Goal: Task Accomplishment & Management: Use online tool/utility

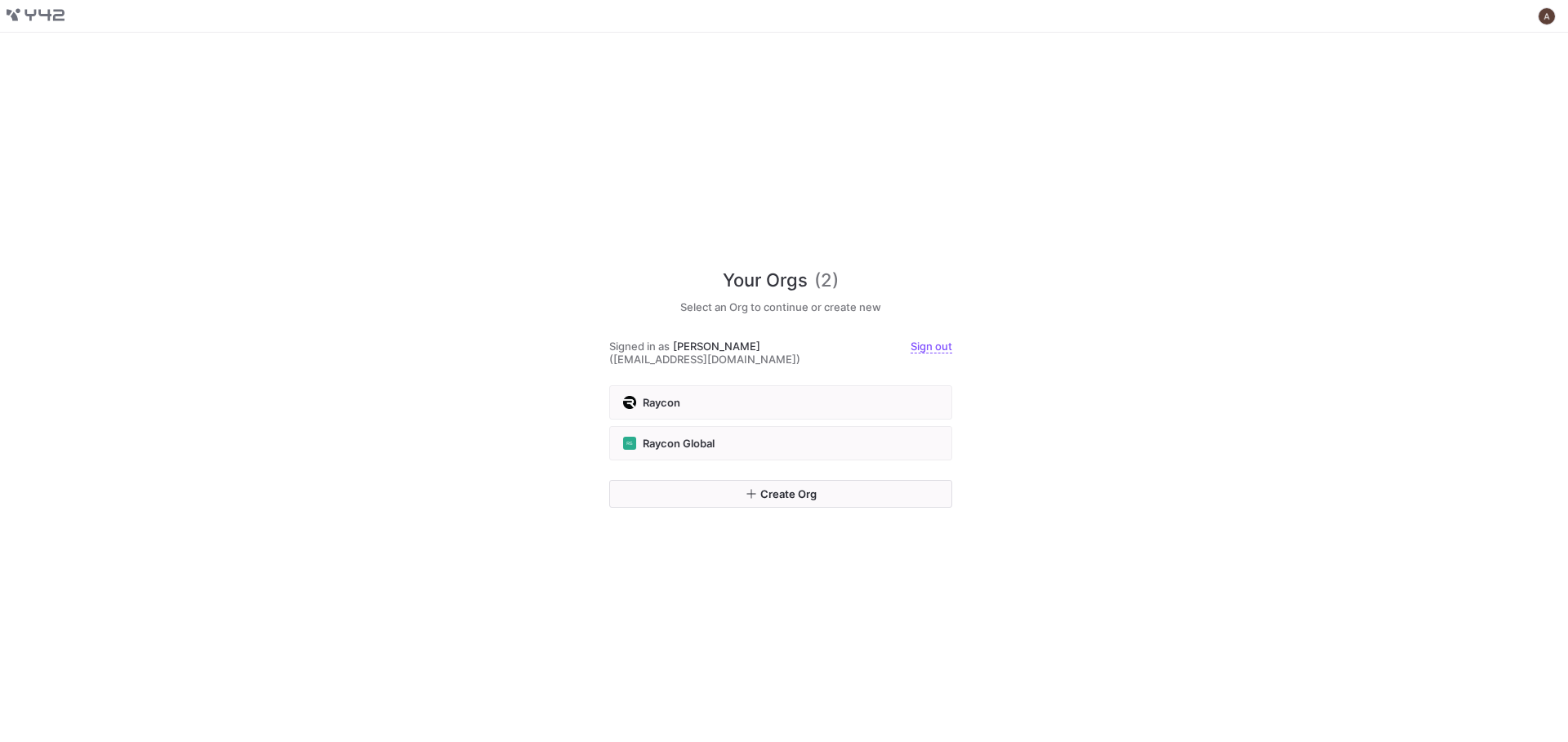
click at [741, 233] on div "Your Orgs (2) Select an Org to continue or create new Signed in as [PERSON_NAME…" at bounding box center [781, 374] width 343 height 684
click at [728, 397] on div "Raycon" at bounding box center [781, 403] width 315 height 13
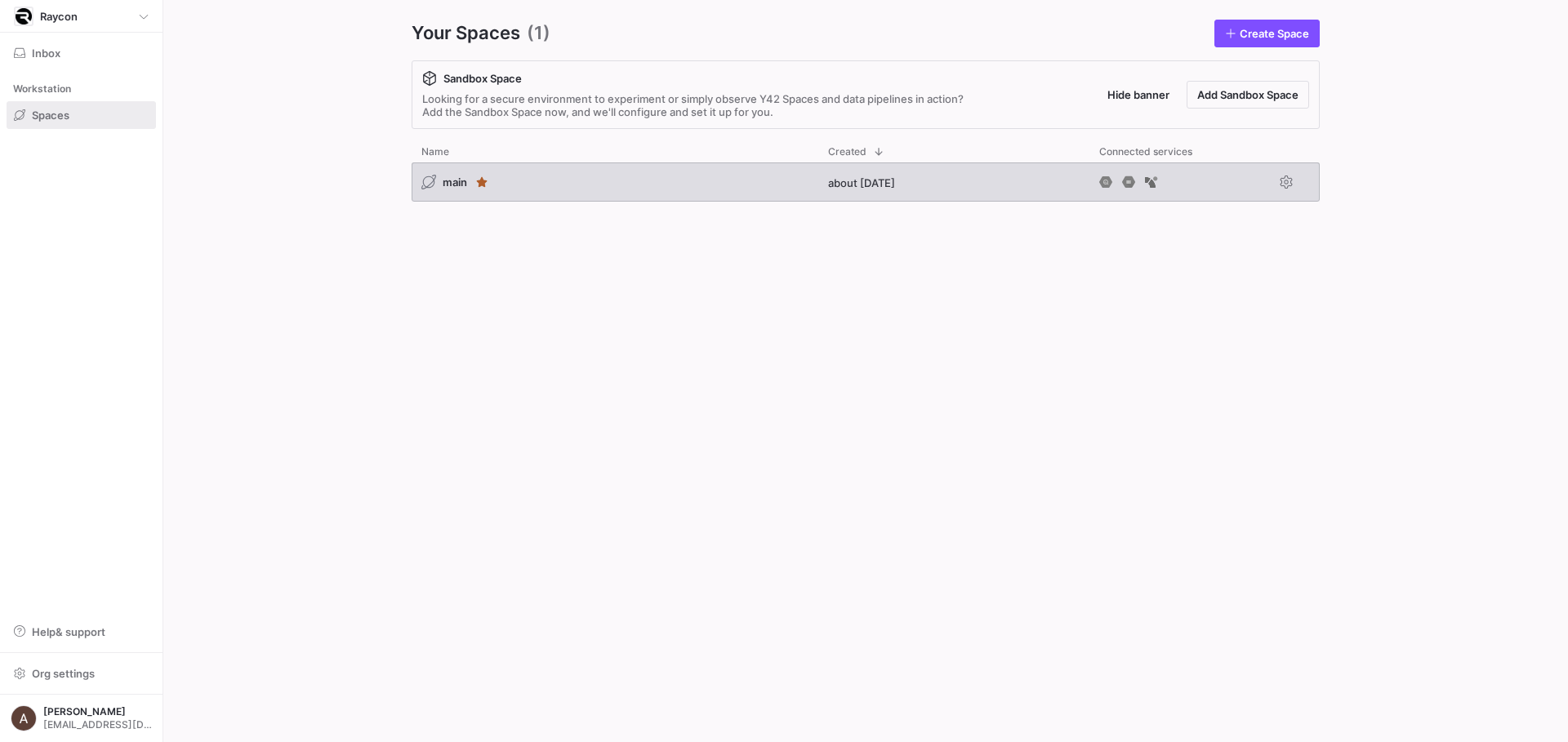
click at [775, 198] on div "main" at bounding box center [614, 182] width 407 height 39
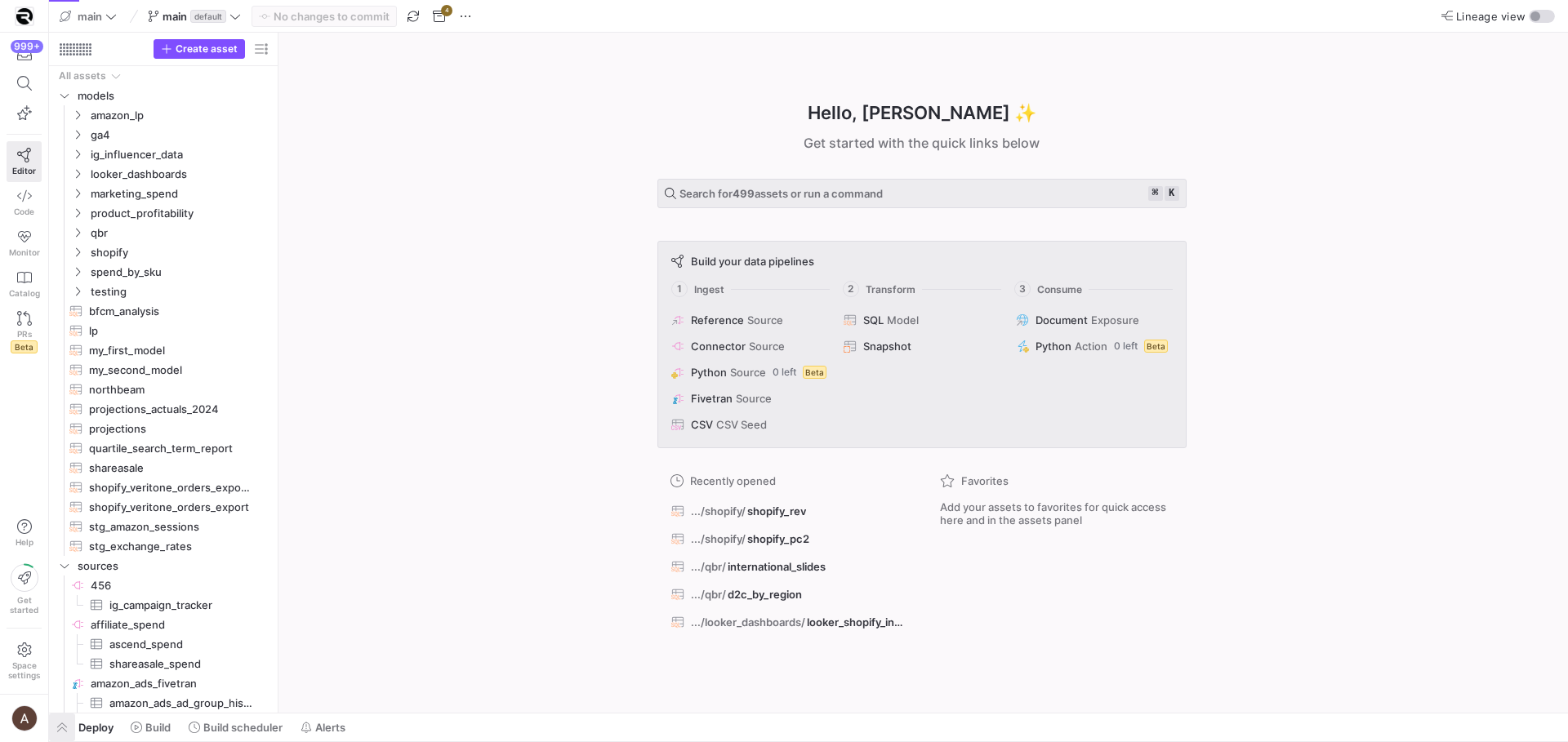
click at [66, 727] on span "button" at bounding box center [62, 727] width 26 height 28
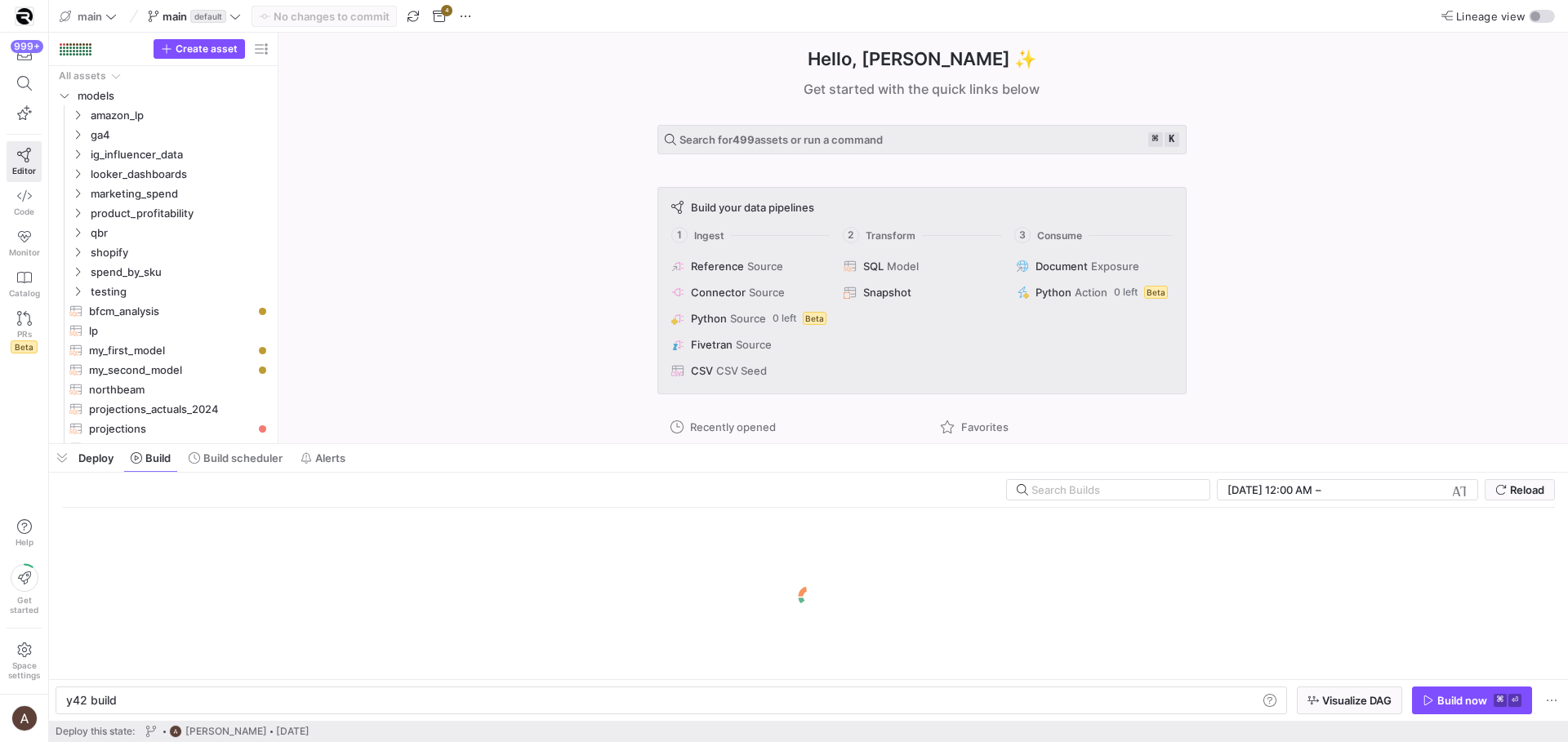
scroll to position [0, 49]
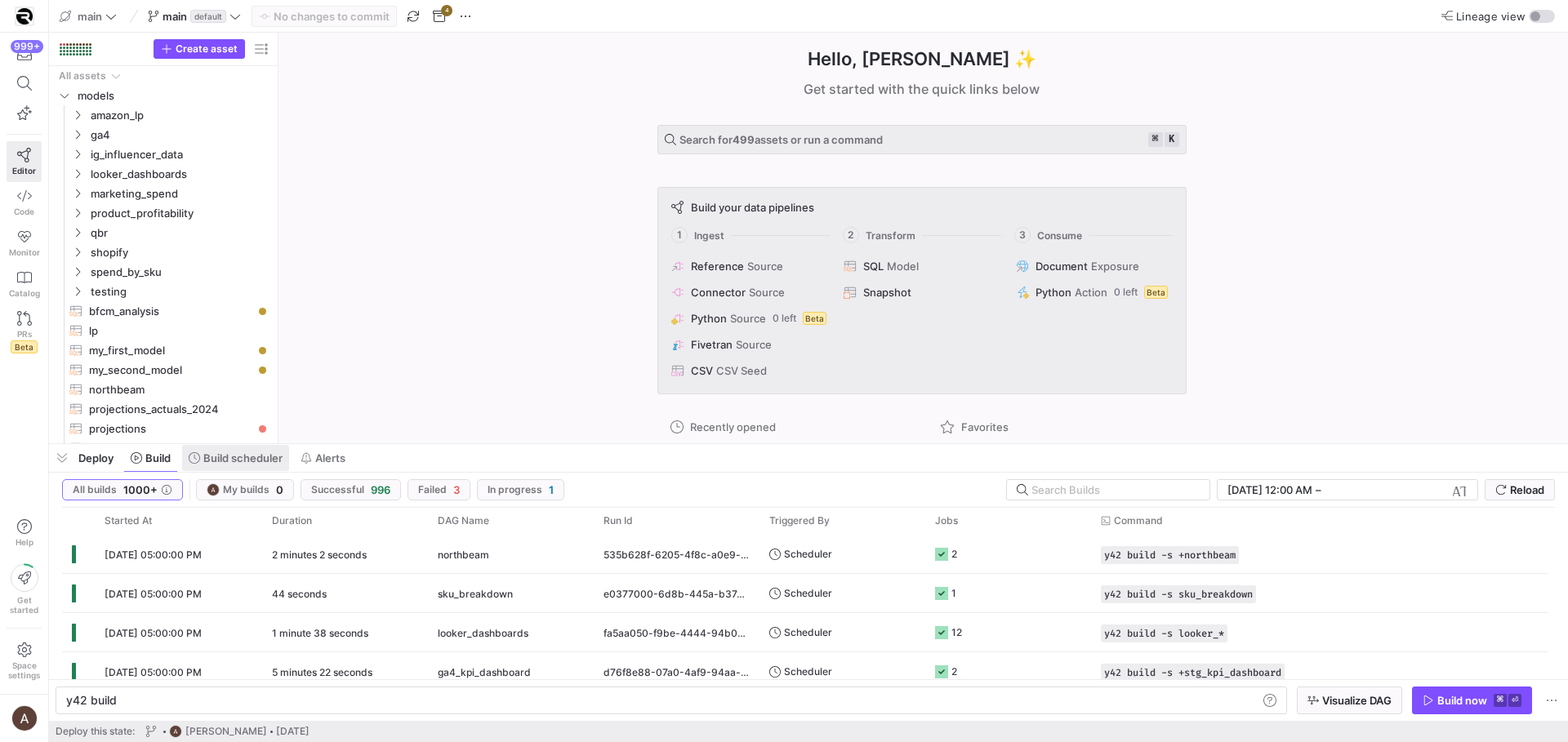
click at [254, 459] on span "Build scheduler" at bounding box center [244, 459] width 80 height 13
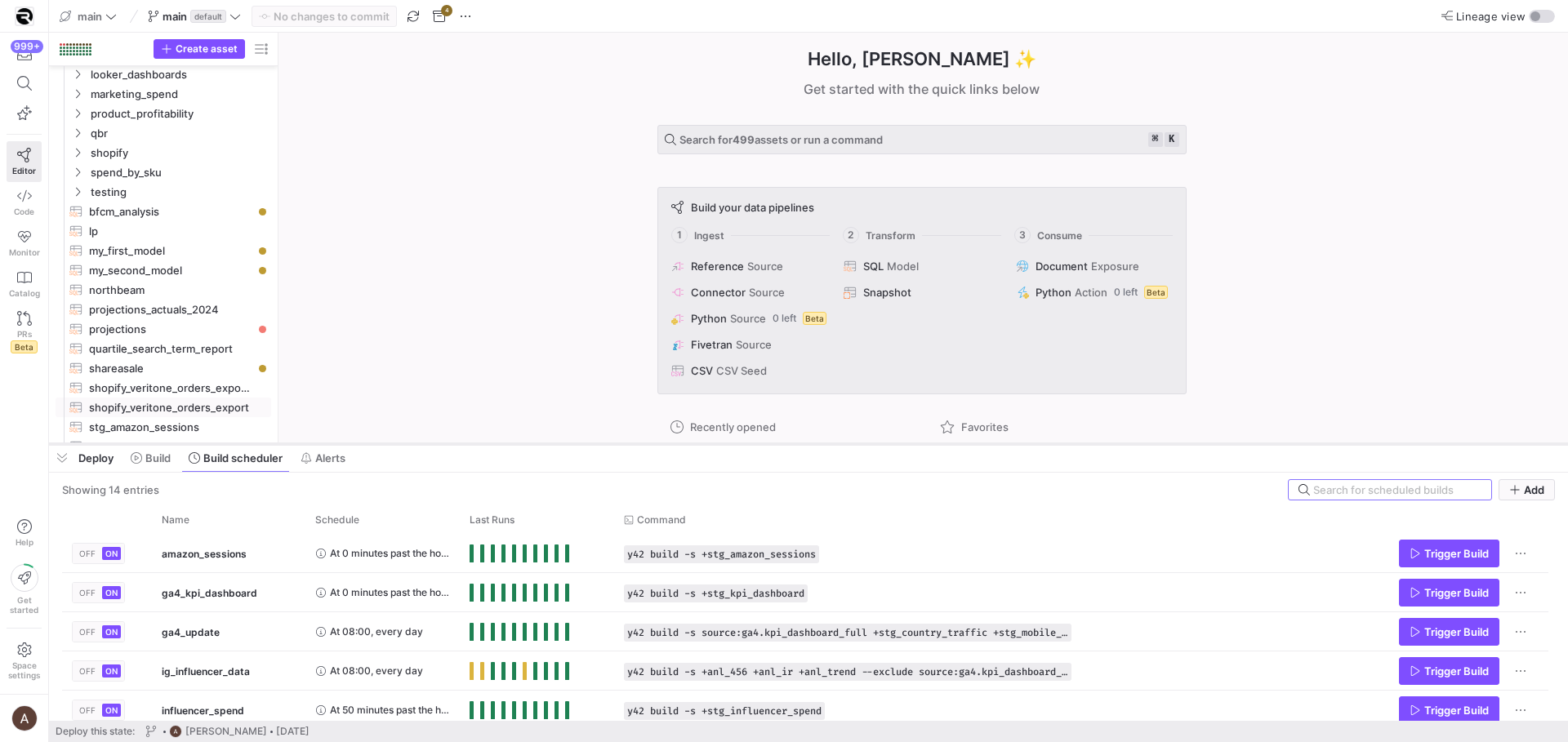
scroll to position [155, 0]
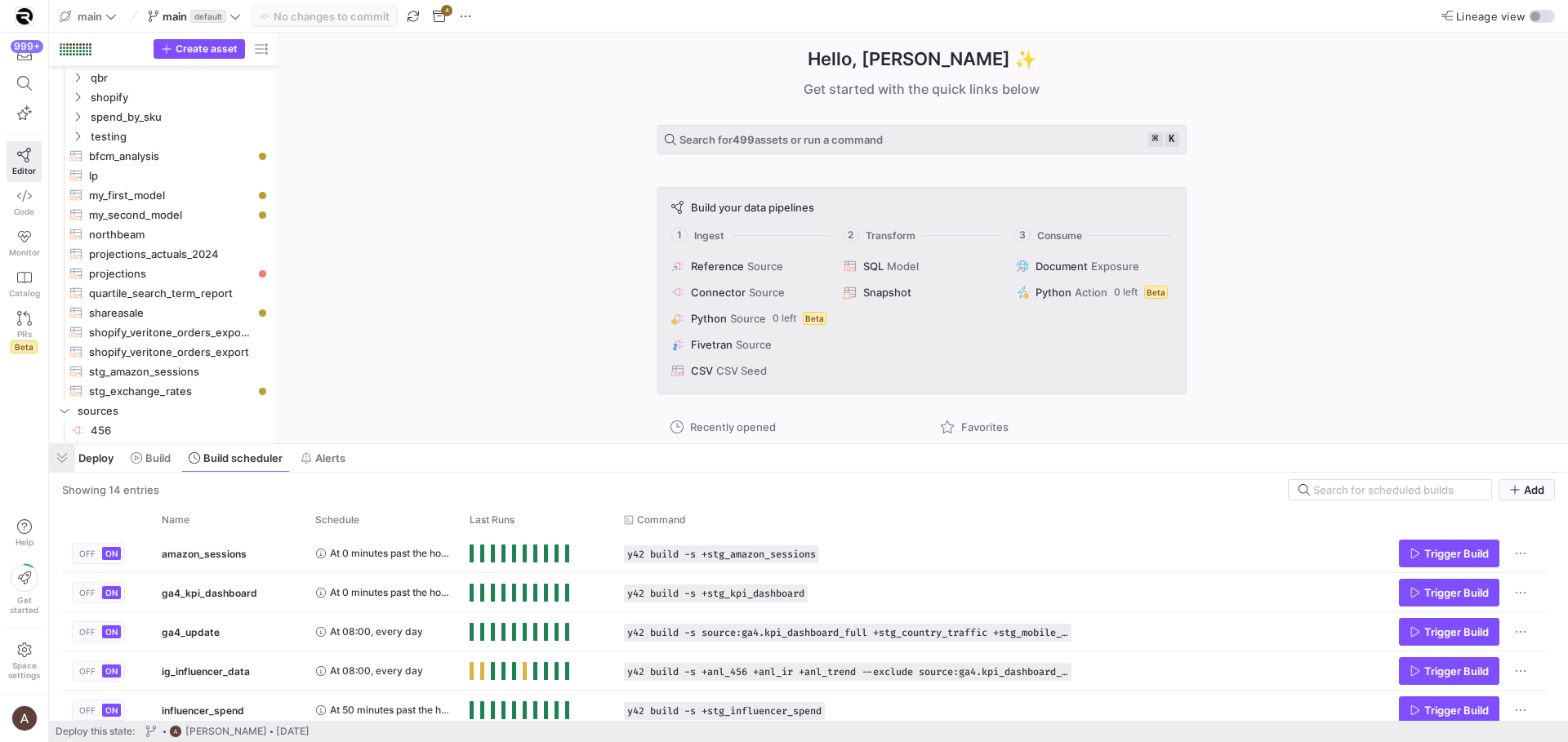
click at [67, 452] on span "button" at bounding box center [62, 459] width 26 height 28
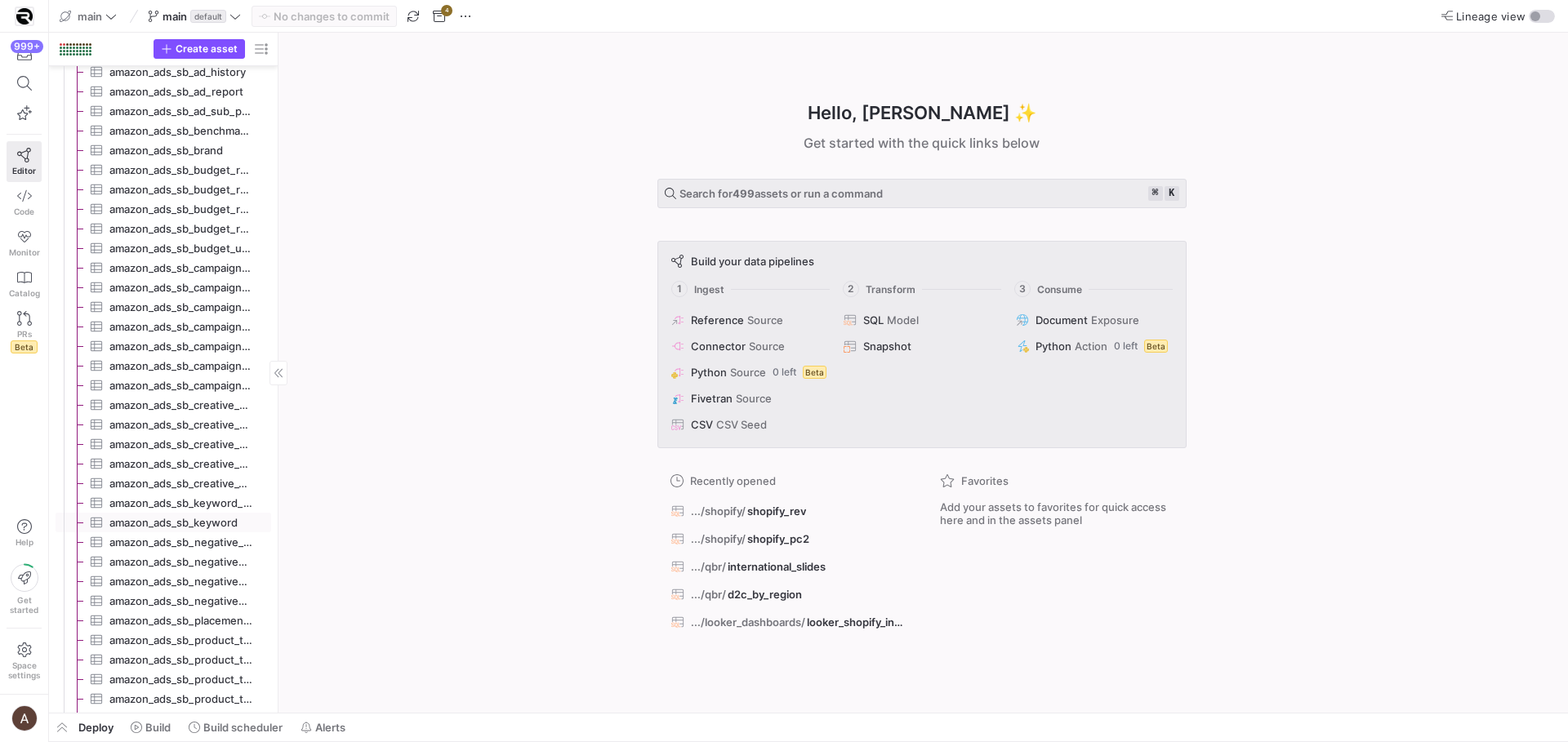
scroll to position [1782, 0]
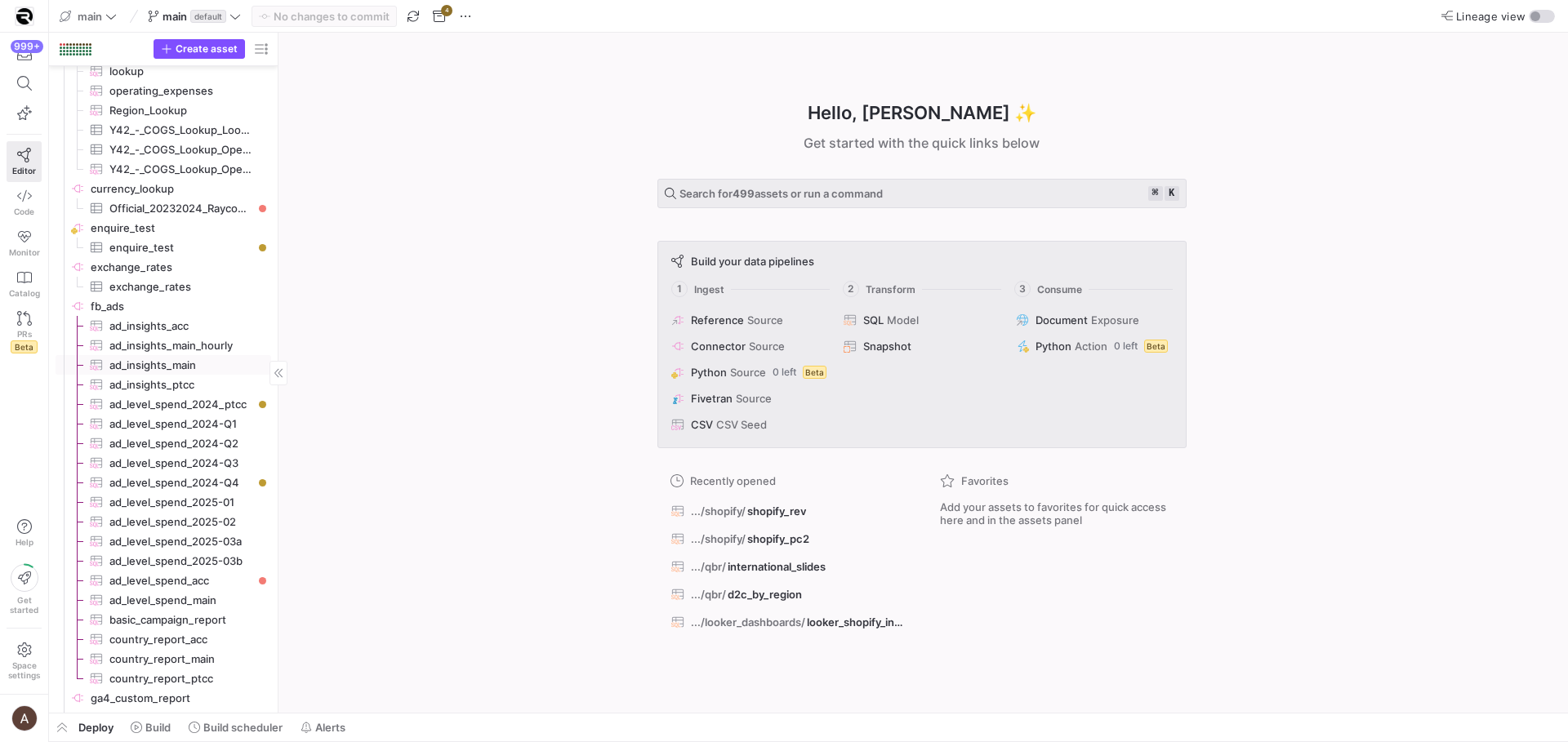
click at [168, 358] on span "ad_insights_main​​​​​​​​​" at bounding box center [181, 365] width 143 height 19
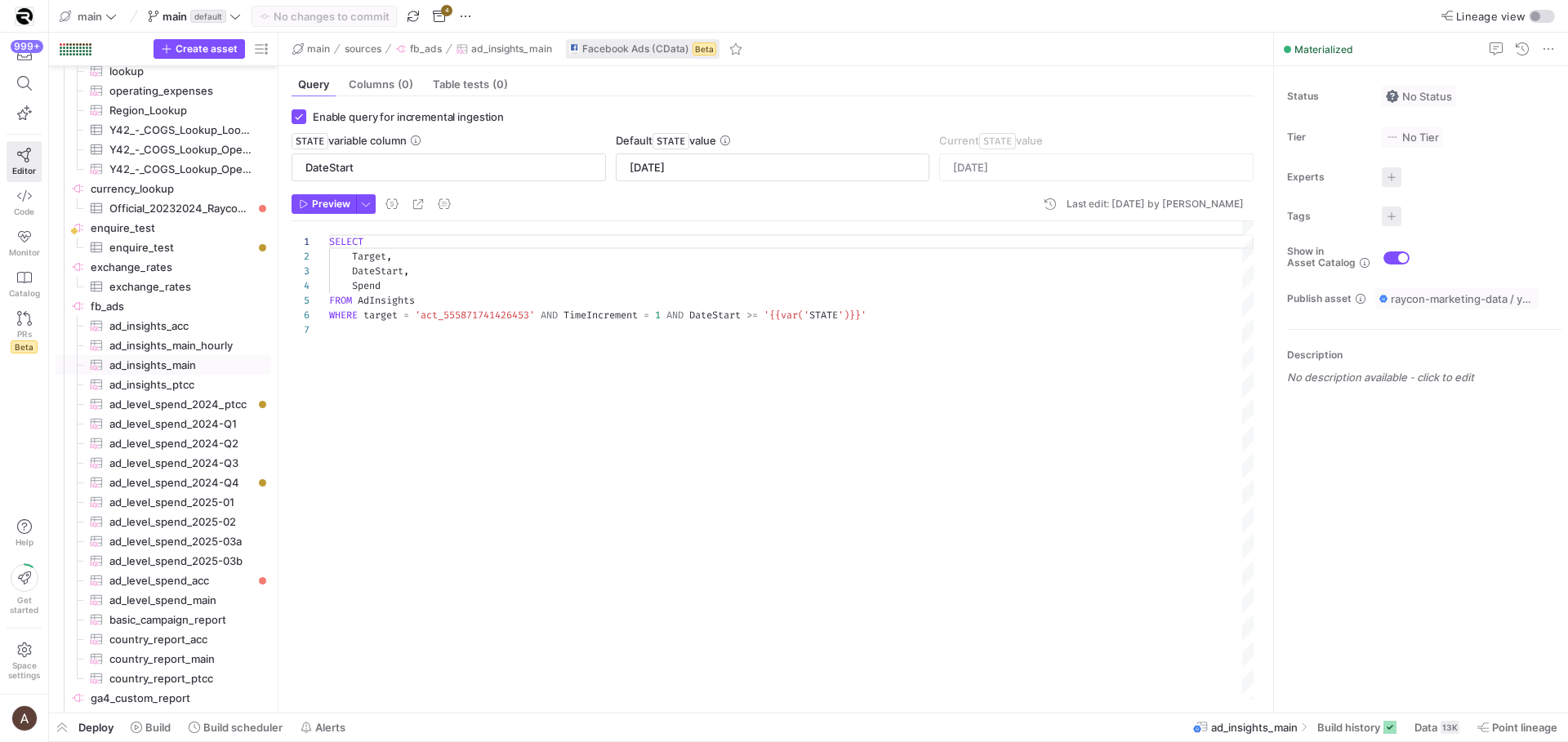
click at [622, 321] on div "SELECT Target , DateStart , Spend FROM AdInsights WHERE target = 'act_555871741…" at bounding box center [791, 460] width 924 height 479
click at [608, 346] on div "SELECT Target , DateStart , Spend FROM AdInsights WHERE target = 'act_555871741…" at bounding box center [791, 460] width 924 height 479
click at [576, 289] on div "SELECT Target , DateStart , Spend FROM AdInsights WHERE target = 'act_555871741…" at bounding box center [791, 460] width 924 height 479
click at [193, 301] on span "fb_ads​​​​​​​​" at bounding box center [180, 307] width 178 height 19
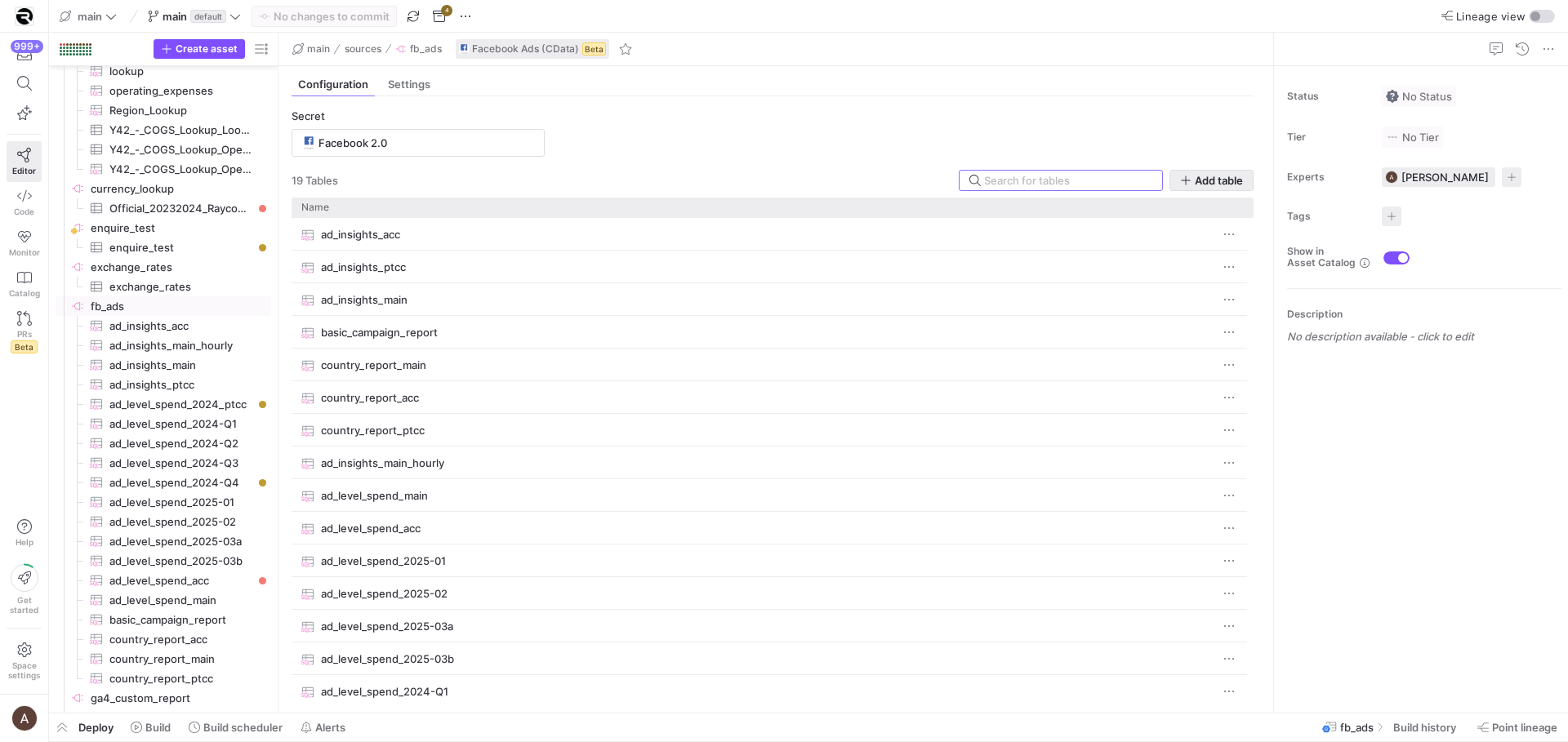
click at [1242, 179] on span "button" at bounding box center [1210, 180] width 82 height 19
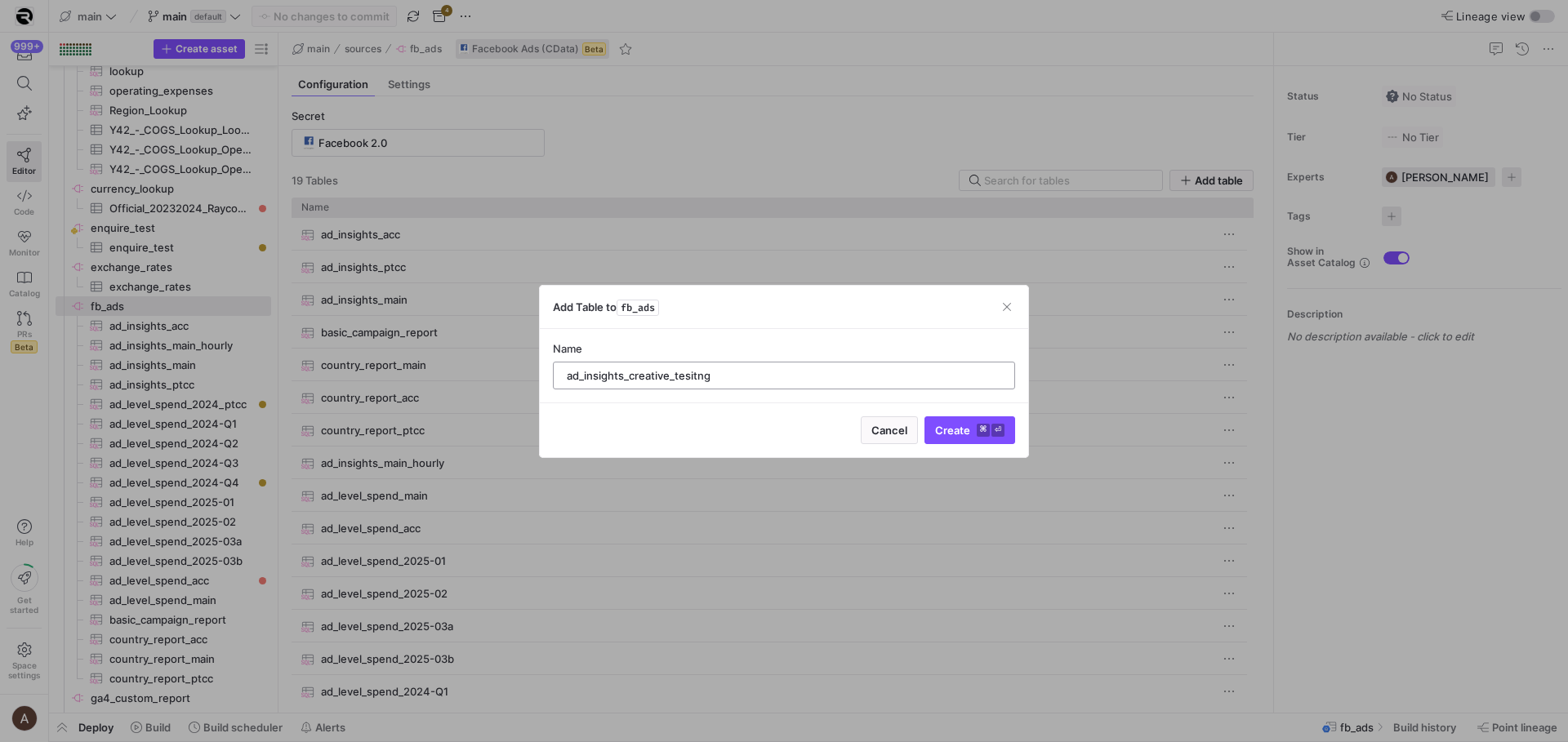
drag, startPoint x: 724, startPoint y: 376, endPoint x: 694, endPoint y: 378, distance: 30.1
click at [694, 378] on input "ad_insights_creative_tesitng" at bounding box center [784, 375] width 434 height 13
type input "ad_insights_creative_testing"
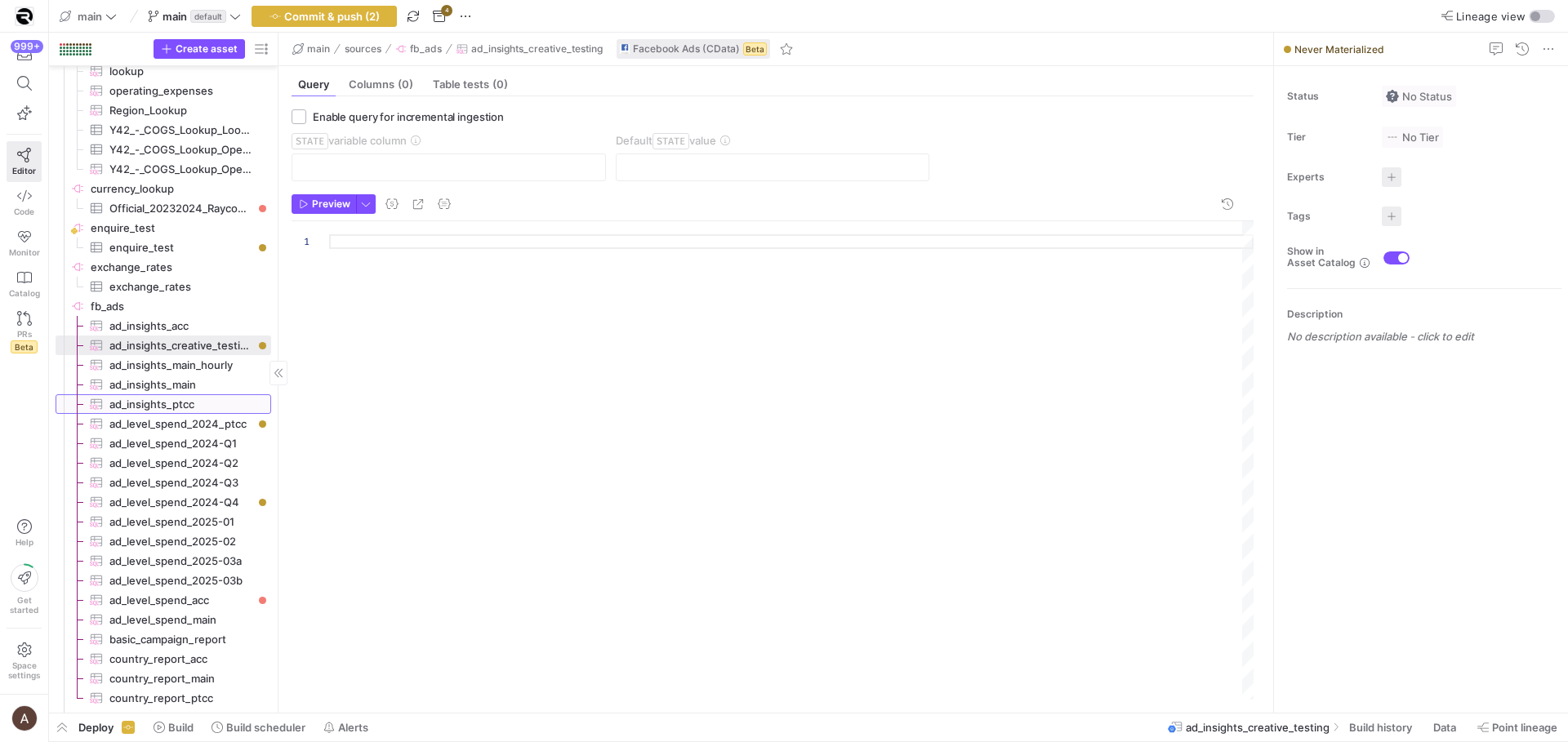
click at [166, 397] on span "ad_insights_ptcc​​​​​​​​​" at bounding box center [181, 405] width 143 height 19
checkbox input "true"
type input "DateStart"
type input "[DATE]"
type textarea "SELECT Target, DateStart, Spend FROM AdInsights WHERE target = 'act_24792333169…"
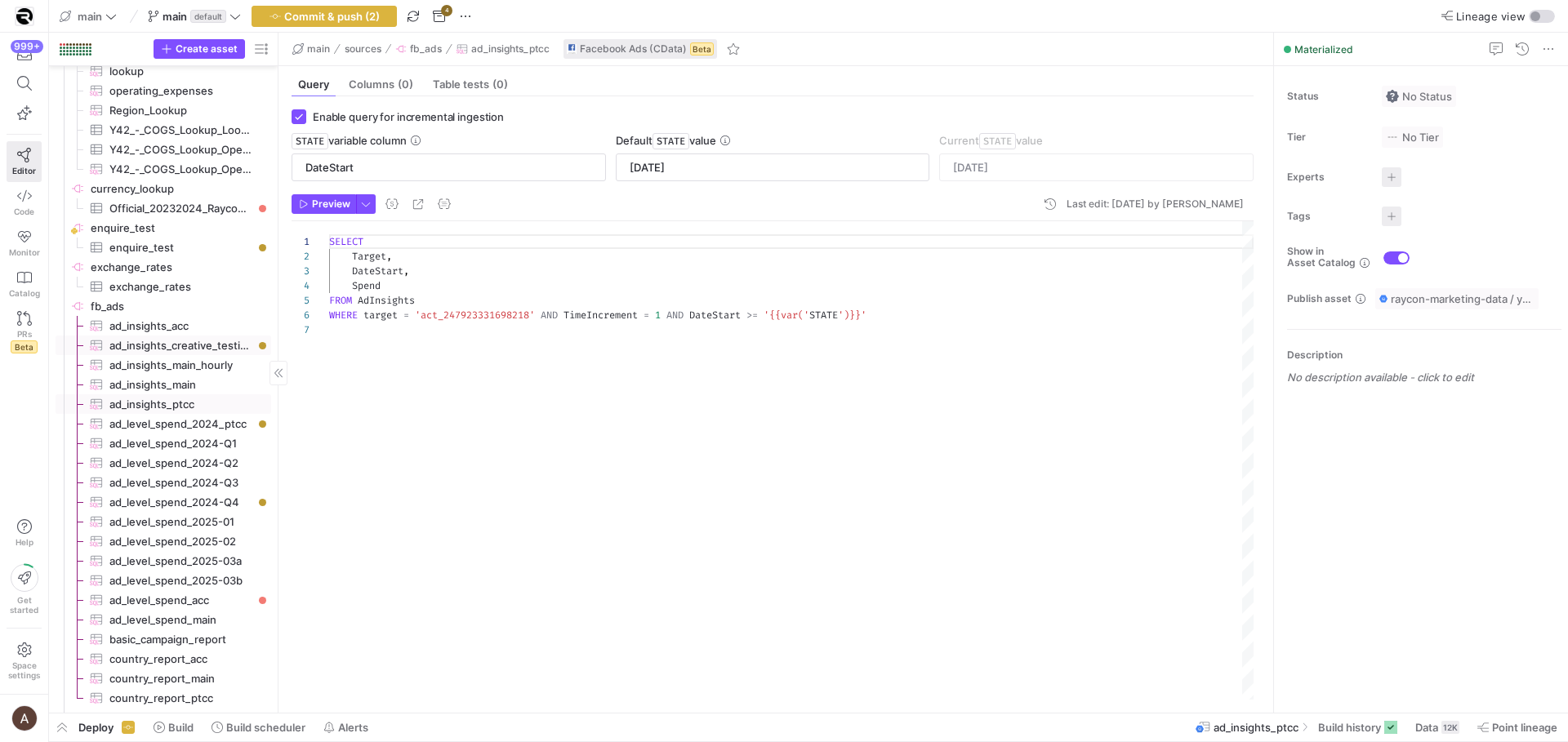
click at [175, 346] on span "ad_insights_creative_testing​​​​​​​​​" at bounding box center [181, 346] width 143 height 19
checkbox input "false"
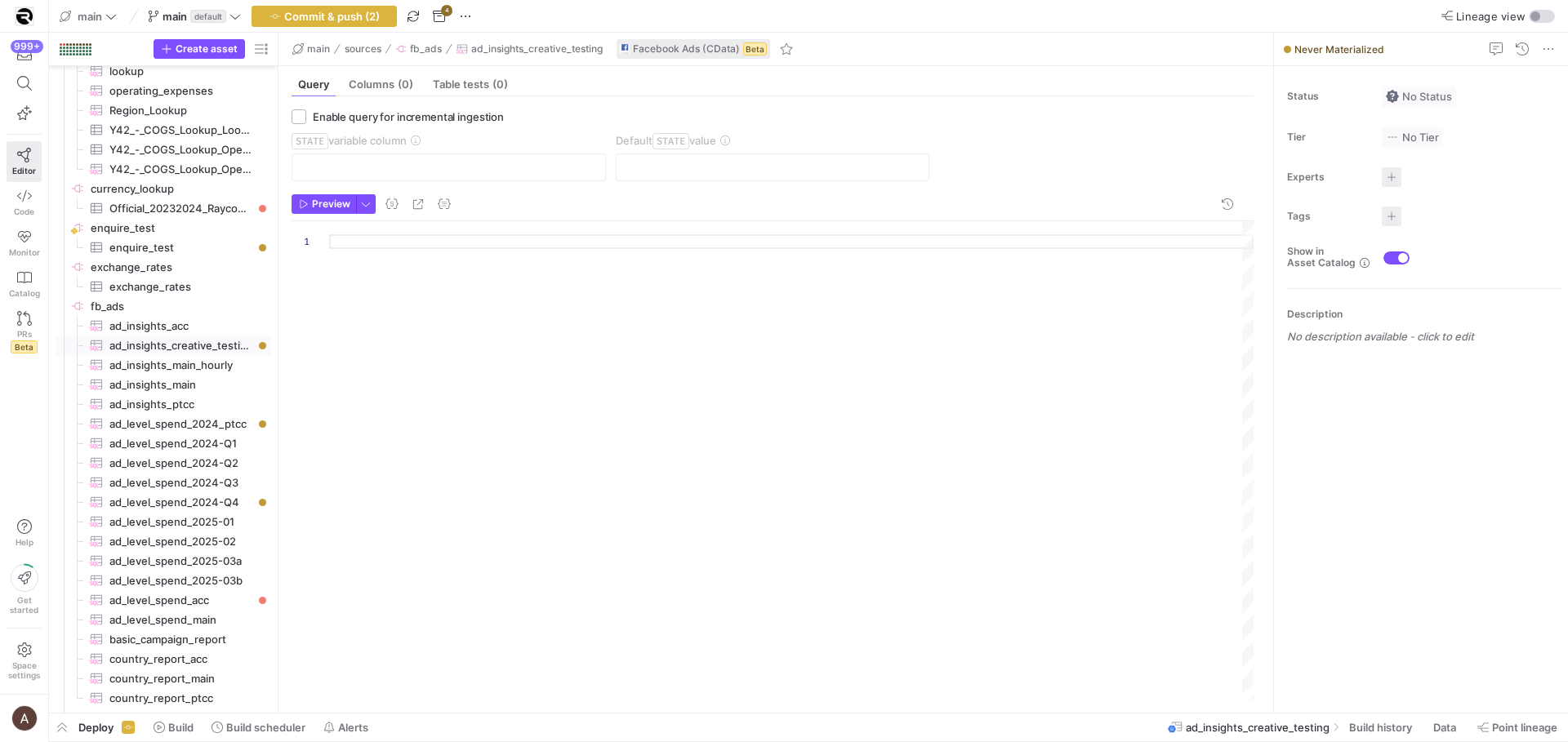
click at [599, 286] on div at bounding box center [791, 460] width 924 height 479
click at [515, 314] on div "SELECT Target , DateStart , Spend FROM AdInsights WHERE target = 'act_555871741…" at bounding box center [791, 460] width 924 height 479
click at [542, 339] on div "SELECT Target , DateStart , Spend FROM AdInsights WHERE target = 'act_312313154…" at bounding box center [791, 460] width 924 height 479
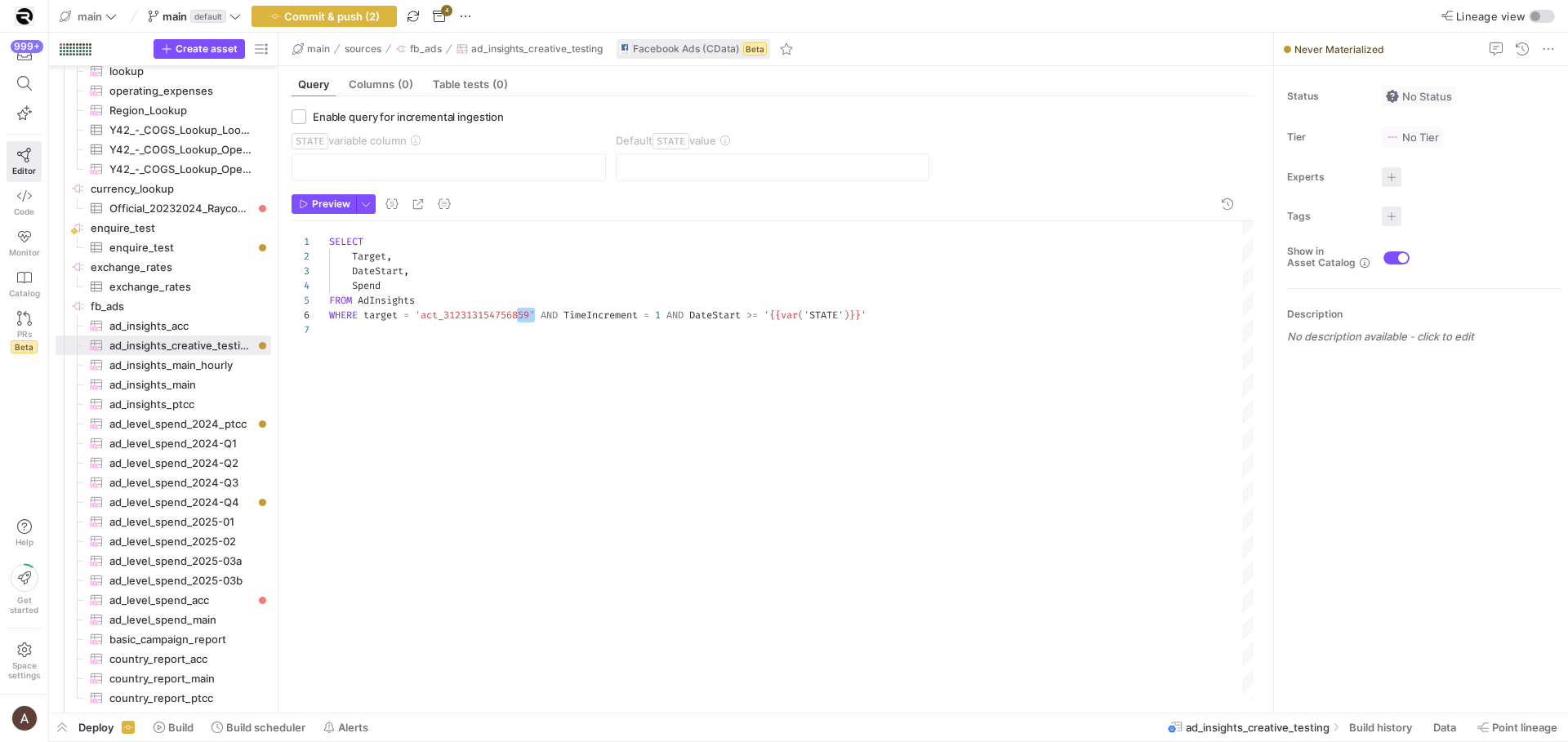
scroll to position [88, 0]
type textarea "SELECT Target, DateStart, Spend FROM AdInsights WHERE target = 'act_31231315475…"
click at [365, 121] on span "Enable query for incremental ingestion" at bounding box center [408, 117] width 191 height 13
click at [307, 121] on input "Enable query for incremental ingestion" at bounding box center [299, 117] width 15 height 15
click at [183, 327] on span "ad_insights_acc​​​​​​​​​" at bounding box center [181, 326] width 143 height 19
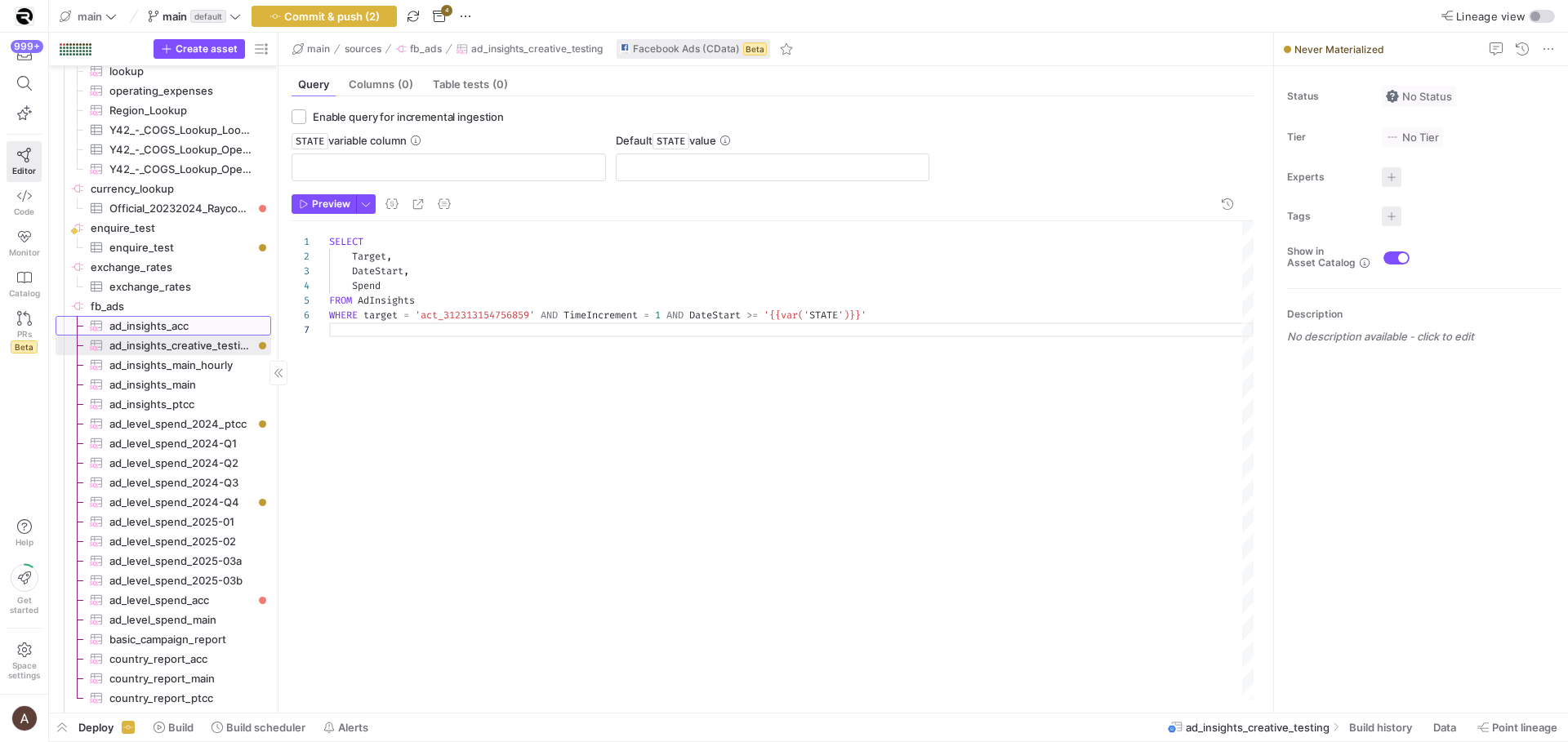
checkbox input "false"
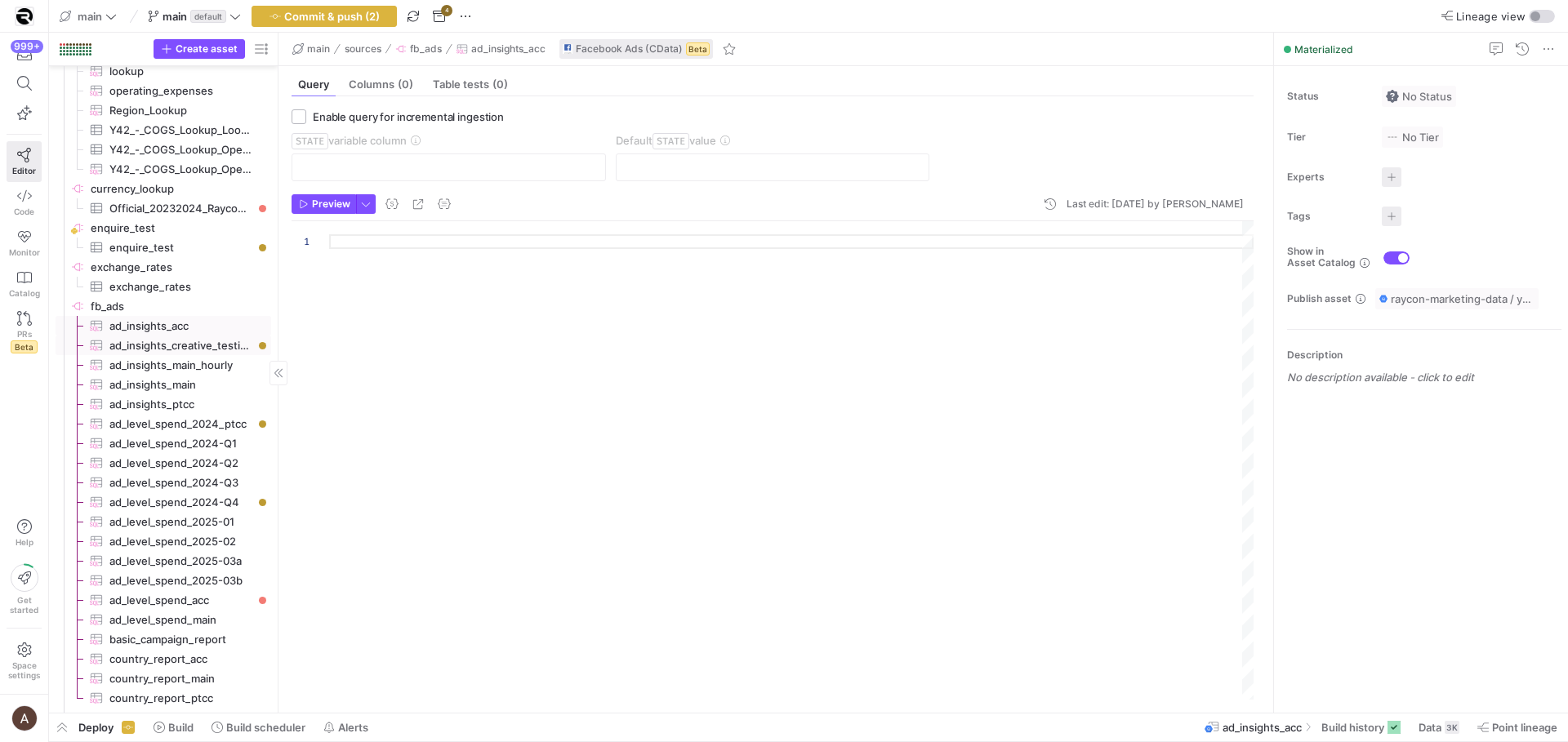
click at [177, 341] on span "ad_insights_creative_testing​​​​​​​​​" at bounding box center [181, 346] width 143 height 19
checkbox input "true"
type textarea "SELECT Target, DateStart, Spend FROM AdInsights WHERE target = 'act_31231315475…"
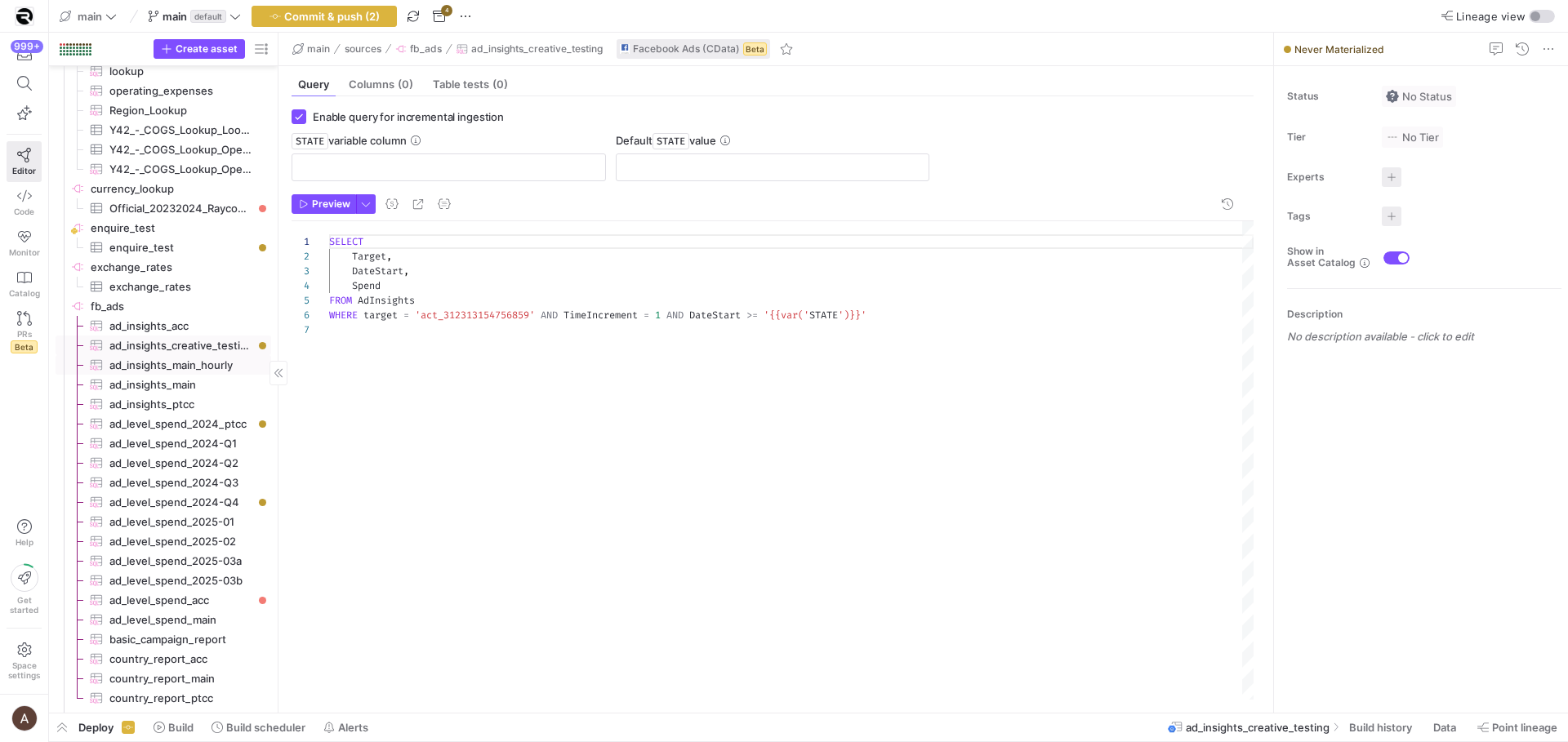
click at [176, 362] on span "ad_insights_main_hourly​​​​​​​​​" at bounding box center [181, 365] width 143 height 19
type input "DateStart"
type input "[DATE]"
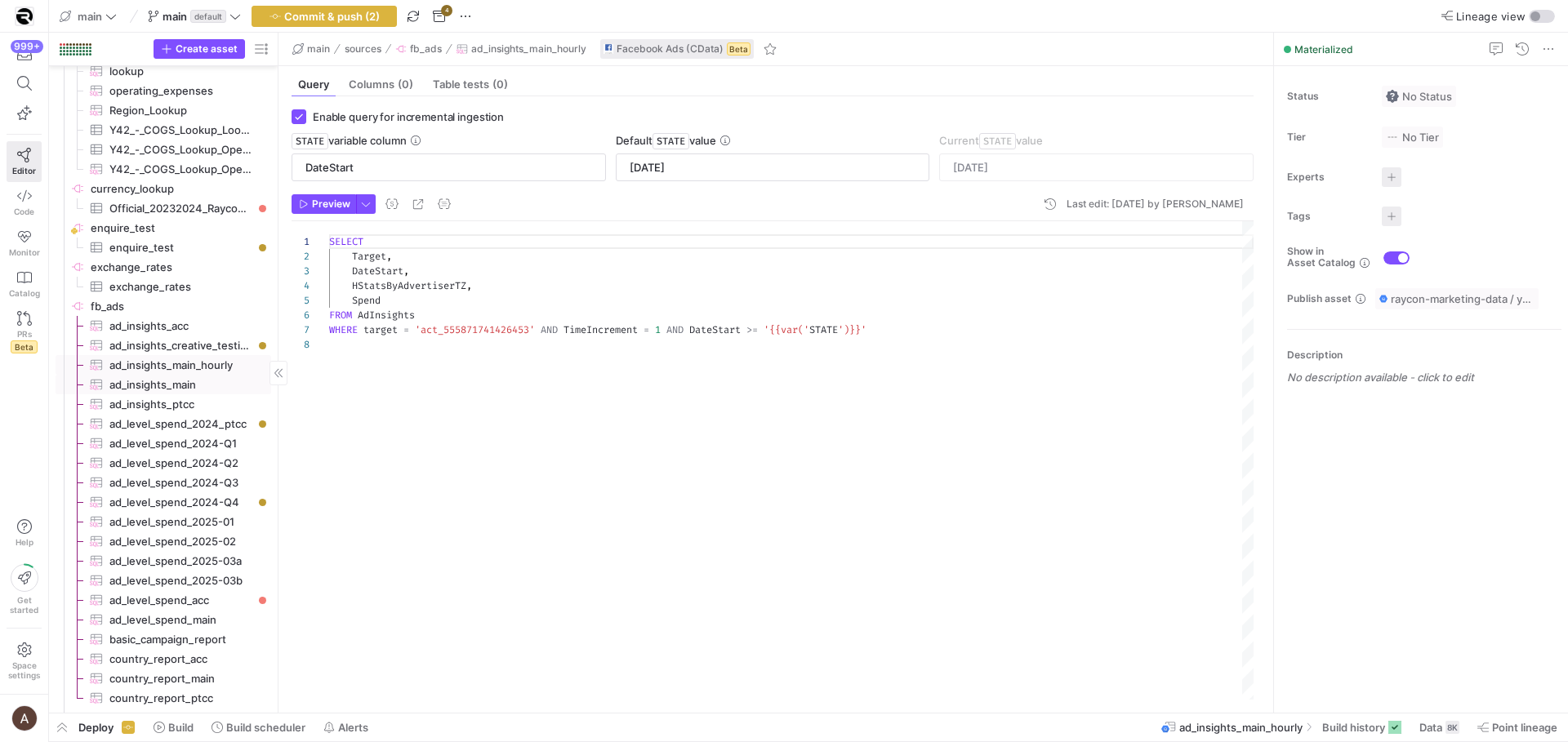
click at [175, 380] on span "ad_insights_main​​​​​​​​​" at bounding box center [181, 385] width 143 height 19
type textarea "SELECT Target, DateStart, Spend FROM AdInsights WHERE target = 'act_55587174142…"
type input "[DATE]"
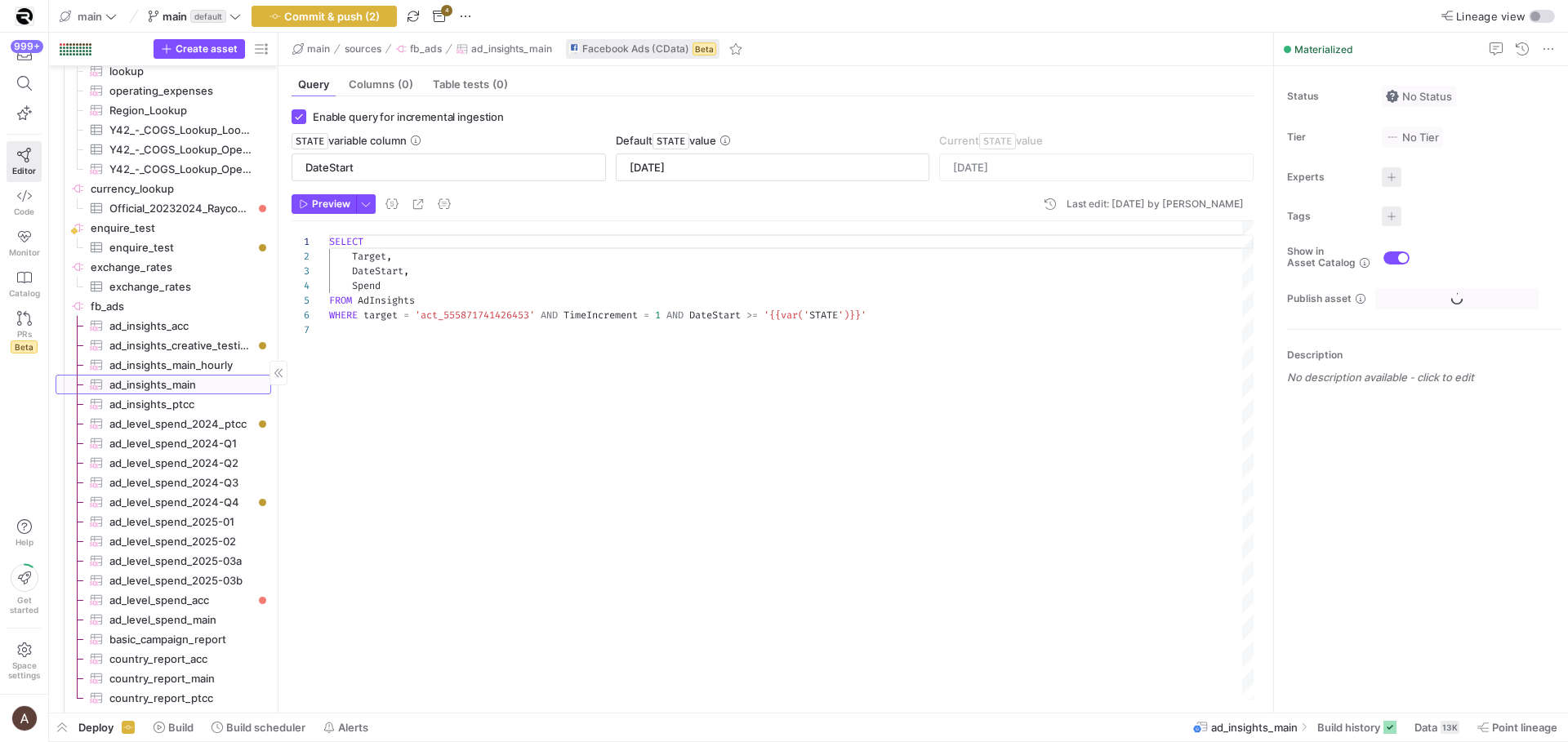
scroll to position [88, 0]
drag, startPoint x: 179, startPoint y: 326, endPoint x: 176, endPoint y: 383, distance: 57.1
click at [179, 325] on span "ad_insights_acc​​​​​​​​​" at bounding box center [181, 326] width 143 height 19
checkbox input "false"
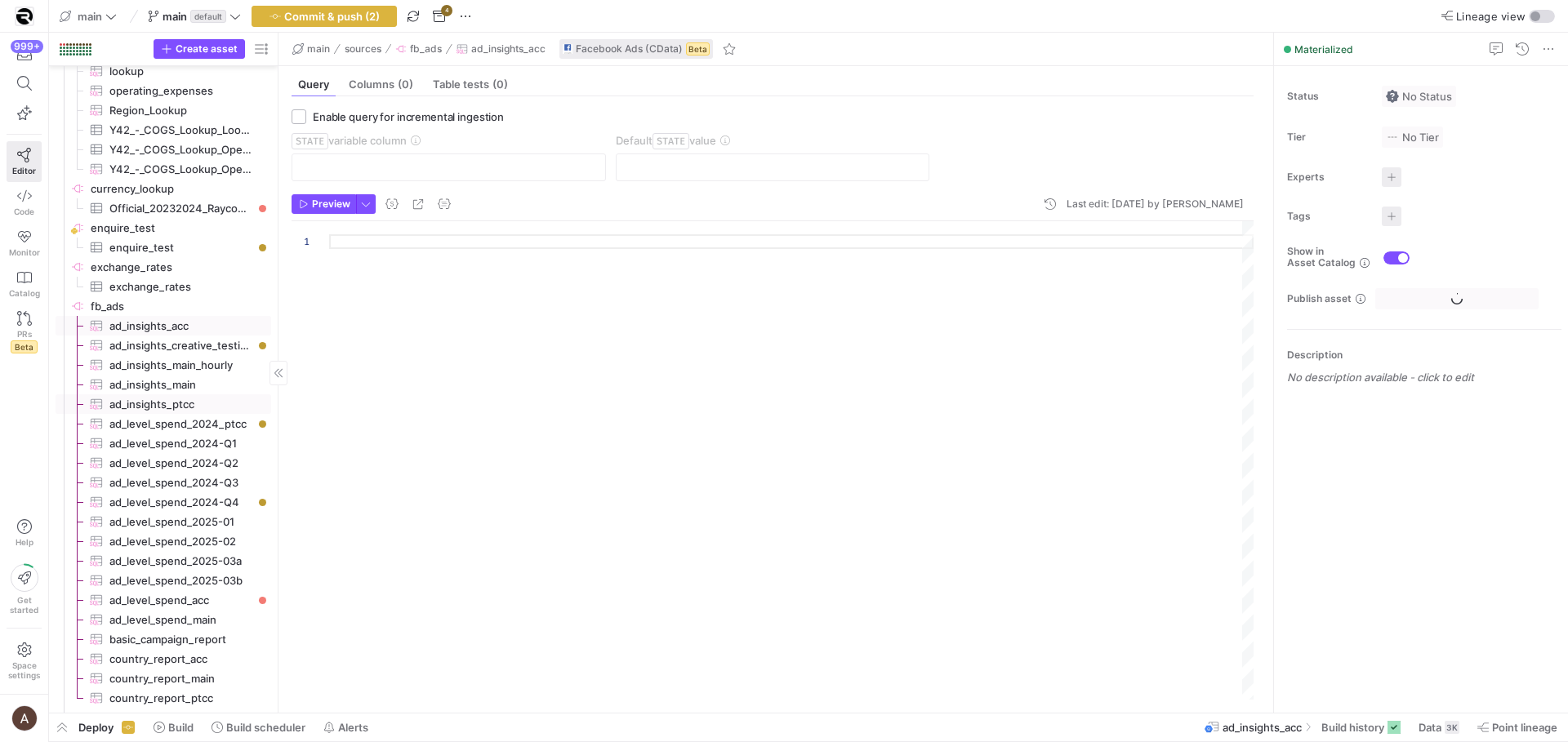
click at [174, 402] on span "ad_insights_ptcc​​​​​​​​​" at bounding box center [181, 405] width 143 height 19
checkbox input "true"
type input "DateStart"
type input "[DATE]"
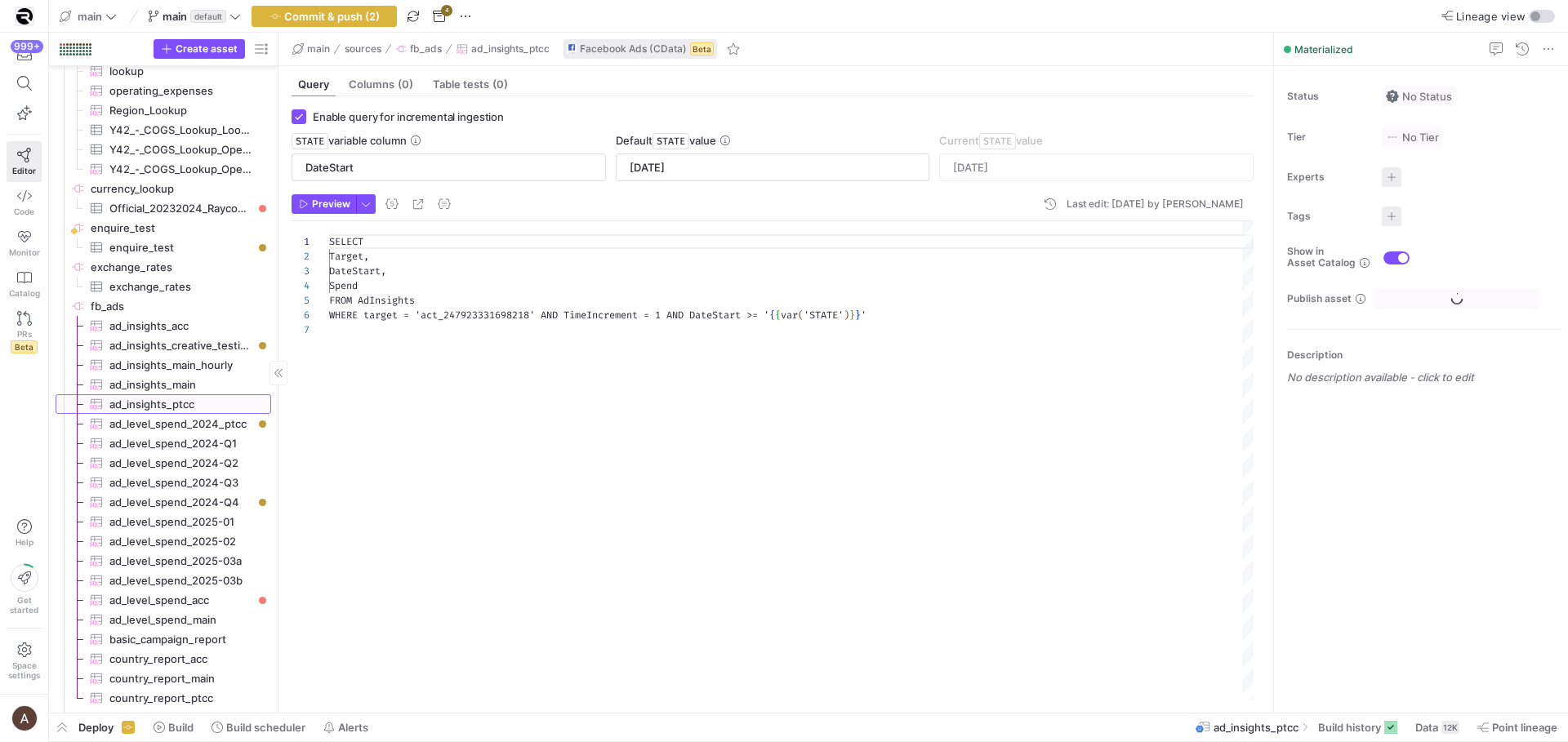
scroll to position [88, 0]
click at [332, 165] on input "DateStart" at bounding box center [448, 168] width 286 height 13
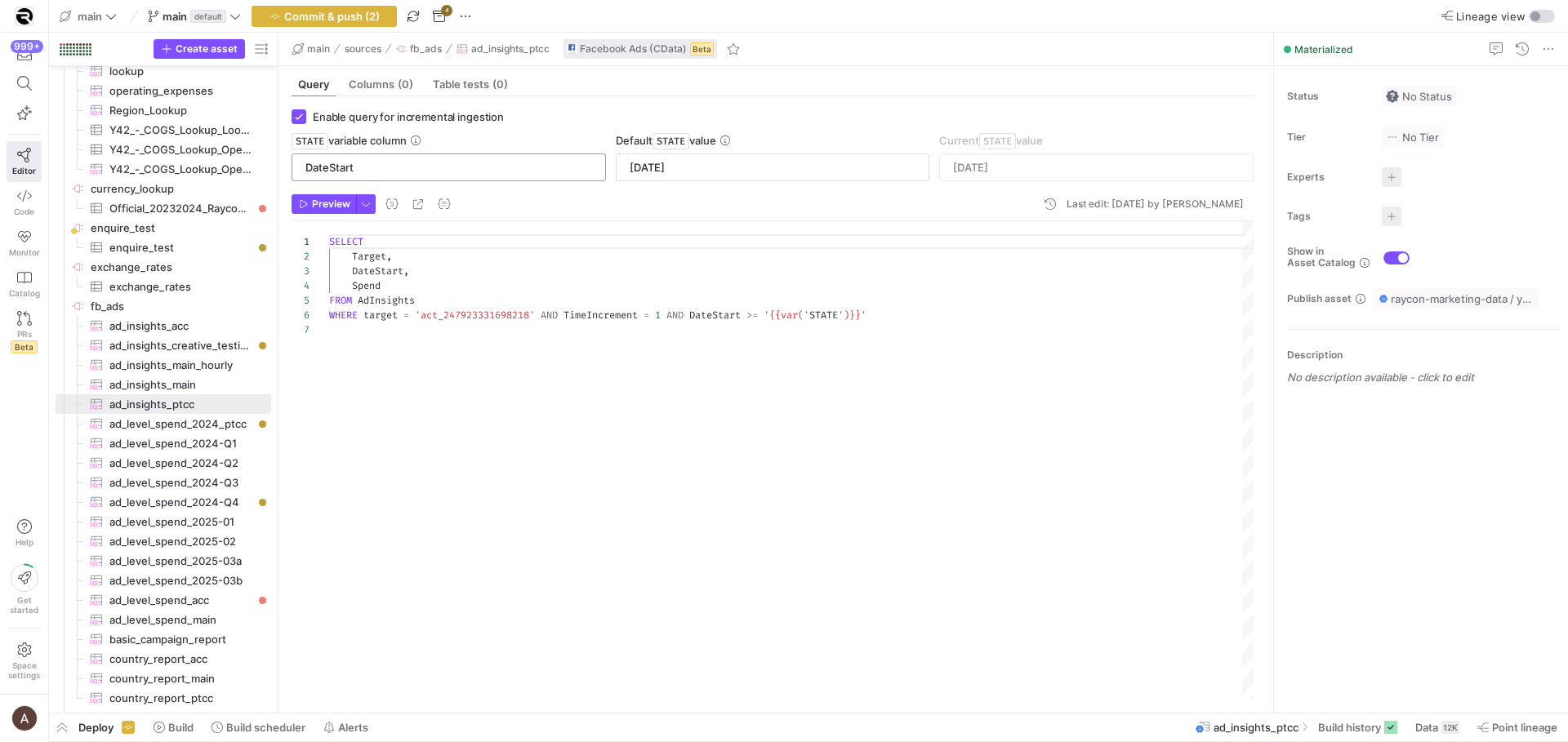
click at [332, 165] on input "DateStart" at bounding box center [448, 168] width 286 height 13
click at [194, 369] on span "ad_insights_main_hourly​​​​​​​​​" at bounding box center [181, 365] width 143 height 19
type textarea "SELECT Target, DateStart, HStatsByAdvertiserTZ, Spend FROM AdInsights WHERE tar…"
type input "2024-12-06"
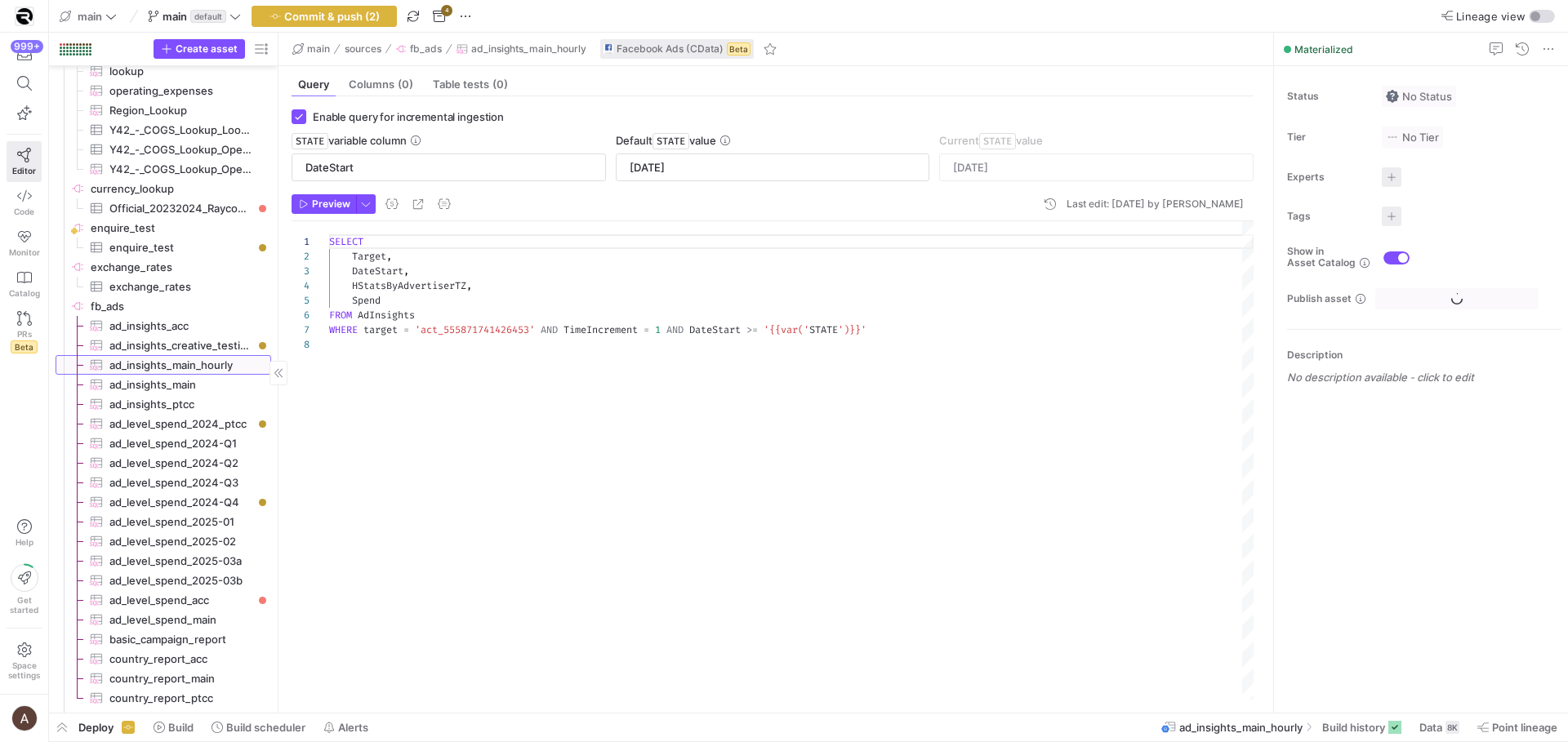
scroll to position [103, 0]
click at [182, 383] on span "ad_insights_main​​​​​​​​​" at bounding box center [181, 385] width 143 height 19
type textarea "SELECT Target, DateStart, Spend FROM AdInsights WHERE target = 'act_55587174142…"
type input "[DATE]"
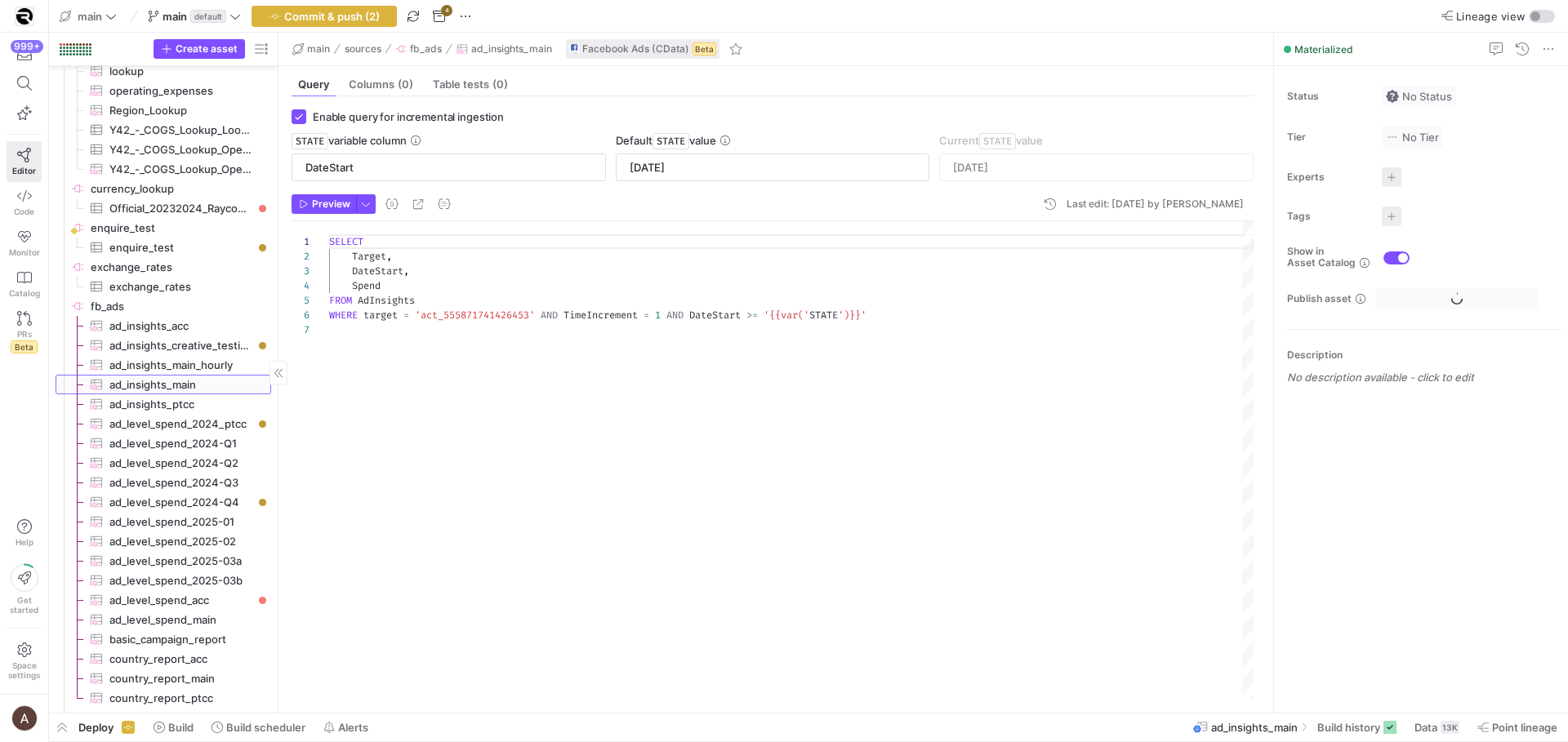
scroll to position [88, 0]
click at [217, 328] on span "ad_insights_acc​​​​​​​​​" at bounding box center [181, 326] width 143 height 19
checkbox input "false"
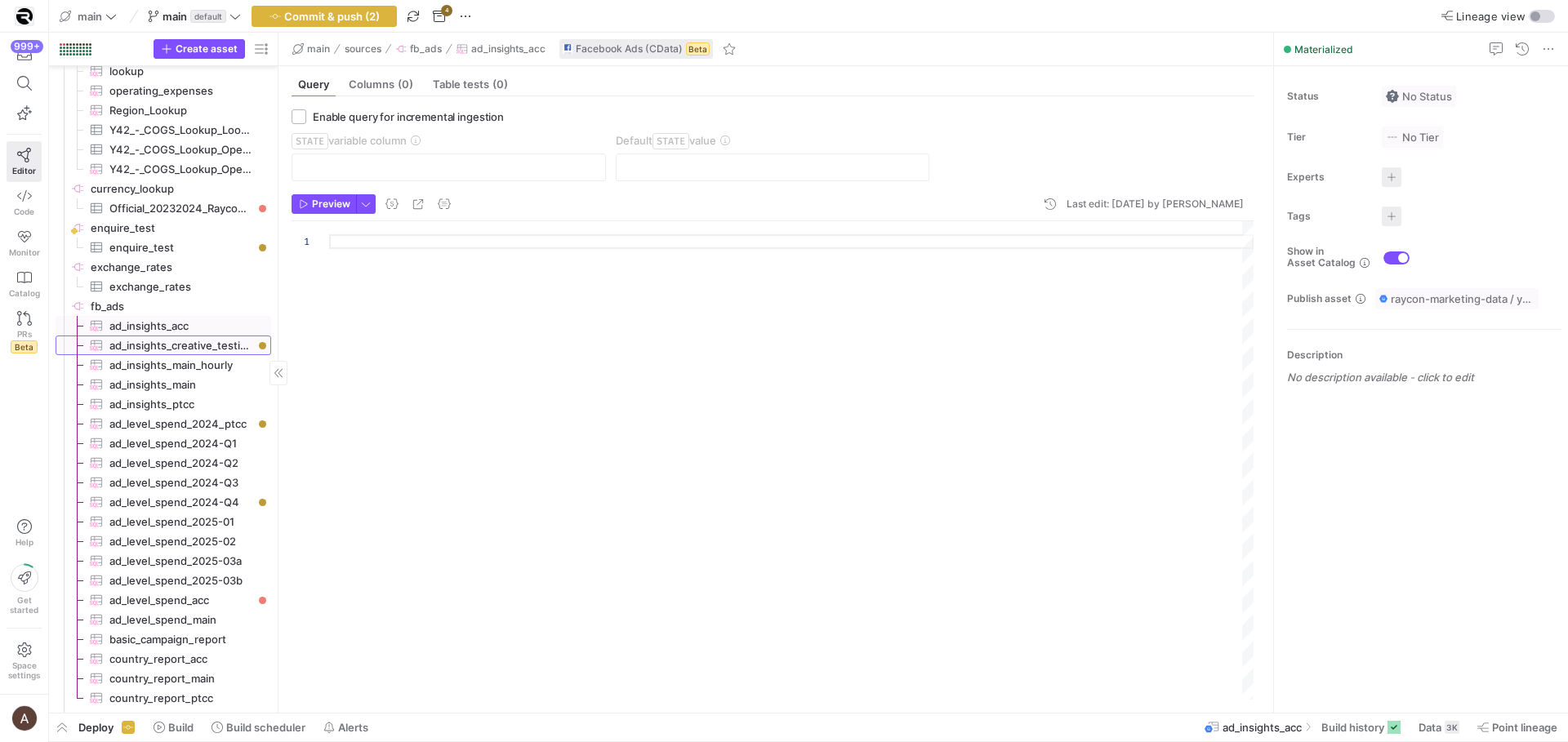
click at [212, 341] on span "ad_insights_creative_testing​​​​​​​​​" at bounding box center [181, 346] width 143 height 19
checkbox input "true"
type textarea "SELECT Target, DateStart, Spend FROM AdInsights WHERE target = 'act_31231315475…"
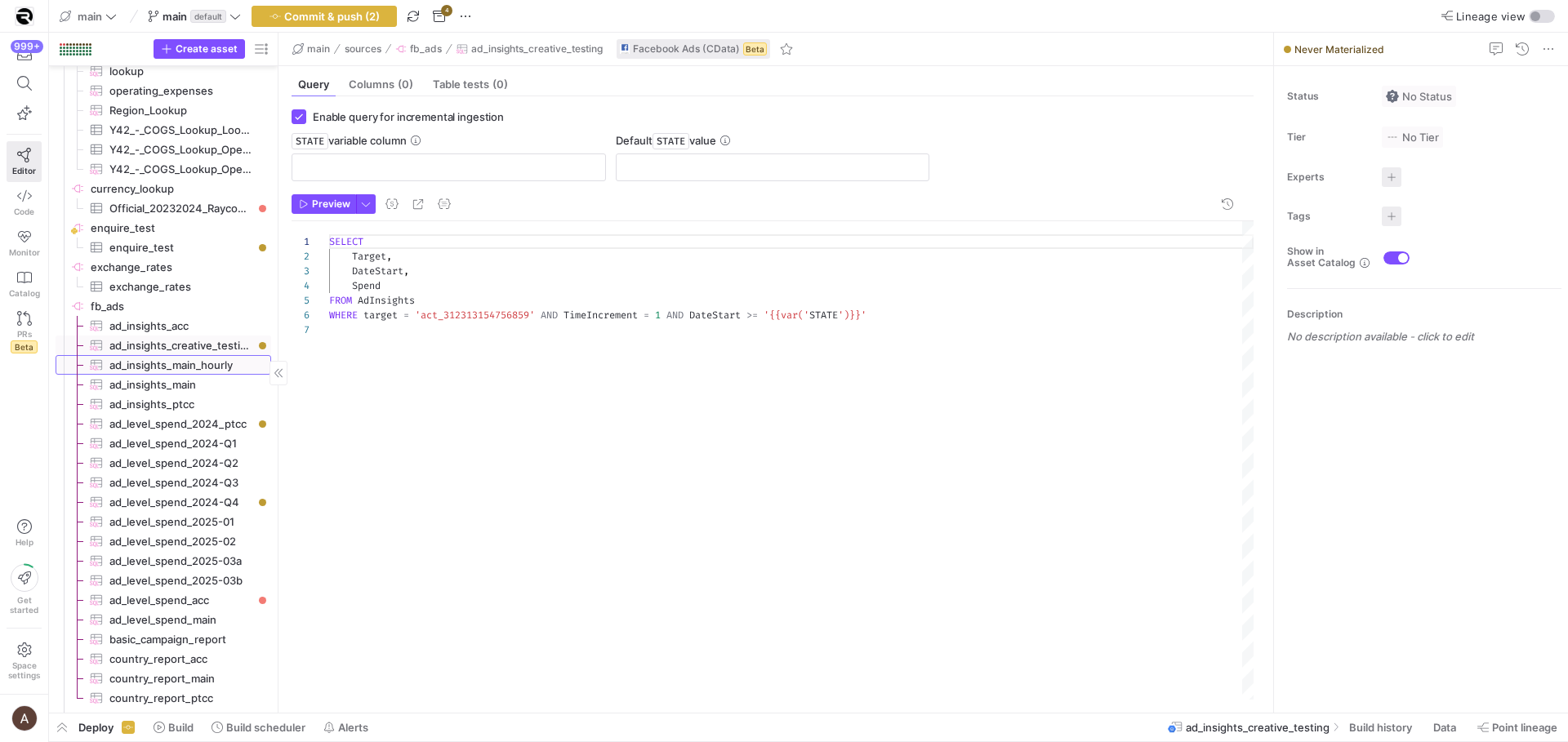
click at [210, 359] on span "ad_insights_main_hourly​​​​​​​​​" at bounding box center [181, 365] width 143 height 19
type input "DateStart"
type input "[DATE]"
type textarea "SELECT Target, DateStart, HStatsByAdvertiserTZ, Spend FROM AdInsights WHERE tar…"
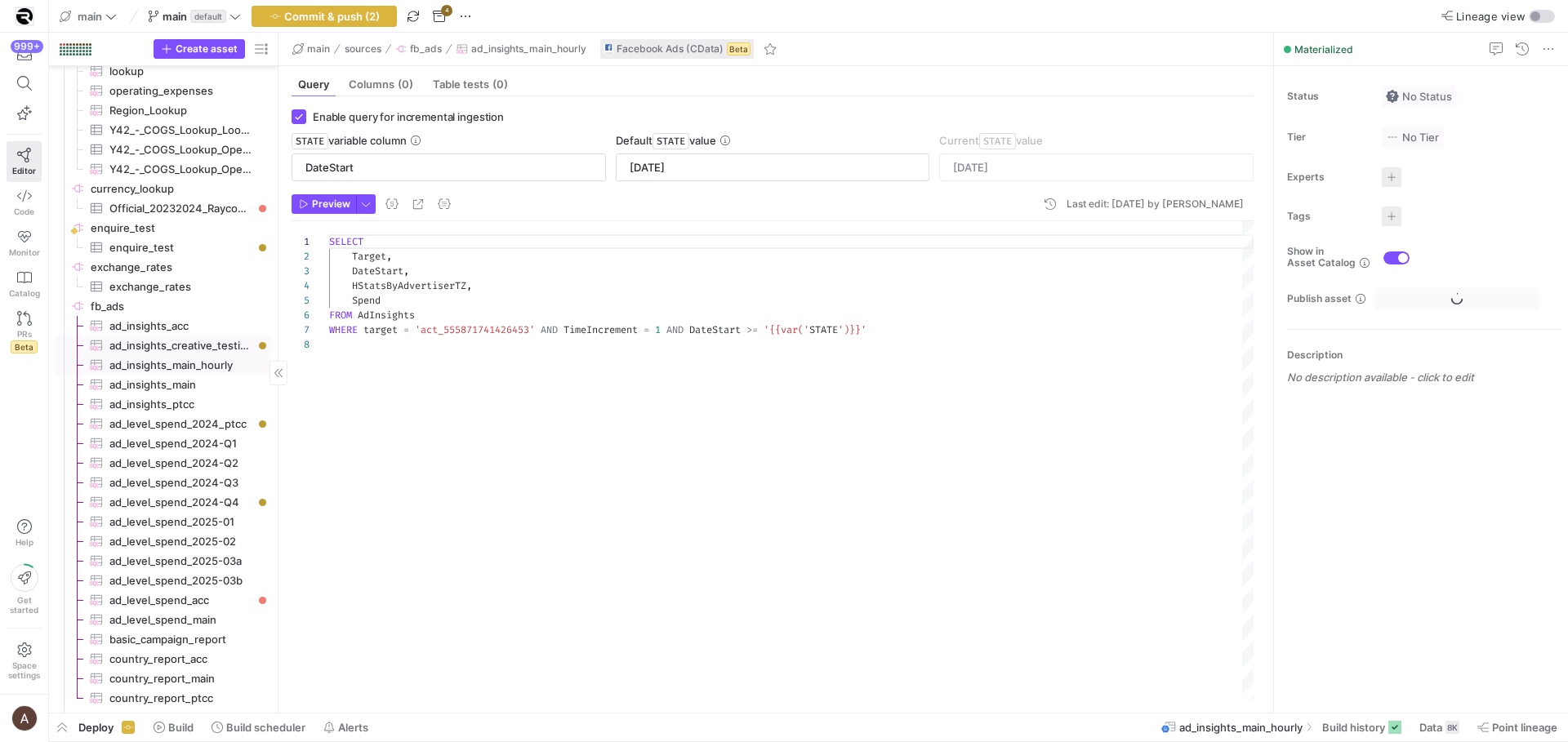
click at [210, 348] on span "ad_insights_creative_testing​​​​​​​​​" at bounding box center [181, 346] width 143 height 19
type textarea "SELECT Target, DateStart, Spend FROM AdInsights WHERE target = 'act_31231315475…"
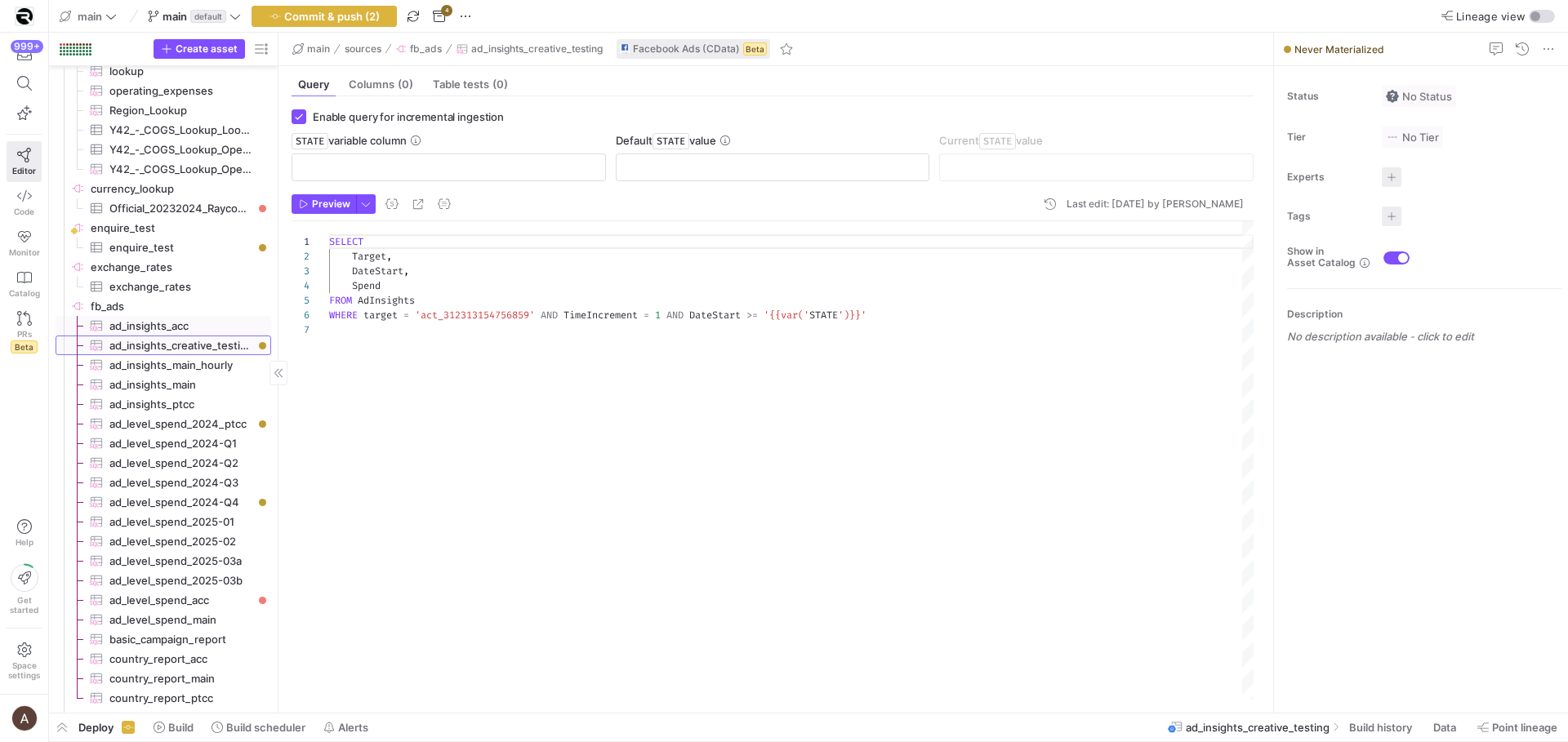
scroll to position [88, 0]
click at [208, 331] on span "ad_insights_acc​​​​​​​​​" at bounding box center [181, 326] width 143 height 19
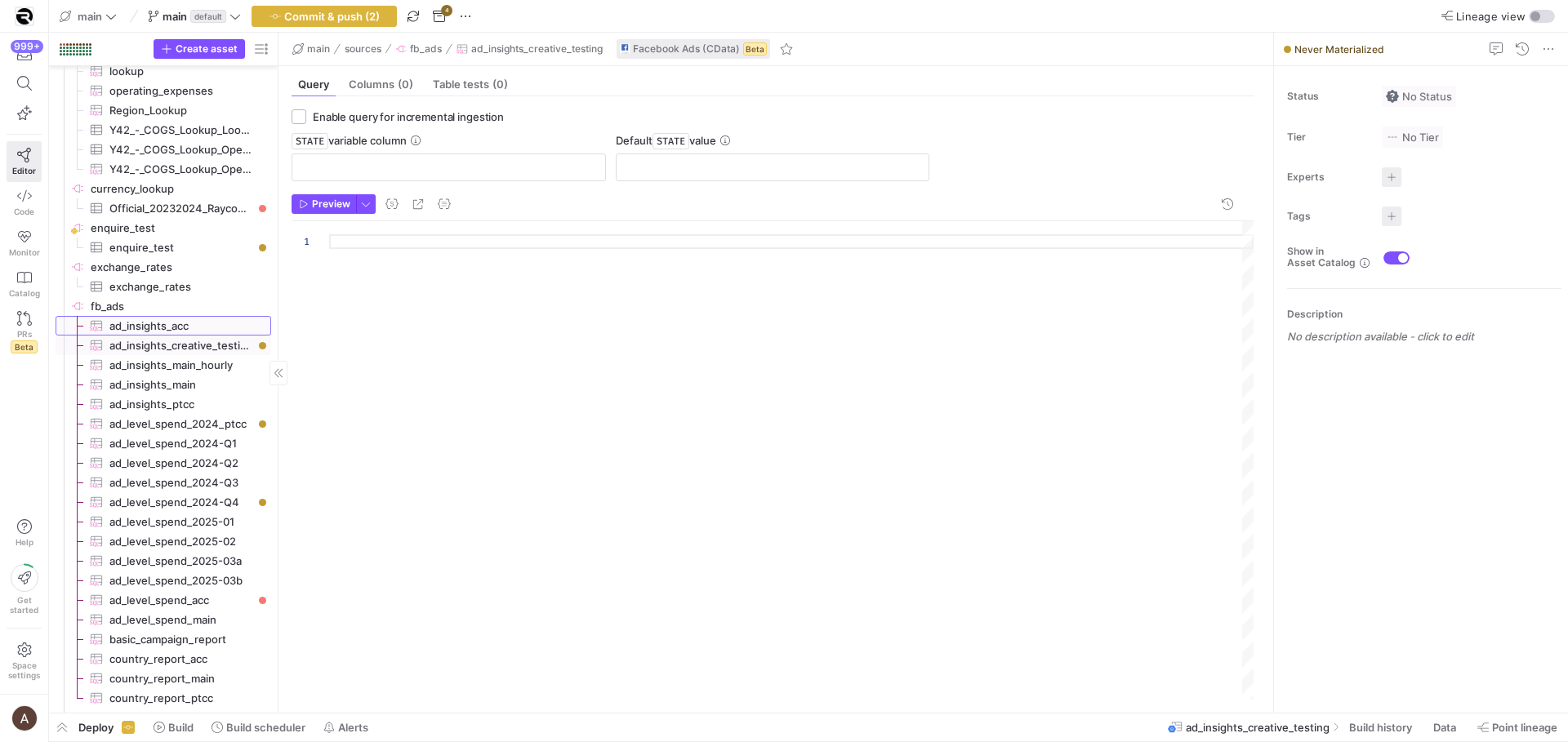
checkbox input "false"
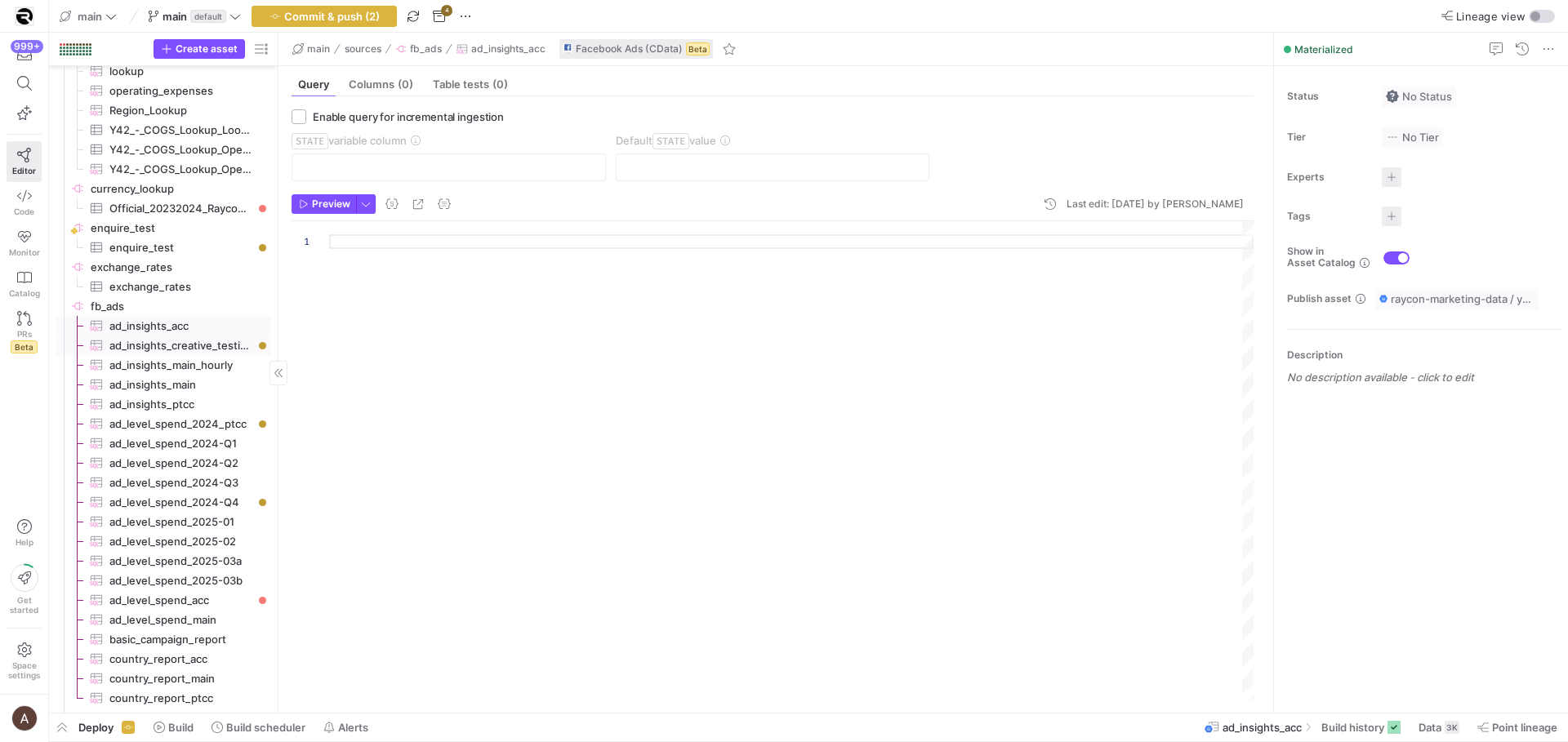
click at [206, 346] on span "ad_insights_creative_testing​​​​​​​​​" at bounding box center [181, 346] width 143 height 19
checkbox input "true"
type textarea "SELECT Target, DateStart, Spend FROM AdInsights WHERE target = 'act_31231315475…"
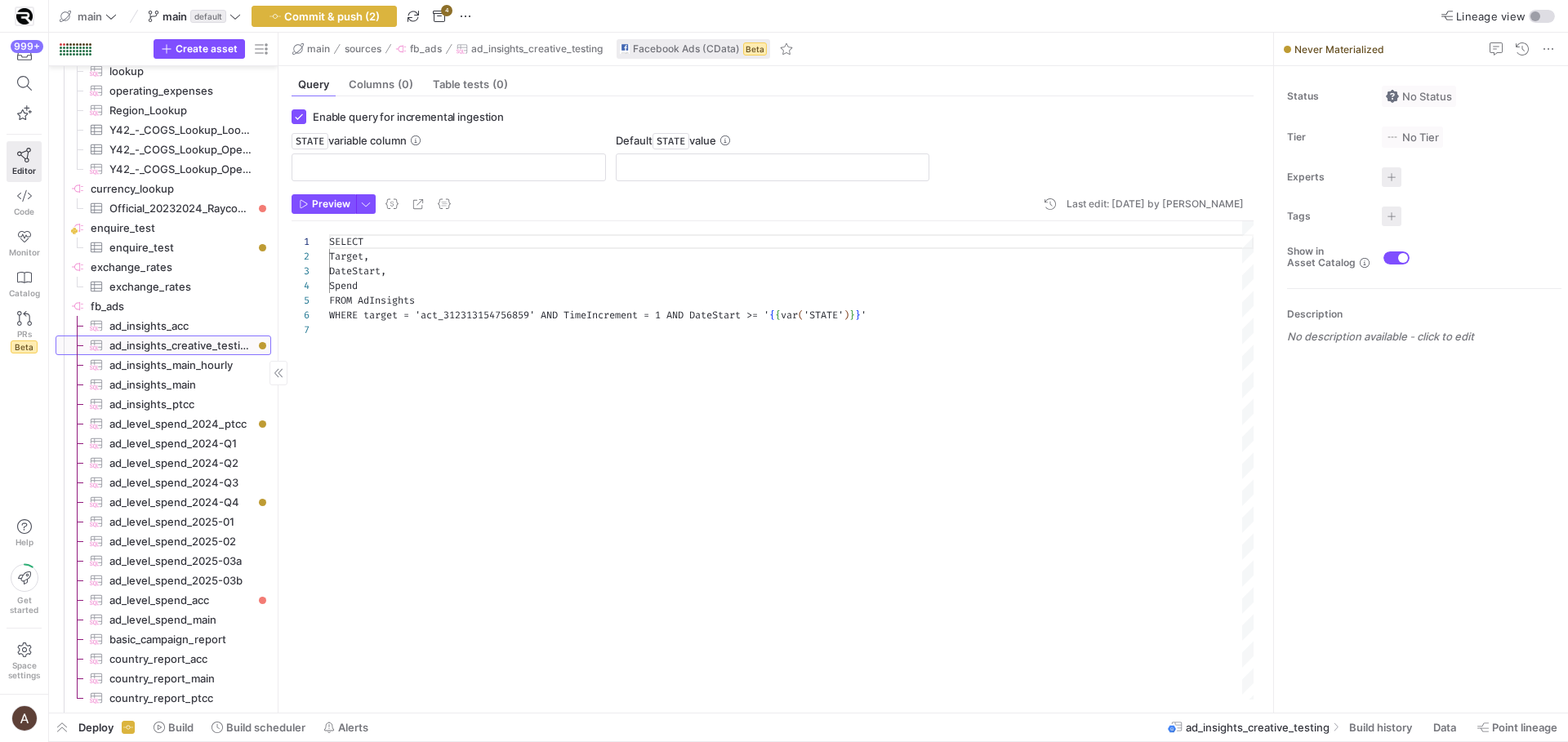
scroll to position [88, 0]
click at [383, 170] on input "text" at bounding box center [448, 168] width 286 height 13
paste input "DateStart"
type input "DateStart"
click at [165, 360] on span "ad_insights_main_hourly​​​​​​​​​" at bounding box center [181, 365] width 143 height 19
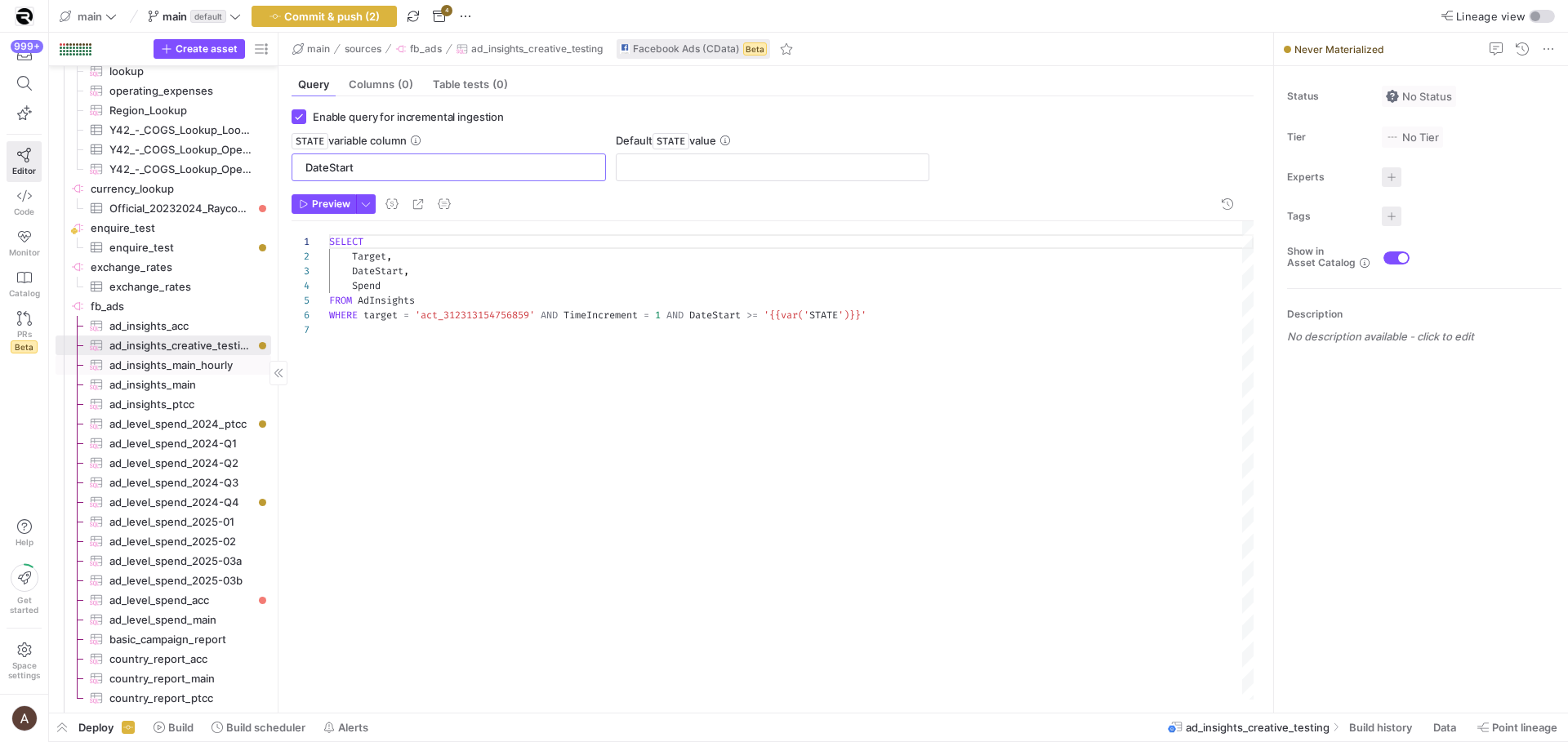
type input "[DATE]"
type textarea "SELECT Target, DateStart, HStatsByAdvertiserTZ, Spend FROM AdInsights WHERE tar…"
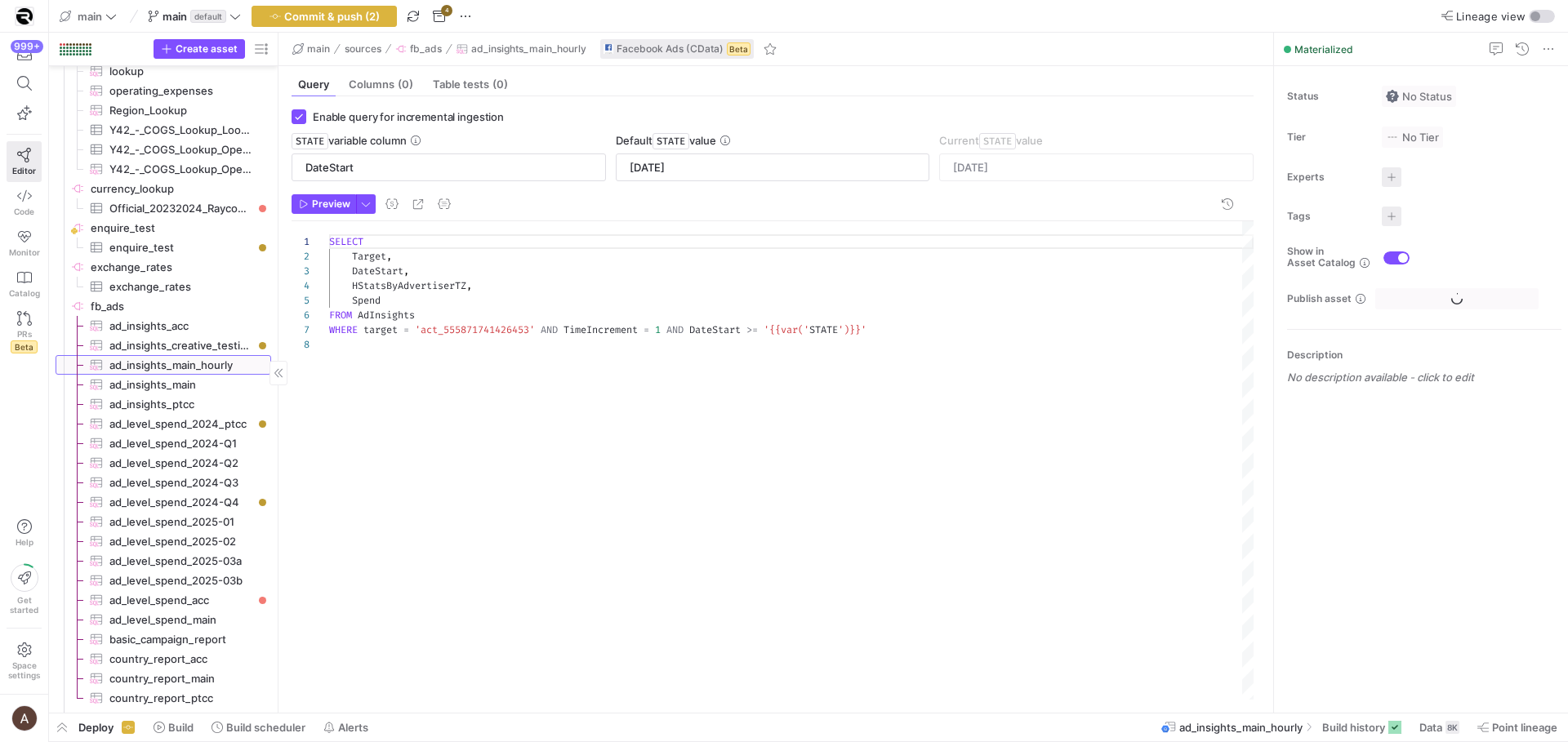
scroll to position [103, 0]
click at [642, 161] on input "[DATE]" at bounding box center [772, 168] width 286 height 13
click at [642, 162] on input "[DATE]" at bounding box center [772, 168] width 286 height 13
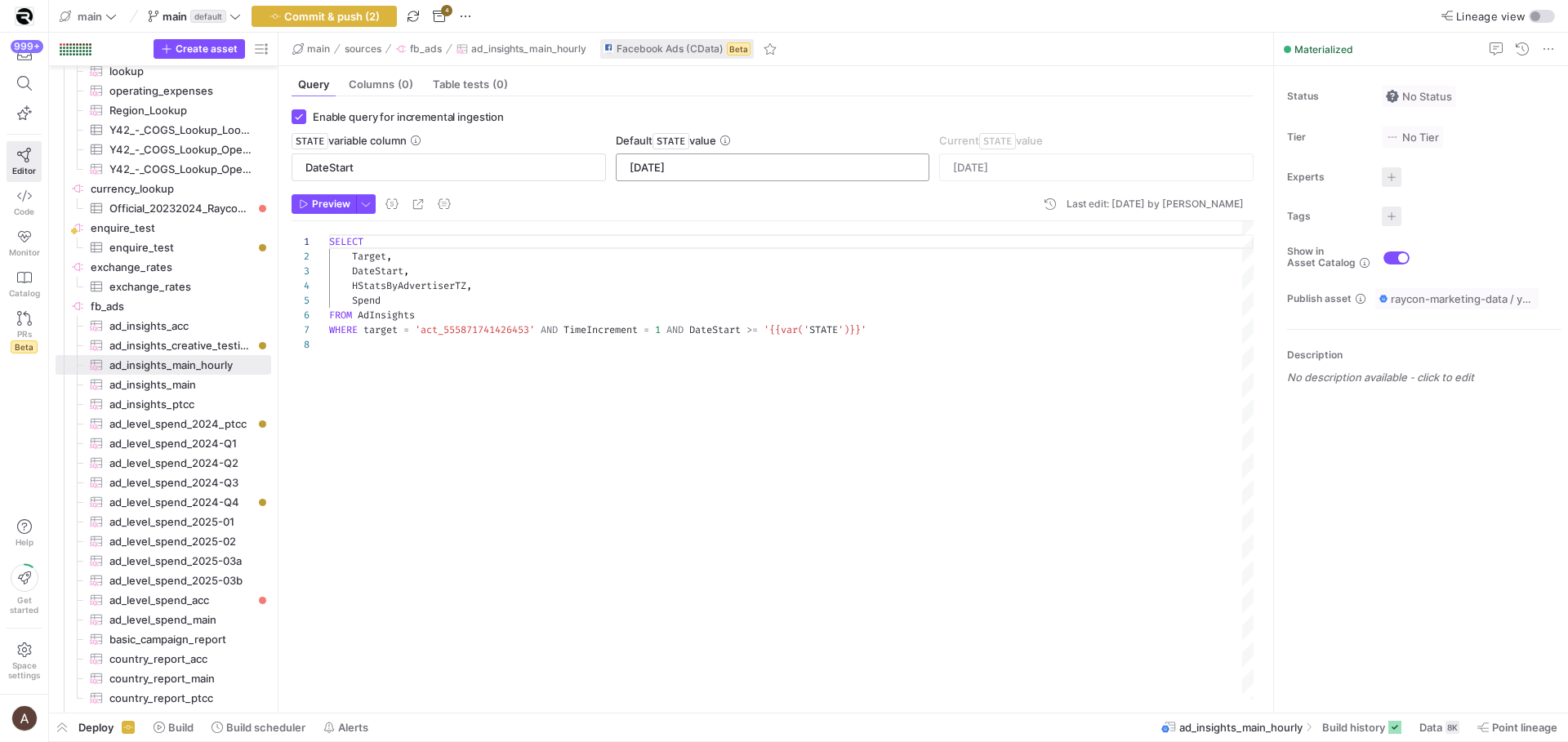
click at [642, 162] on input "[DATE]" at bounding box center [772, 168] width 286 height 13
click at [154, 343] on span "ad_insights_creative_testing​​​​​​​​​" at bounding box center [181, 346] width 143 height 19
type textarea "SELECT Target, DateStart, Spend FROM AdInsights WHERE target = 'act_31231315475…"
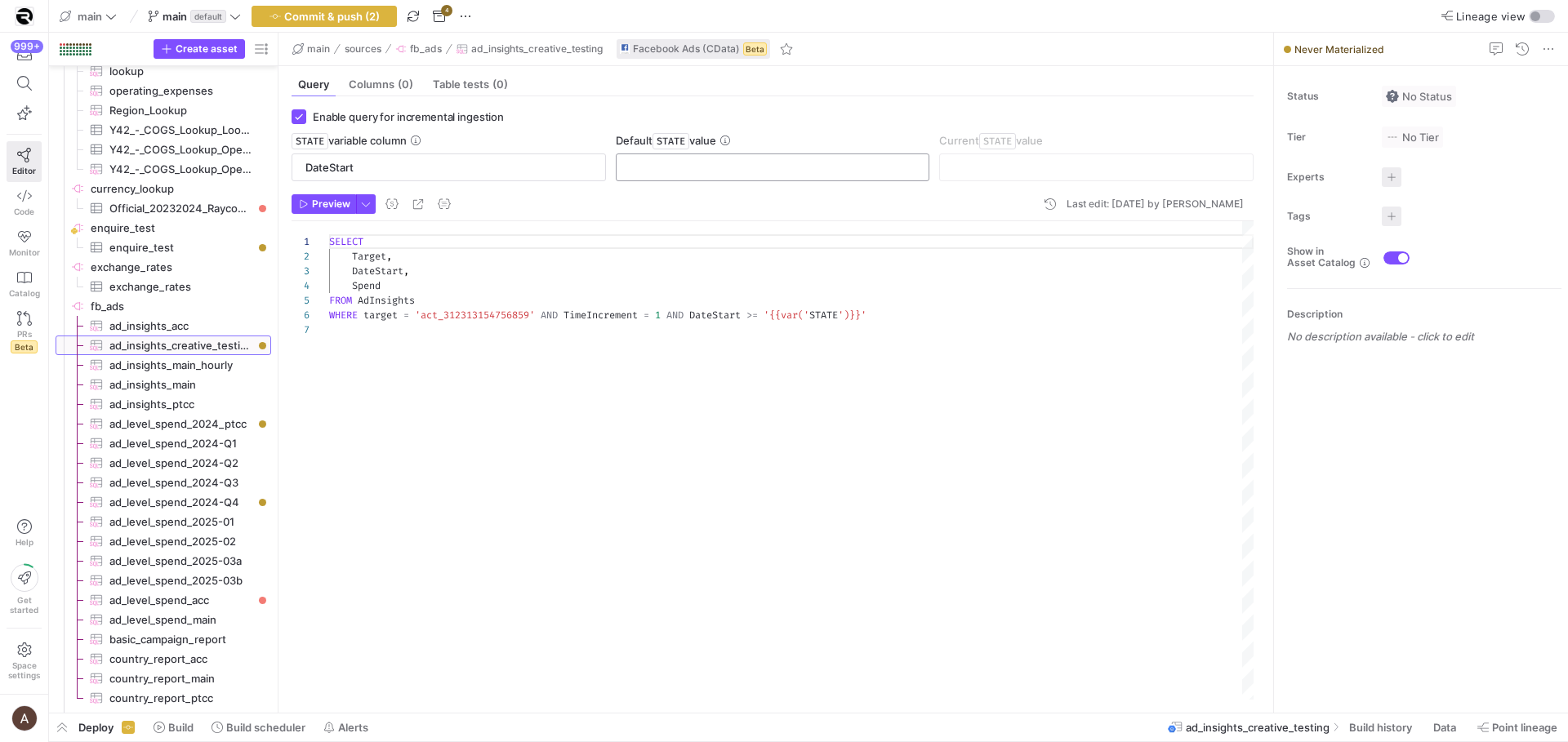
scroll to position [88, 0]
click at [838, 168] on input "text" at bounding box center [772, 168] width 286 height 13
paste input "[DATE]"
type input "[DATE]"
click at [333, 208] on span "Preview" at bounding box center [331, 204] width 38 height 11
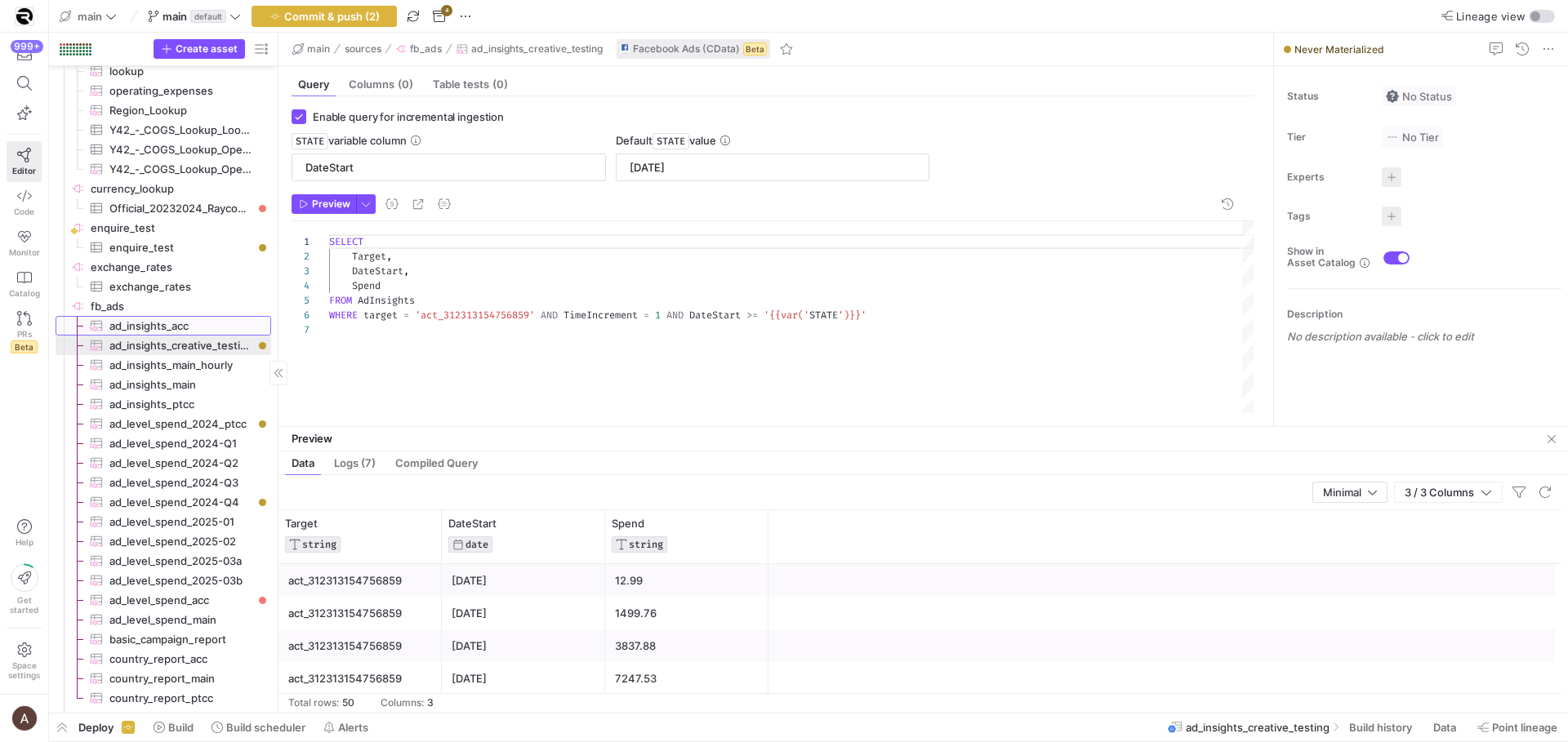
click at [198, 328] on span "ad_insights_acc​​​​​​​​​" at bounding box center [181, 326] width 143 height 19
checkbox input "false"
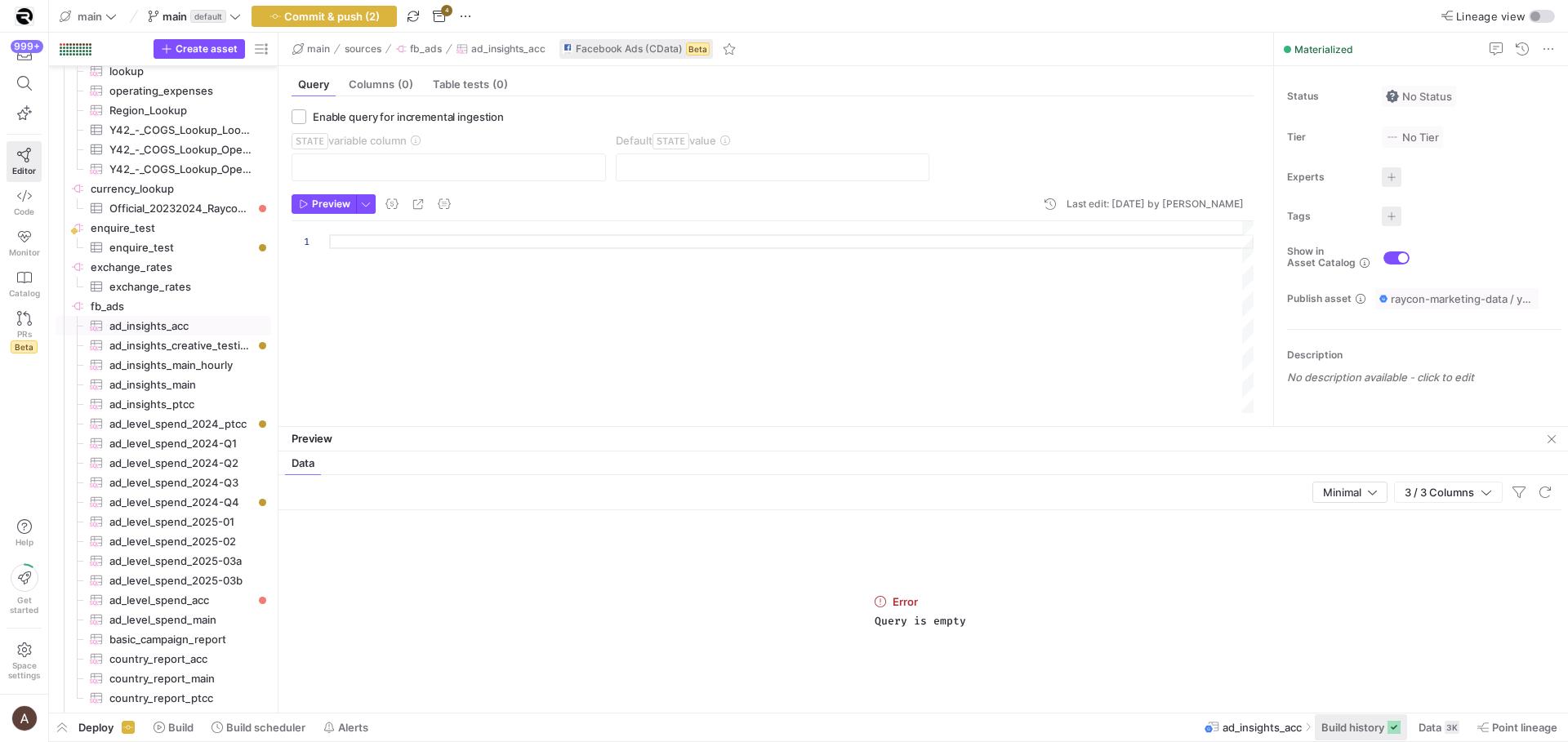
click at [1361, 726] on span "Build history" at bounding box center [1352, 727] width 63 height 13
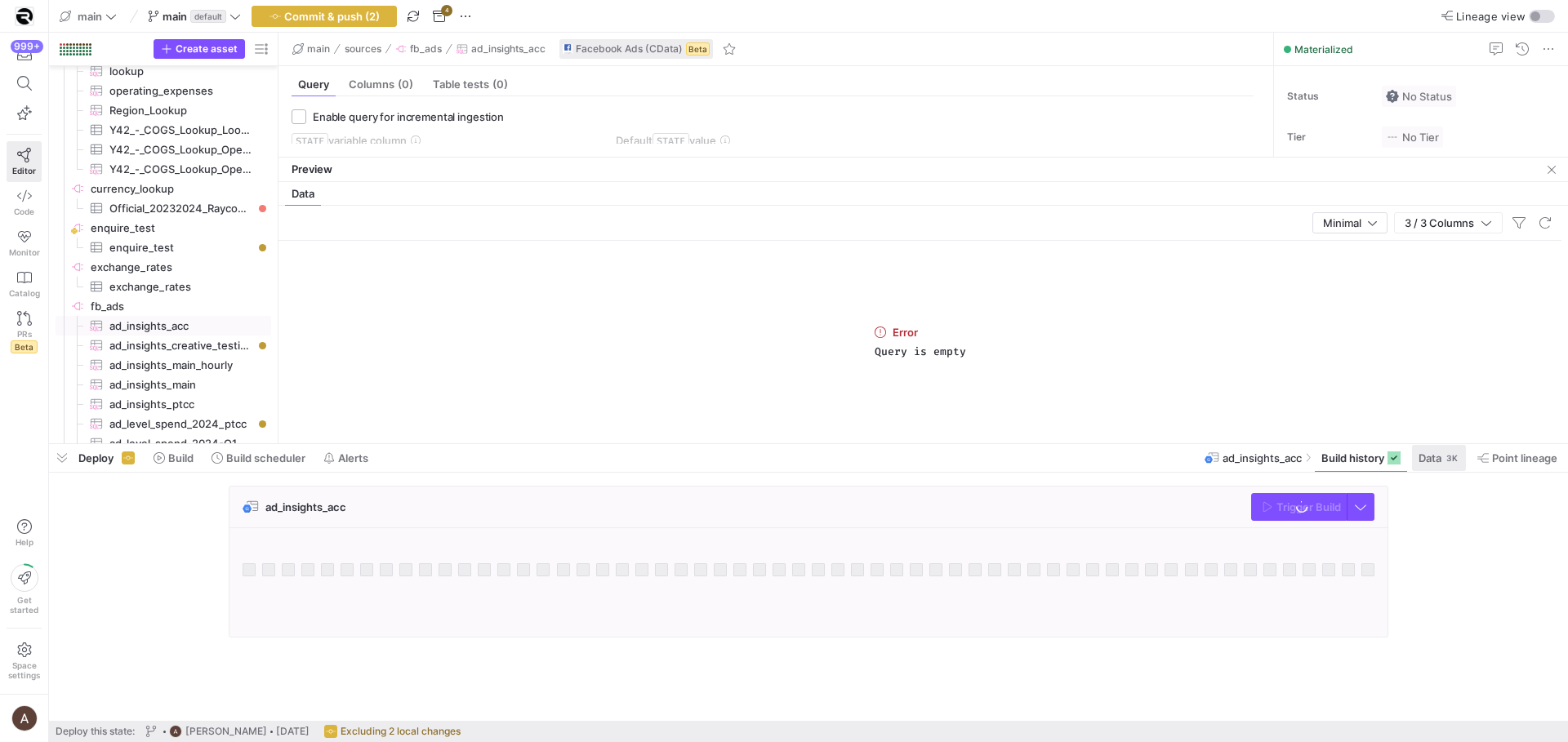
click at [1444, 468] on span at bounding box center [1438, 458] width 54 height 26
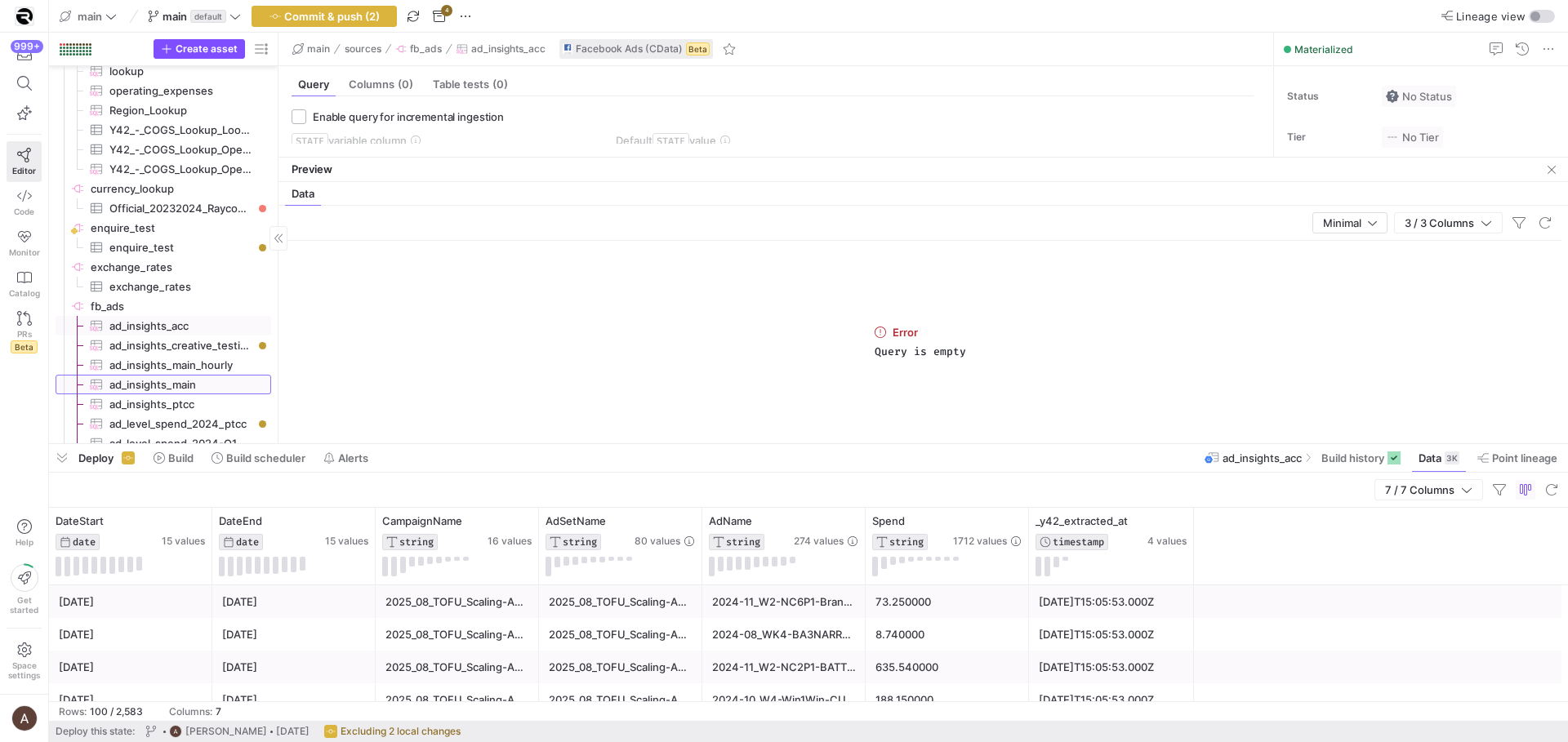
click at [156, 389] on span "ad_insights_main​​​​​​​​​" at bounding box center [181, 385] width 143 height 19
checkbox input "true"
type input "DateStart"
type input "[DATE]"
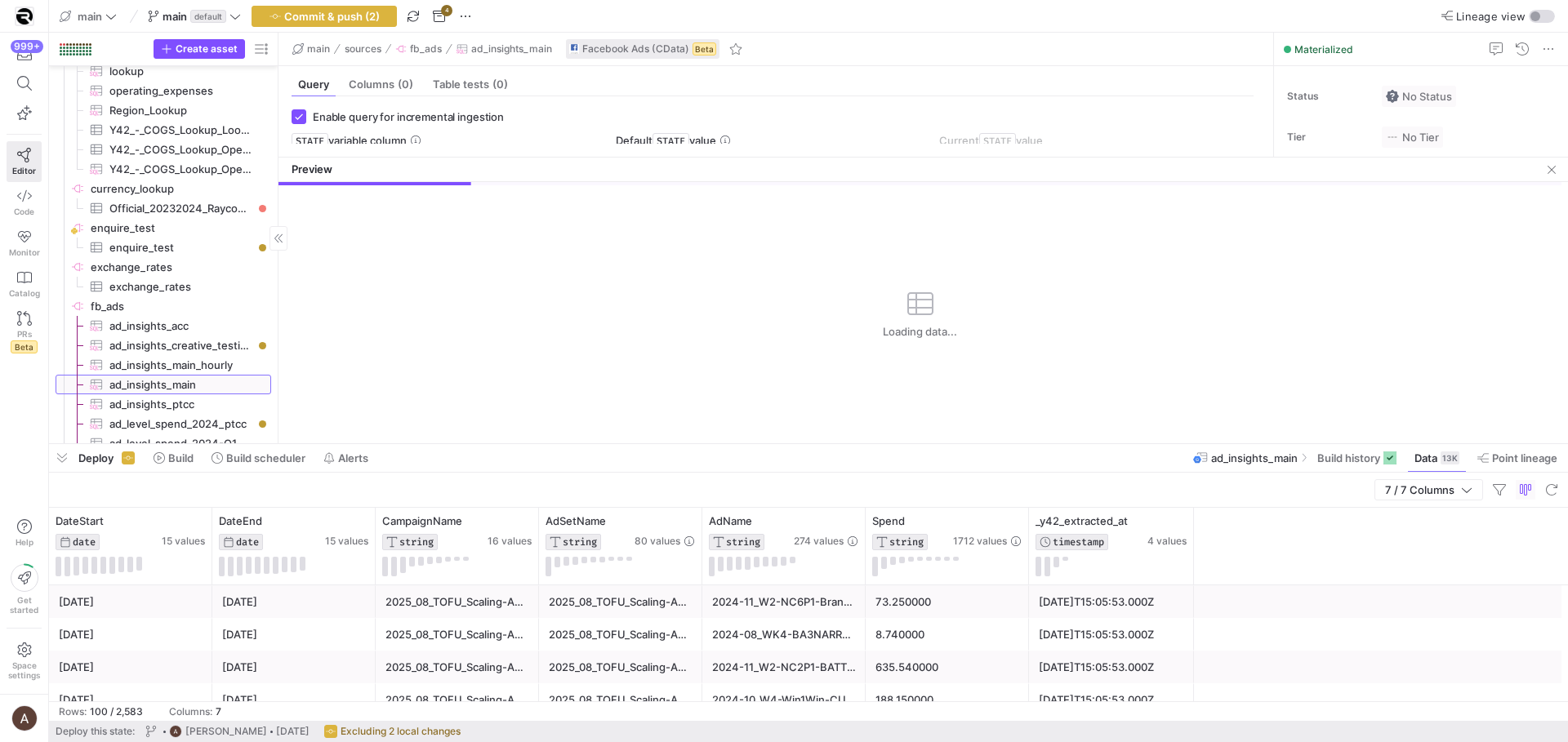
scroll to position [88, 0]
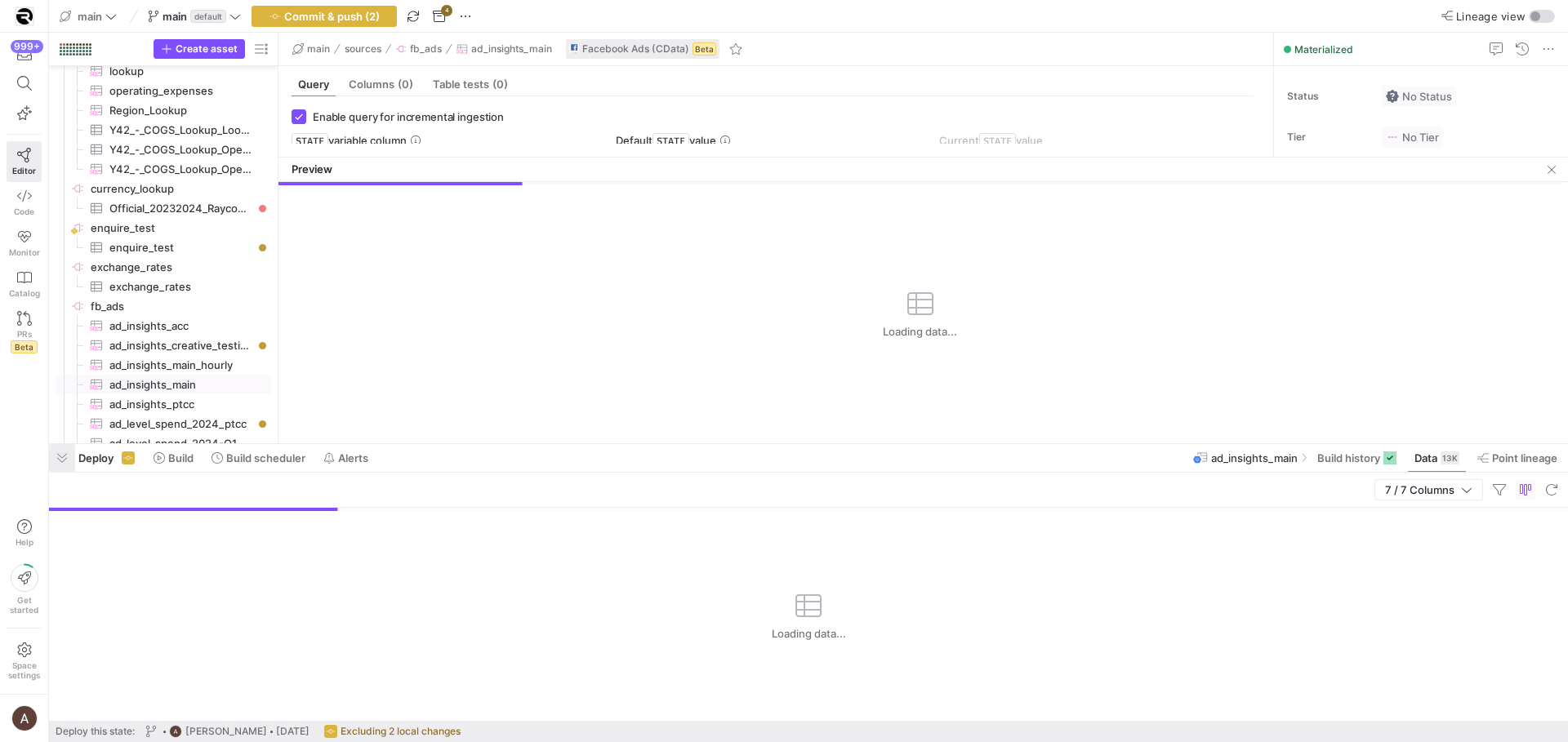
click at [66, 454] on span "button" at bounding box center [62, 459] width 26 height 28
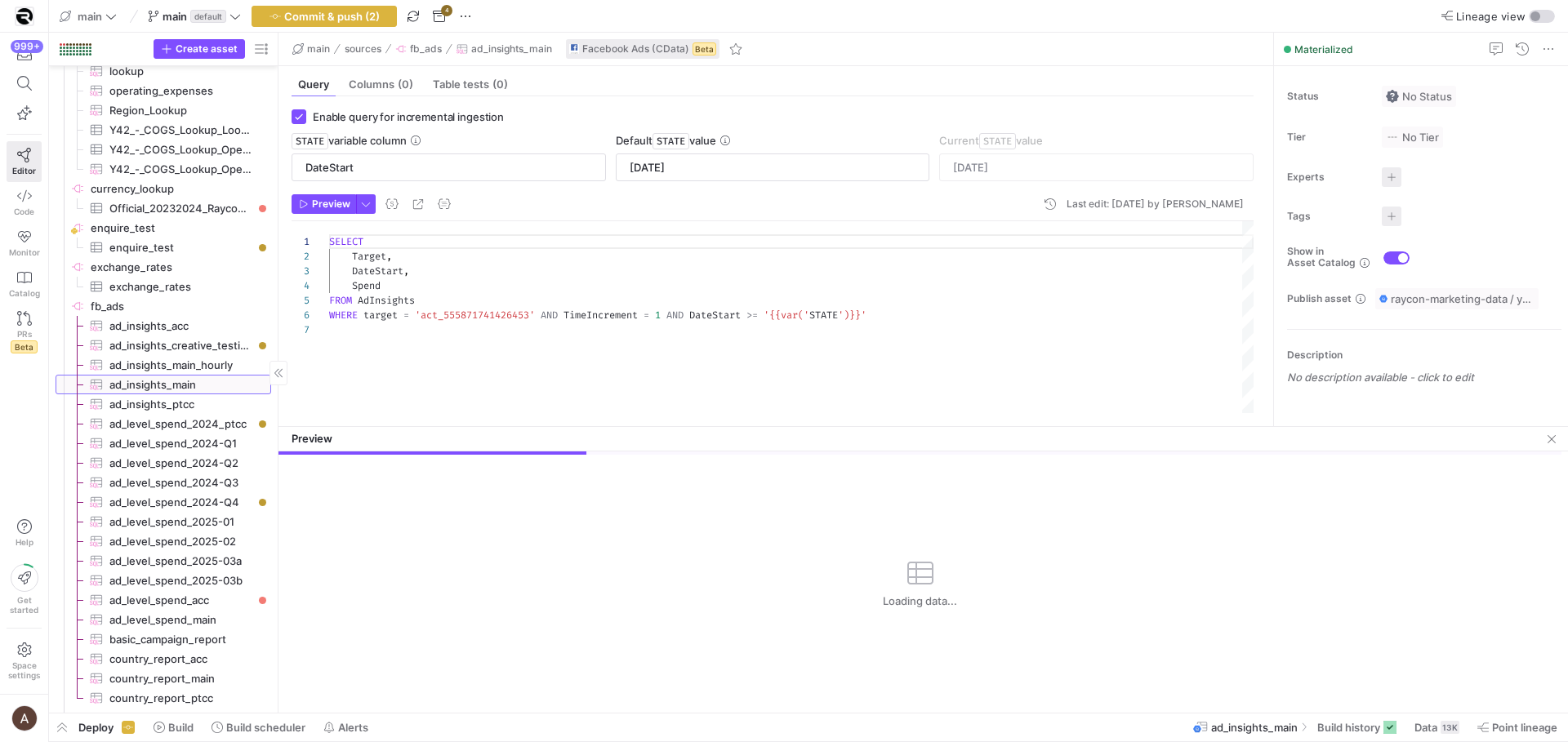
click at [155, 384] on span "ad_insights_main​​​​​​​​​" at bounding box center [181, 385] width 143 height 19
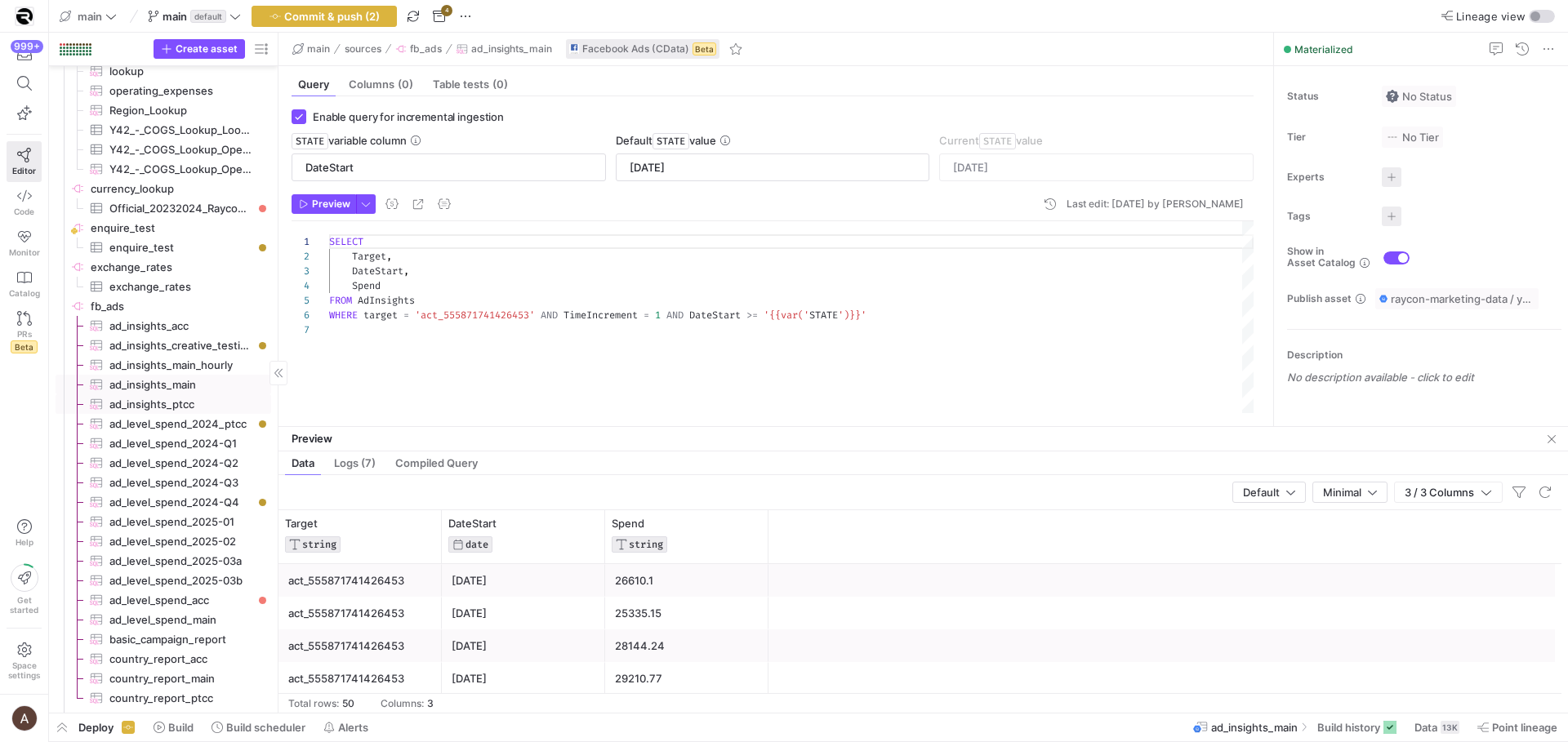
click at [155, 412] on span "ad_insights_ptcc​​​​​​​​​" at bounding box center [181, 405] width 143 height 19
type textarea "SELECT Target, DateStart, Spend FROM AdInsights WHERE target = 'act_24792333169…"
type input "[DATE]"
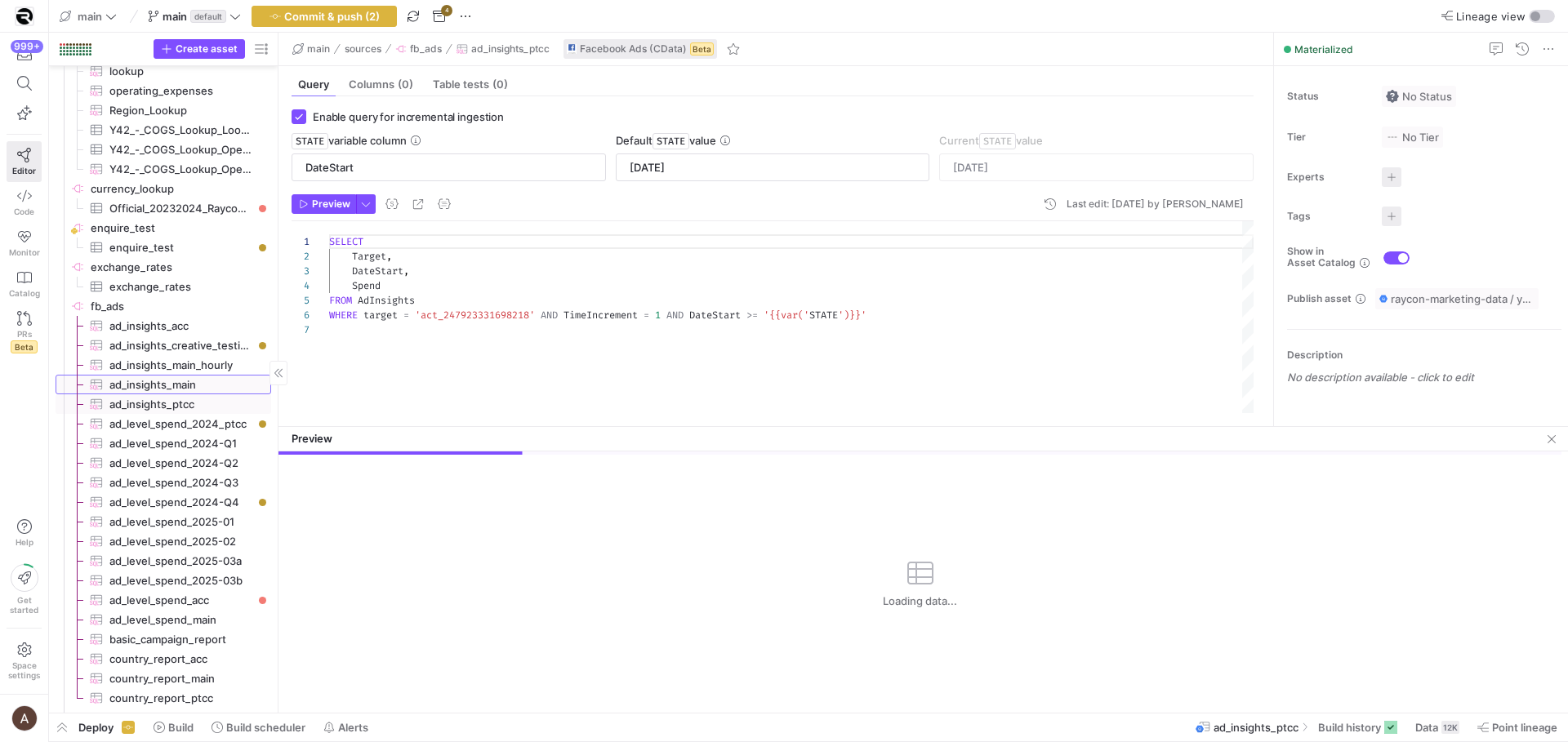
click at [160, 387] on span "ad_insights_main​​​​​​​​​" at bounding box center [181, 385] width 143 height 19
type textarea "SELECT Target, DateStart, Spend FROM AdInsights WHERE target = 'act_55587174142…"
type input "[DATE]"
click at [171, 364] on span "ad_insights_main_hourly​​​​​​​​​" at bounding box center [181, 365] width 143 height 19
type textarea "SELECT Target, DateStart, HStatsByAdvertiserTZ, Spend FROM AdInsights WHERE tar…"
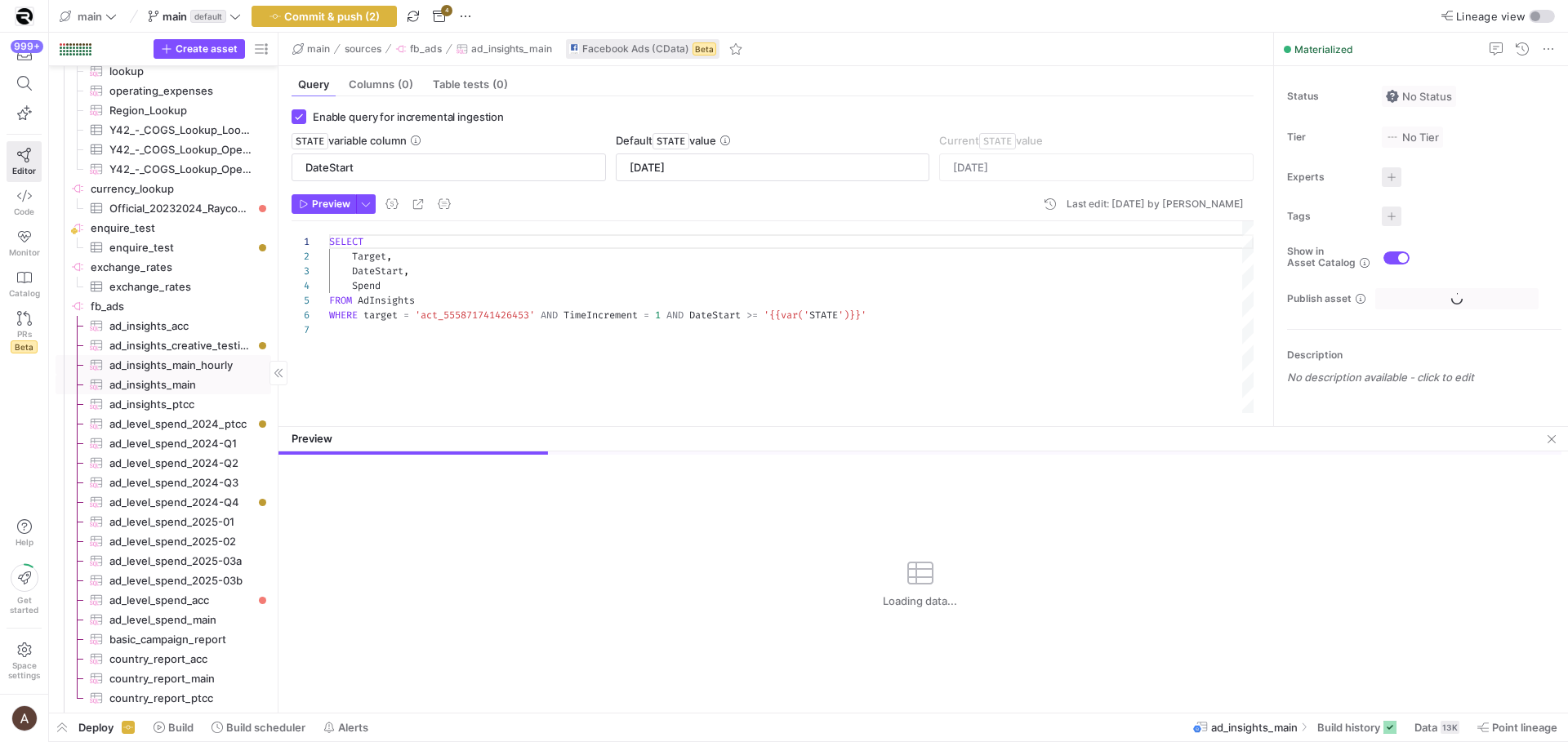
type input "2024-12-06"
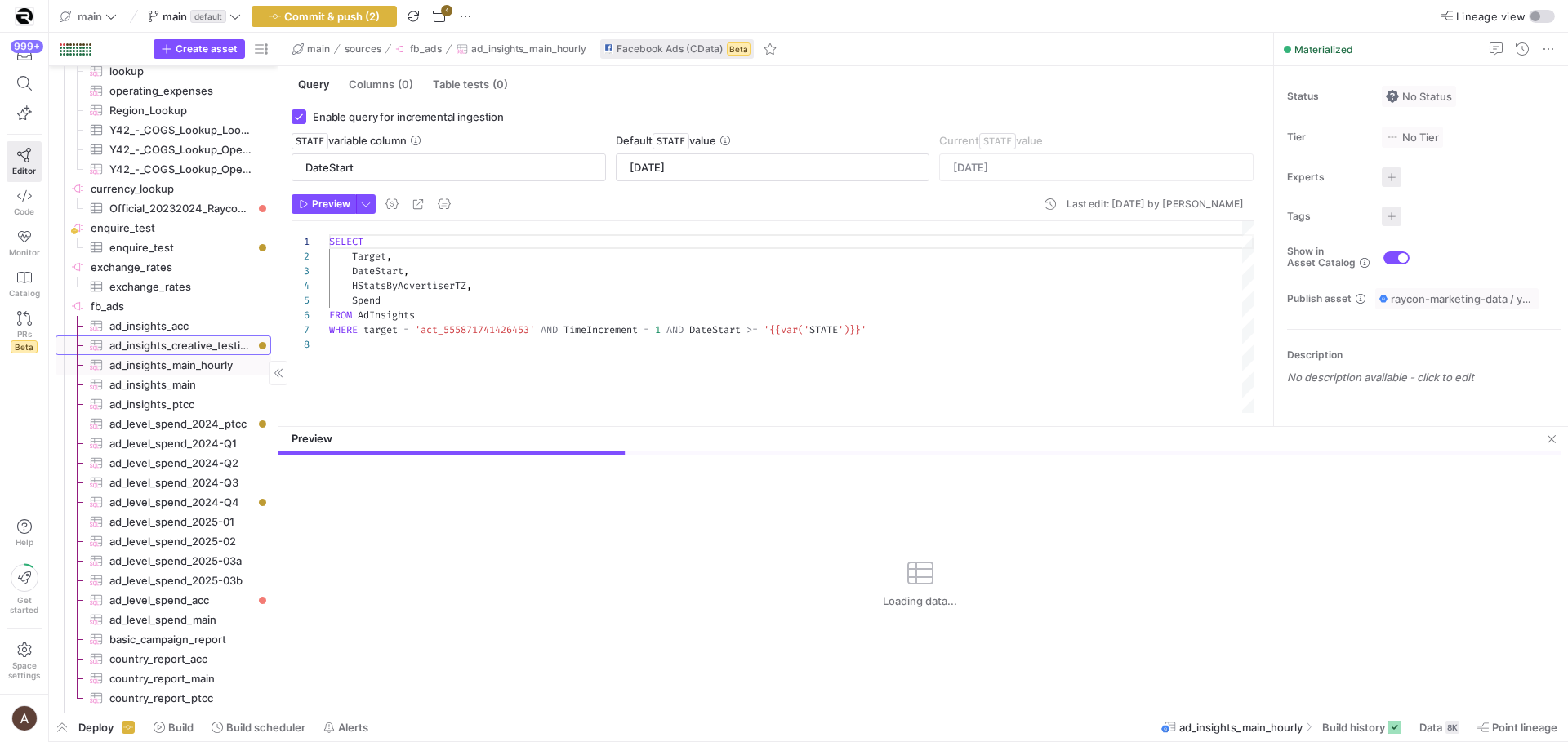
click at [173, 340] on span "ad_insights_creative_testing​​​​​​​​​" at bounding box center [181, 346] width 143 height 19
type textarea "SELECT Target, DateStart, Spend FROM AdInsights WHERE target = 'act_31231315475…"
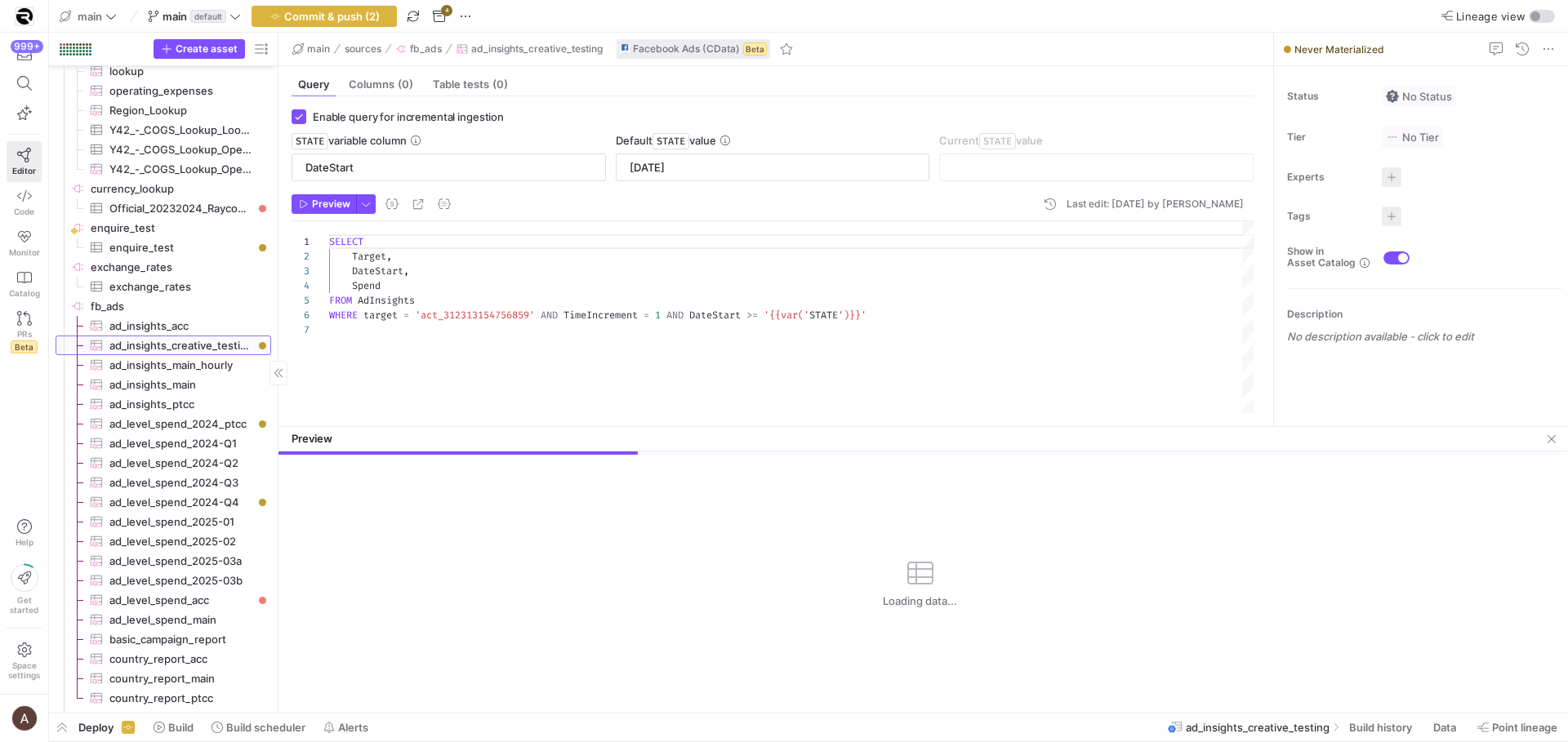
scroll to position [88, 0]
click at [174, 331] on span "ad_insights_acc​​​​​​​​​" at bounding box center [181, 326] width 143 height 19
checkbox input "false"
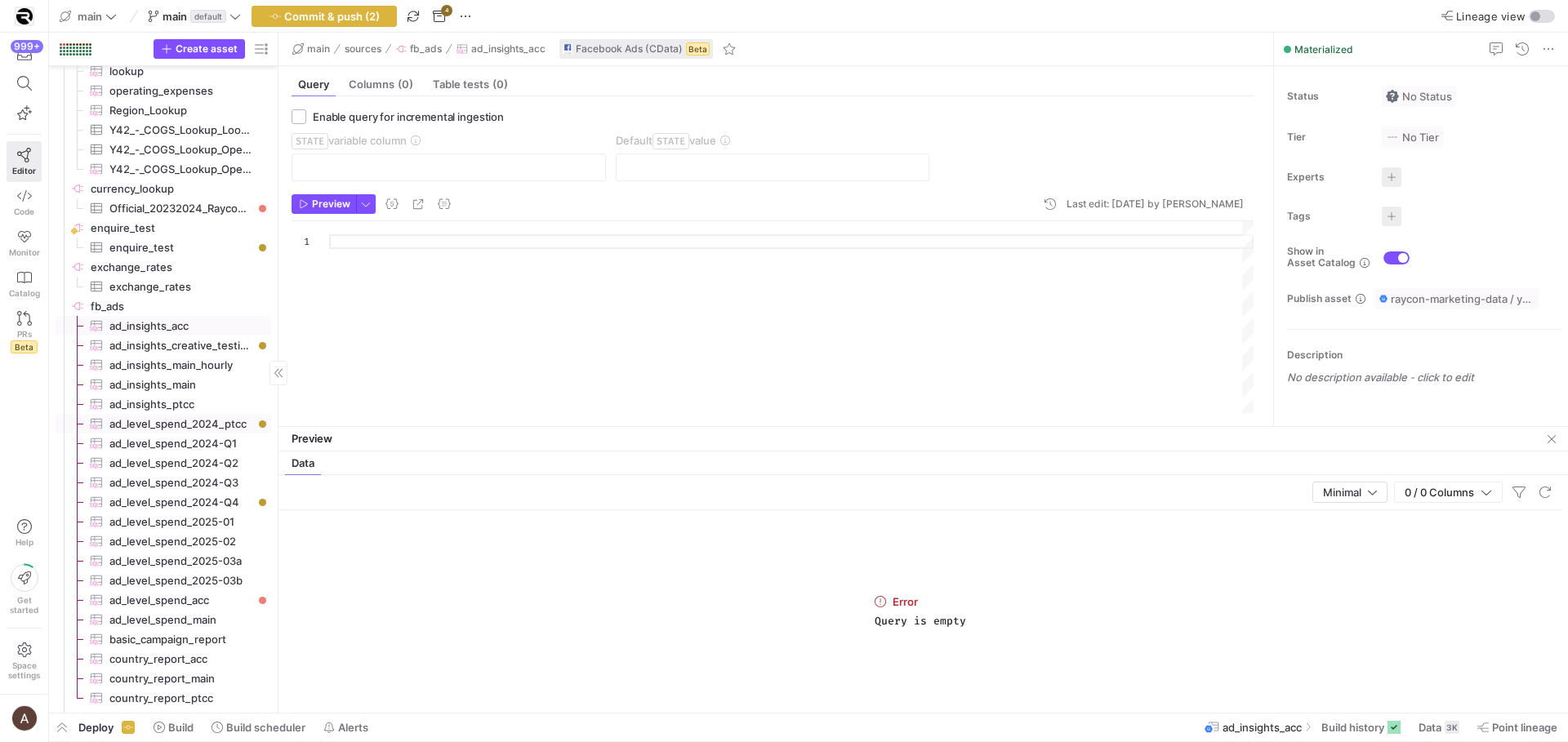
click at [176, 426] on span "ad_level_spend_2024_ptcc​​​​​​​​​" at bounding box center [181, 424] width 143 height 19
type textarea "SELECT DateStart, DateEnd, CampaignName, AdSetName, AdName, Spend FROM AdInsigh…"
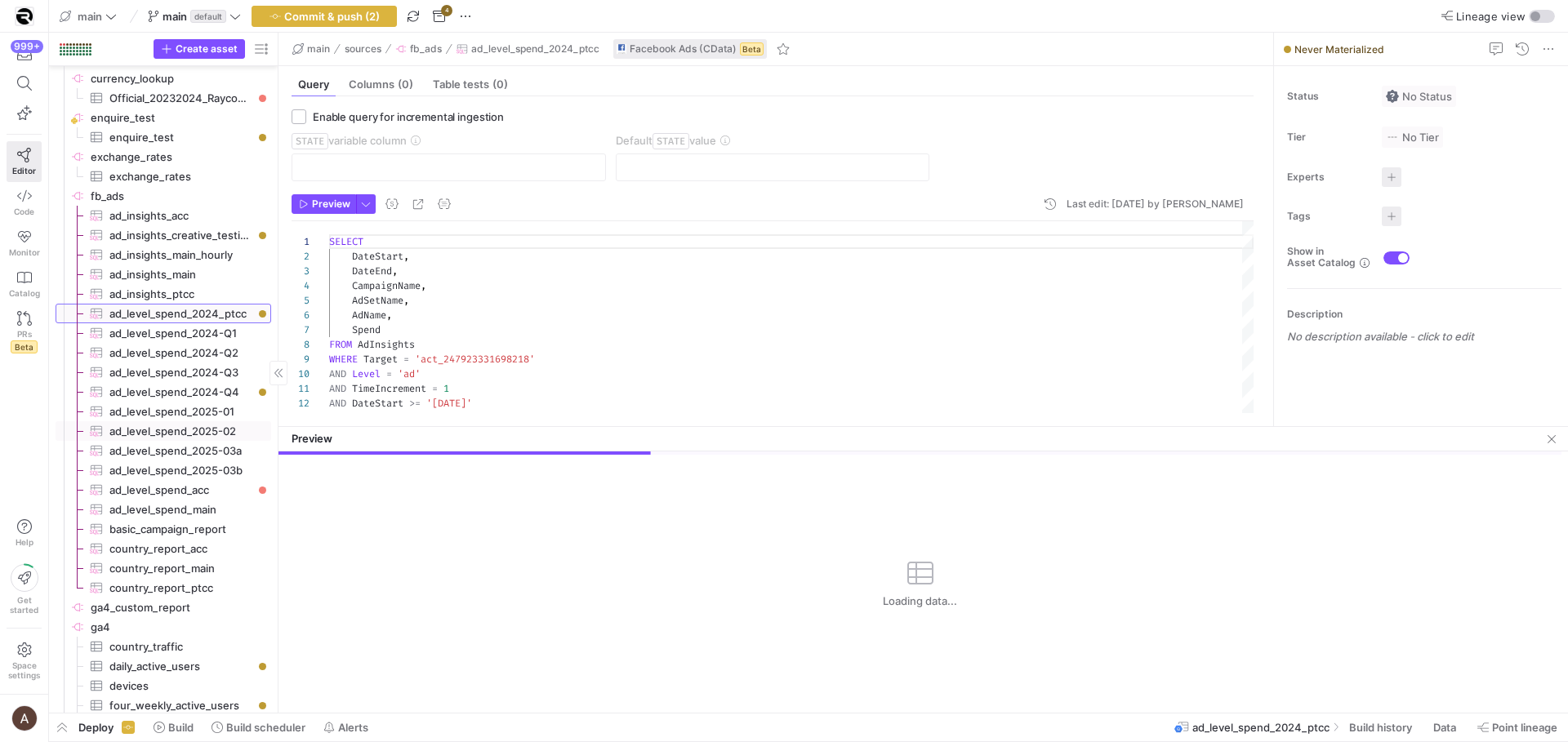
scroll to position [5334, 0]
click at [171, 538] on span "country_report_acc​​​​​​​​​" at bounding box center [181, 544] width 143 height 19
checkbox input "true"
type input "DateStart"
type input "[DATE]"
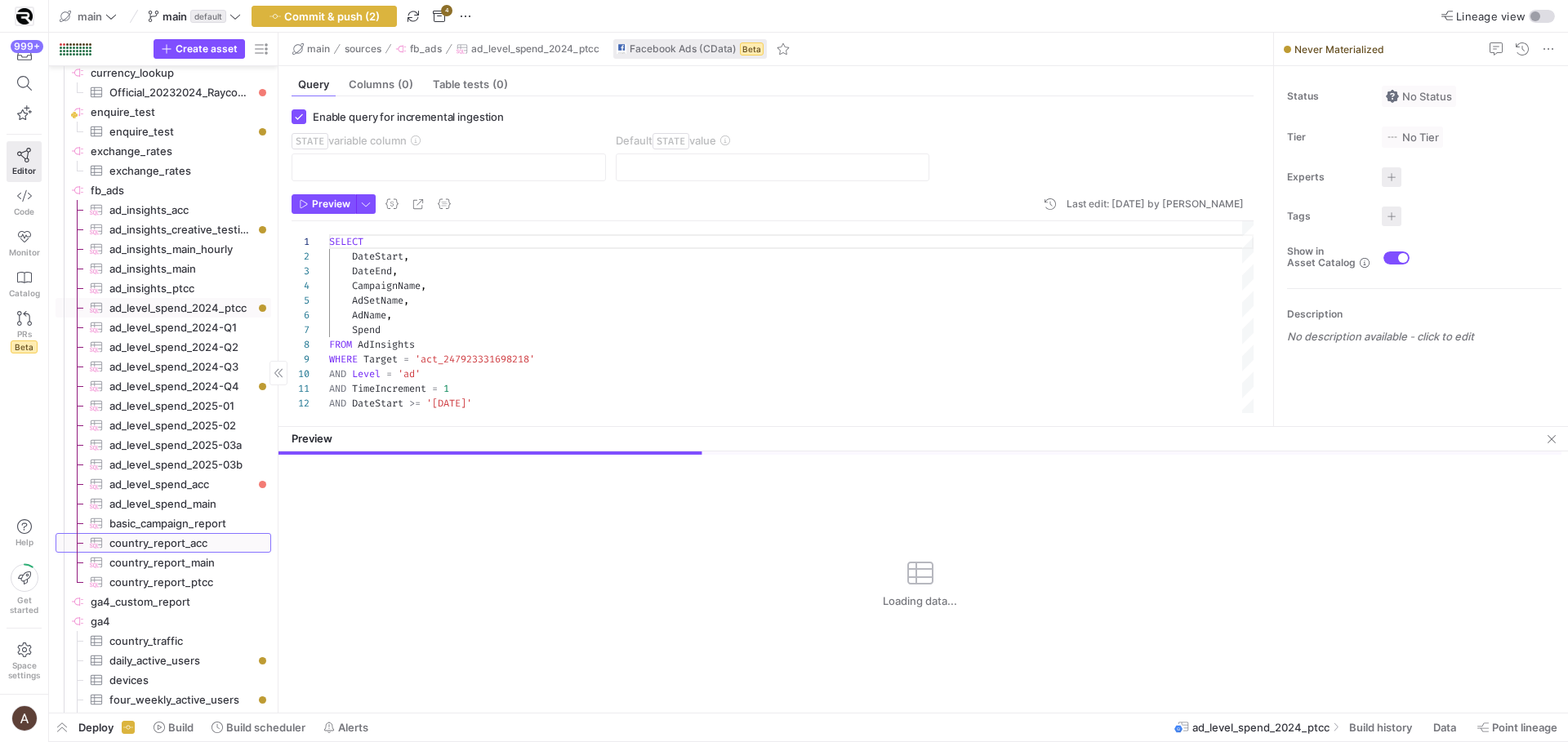
type textarea "SELECT AdAccountId, Country, DateStart, Impressions, InlineLinkClicks, Spend FR…"
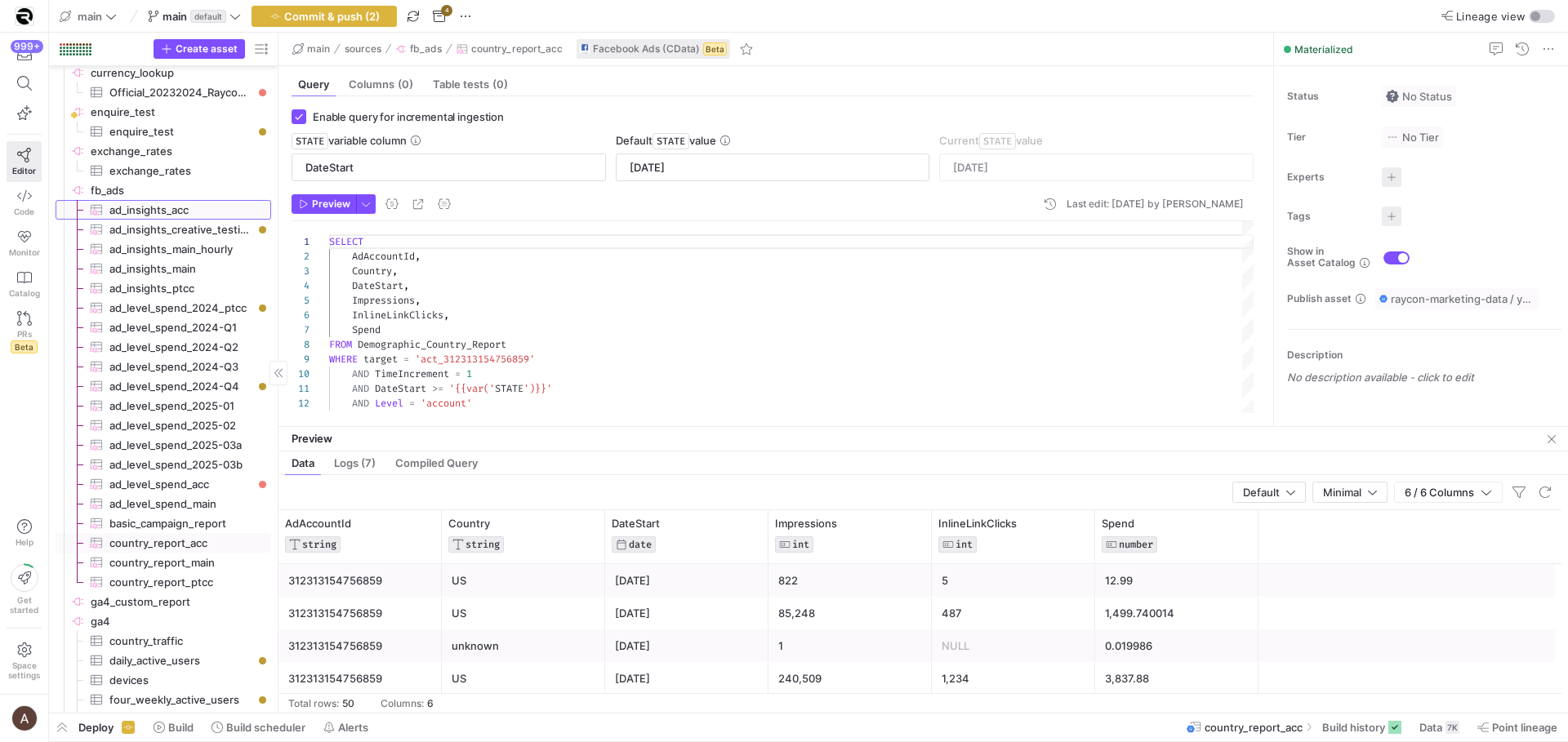
click at [117, 210] on span "ad_insights_acc​​​​​​​​​" at bounding box center [181, 210] width 143 height 19
checkbox input "false"
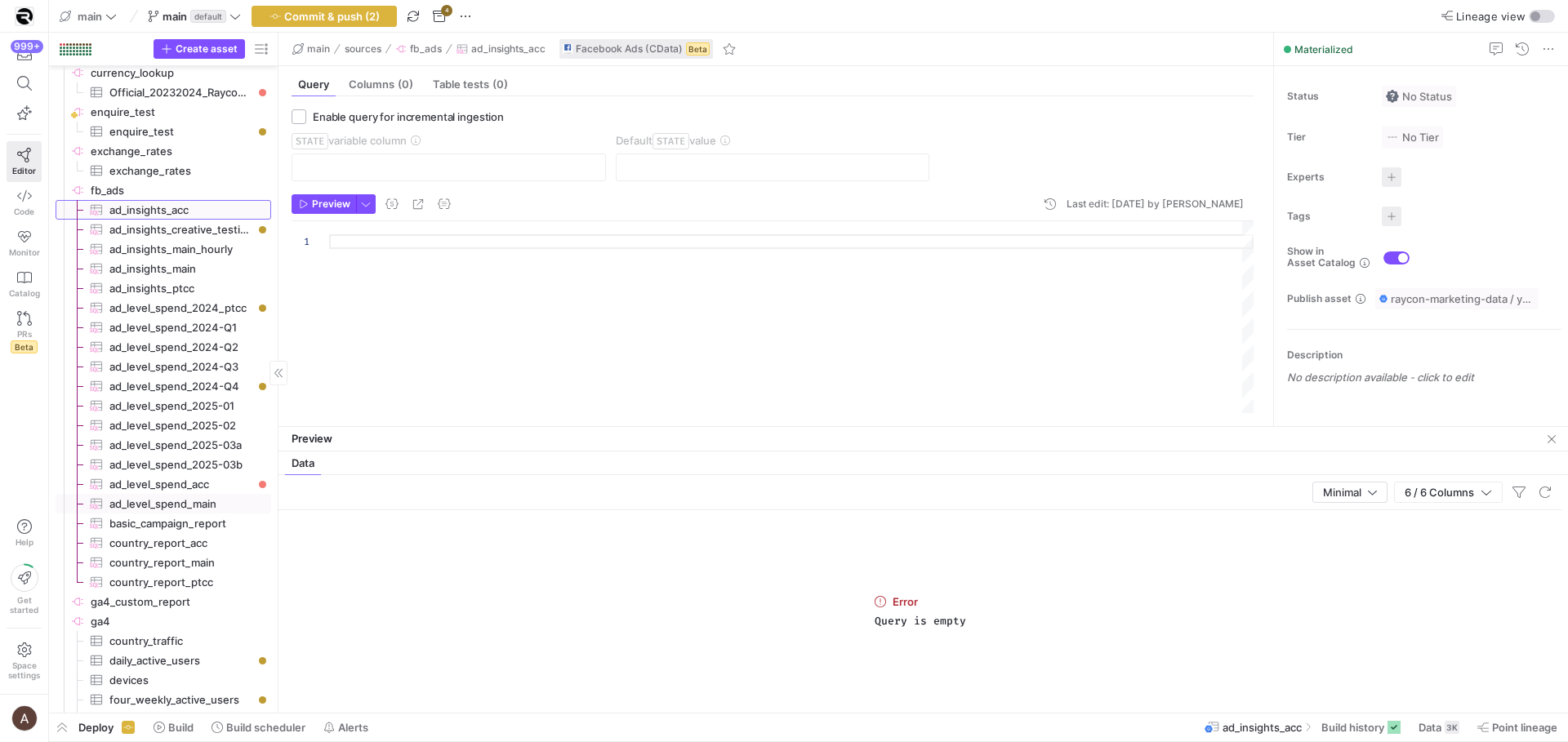
scroll to position [5340, 0]
click at [162, 472] on span "ad_level_spend_acc​​​​​​​​​" at bounding box center [181, 478] width 143 height 19
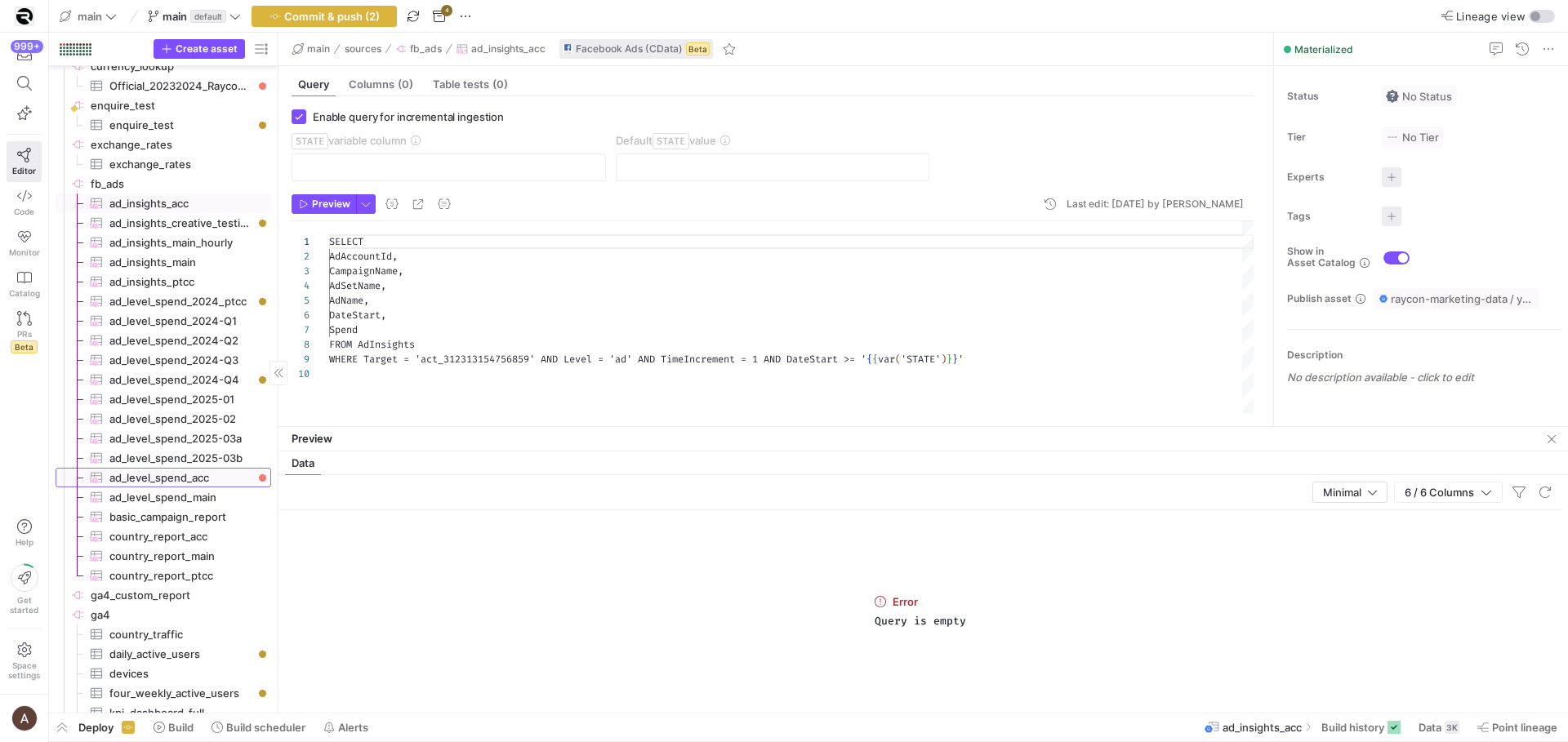
checkbox input "true"
type input "DateStart"
type input "[DATE]"
type textarea "SELECT AdAccountId, CampaignName, AdSetName, AdName, DateStart, Spend FROM AdIn…"
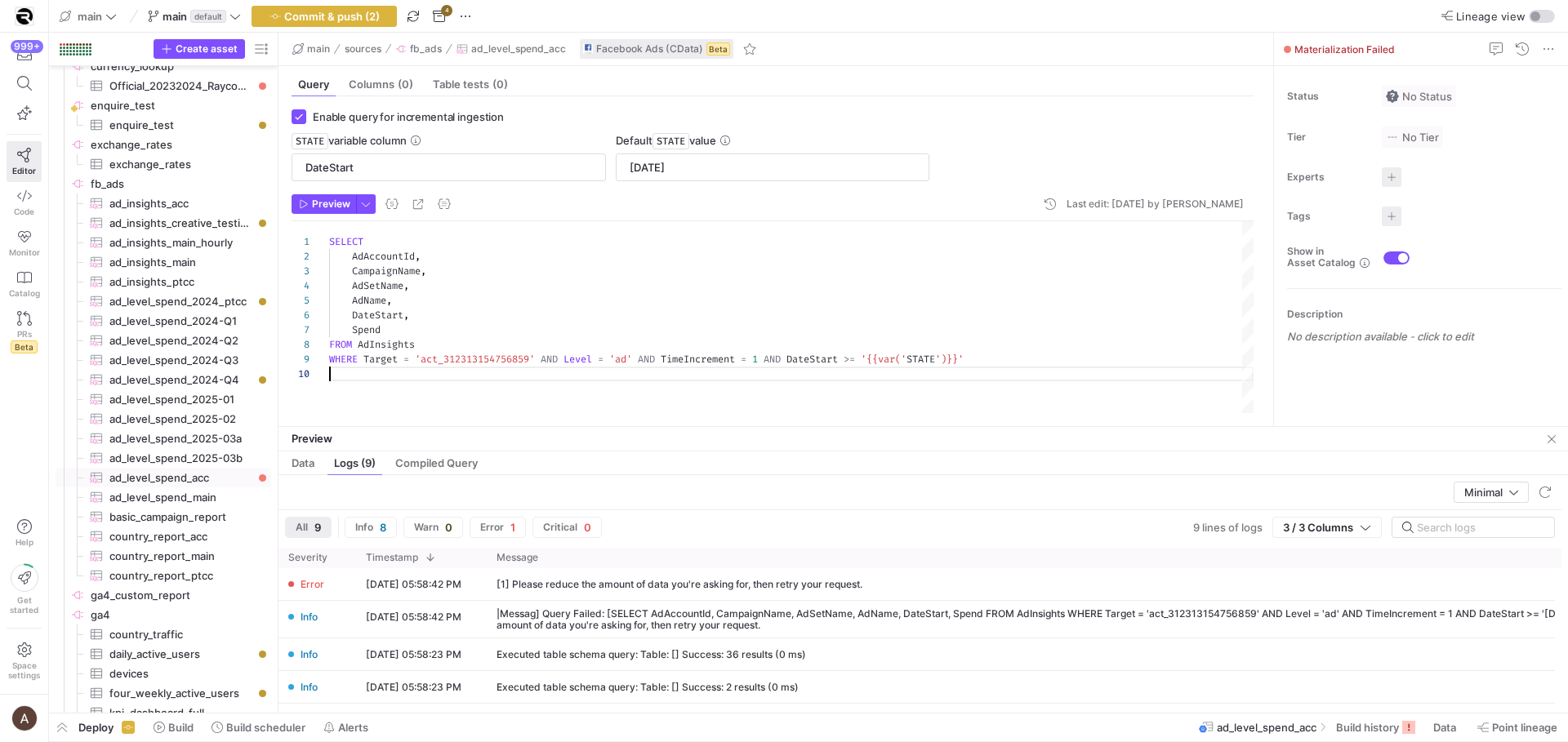
click at [734, 406] on div "SELECT AdAccountId , CampaignName , AdSetName , AdName , DateStart , Spend FROM…" at bounding box center [791, 317] width 924 height 192
click at [116, 207] on span "ad_insights_acc​​​​​​​​​" at bounding box center [181, 204] width 143 height 19
checkbox input "false"
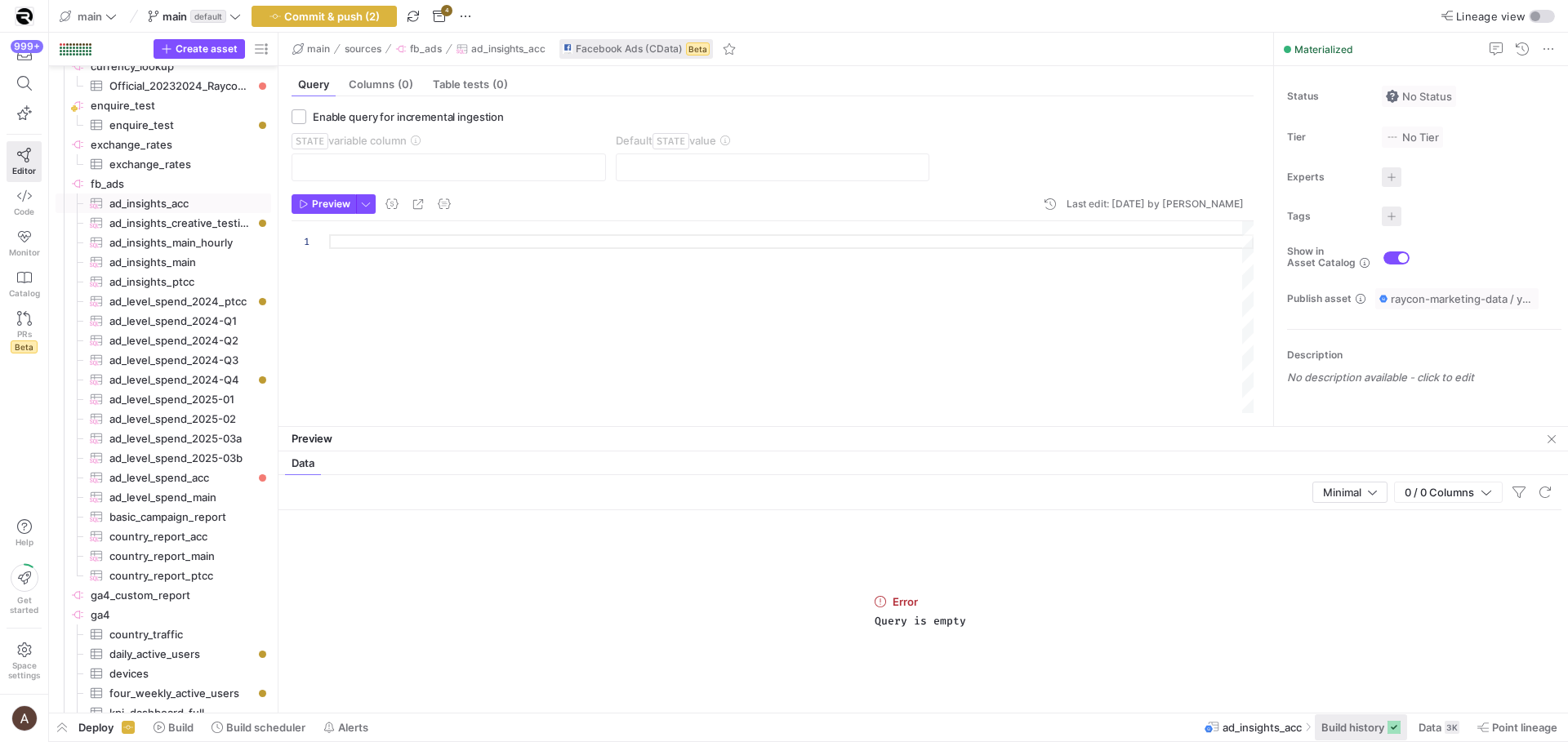
click at [1344, 723] on span "Build history" at bounding box center [1352, 727] width 63 height 13
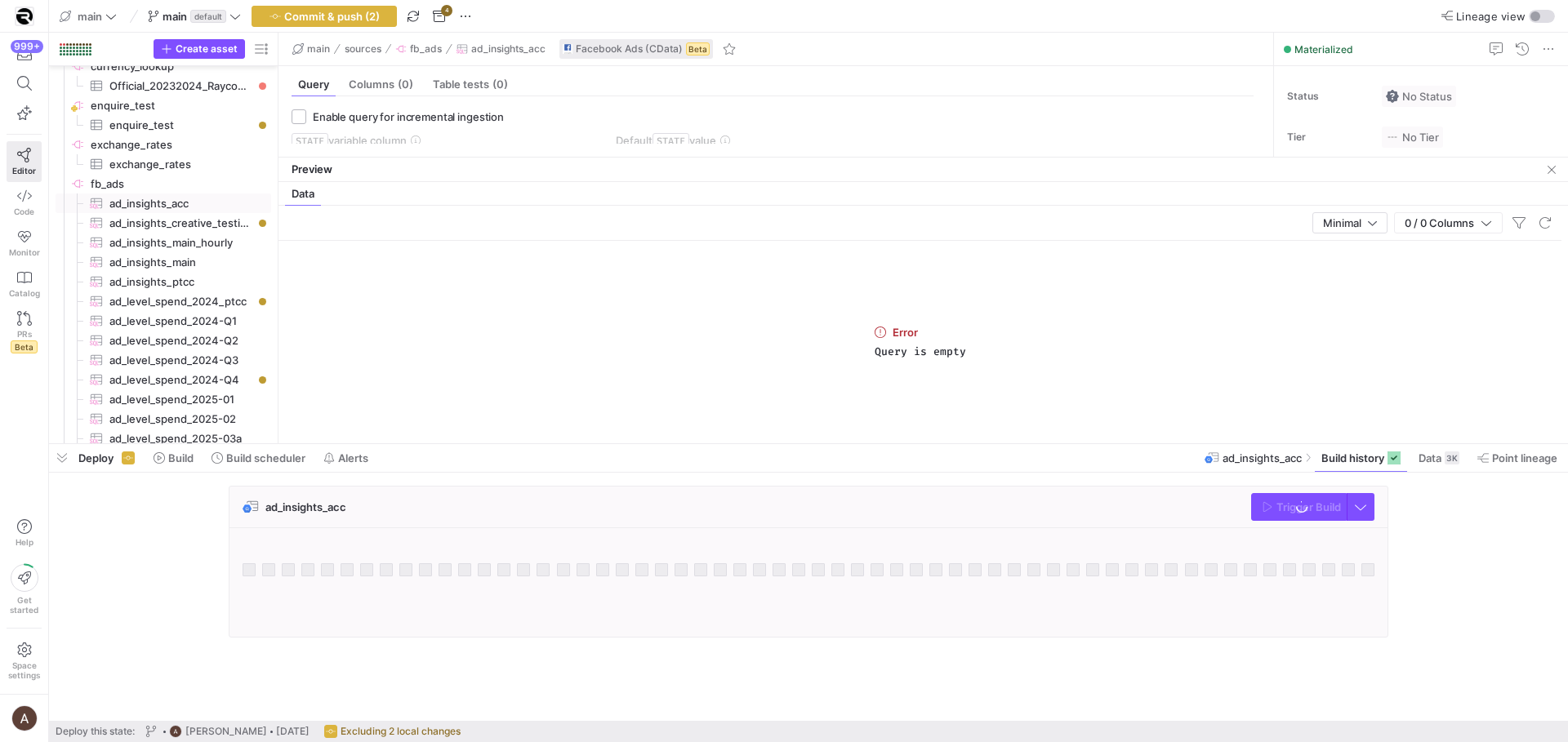
scroll to position [85, 0]
click at [1377, 455] on span "Build history" at bounding box center [1352, 459] width 63 height 13
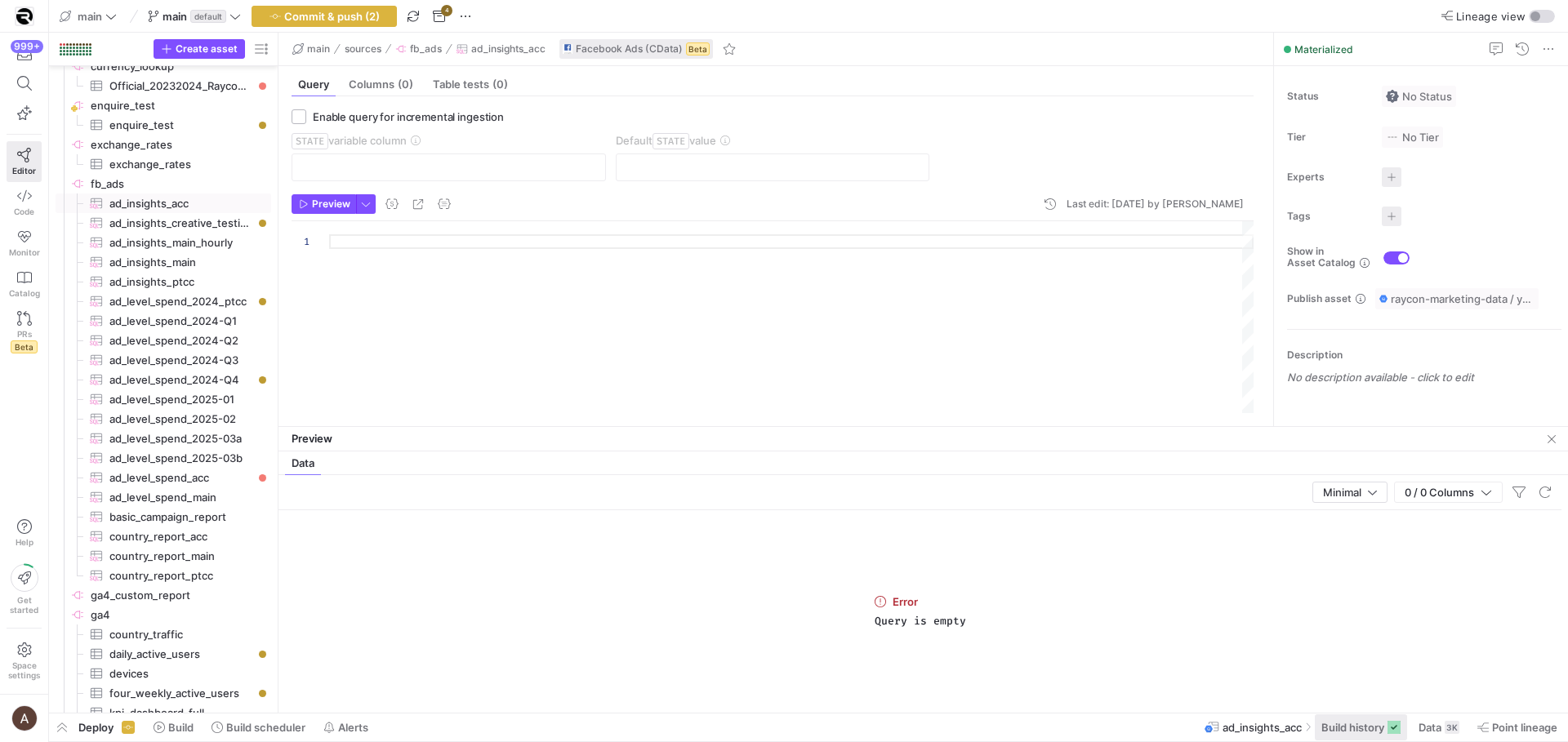
click at [1367, 723] on span "Build history" at bounding box center [1352, 727] width 63 height 13
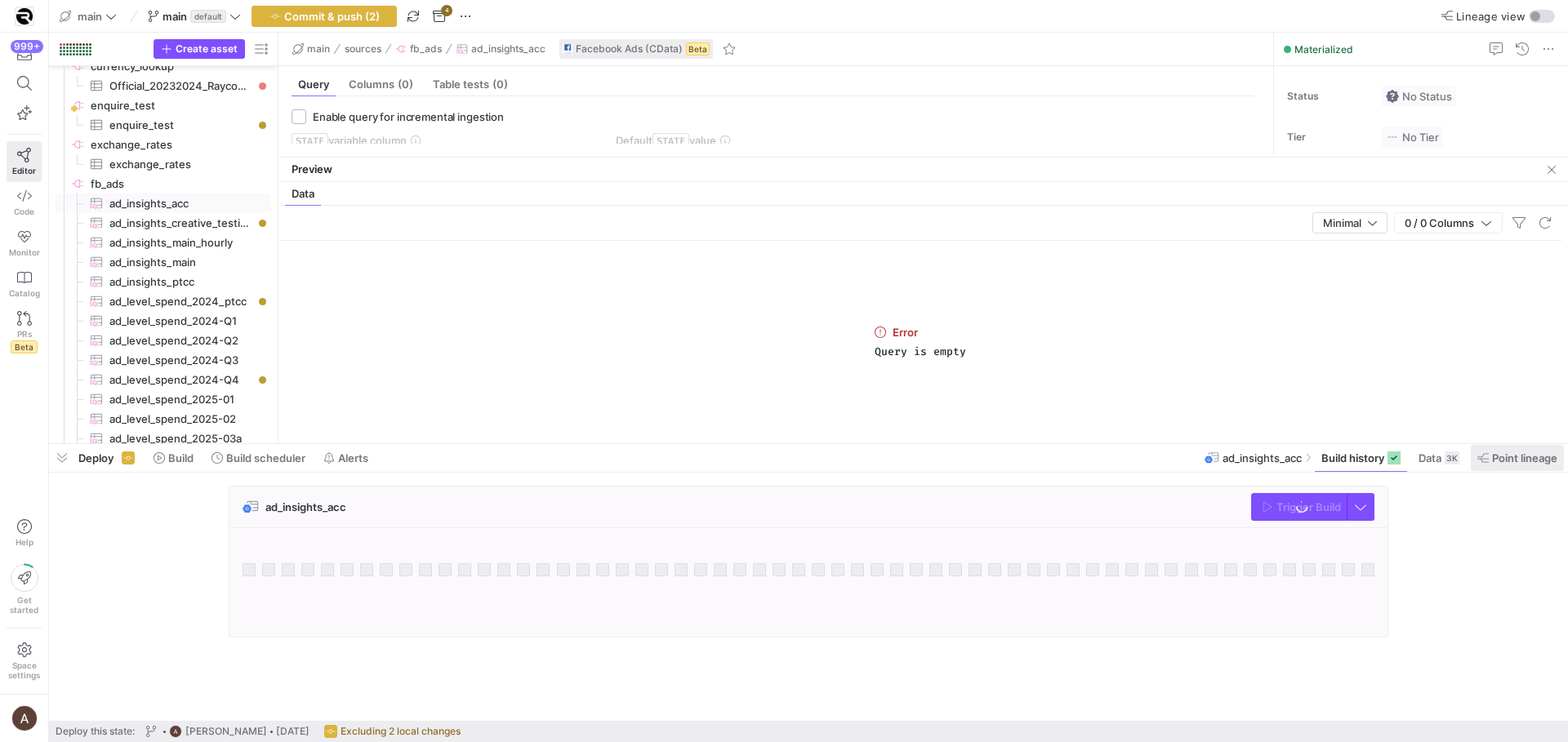
click at [1520, 454] on span "Point lineage" at bounding box center [1524, 459] width 66 height 13
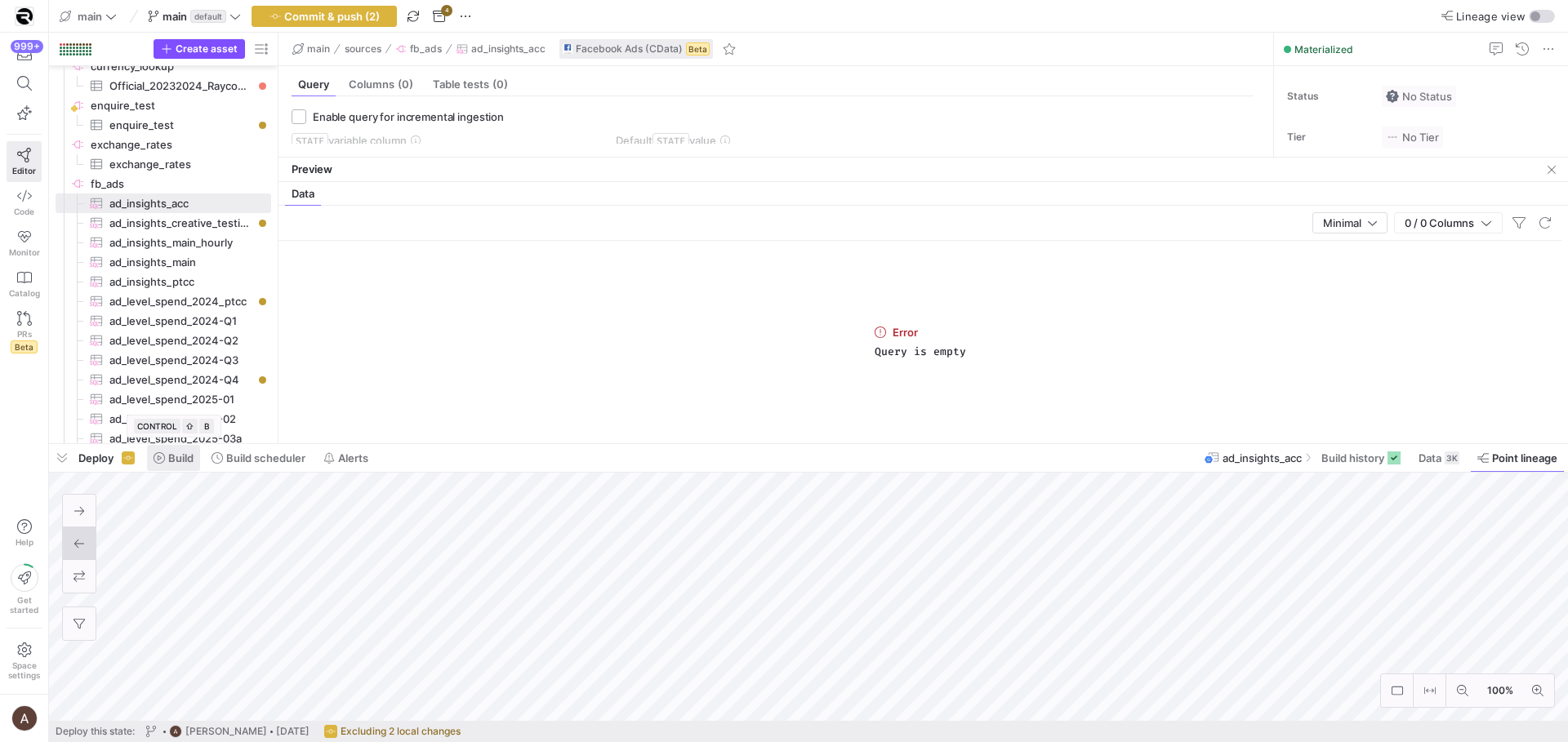
click at [154, 447] on span at bounding box center [173, 458] width 53 height 26
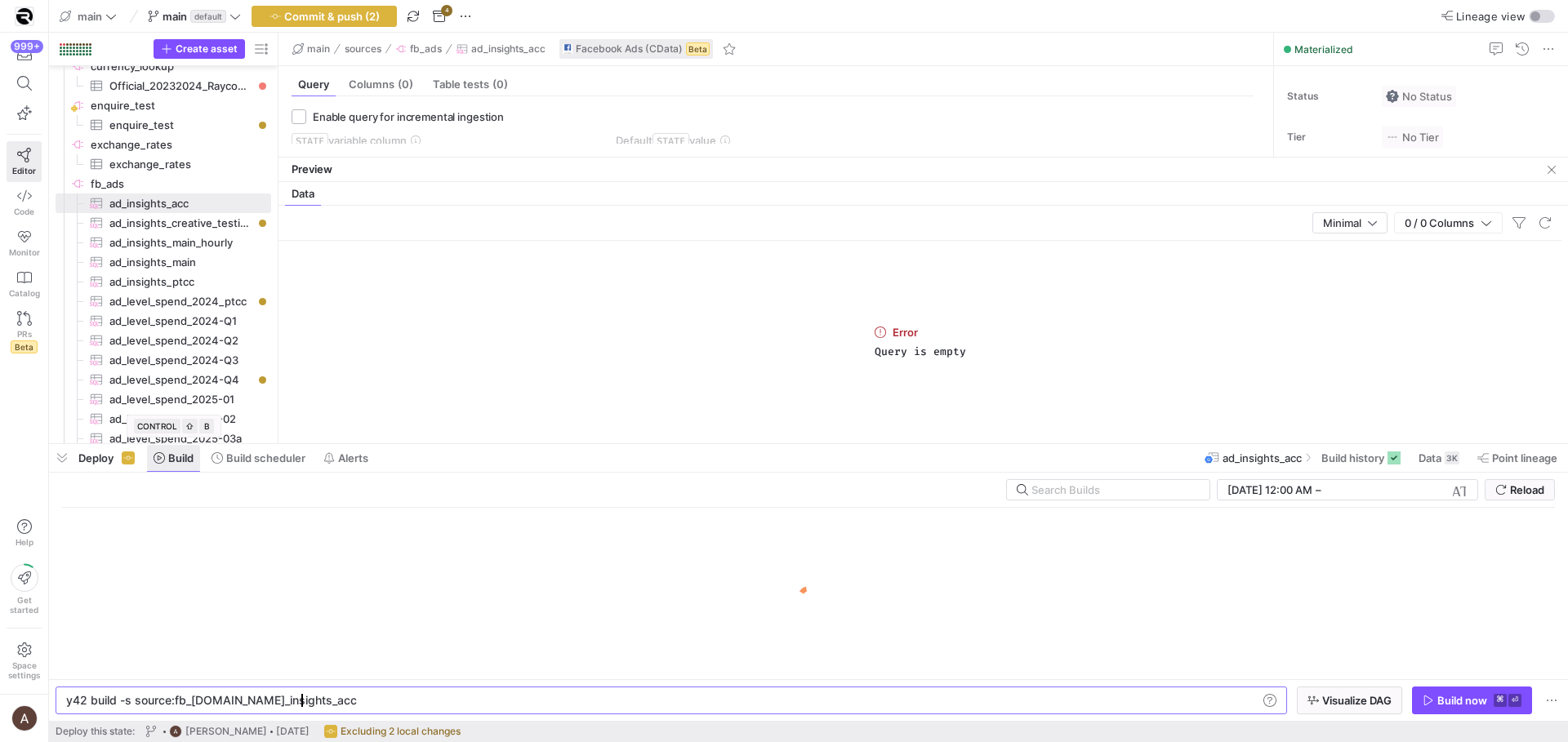
scroll to position [0, 231]
click at [267, 698] on div "y42 build -s source:fb_ads.ad_insights_acc" at bounding box center [661, 700] width 1191 height 13
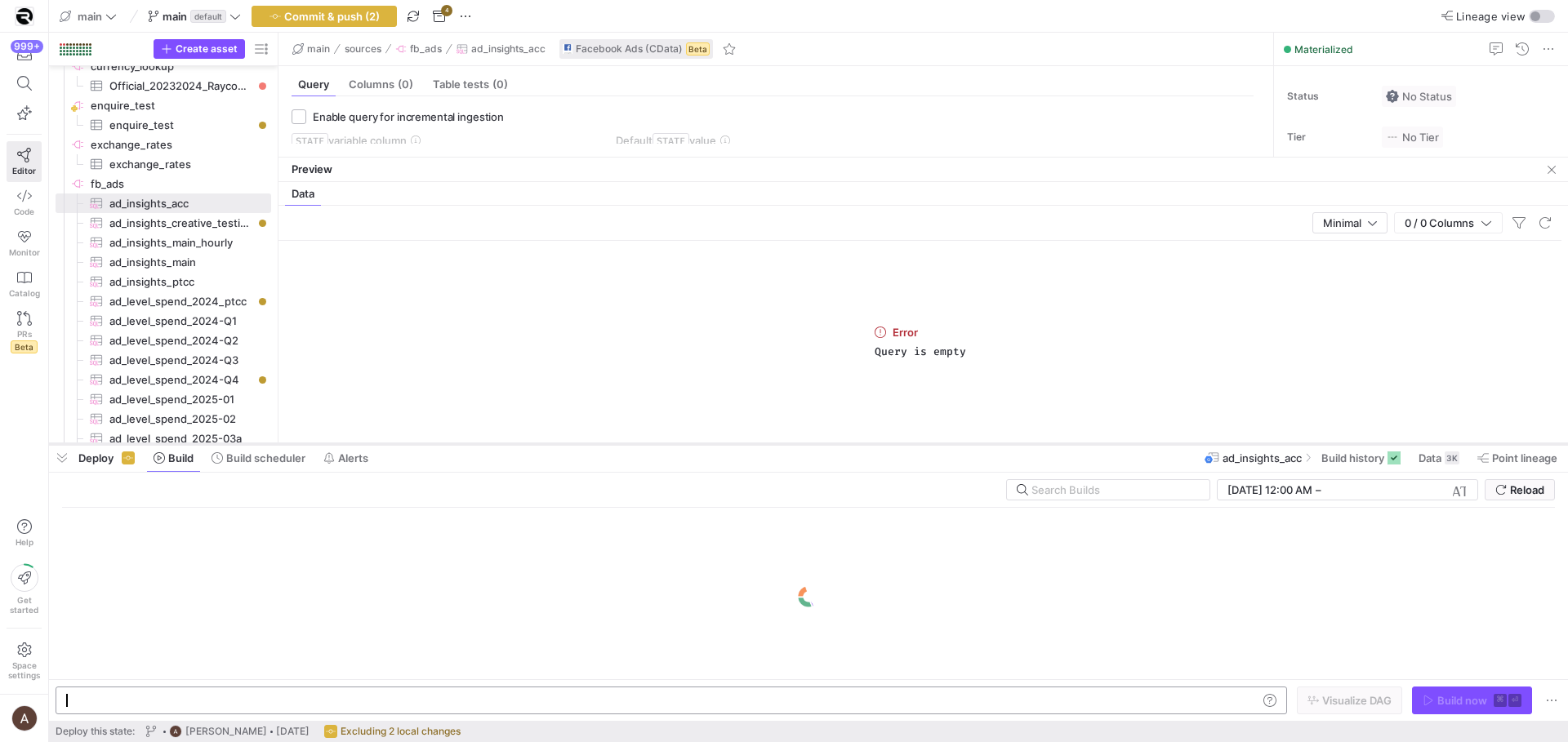
click at [501, 442] on div at bounding box center [809, 444] width 1519 height 6
click at [65, 459] on span "button" at bounding box center [62, 459] width 26 height 28
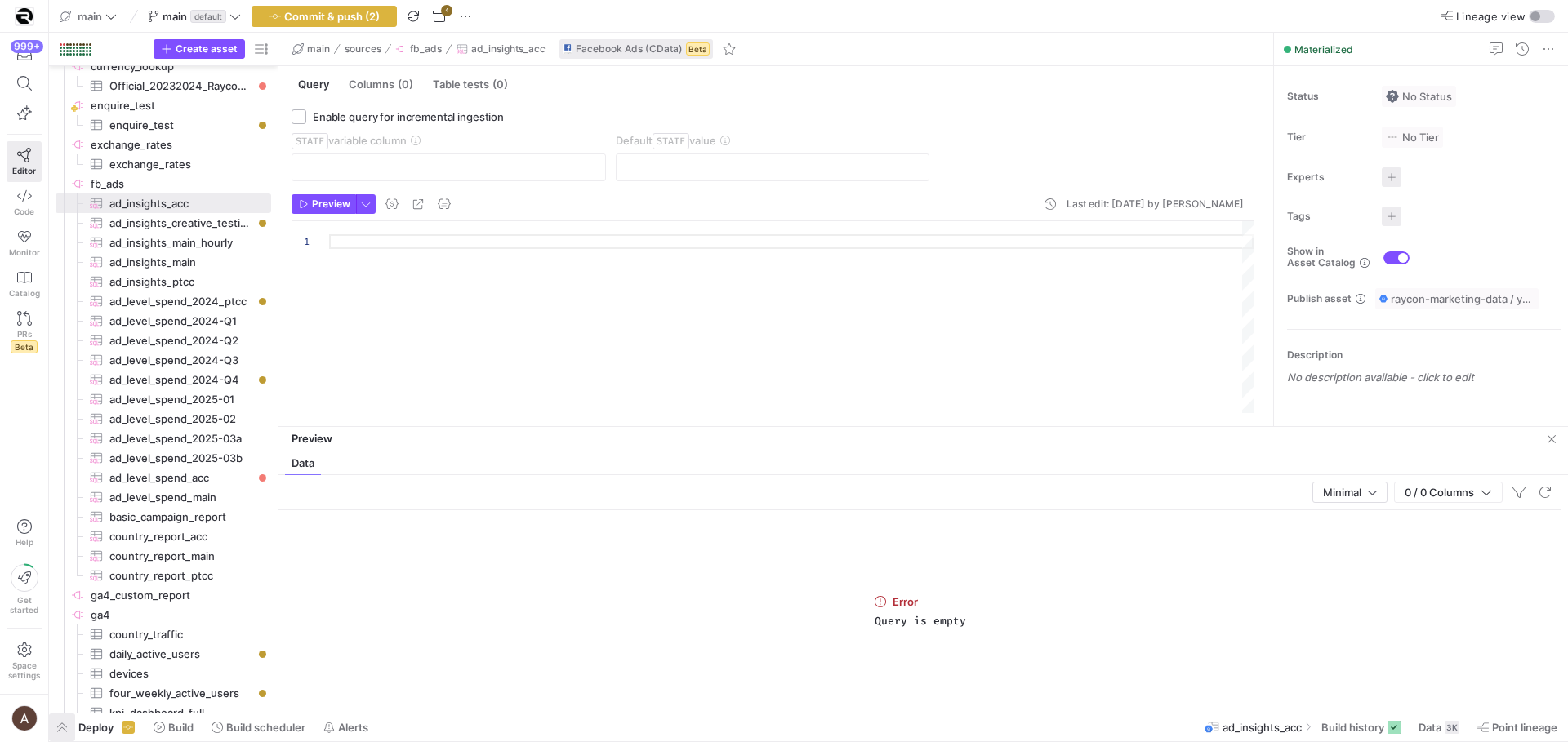
click at [62, 721] on span "button" at bounding box center [62, 727] width 26 height 28
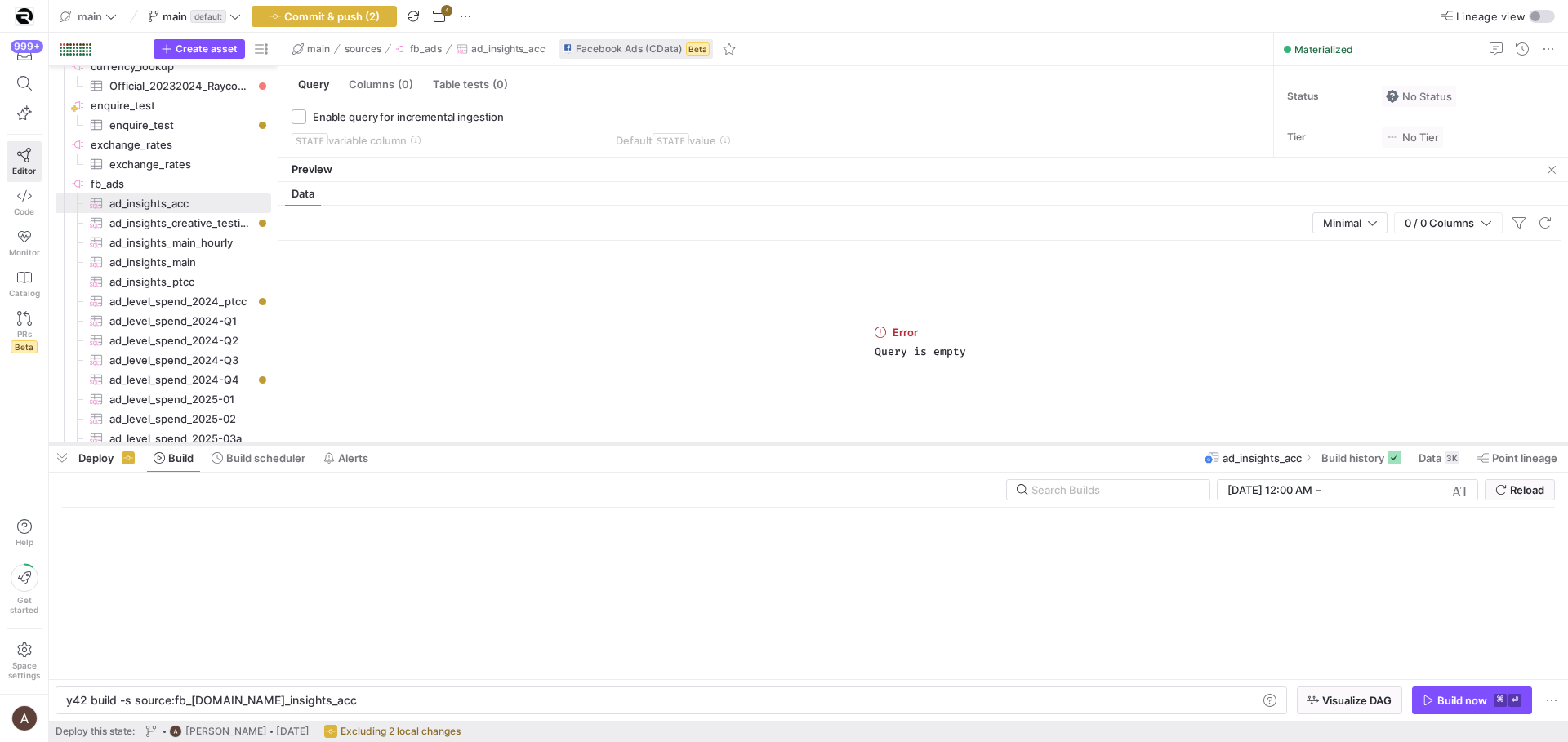
scroll to position [0, 231]
click at [228, 455] on span "Build scheduler" at bounding box center [266, 459] width 80 height 13
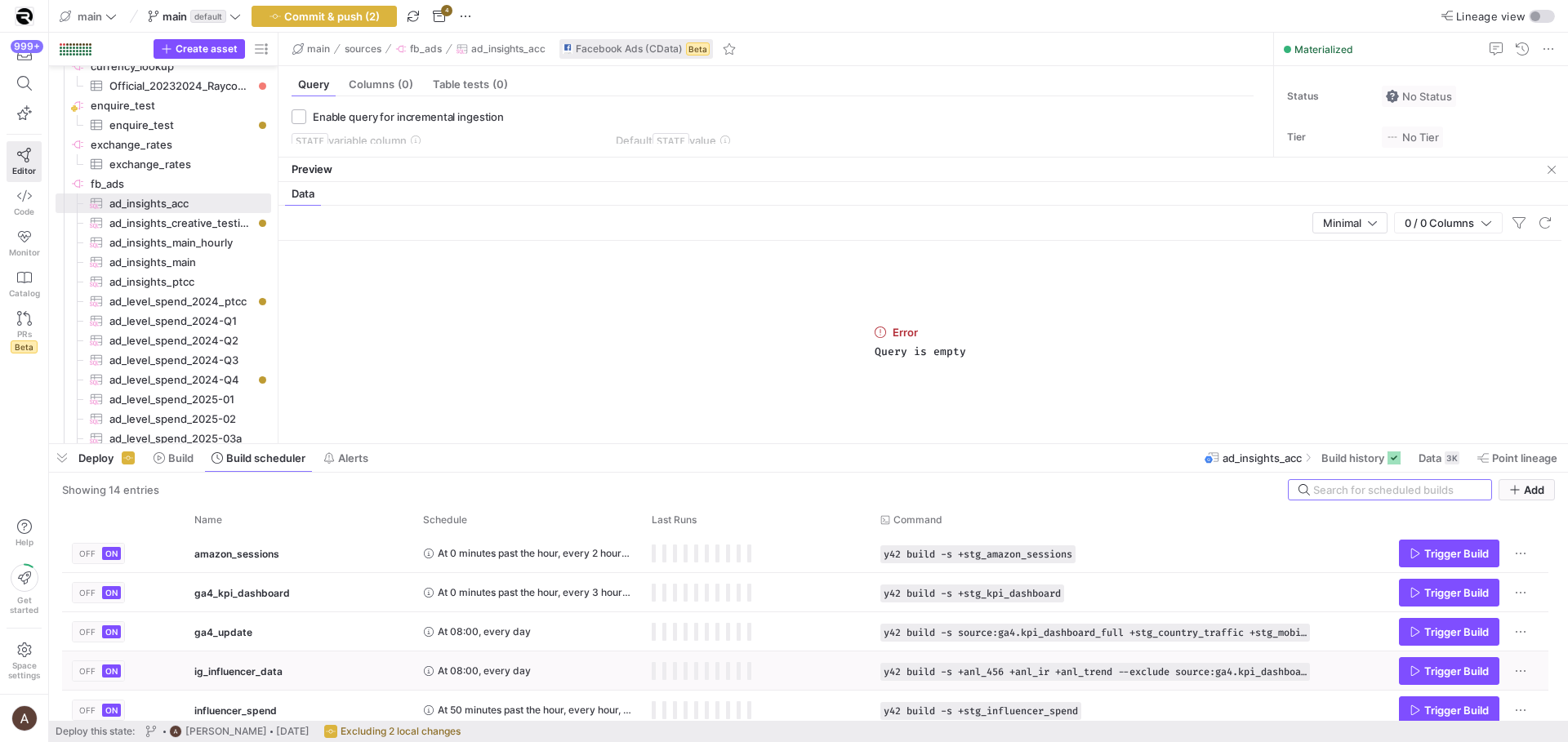
scroll to position [10, 0]
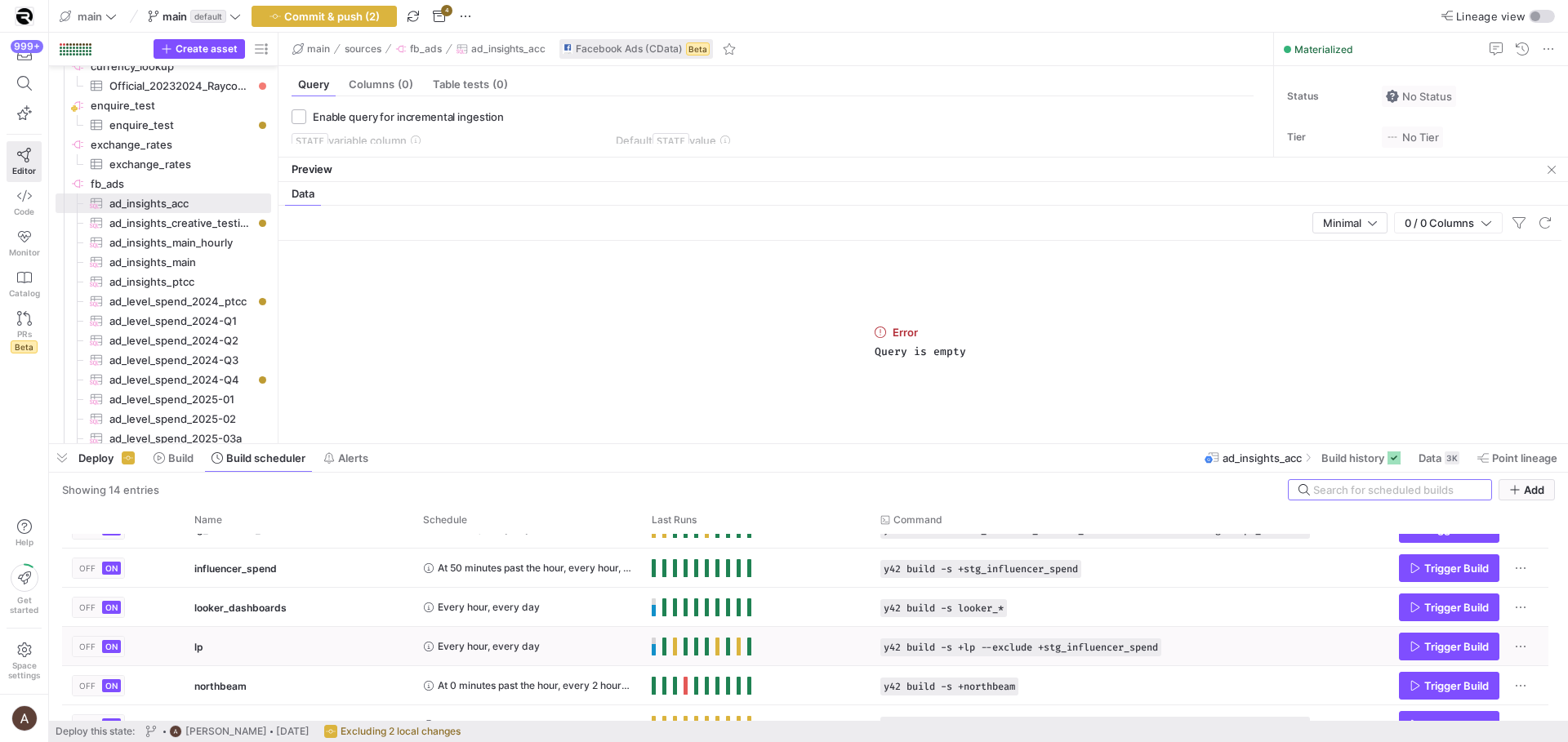
click at [665, 648] on span "Press SPACE to select this row." at bounding box center [664, 647] width 4 height 18
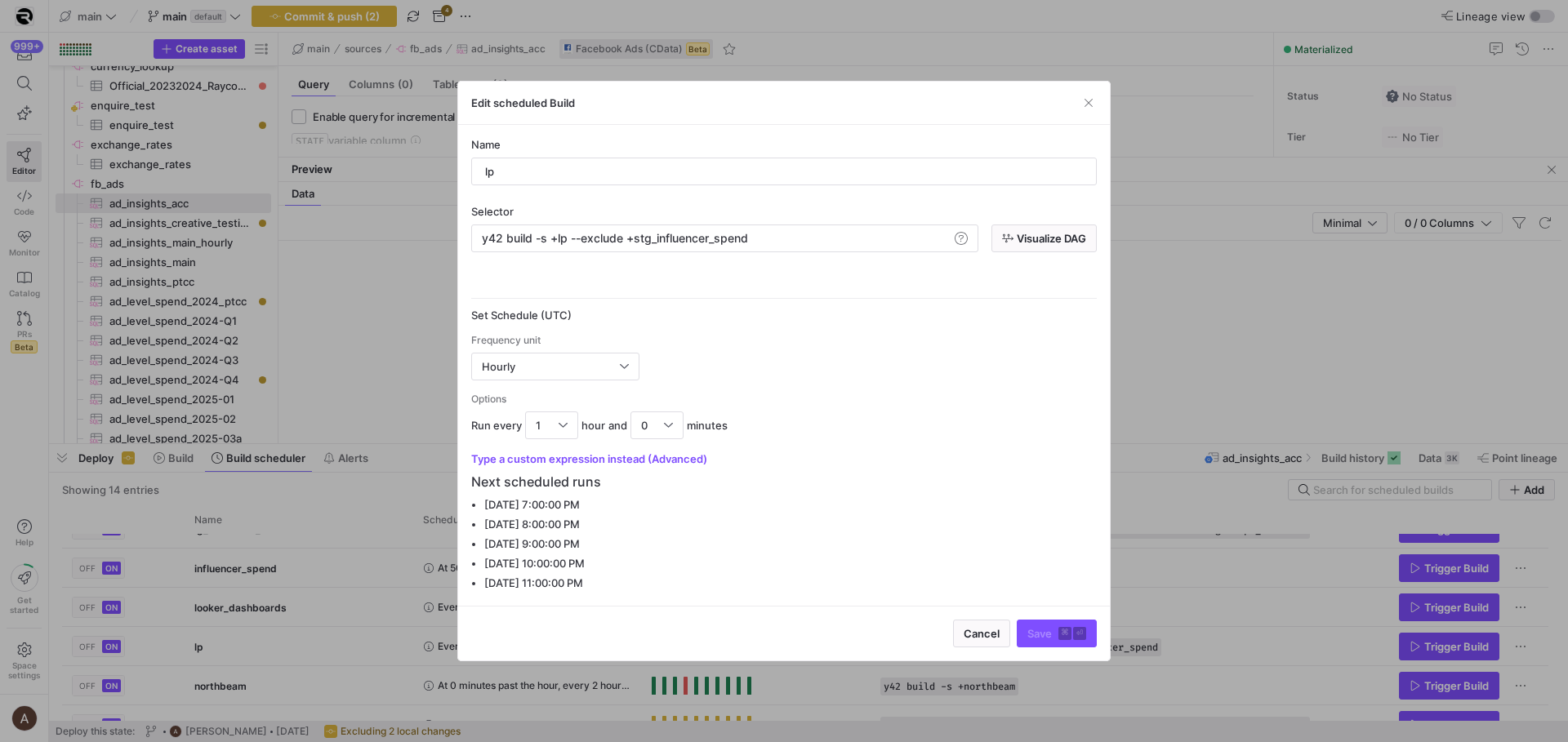
drag, startPoint x: 672, startPoint y: 723, endPoint x: 673, endPoint y: 686, distance: 37.0
click at [672, 721] on div at bounding box center [784, 371] width 1568 height 742
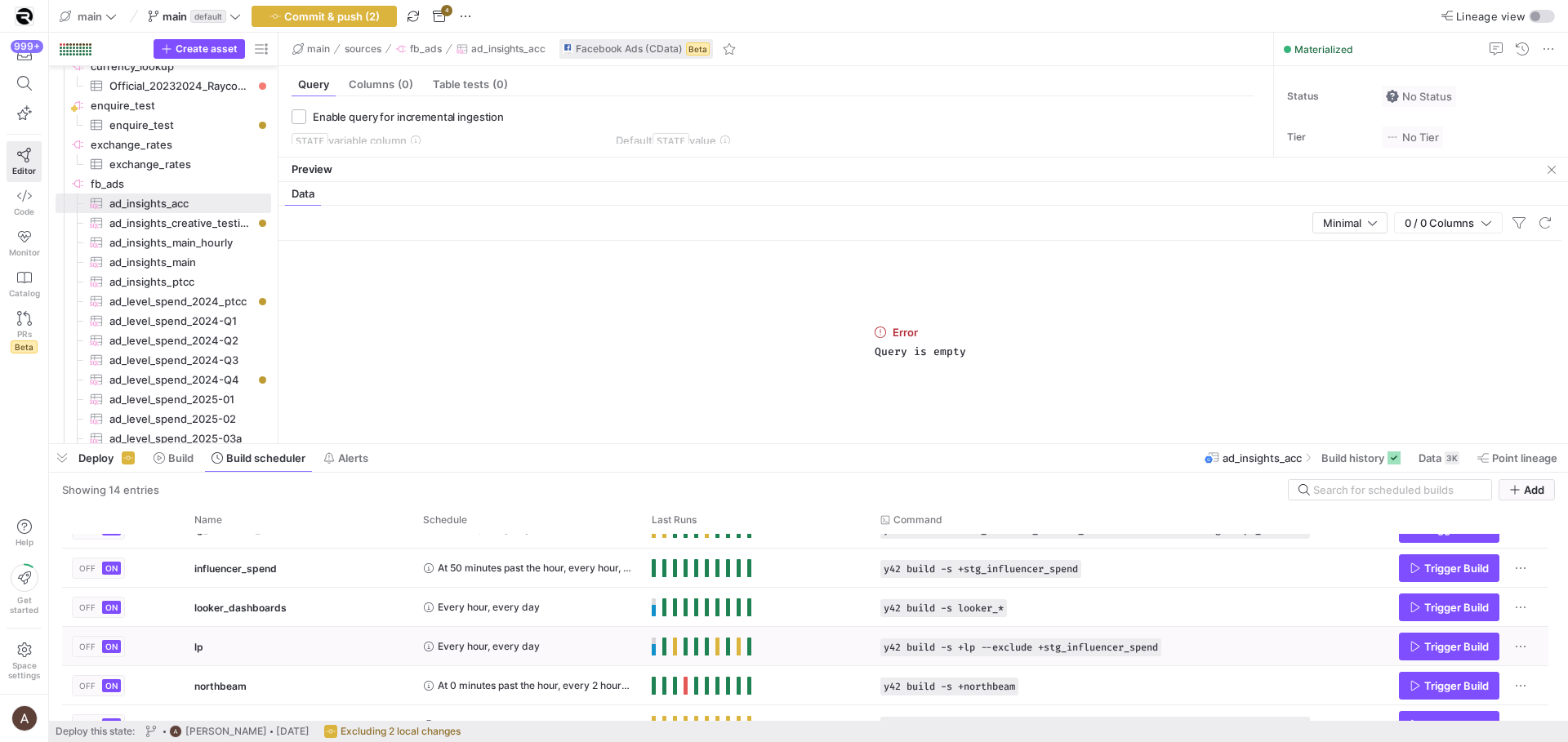
click at [665, 647] on span "Press SPACE to select this row." at bounding box center [664, 647] width 4 height 18
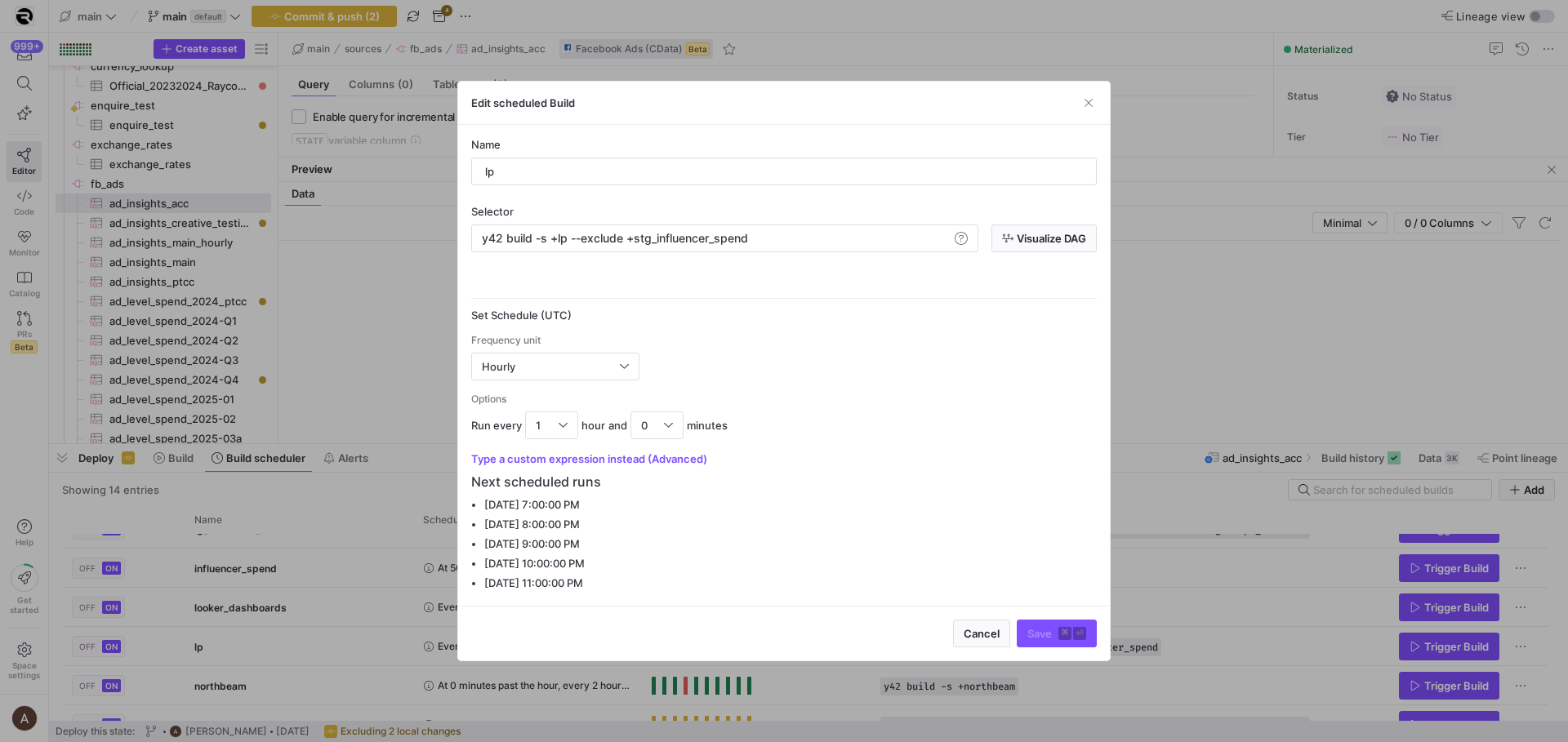
drag, startPoint x: 665, startPoint y: 730, endPoint x: 678, endPoint y: 644, distance: 87.0
click at [665, 729] on div at bounding box center [784, 371] width 1568 height 742
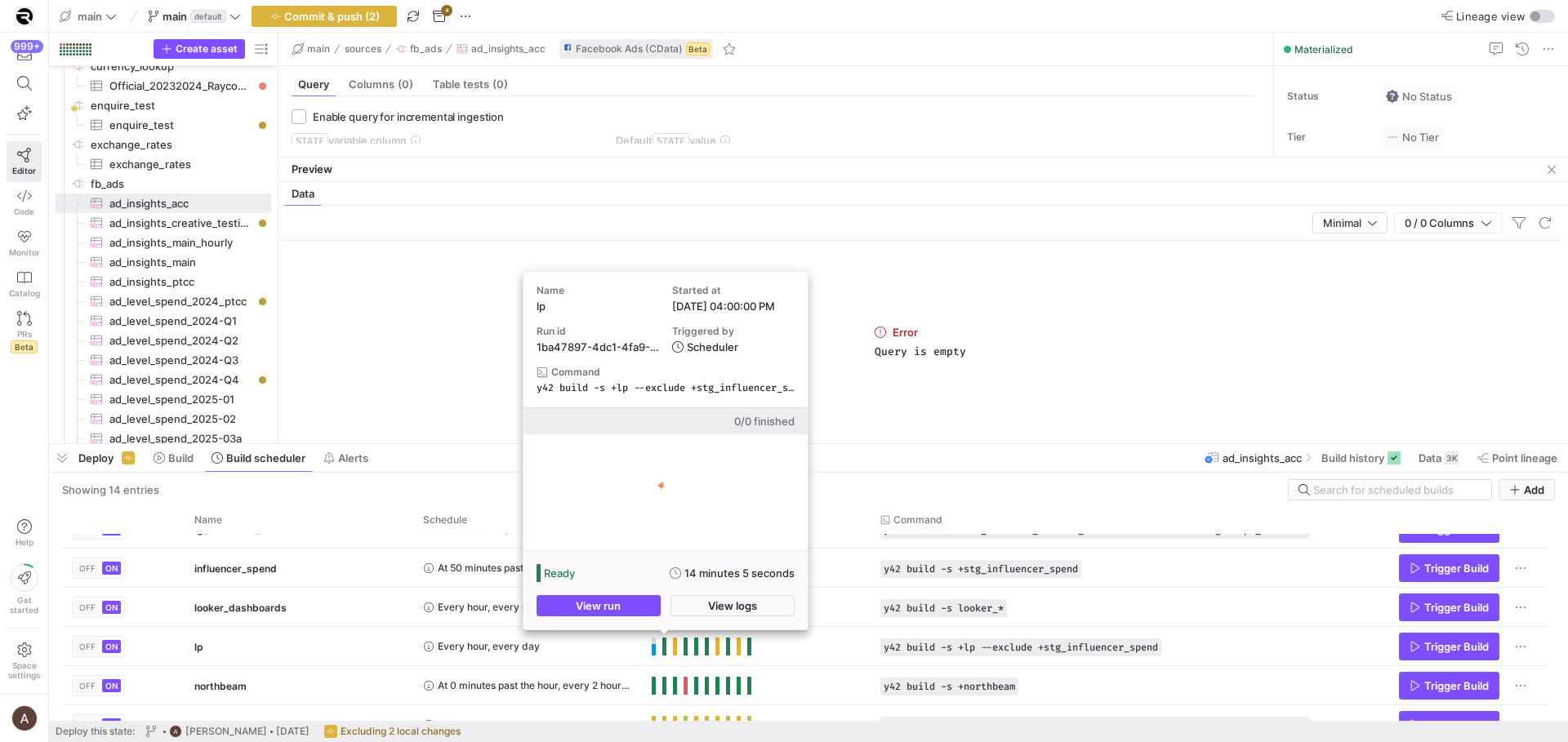
click at [699, 619] on div "Ready 14 minutes 5 seconds View run View logs" at bounding box center [665, 590] width 284 height 79
click at [703, 609] on span "button" at bounding box center [733, 606] width 122 height 19
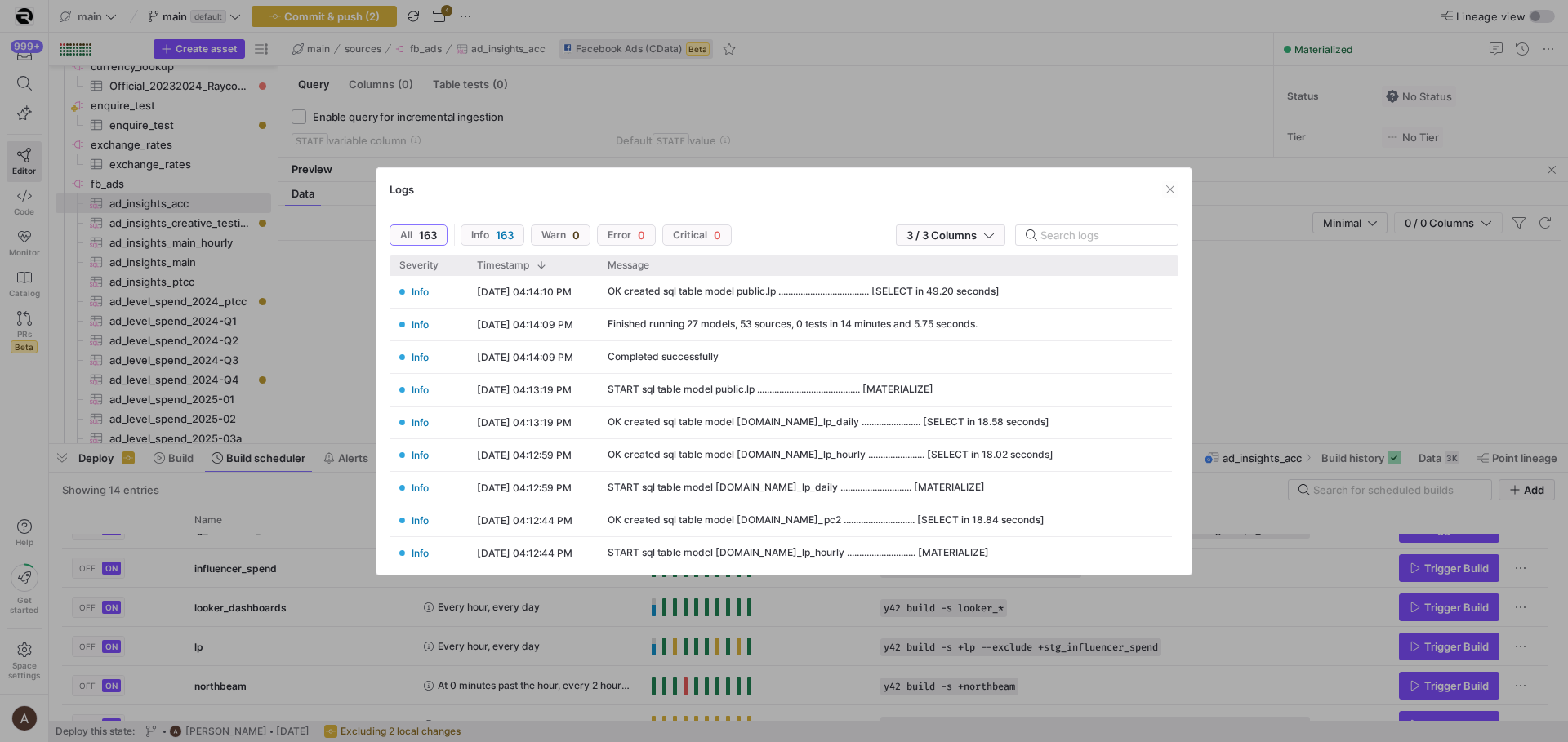
drag, startPoint x: 596, startPoint y: 673, endPoint x: 720, endPoint y: 610, distance: 139.1
click at [599, 671] on div at bounding box center [784, 371] width 1568 height 742
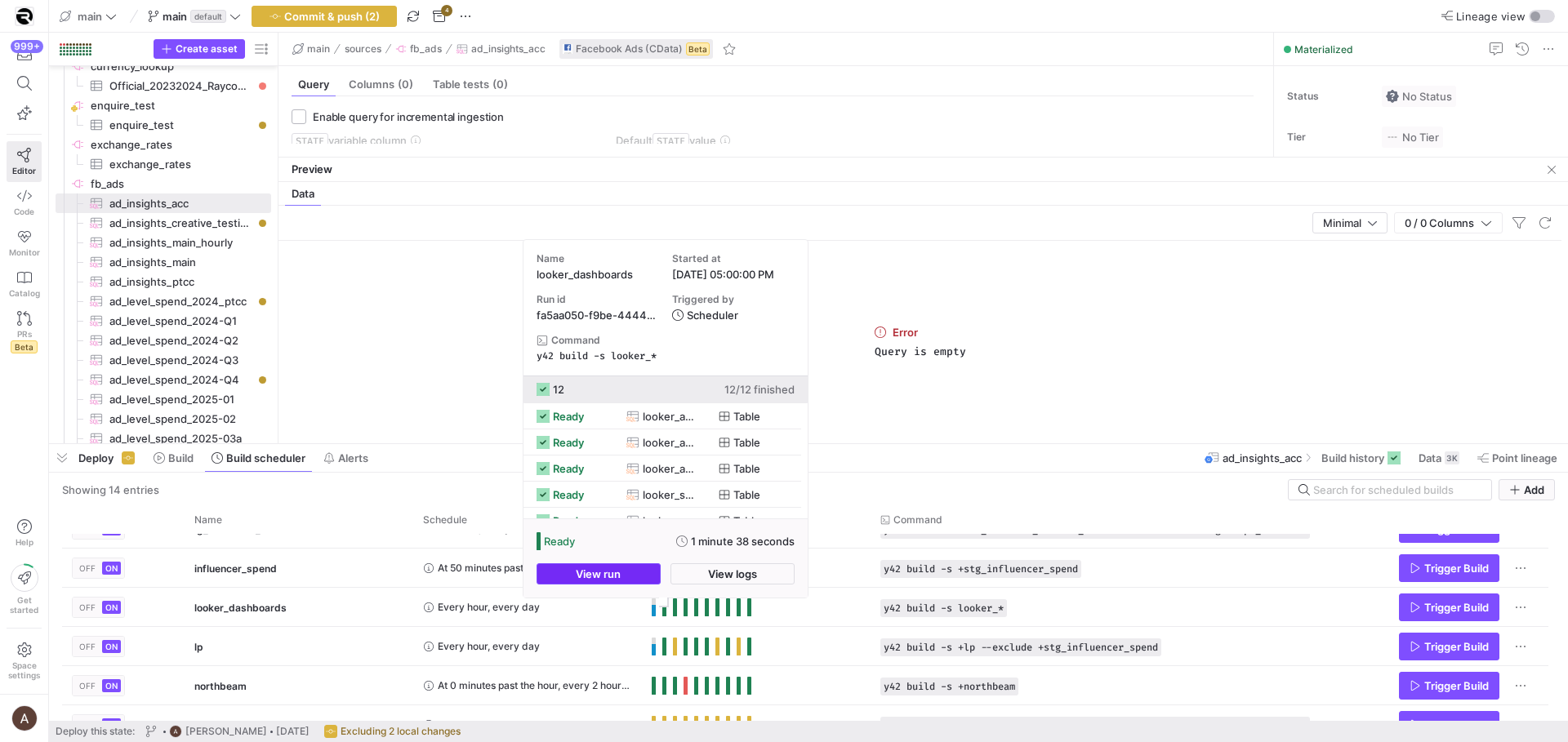
click at [620, 573] on span "View run" at bounding box center [598, 574] width 44 height 13
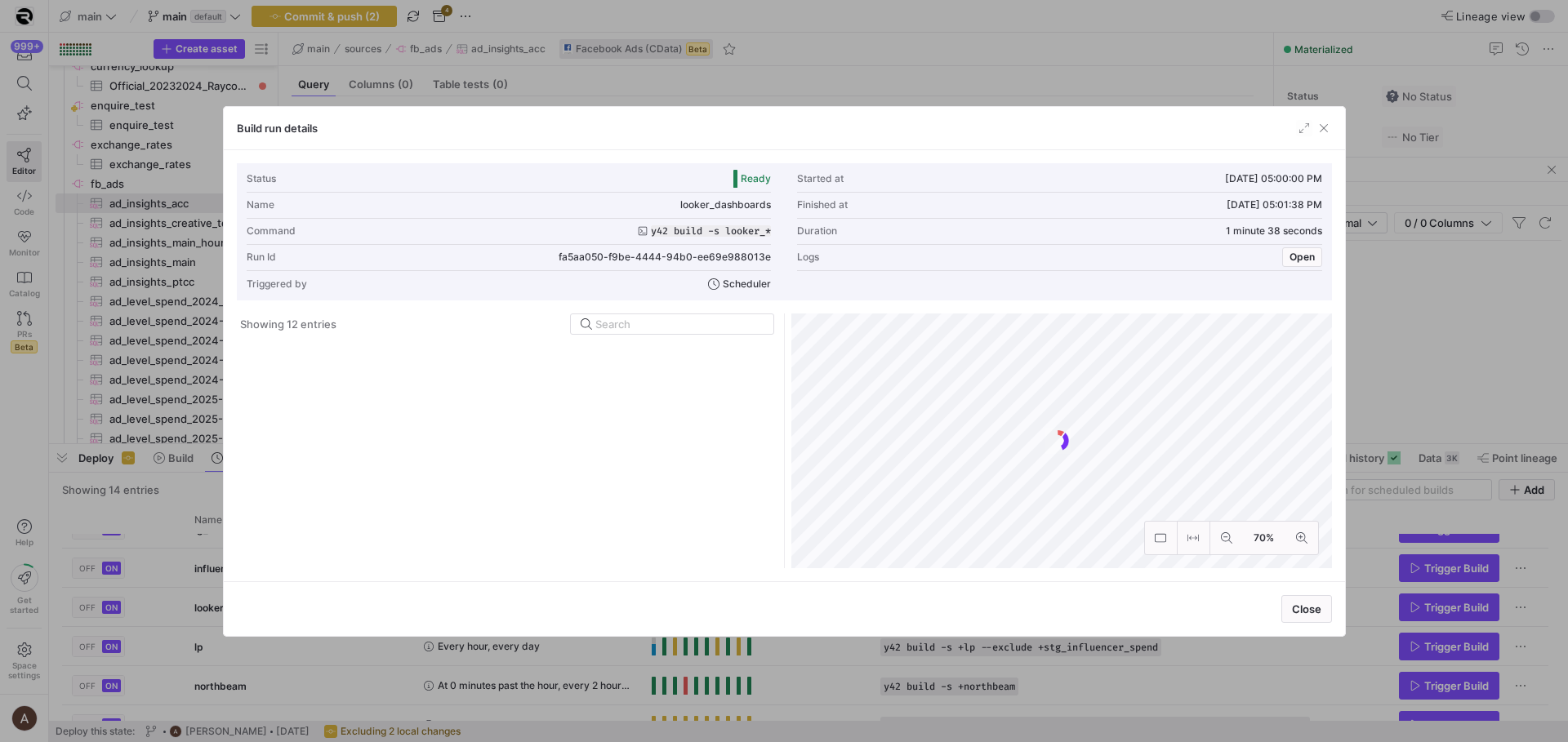
click at [158, 537] on div at bounding box center [784, 371] width 1568 height 742
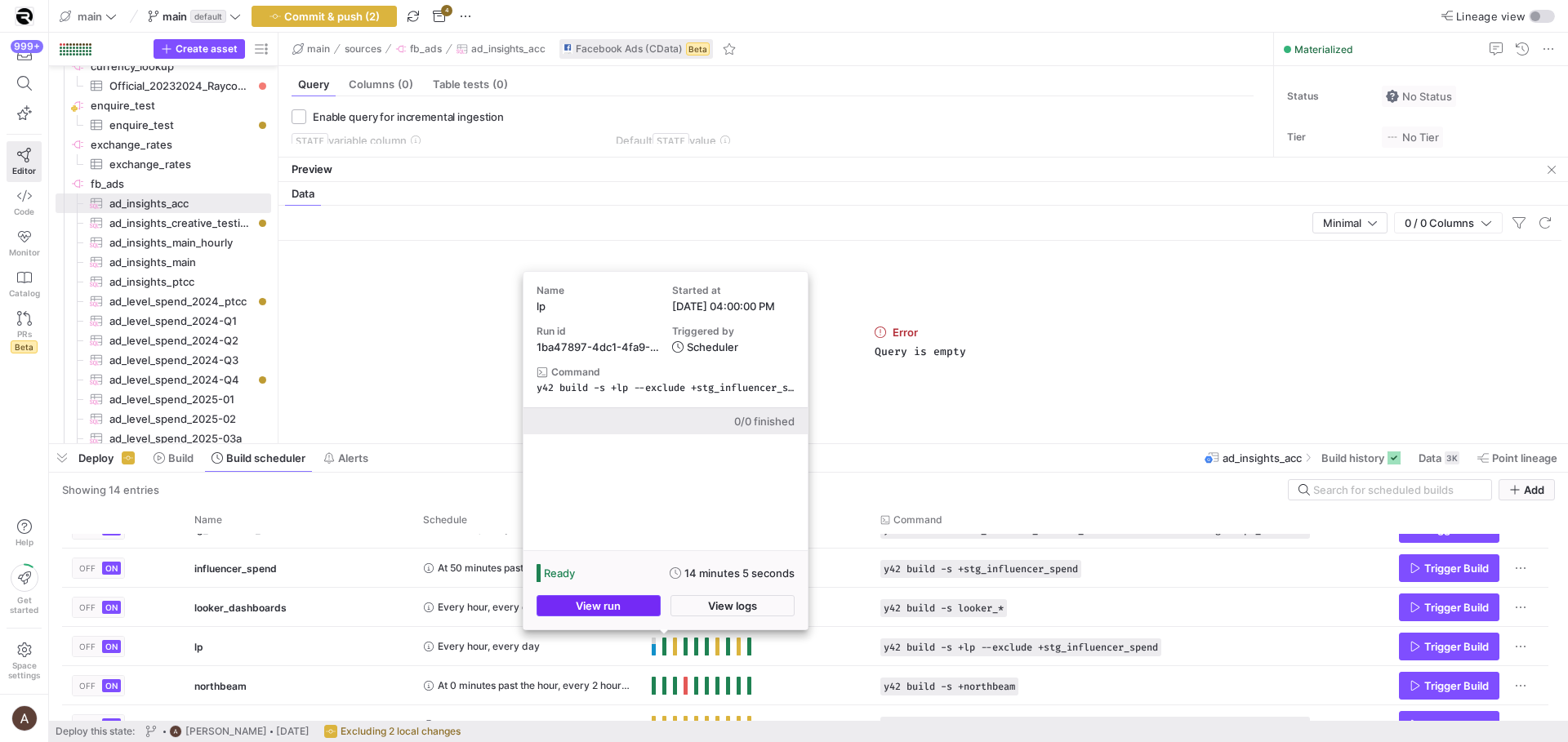
click at [638, 612] on span "button" at bounding box center [598, 606] width 122 height 19
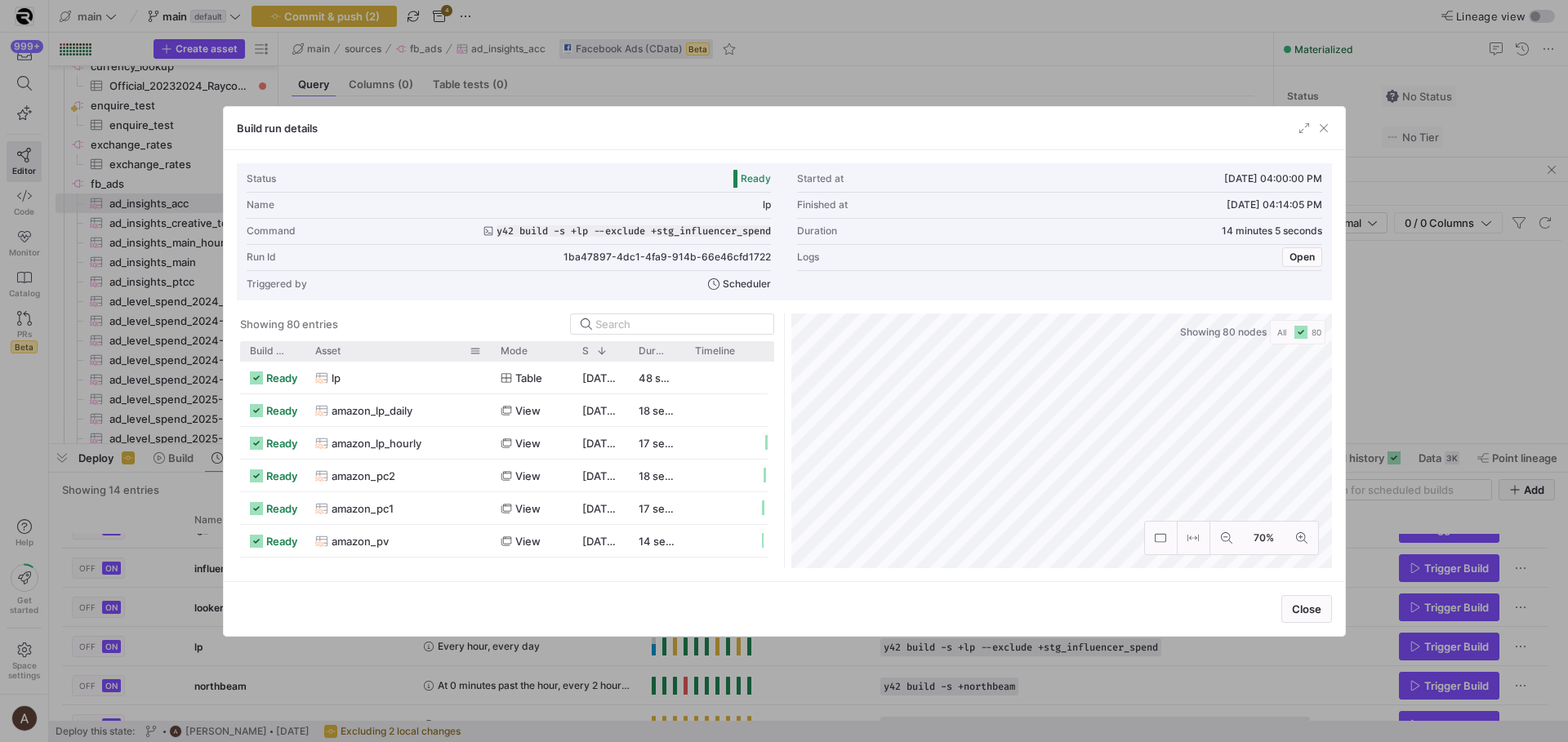
drag, startPoint x: 358, startPoint y: 351, endPoint x: 486, endPoint y: 348, distance: 128.0
click at [487, 348] on div at bounding box center [490, 350] width 6 height 19
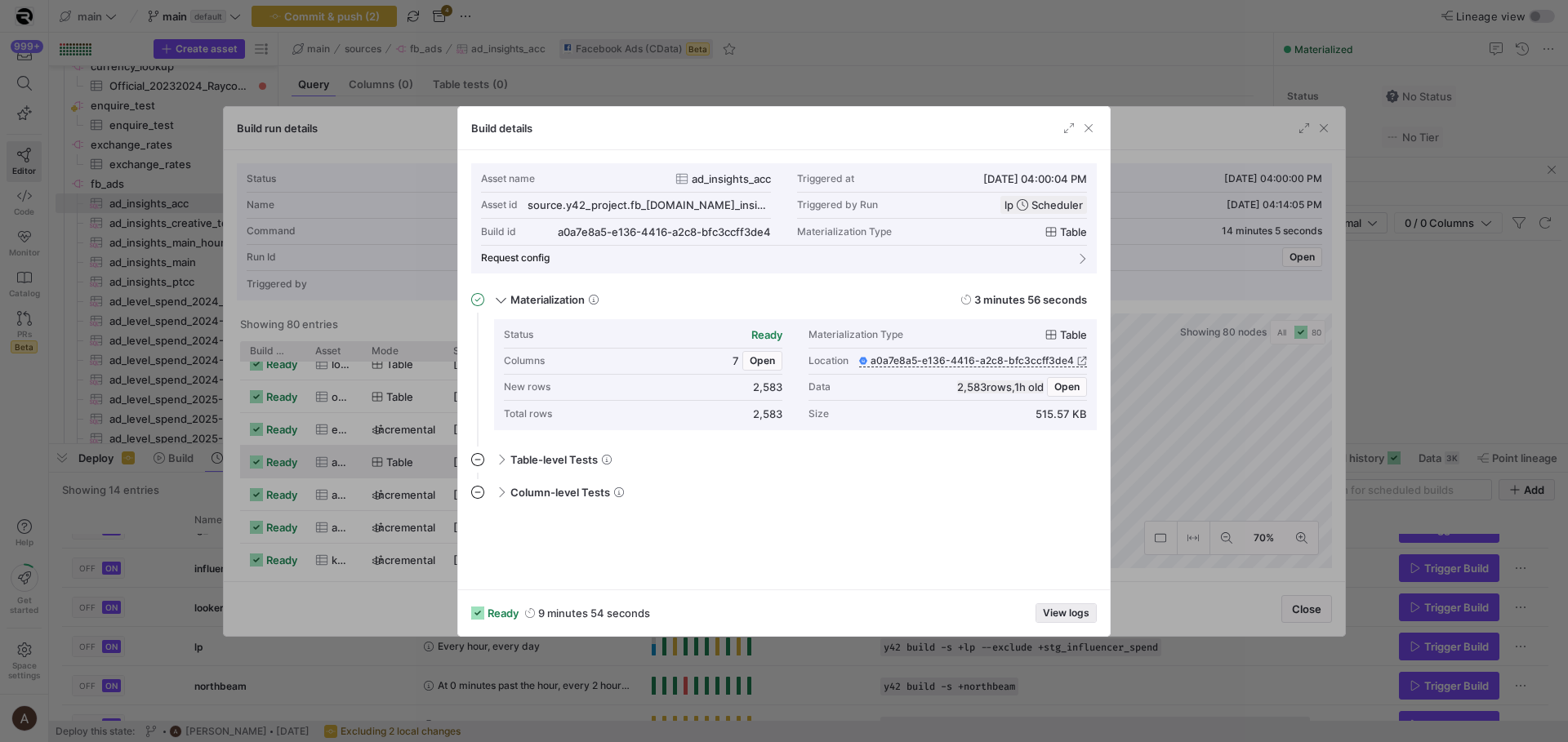
click at [1060, 609] on span "View logs" at bounding box center [1066, 613] width 46 height 11
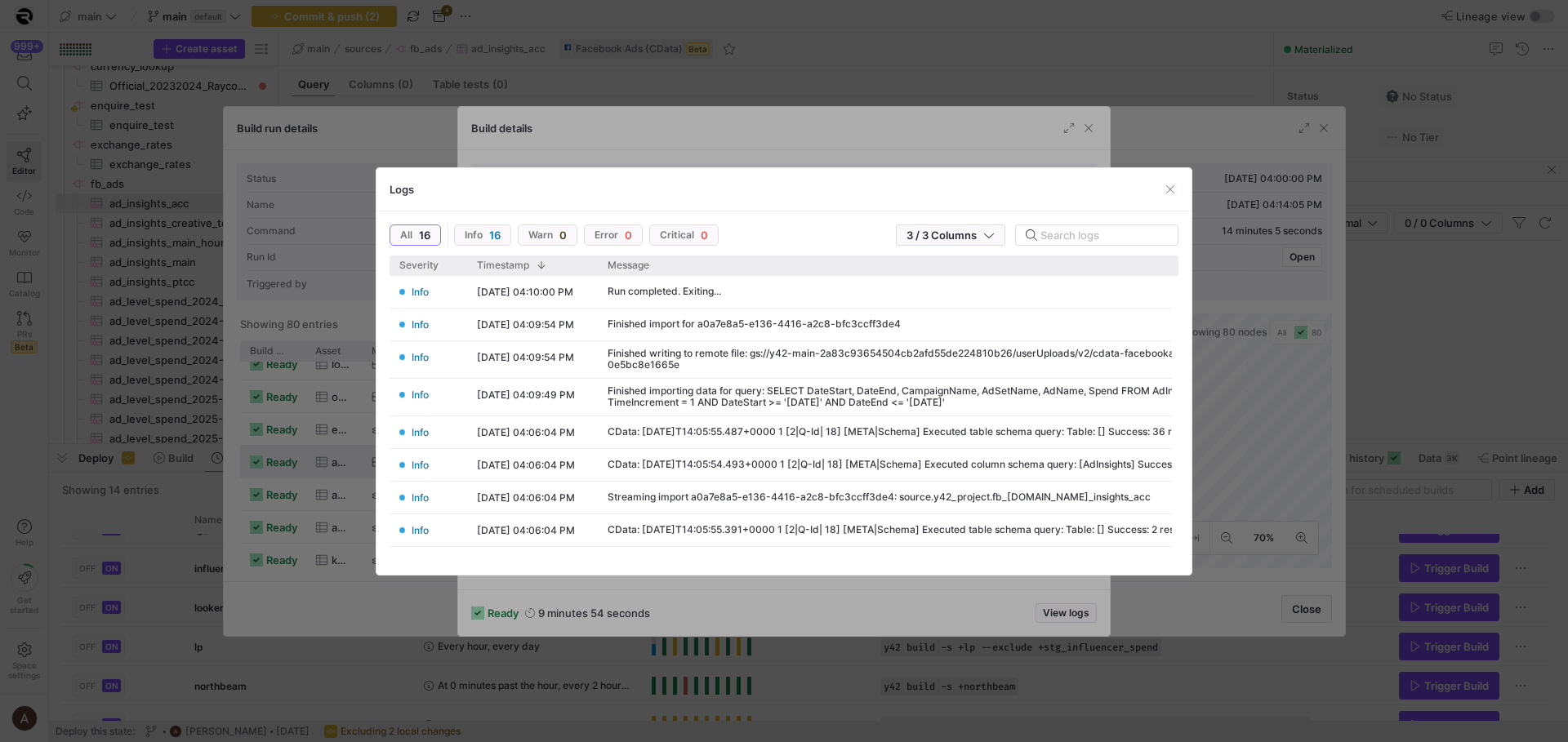
click at [921, 603] on div at bounding box center [784, 371] width 1568 height 742
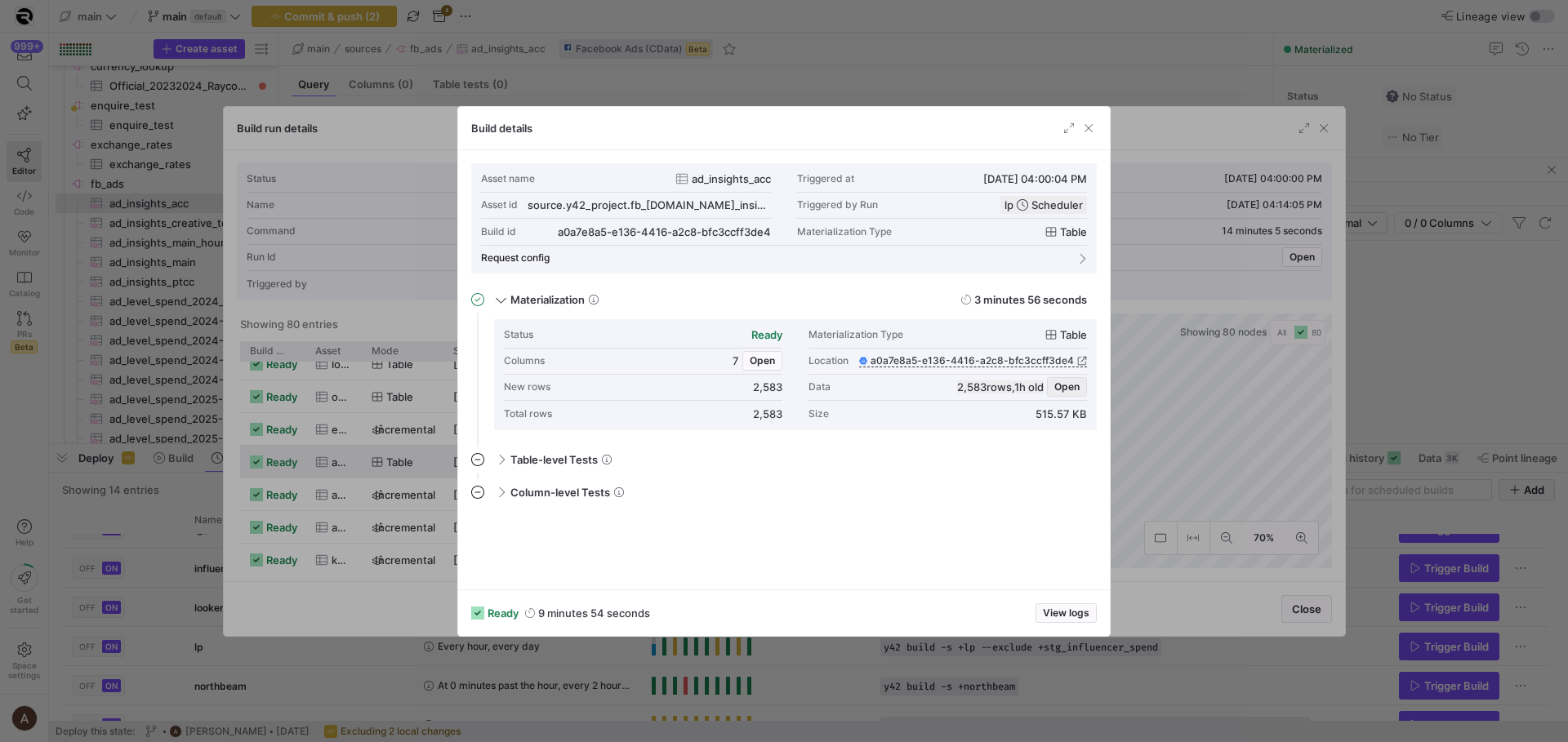
click at [1066, 387] on span "Open" at bounding box center [1066, 387] width 25 height 11
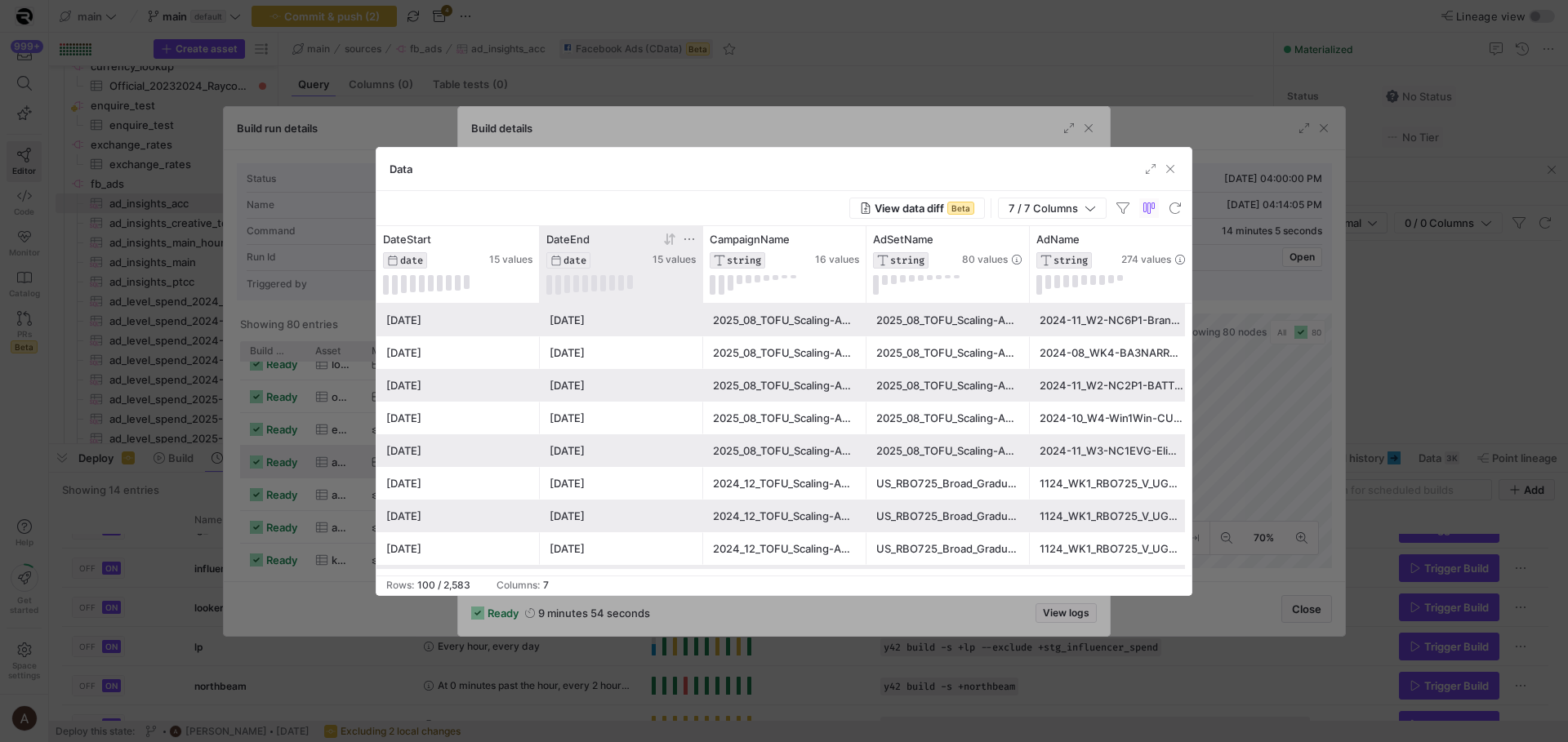
click at [671, 238] on icon at bounding box center [670, 239] width 13 height 13
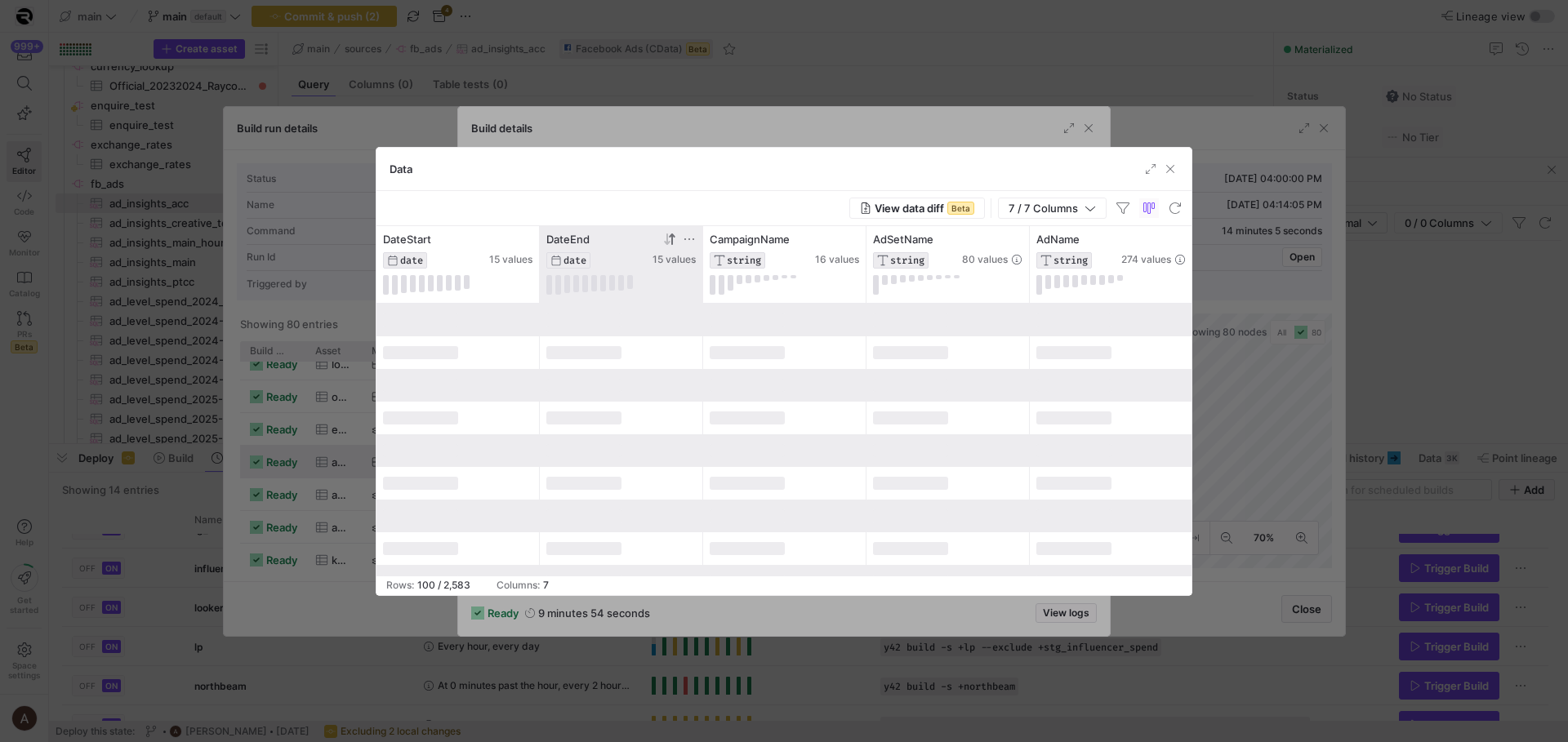
click at [671, 238] on icon at bounding box center [670, 239] width 13 height 13
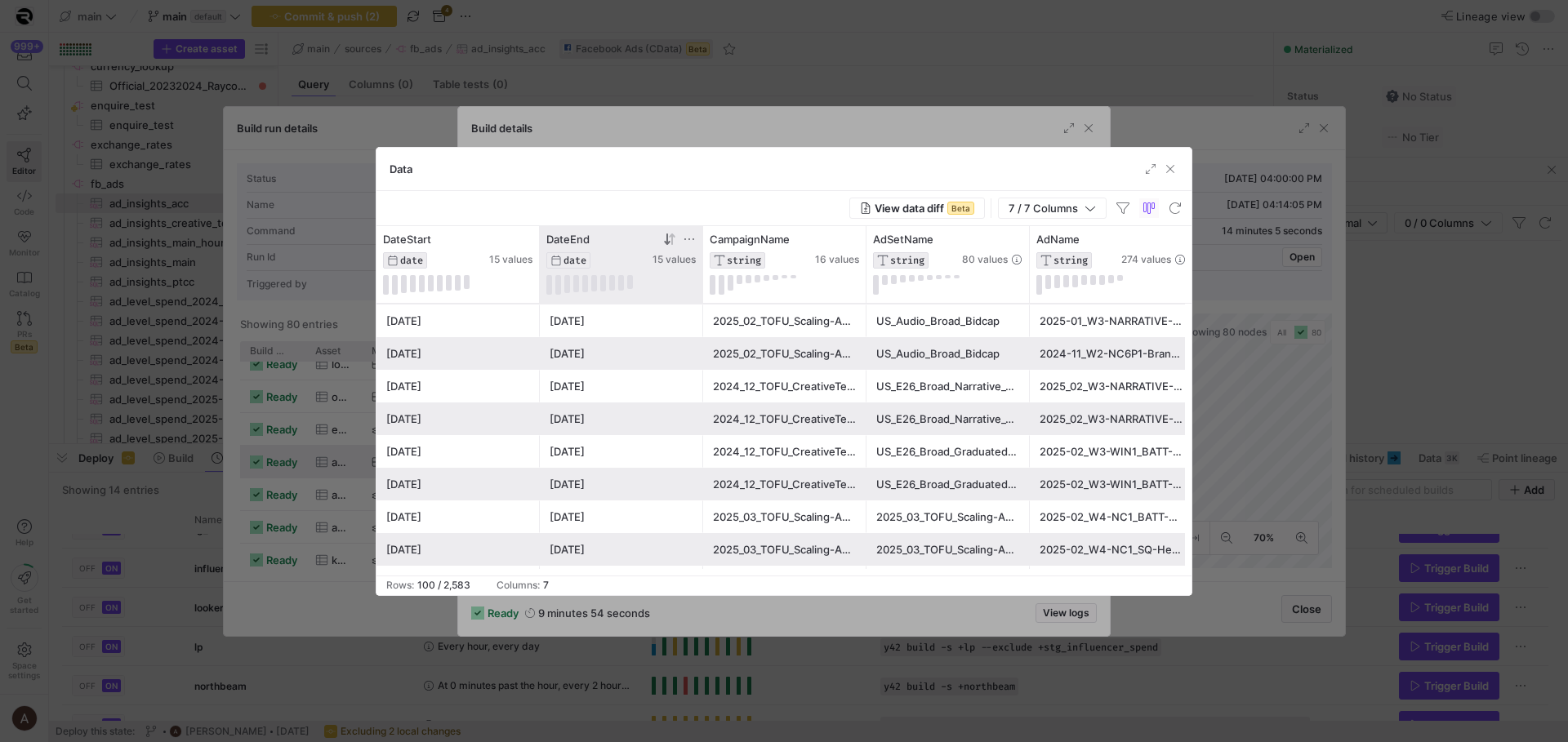
scroll to position [1181, 0]
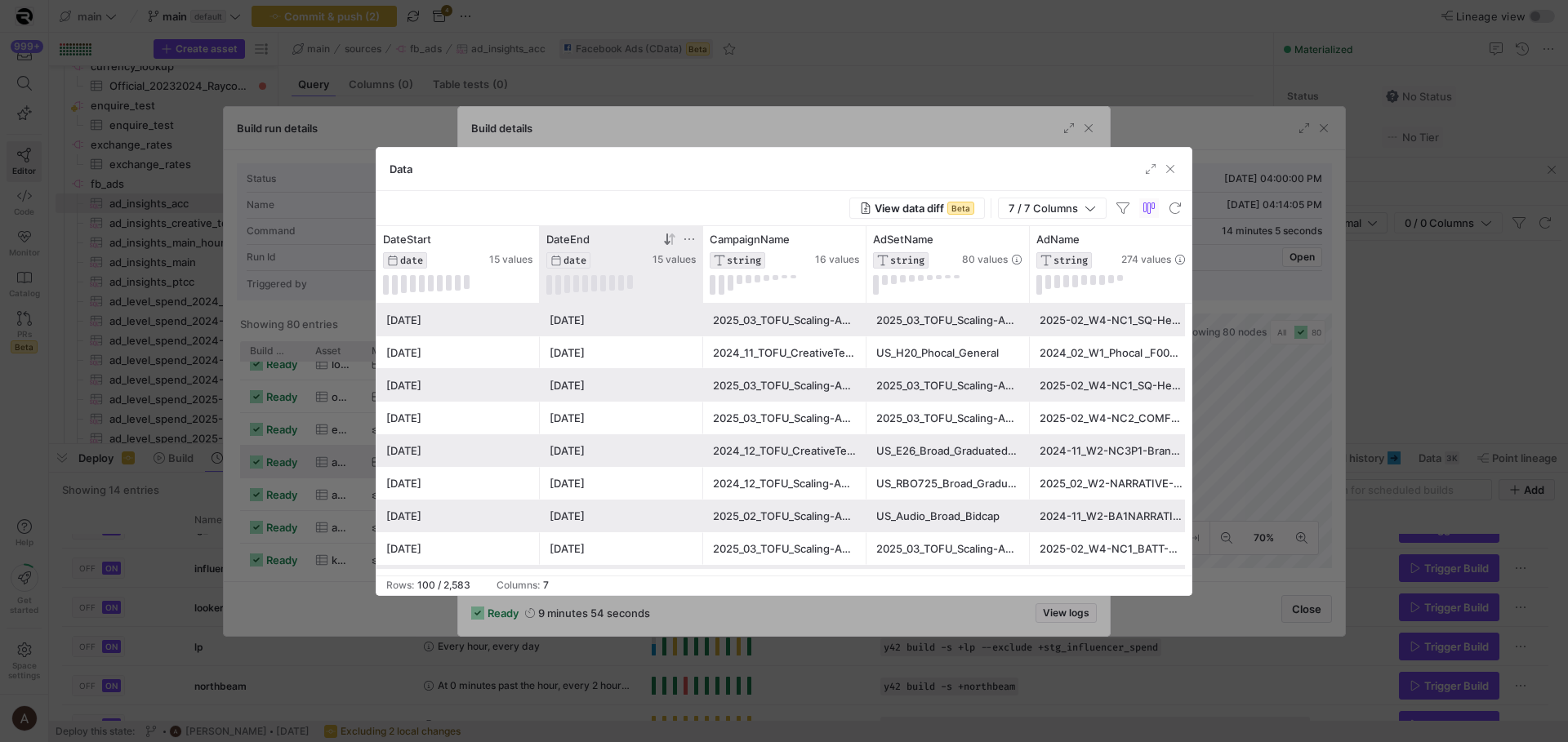
click at [735, 148] on div "Data" at bounding box center [784, 170] width 815 height 44
click at [734, 142] on div at bounding box center [784, 371] width 1568 height 742
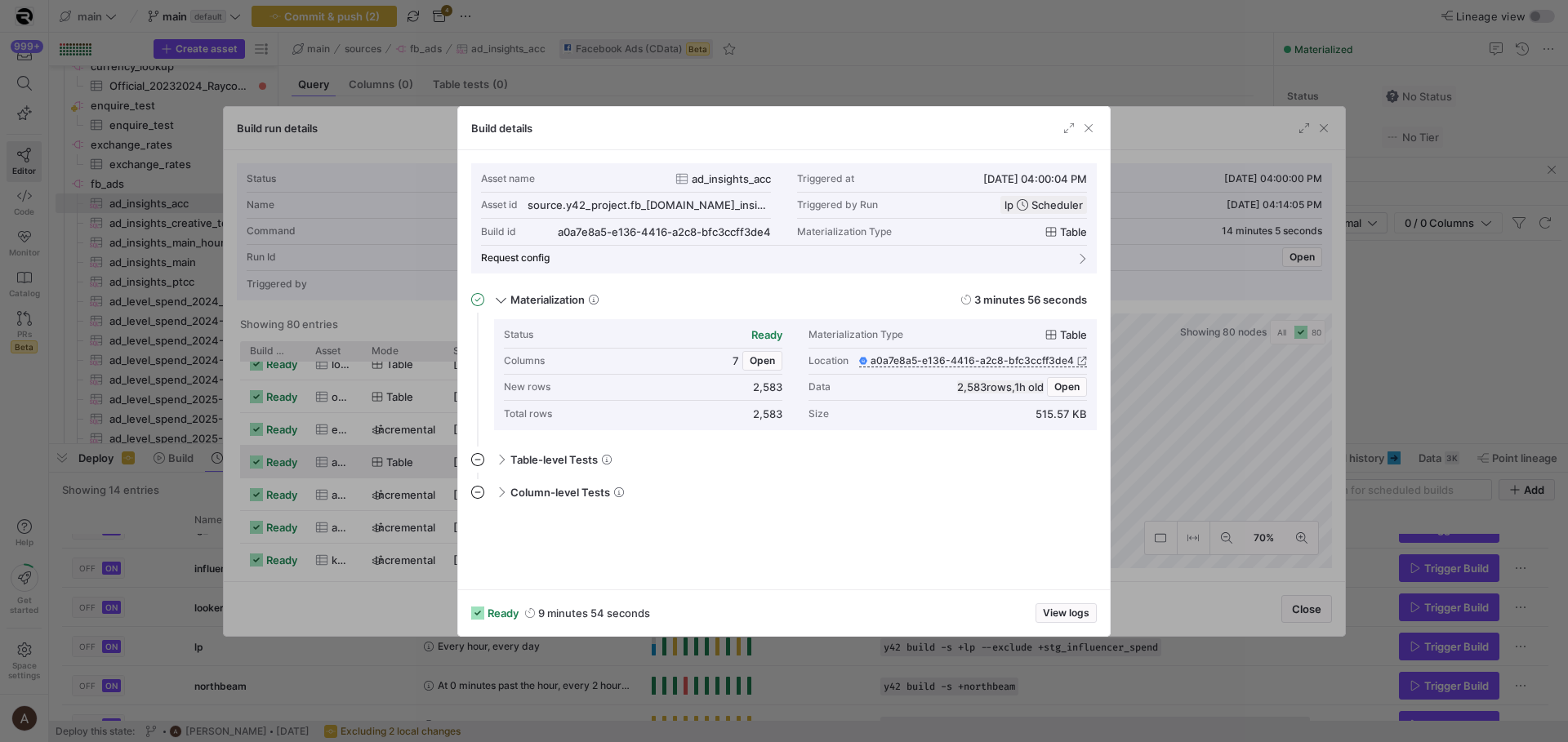
click at [1198, 342] on div at bounding box center [784, 371] width 1568 height 742
click at [1073, 383] on span "Open" at bounding box center [1066, 387] width 25 height 11
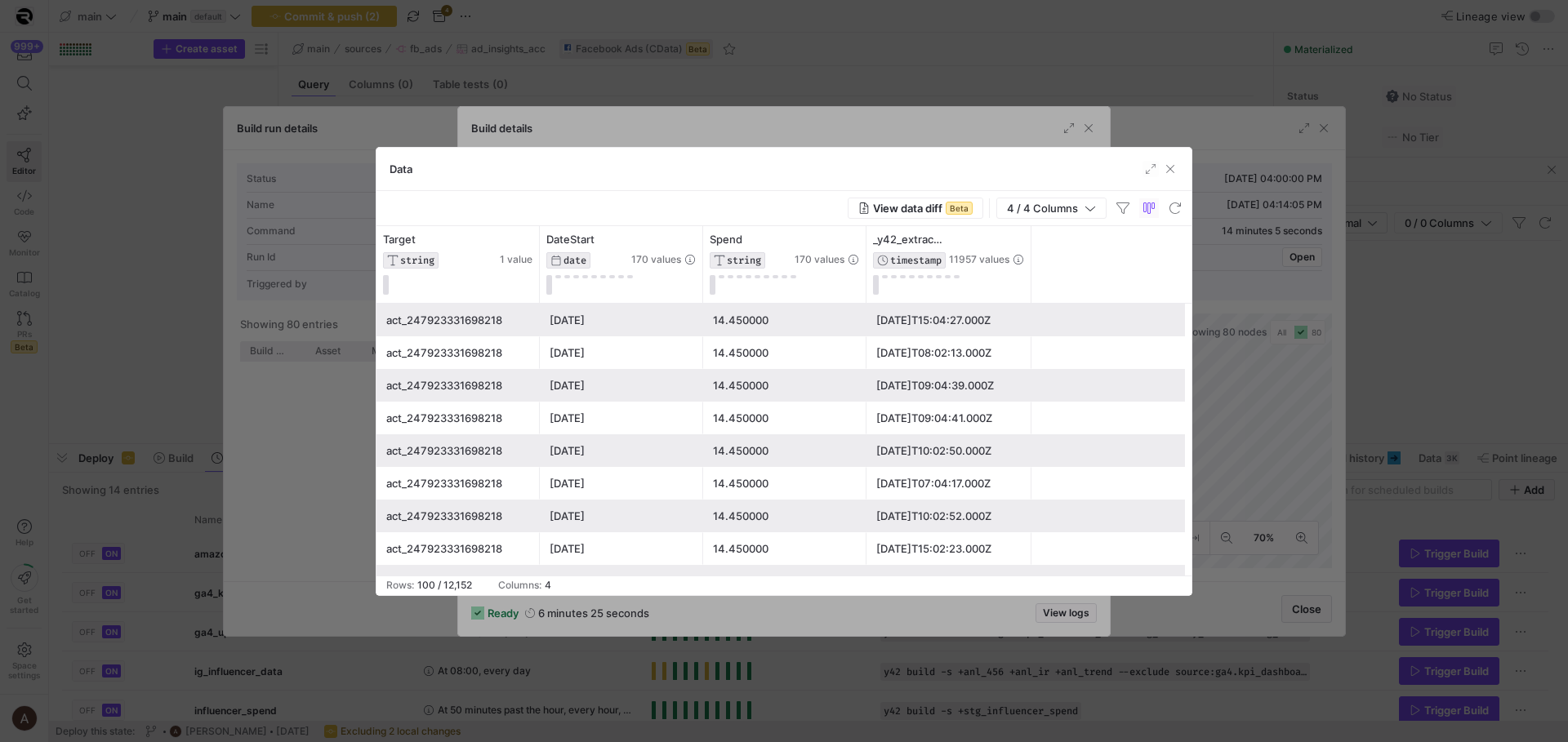
scroll to position [147, 0]
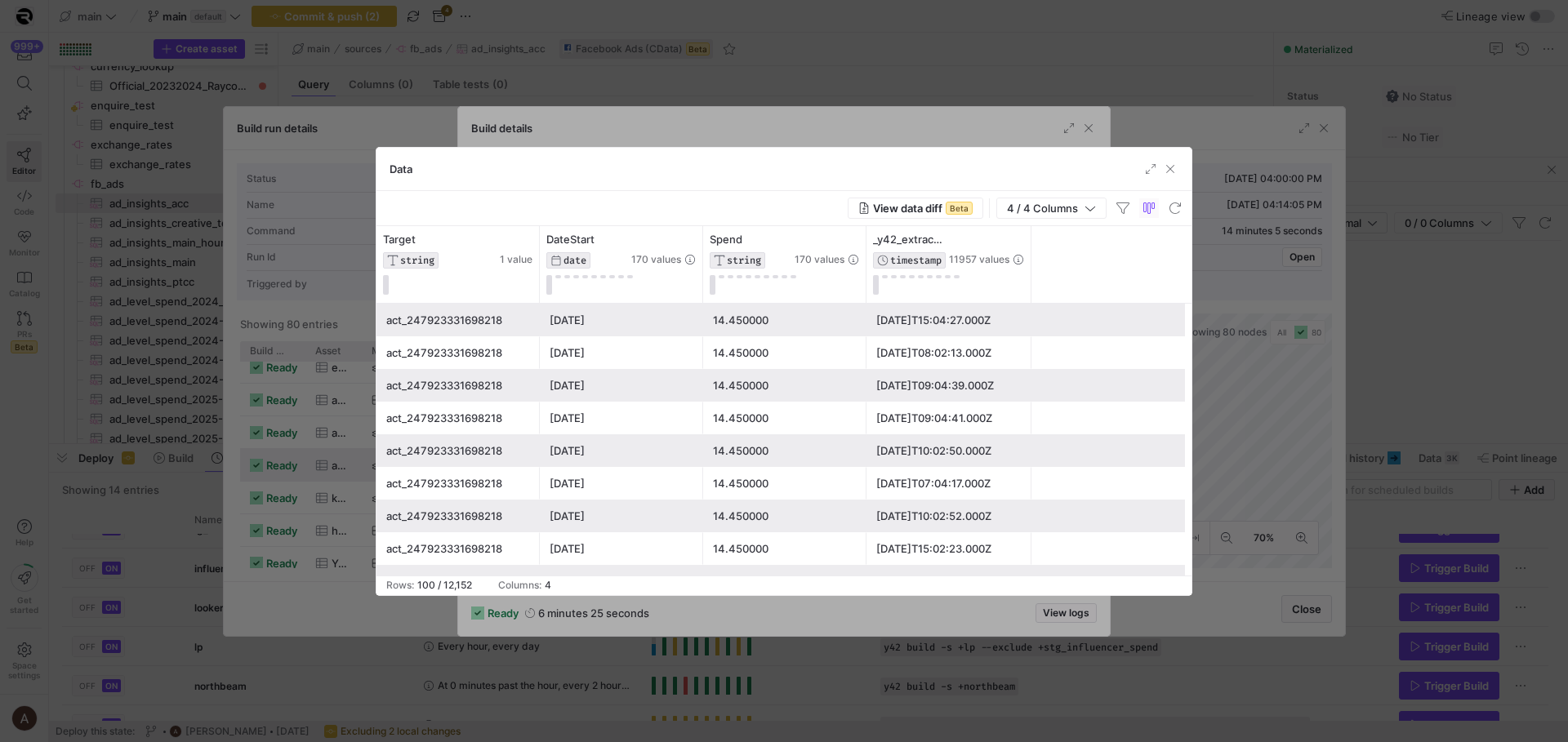
click at [275, 465] on div at bounding box center [784, 371] width 1568 height 742
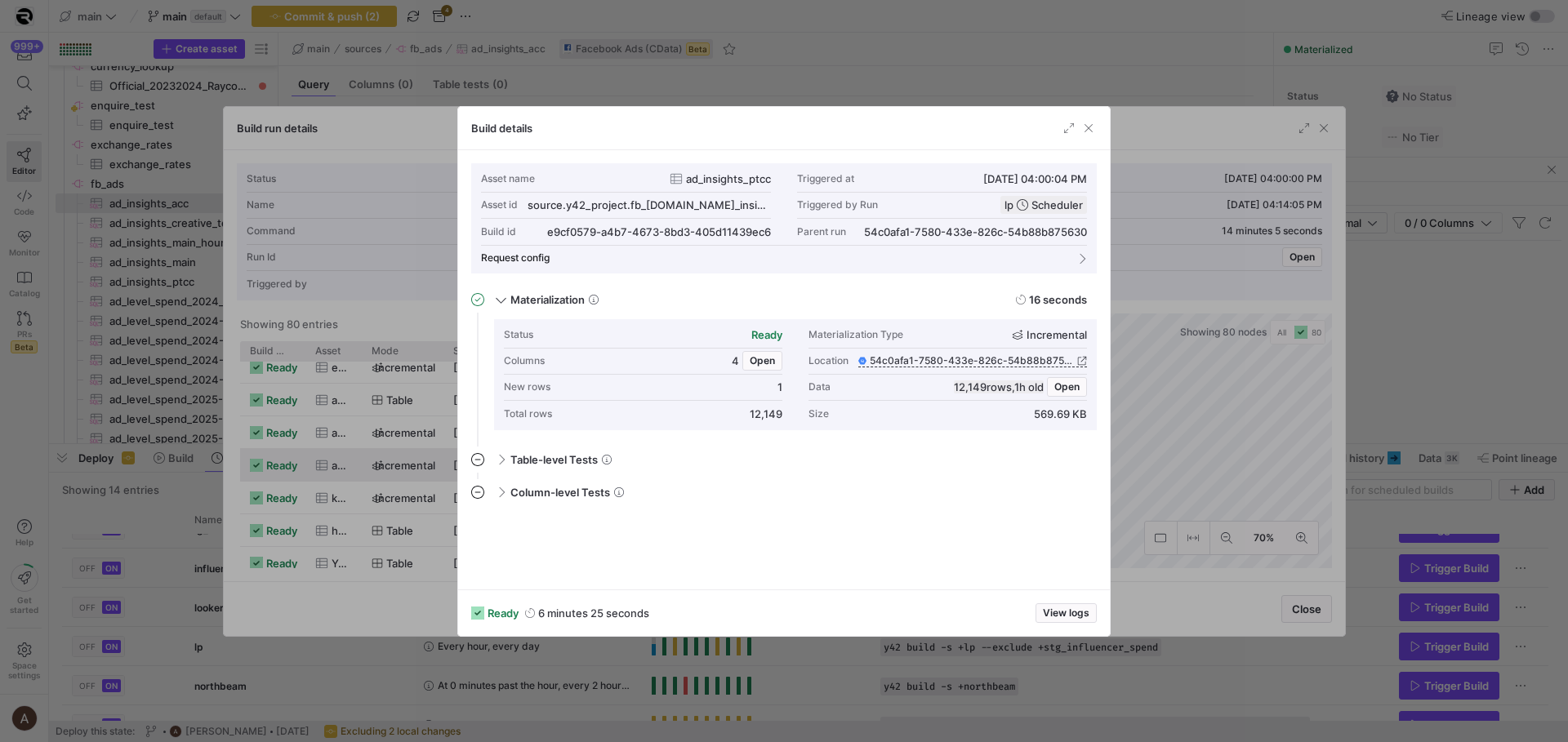
click at [382, 435] on div at bounding box center [784, 371] width 1568 height 742
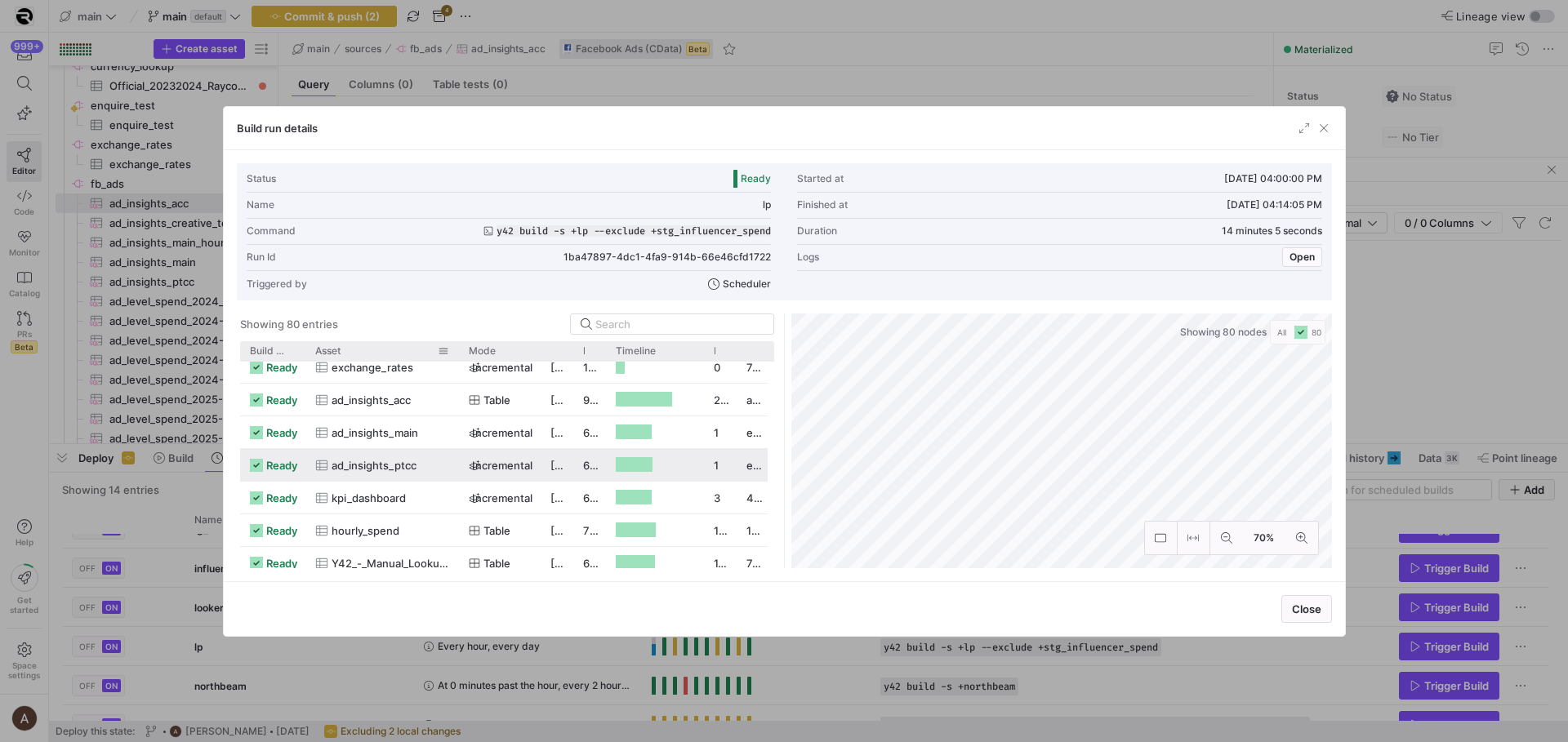
drag, startPoint x: 358, startPoint y: 352, endPoint x: 461, endPoint y: 350, distance: 103.0
click at [461, 350] on div at bounding box center [458, 350] width 6 height 19
click at [394, 403] on span "ad_insights_acc" at bounding box center [371, 400] width 80 height 31
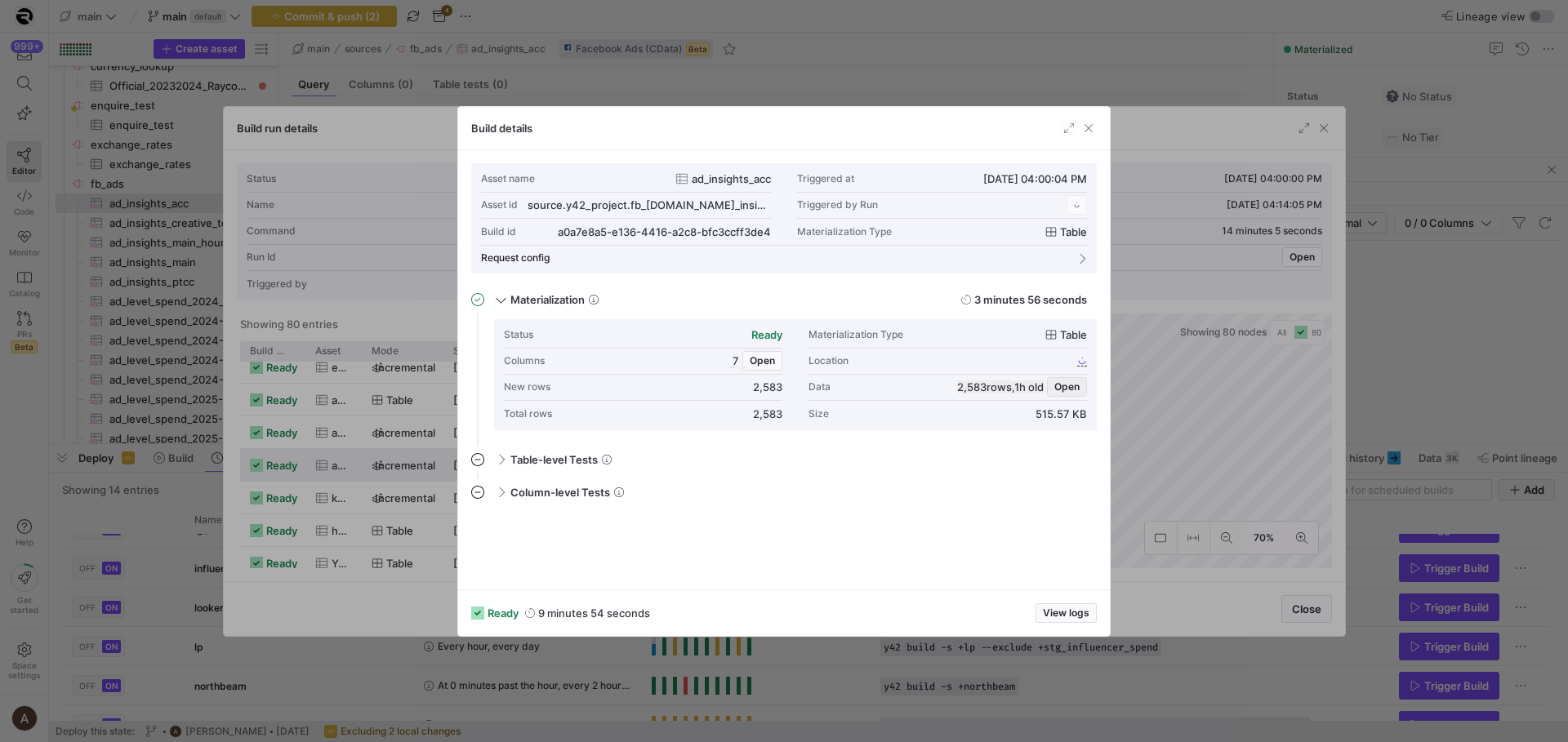
click at [1057, 384] on span "Open" at bounding box center [1066, 387] width 25 height 11
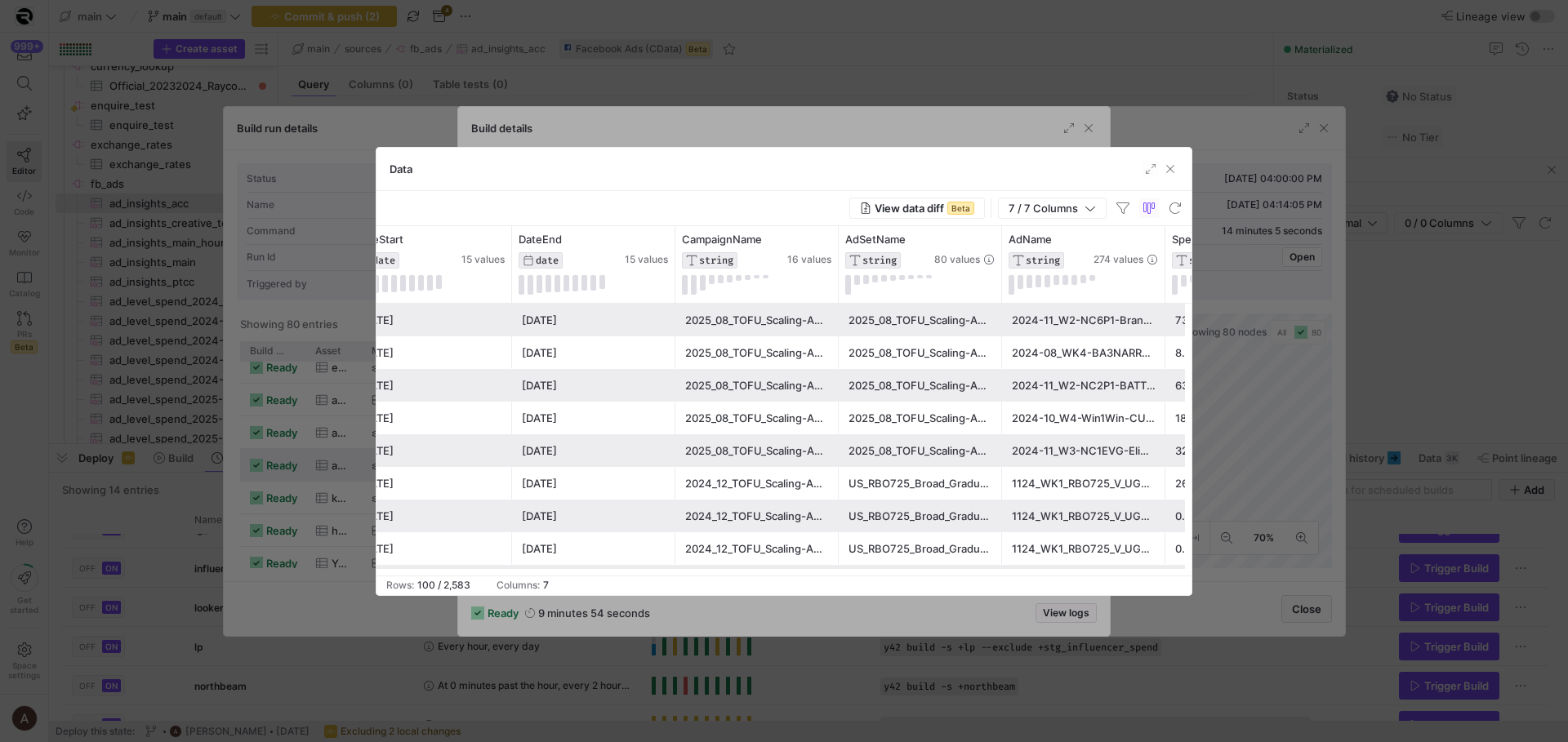
scroll to position [0, 0]
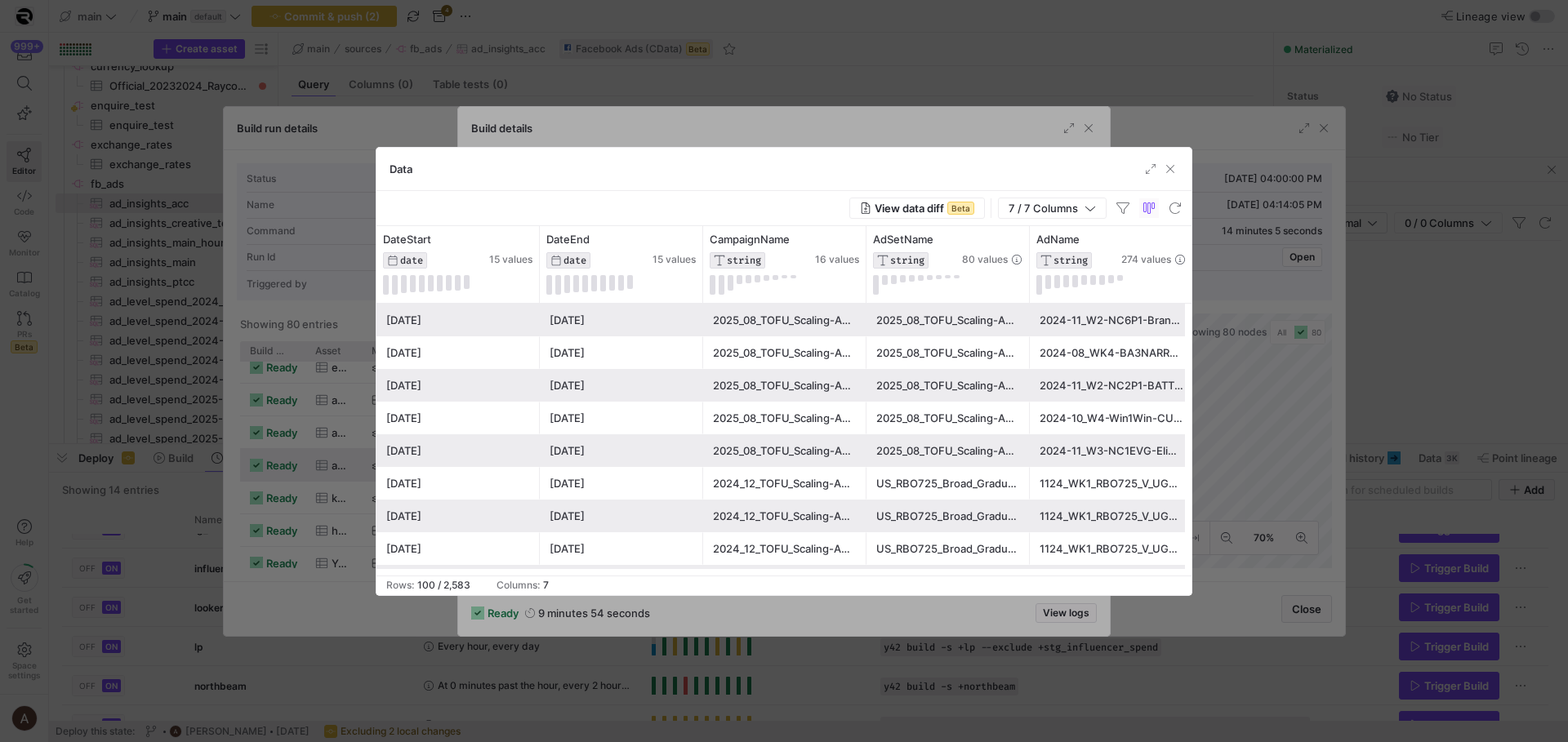
click at [110, 369] on div at bounding box center [784, 371] width 1568 height 742
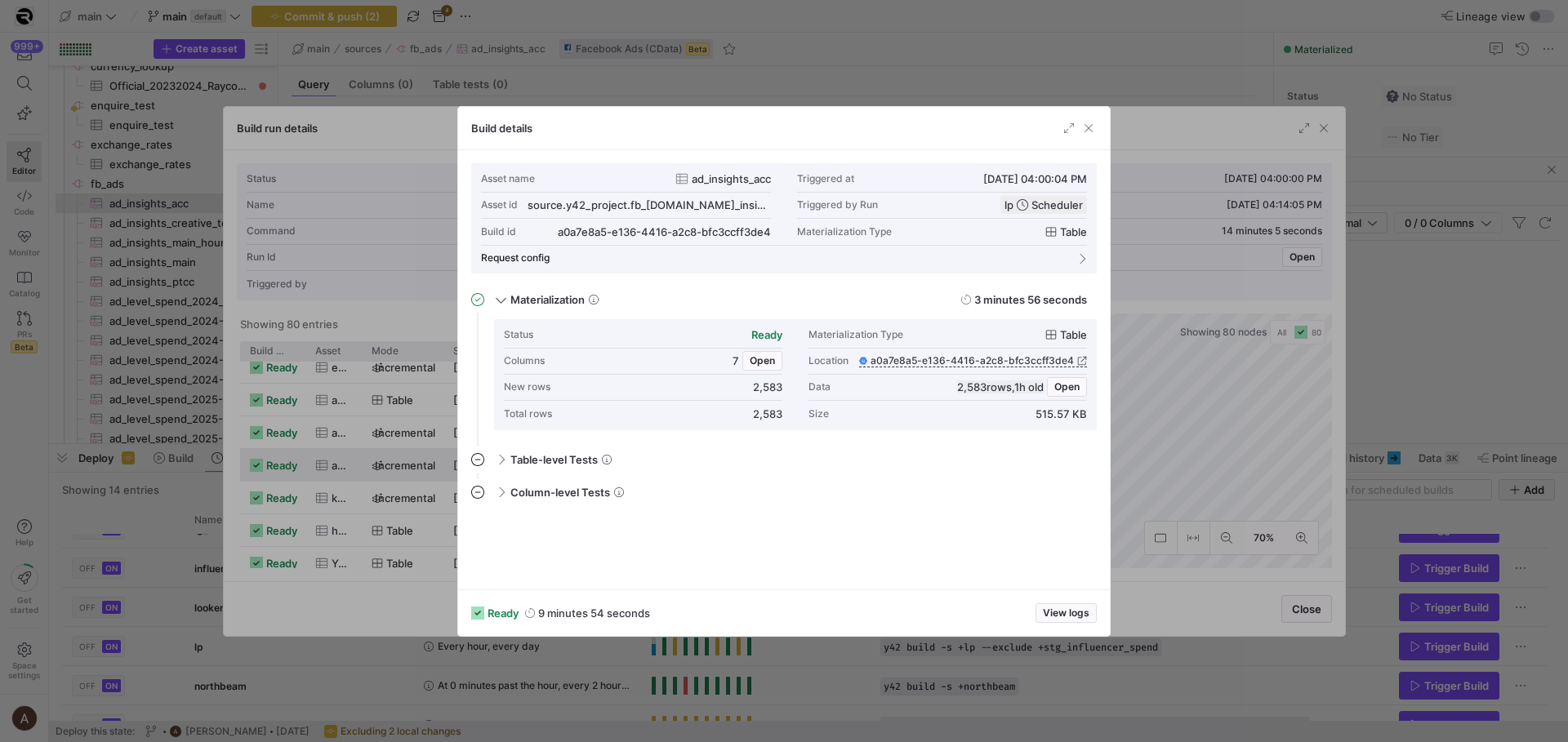
click at [116, 369] on div at bounding box center [784, 371] width 1568 height 742
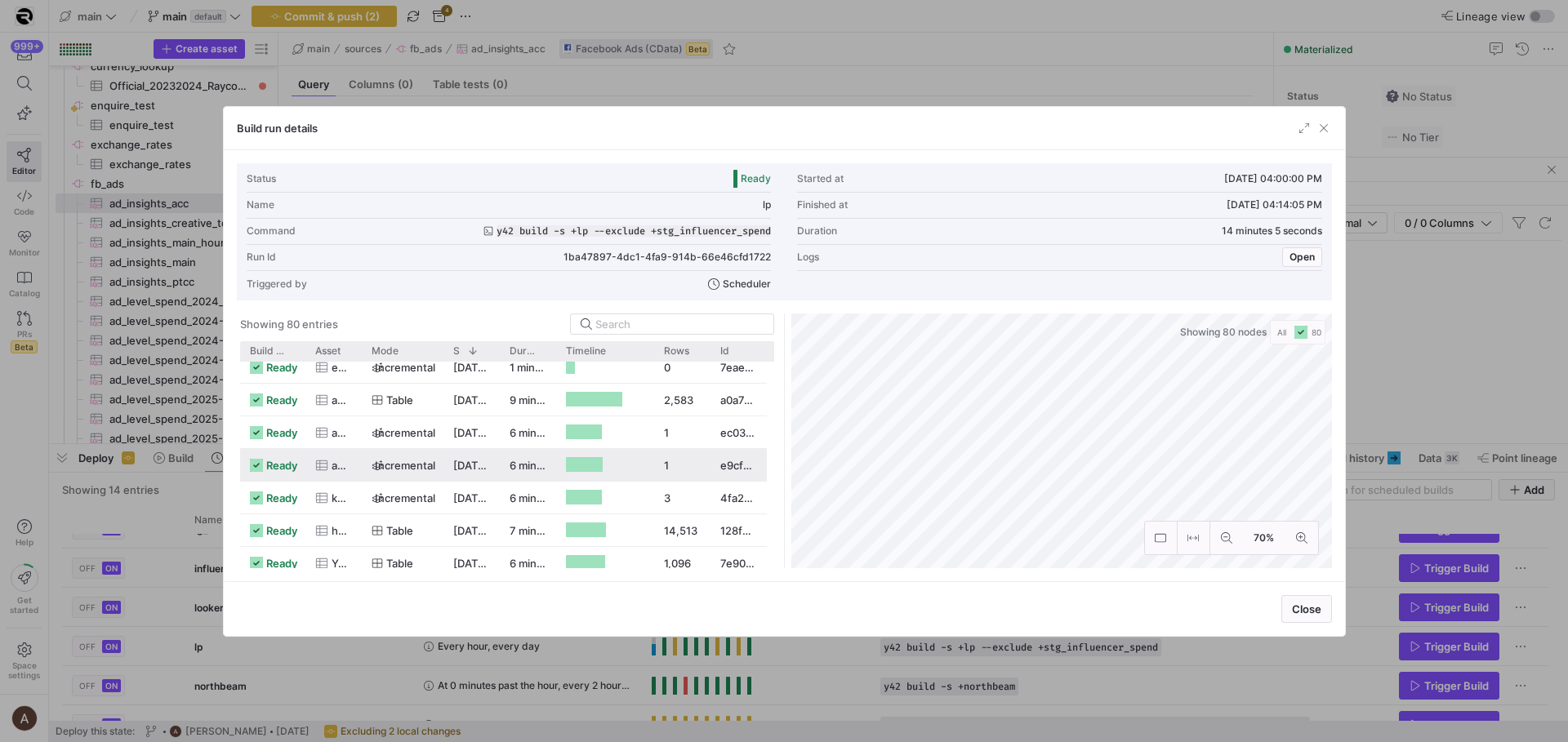
click at [120, 362] on div at bounding box center [784, 371] width 1568 height 742
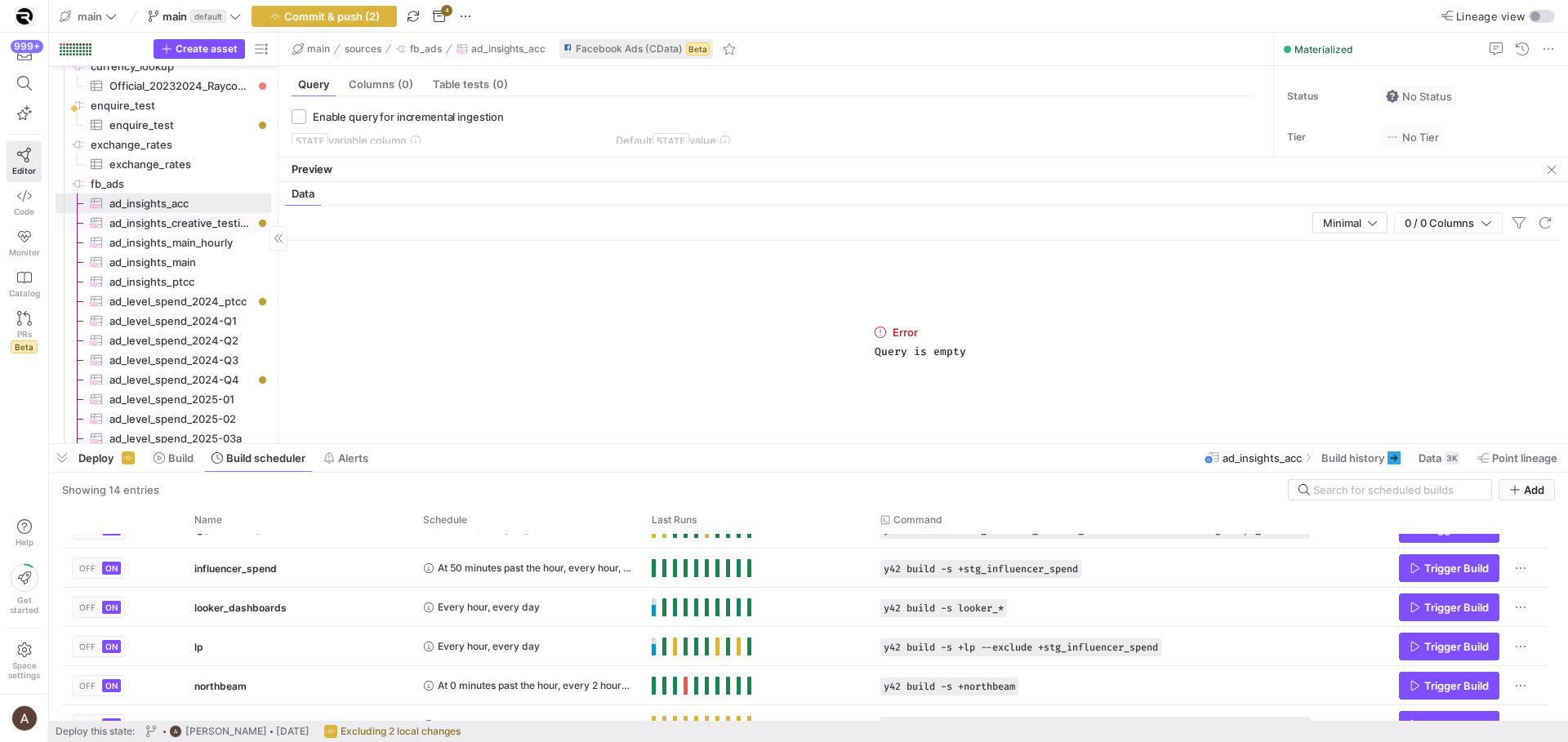
click at [155, 215] on span "ad_insights_creative_testing​​​​​​​​​" at bounding box center [181, 223] width 143 height 19
checkbox input "true"
type input "DateStart"
type input "[DATE]"
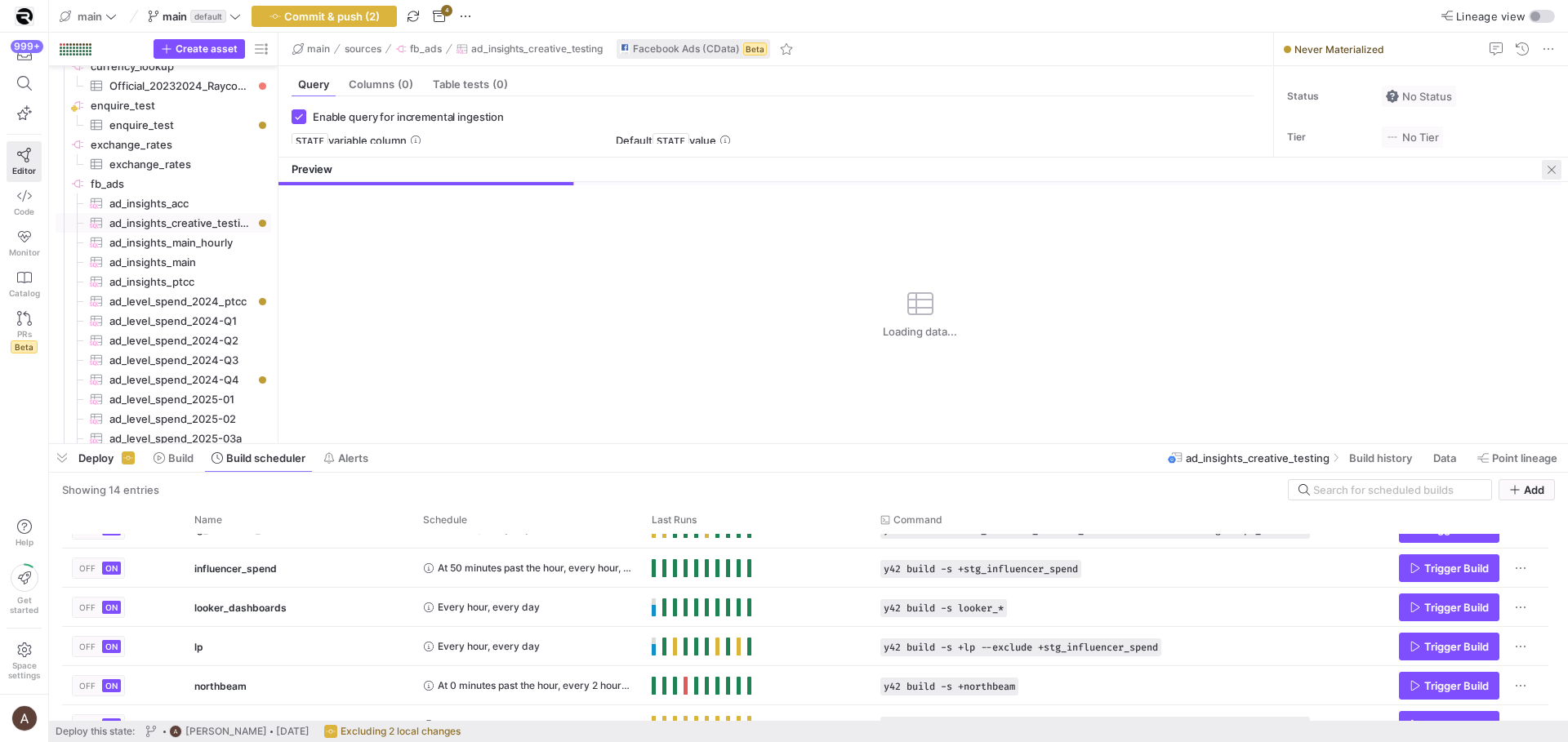
click at [1547, 167] on span "button" at bounding box center [1550, 170] width 19 height 19
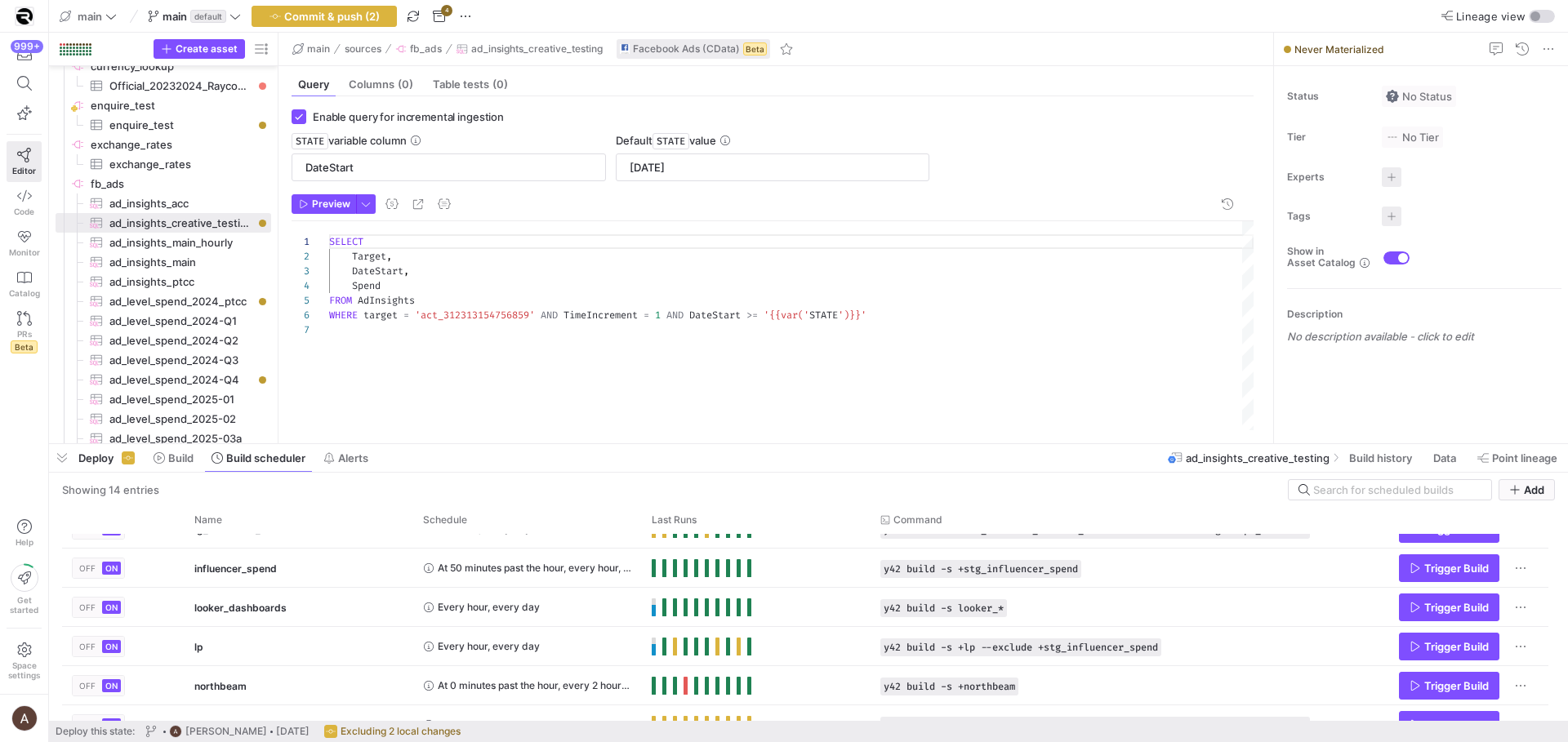
click at [530, 341] on div "SELECT Target , DateStart , Spend FROM AdInsights WHERE target = 'act_312313154…" at bounding box center [791, 326] width 924 height 209
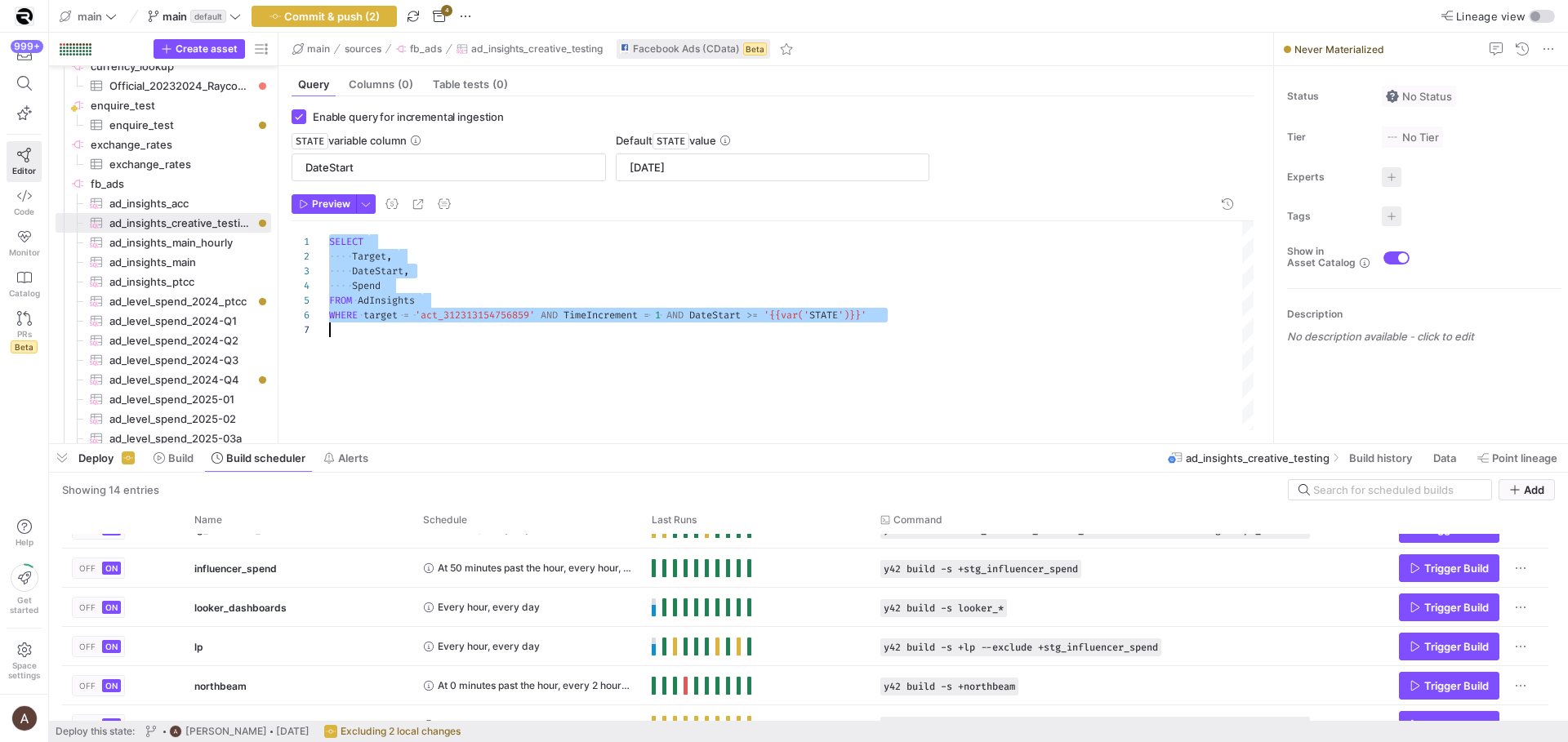
scroll to position [0, 0]
click at [189, 270] on span "ad_insights_main​​​​​​​​​" at bounding box center [181, 262] width 143 height 19
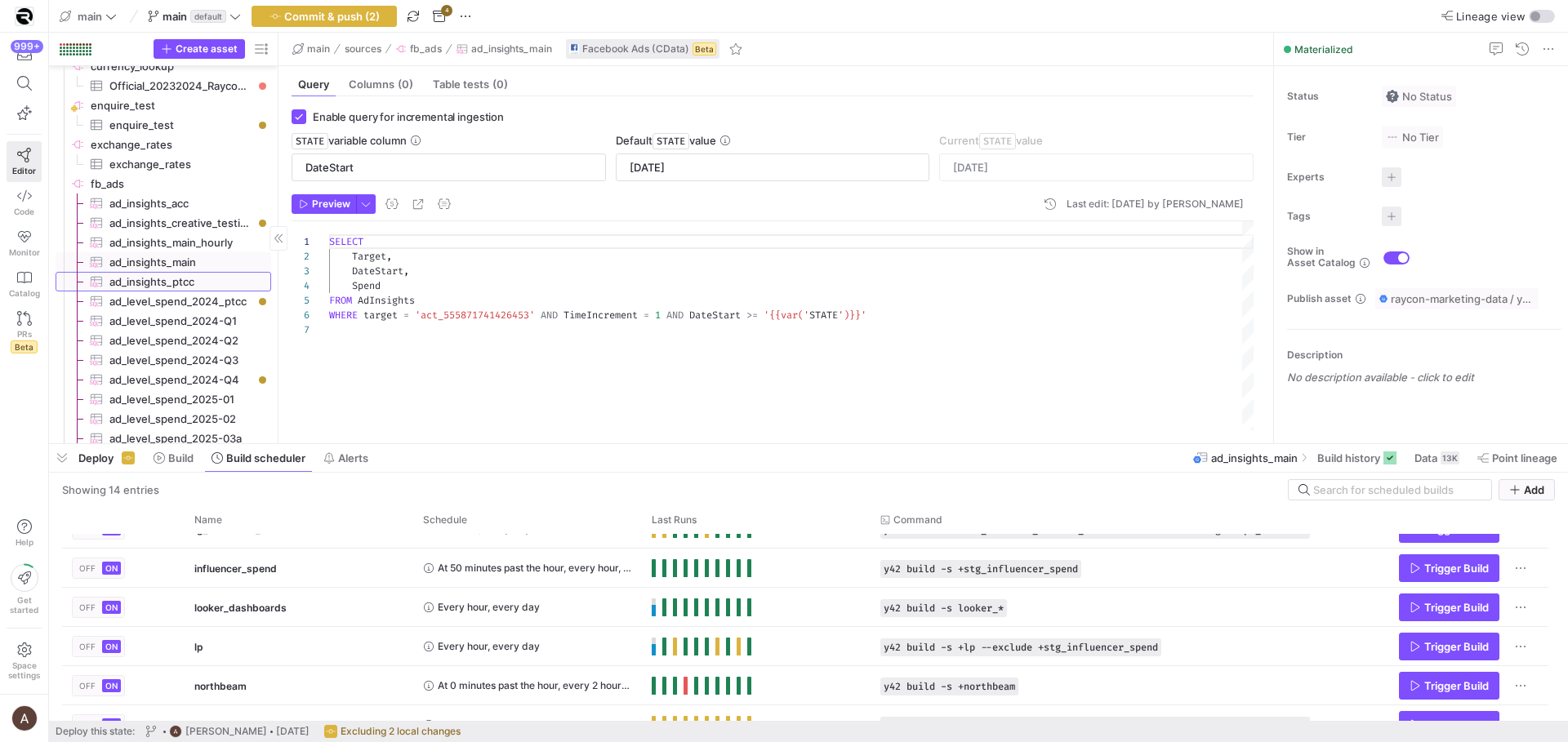
click at [189, 280] on span "ad_insights_ptcc​​​​​​​​​" at bounding box center [181, 282] width 143 height 19
type textarea "SELECT Target, DateStart, Spend FROM AdInsights WHERE target = 'act_24792333169…"
type input "[DATE]"
click at [181, 256] on span "ad_insights_main​​​​​​​​​" at bounding box center [181, 262] width 143 height 19
type textarea "SELECT Target, DateStart, Spend FROM AdInsights WHERE target = 'act_55587174142…"
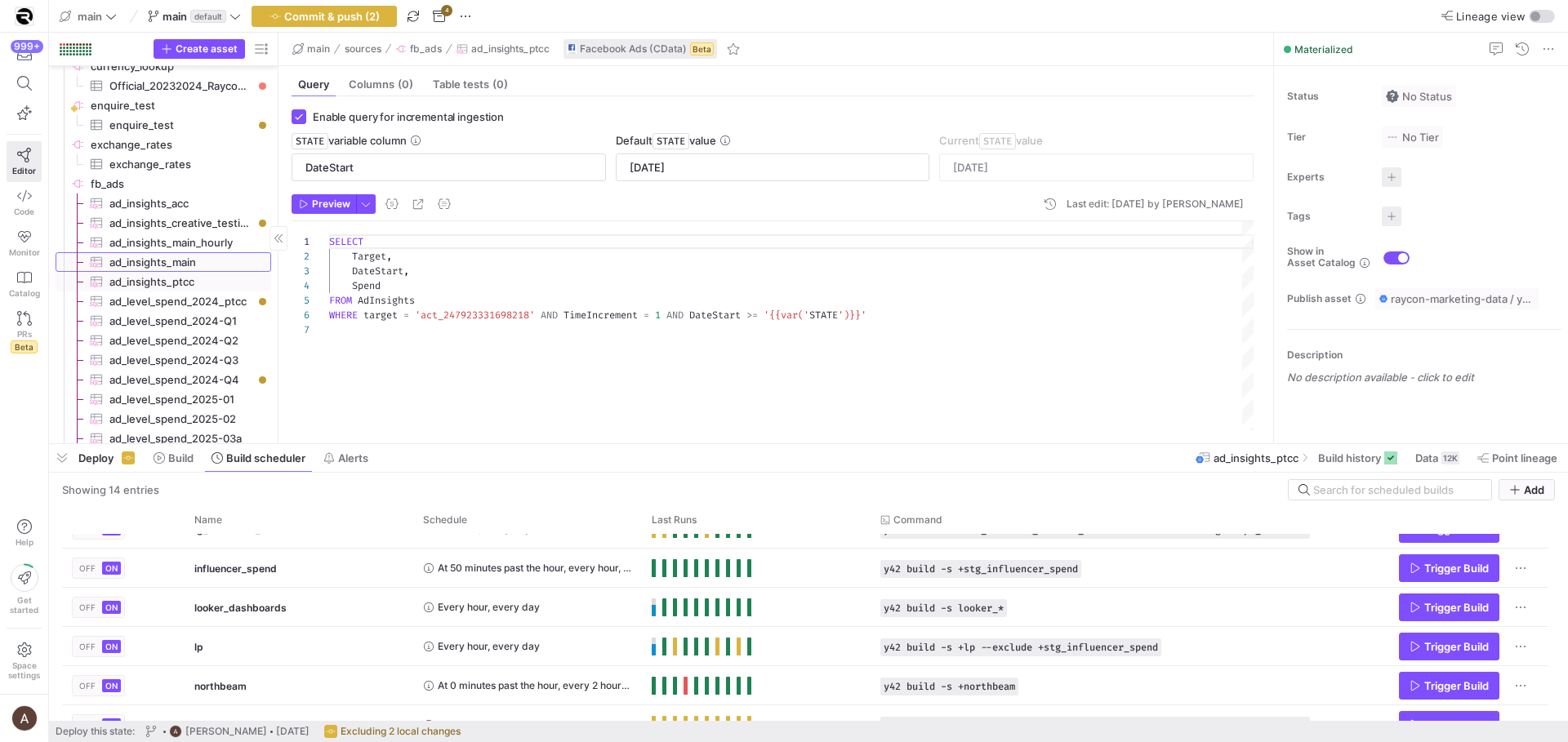
type input "[DATE]"
click at [184, 210] on span "ad_insights_acc​​​​​​​​​" at bounding box center [181, 204] width 143 height 19
checkbox input "false"
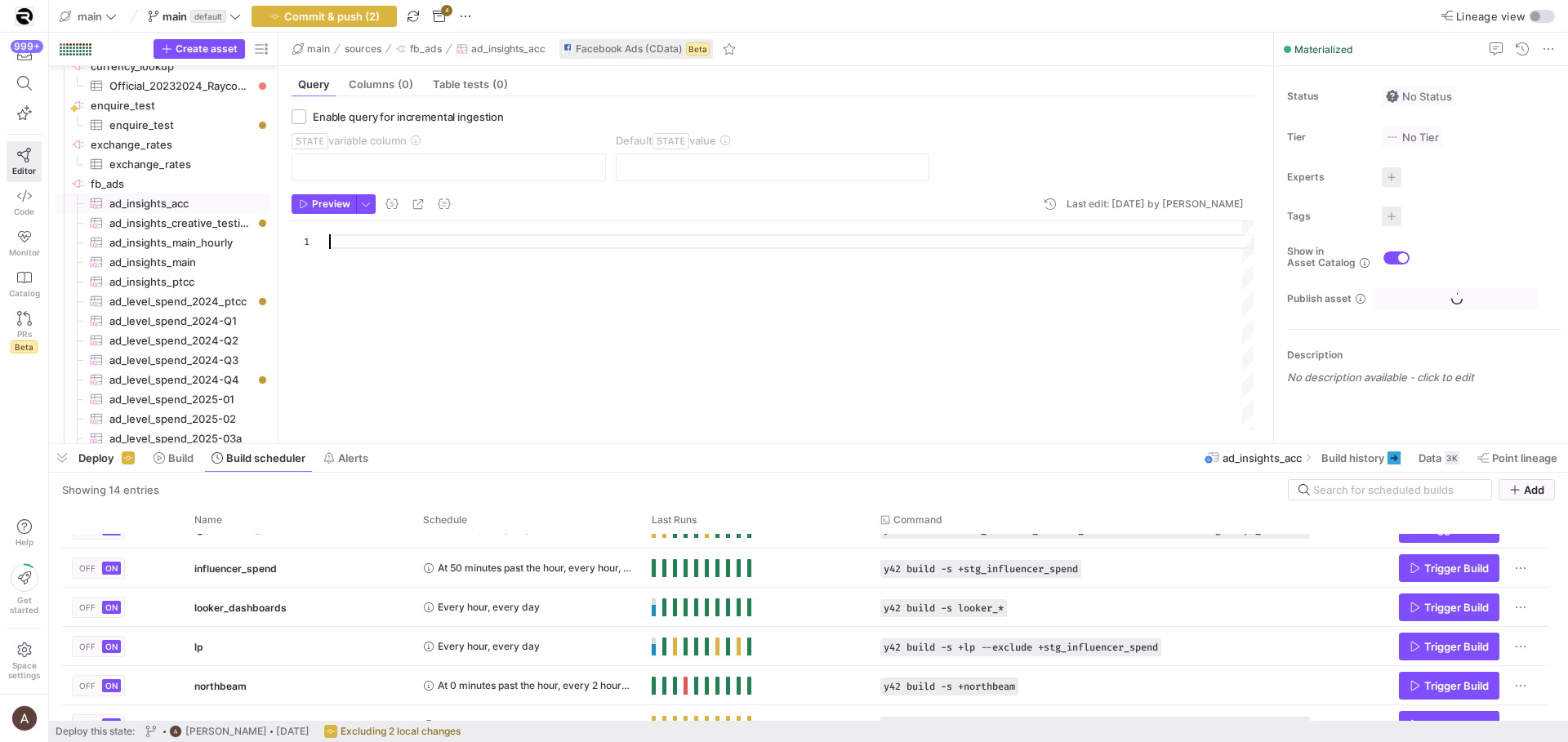
click at [554, 292] on div at bounding box center [791, 326] width 924 height 209
type textarea "SELECT Target, DateStart, Spend FROM AdInsights WHERE target = 'act_31231315475…"
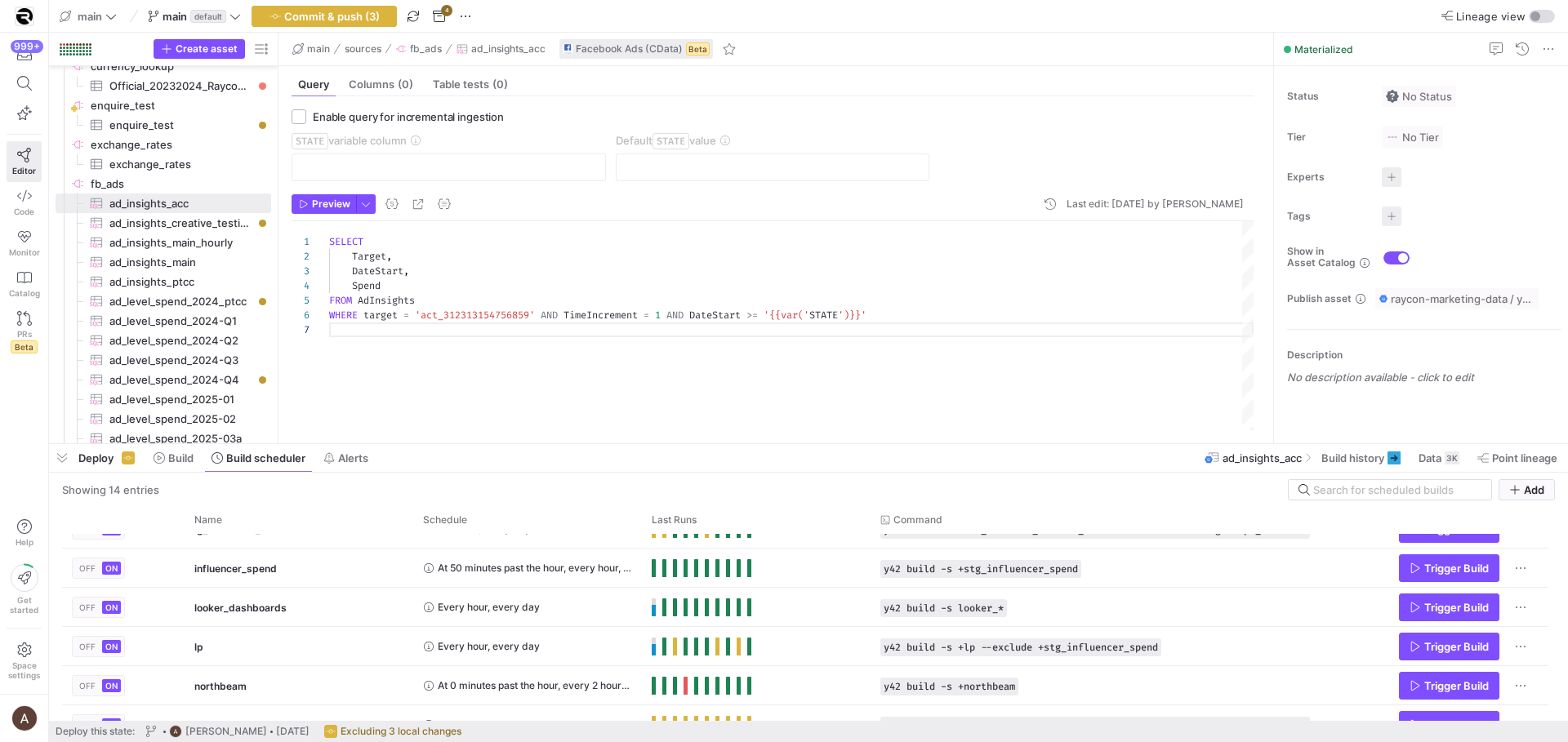
click at [309, 127] on form "Enable query for incremental ingestion STATE variable column Default STATE value" at bounding box center [772, 145] width 961 height 72
click at [302, 121] on input "Enable query for incremental ingestion" at bounding box center [299, 117] width 15 height 15
checkbox input "true"
click at [192, 269] on span "ad_insights_main​​​​​​​​​" at bounding box center [181, 262] width 143 height 19
type input "DateStart"
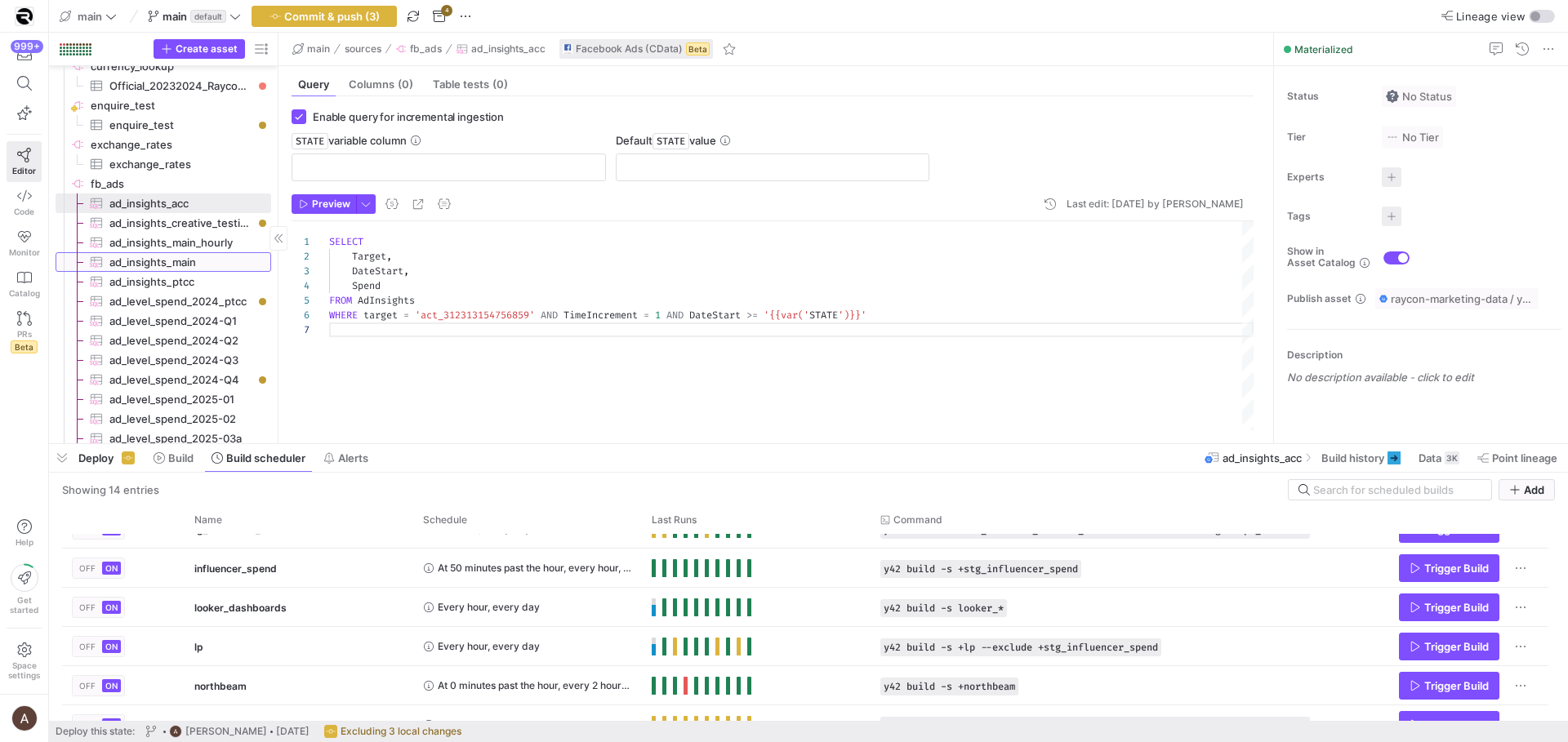
type input "[DATE]"
type textarea "SELECT Target, DateStart, Spend FROM AdInsights WHERE target = 'act_55587174142…"
click at [489, 165] on input "DateStart" at bounding box center [448, 168] width 286 height 13
click at [619, 171] on div "[DATE]" at bounding box center [772, 168] width 314 height 28
click at [584, 170] on input "DateStart" at bounding box center [448, 168] width 286 height 13
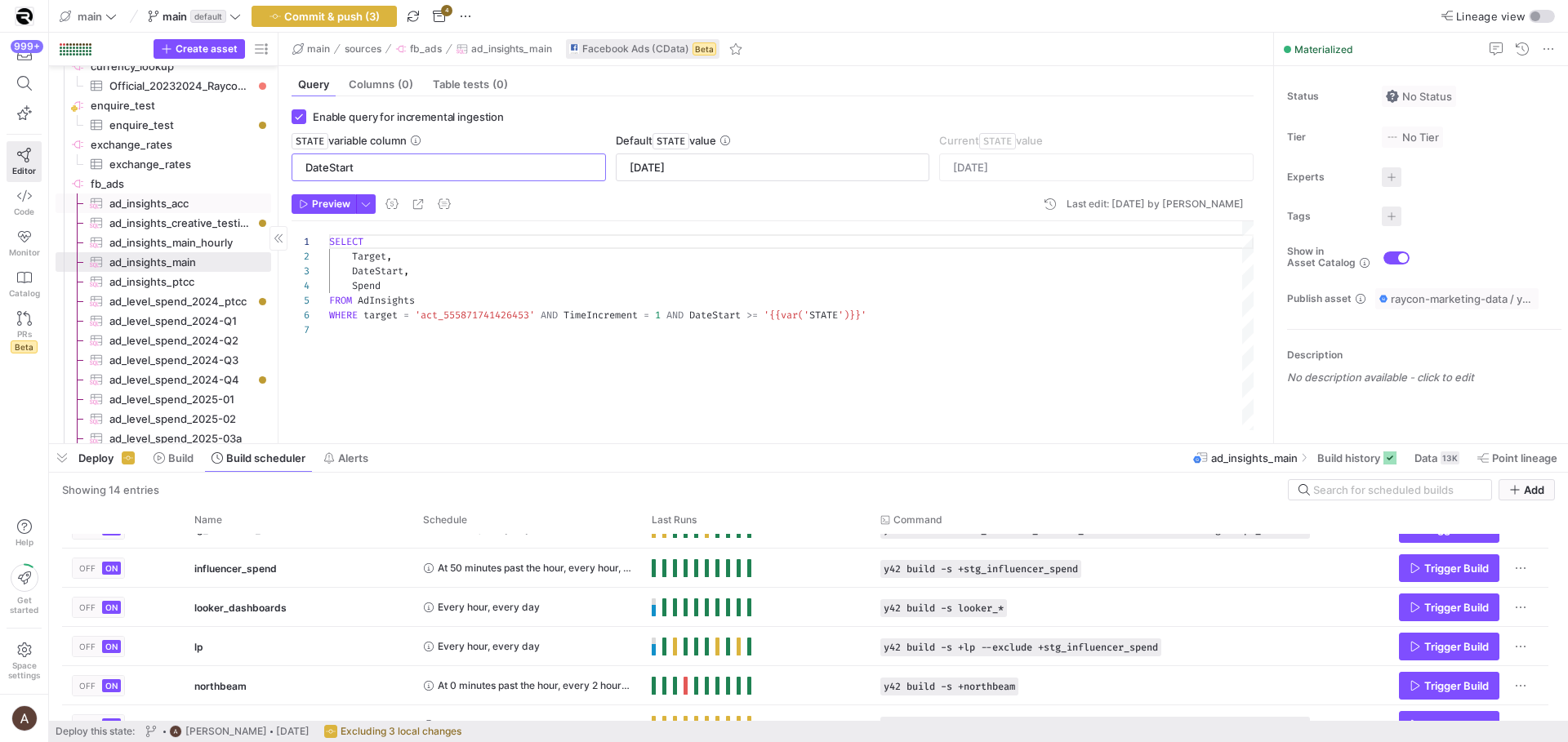
click at [221, 199] on span "ad_insights_acc​​​​​​​​​" at bounding box center [181, 204] width 143 height 19
type textarea "SELECT Target, DateStart, Spend FROM AdInsights WHERE target = 'act_31231315475…"
click at [426, 172] on input "text" at bounding box center [448, 168] width 286 height 13
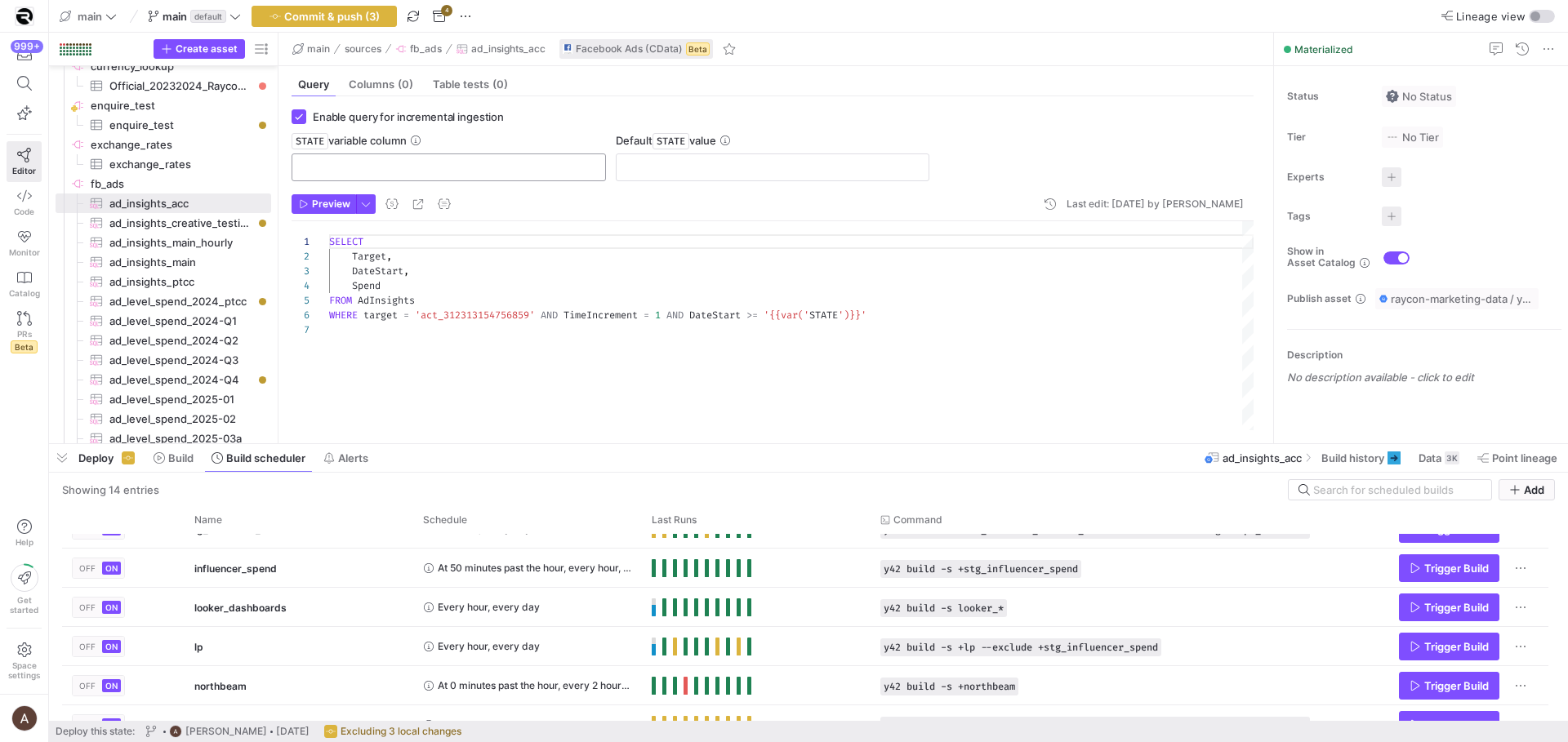
paste input "DateStart"
type input "DateStart"
click at [209, 260] on span "ad_insights_main​​​​​​​​​" at bounding box center [181, 262] width 143 height 19
type input "[DATE]"
type textarea "SELECT Target, DateStart, Spend FROM AdInsights WHERE target = 'act_55587174142…"
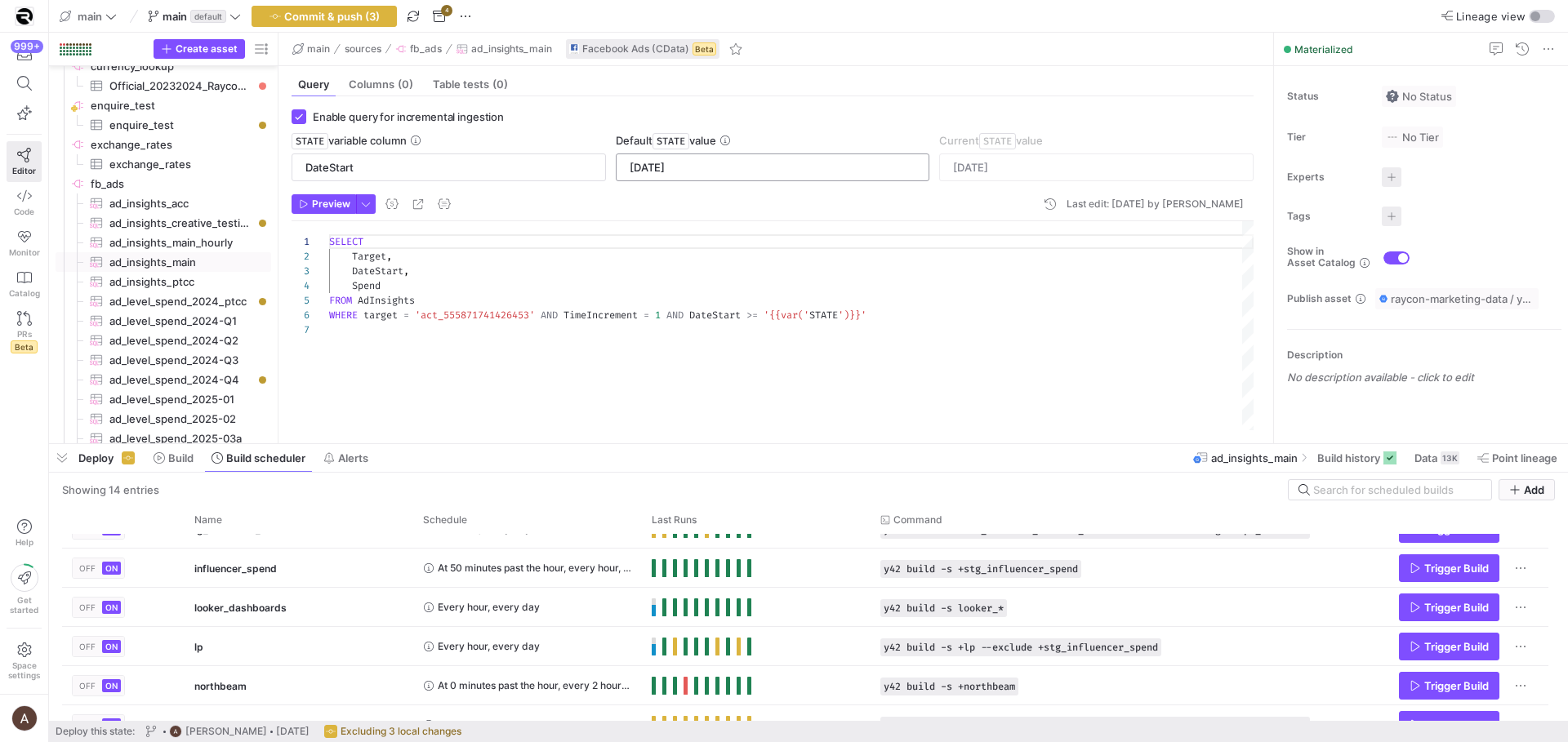
click at [636, 165] on input "[DATE]" at bounding box center [772, 168] width 286 height 13
click at [144, 199] on span "ad_insights_acc​​​​​​​​​" at bounding box center [181, 204] width 143 height 19
type textarea "SELECT Target, DateStart, Spend FROM AdInsights WHERE target = 'act_31231315475…"
click at [739, 169] on input "text" at bounding box center [772, 168] width 286 height 13
paste input "[DATE]"
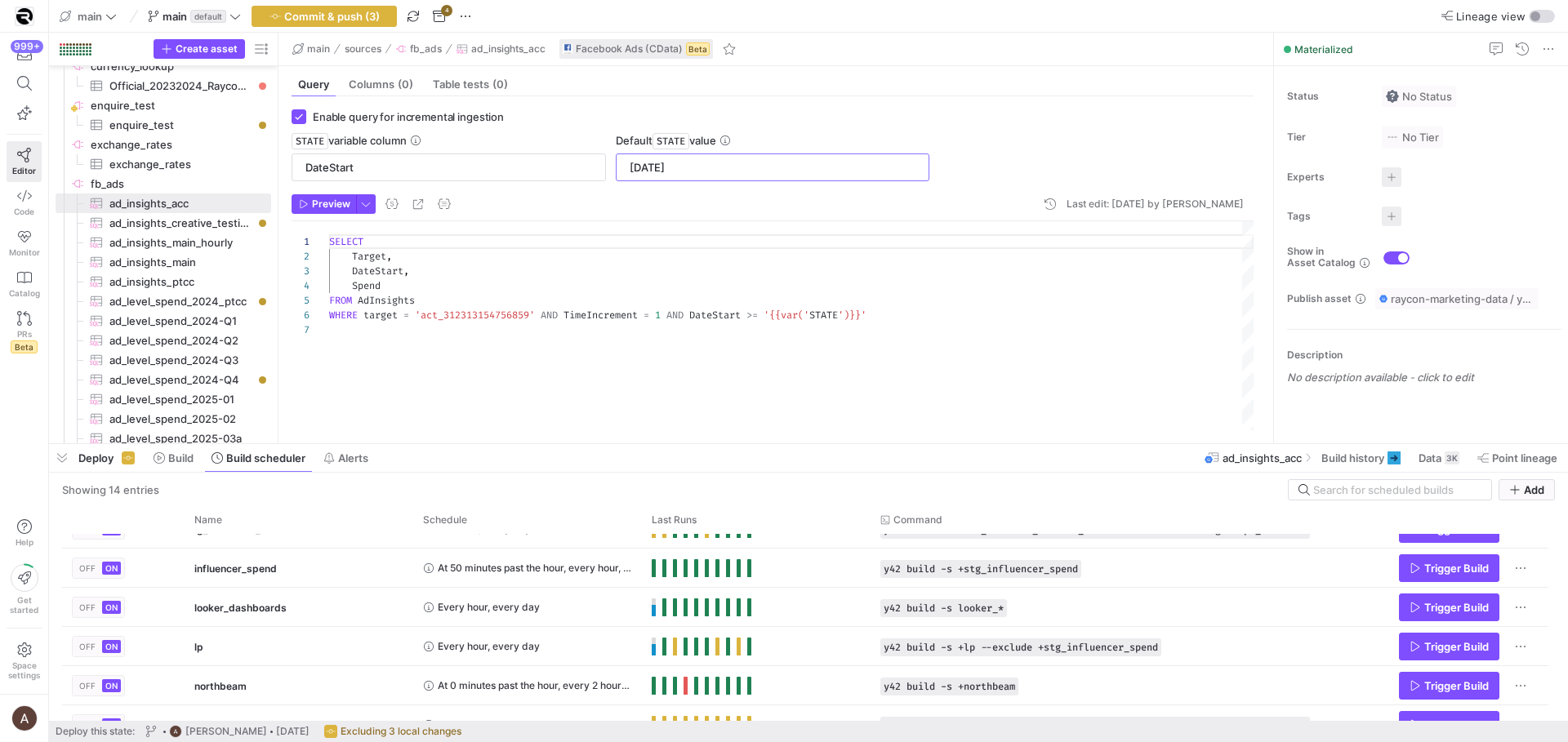
type input "[DATE]"
click at [616, 200] on header "Preview Last edit: [DATE] by [PERSON_NAME]" at bounding box center [772, 208] width 961 height 27
click at [157, 263] on span "ad_insights_main​​​​​​​​​" at bounding box center [181, 262] width 143 height 19
click at [158, 274] on span "ad_insights_ptcc​​​​​​​​​" at bounding box center [181, 282] width 143 height 19
type textarea "SELECT Target, DateStart, Spend FROM AdInsights WHERE target = 'act_24792333169…"
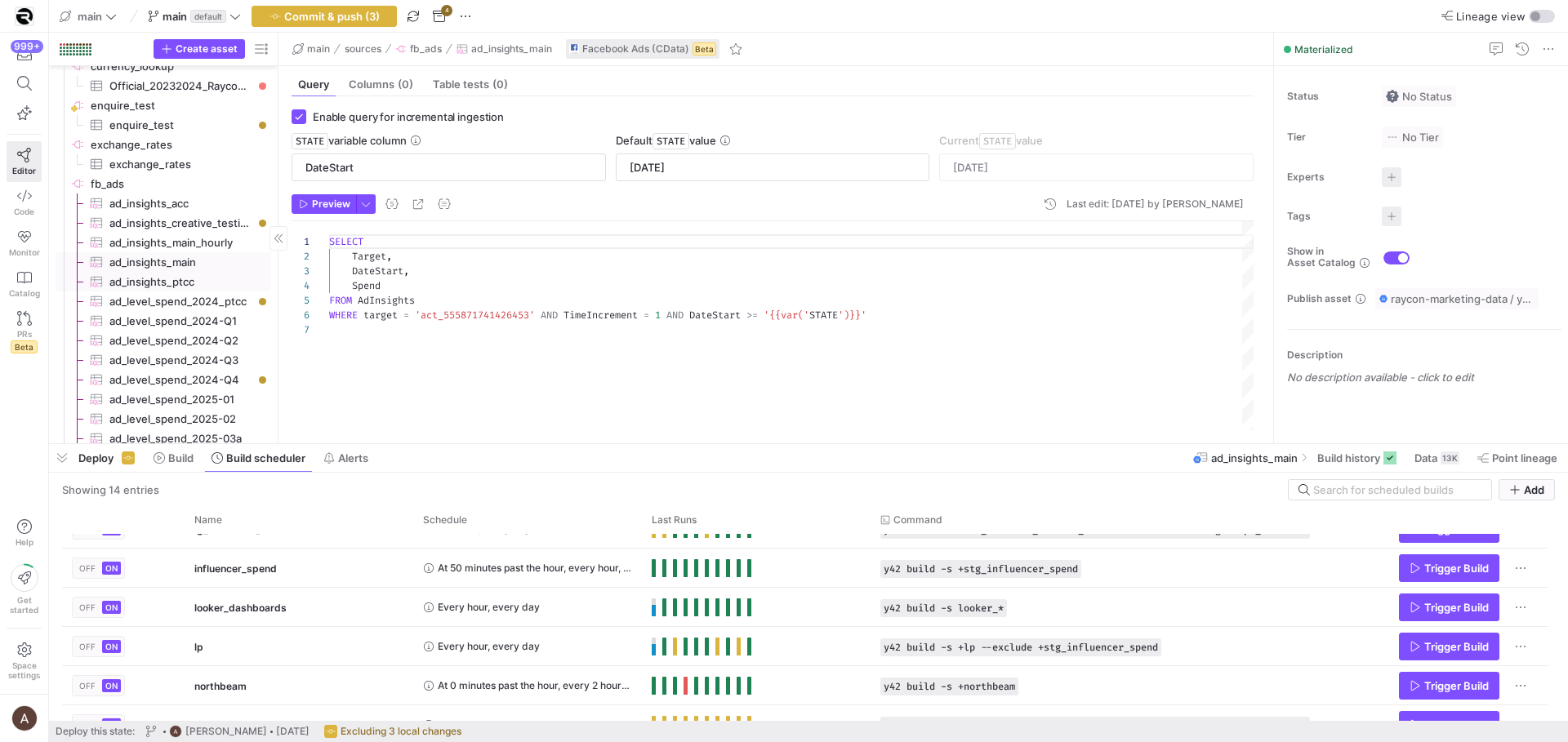
type input "[DATE]"
click at [167, 204] on span "ad_insights_acc​​​​​​​​​" at bounding box center [181, 204] width 143 height 19
type textarea "SELECT Target, DateStart, Spend FROM AdInsights WHERE target = 'act_31231315475…"
click at [165, 281] on span "ad_insights_ptcc​​​​​​​​​" at bounding box center [181, 282] width 143 height 19
click at [168, 265] on span "ad_insights_main​​​​​​​​​" at bounding box center [181, 262] width 143 height 19
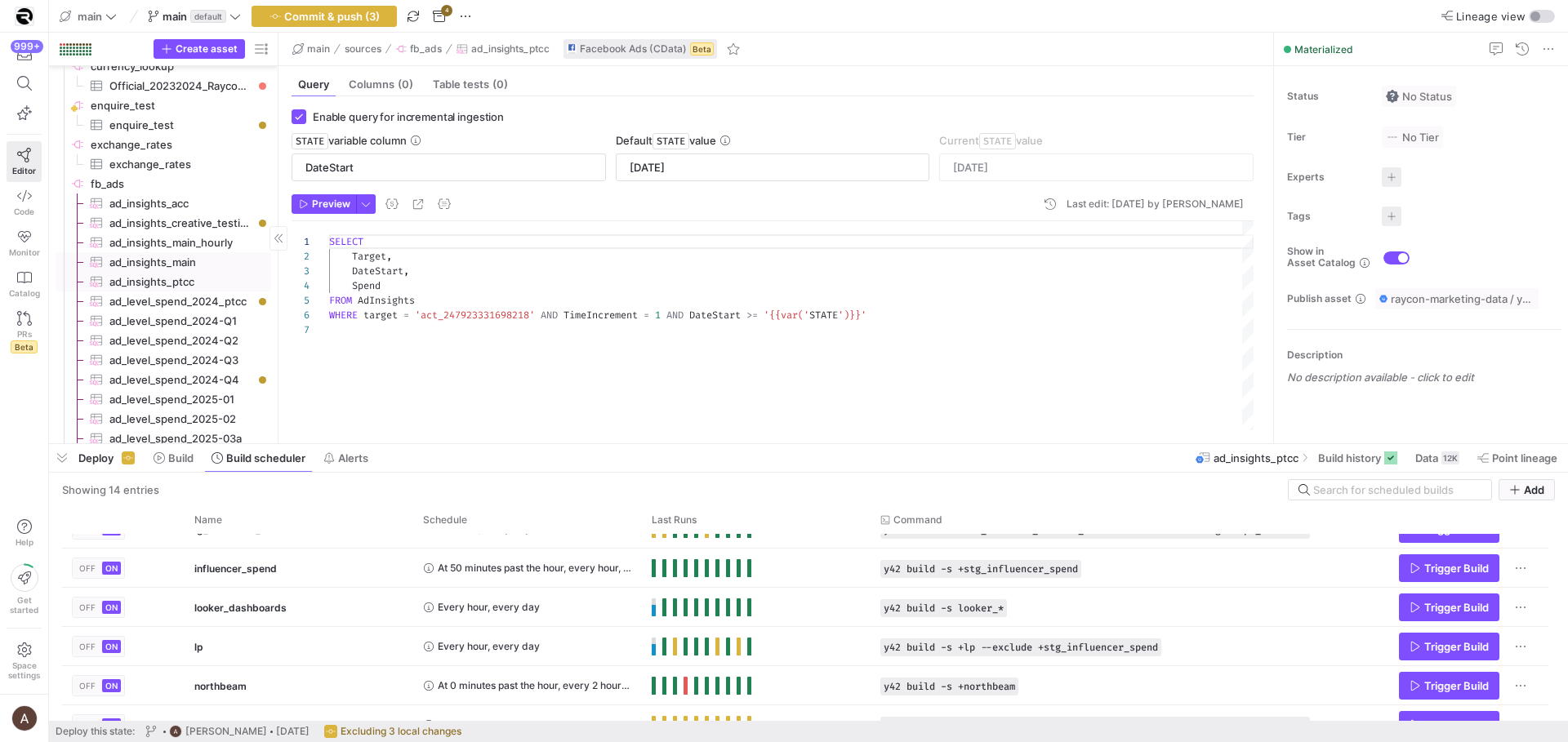
type textarea "SELECT Target, DateStart, Spend FROM AdInsights WHERE target = 'act_55587174142…"
type input "[DATE]"
click at [180, 225] on span "ad_insights_creative_testing​​​​​​​​​" at bounding box center [181, 223] width 143 height 19
type textarea "SELECT Target, DateStart, Spend FROM AdInsights WHERE target = 'act_31231315475…"
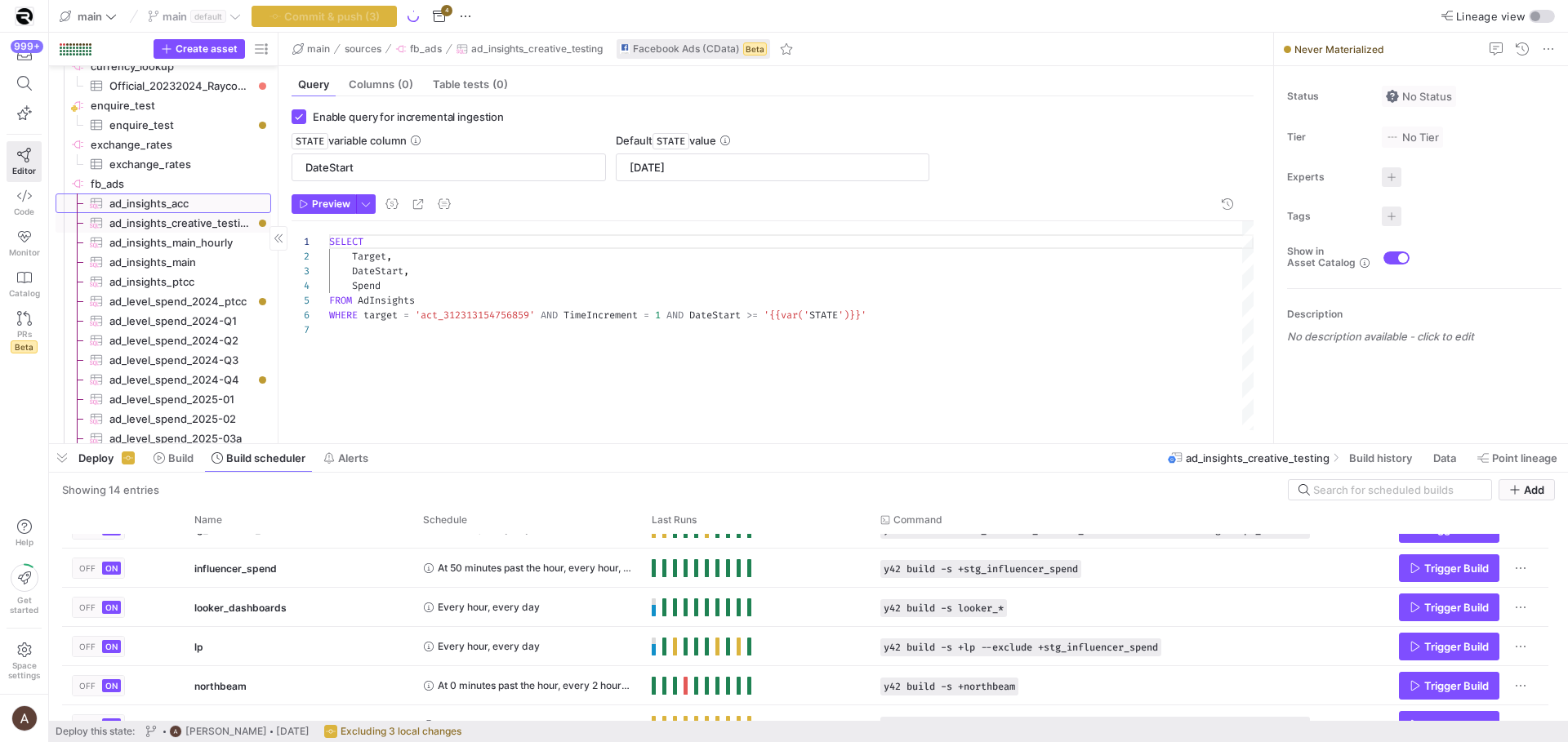
click at [180, 207] on span "ad_insights_acc​​​​​​​​​" at bounding box center [181, 204] width 143 height 19
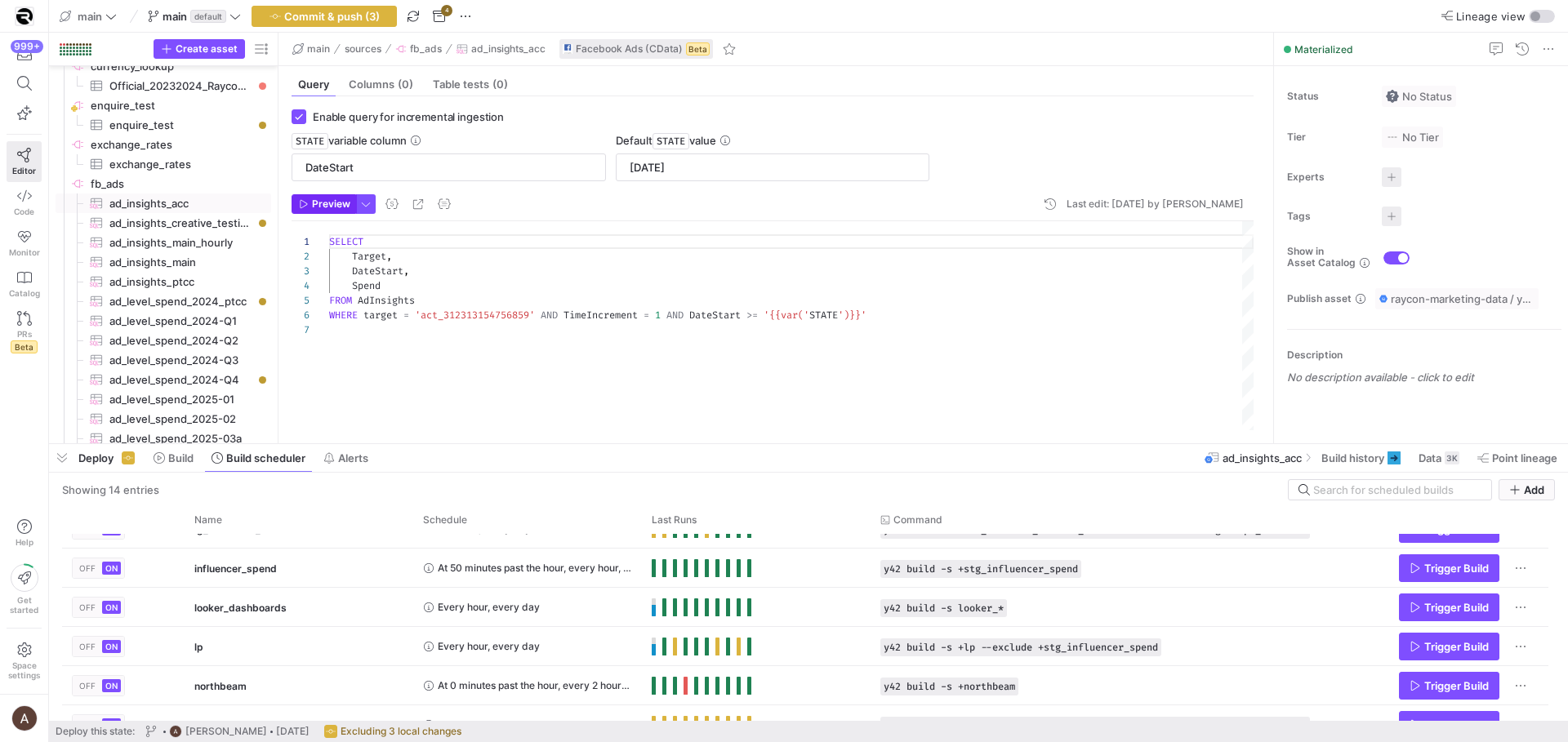
click at [332, 213] on button "Preview" at bounding box center [324, 204] width 65 height 19
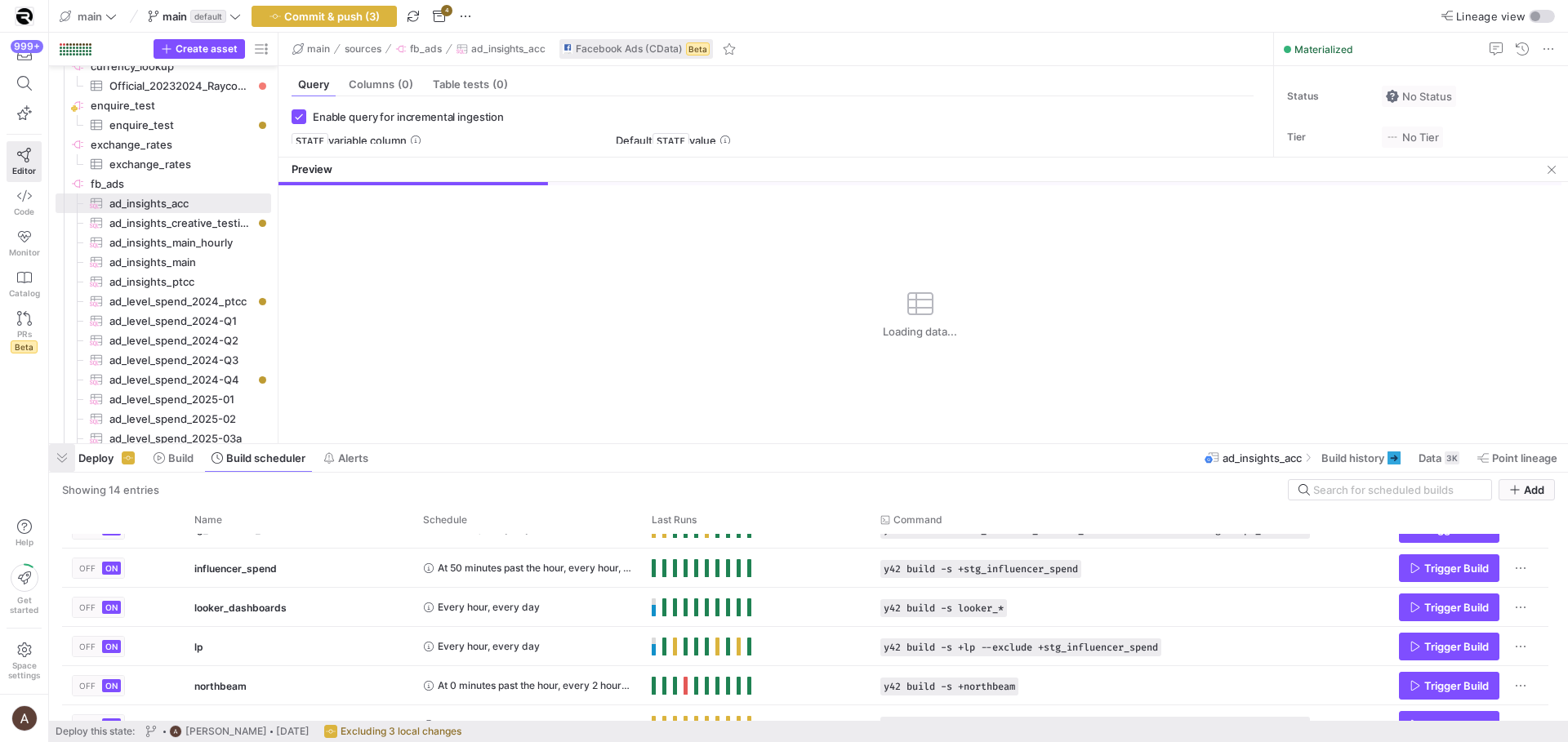
click at [69, 452] on span "button" at bounding box center [62, 459] width 26 height 28
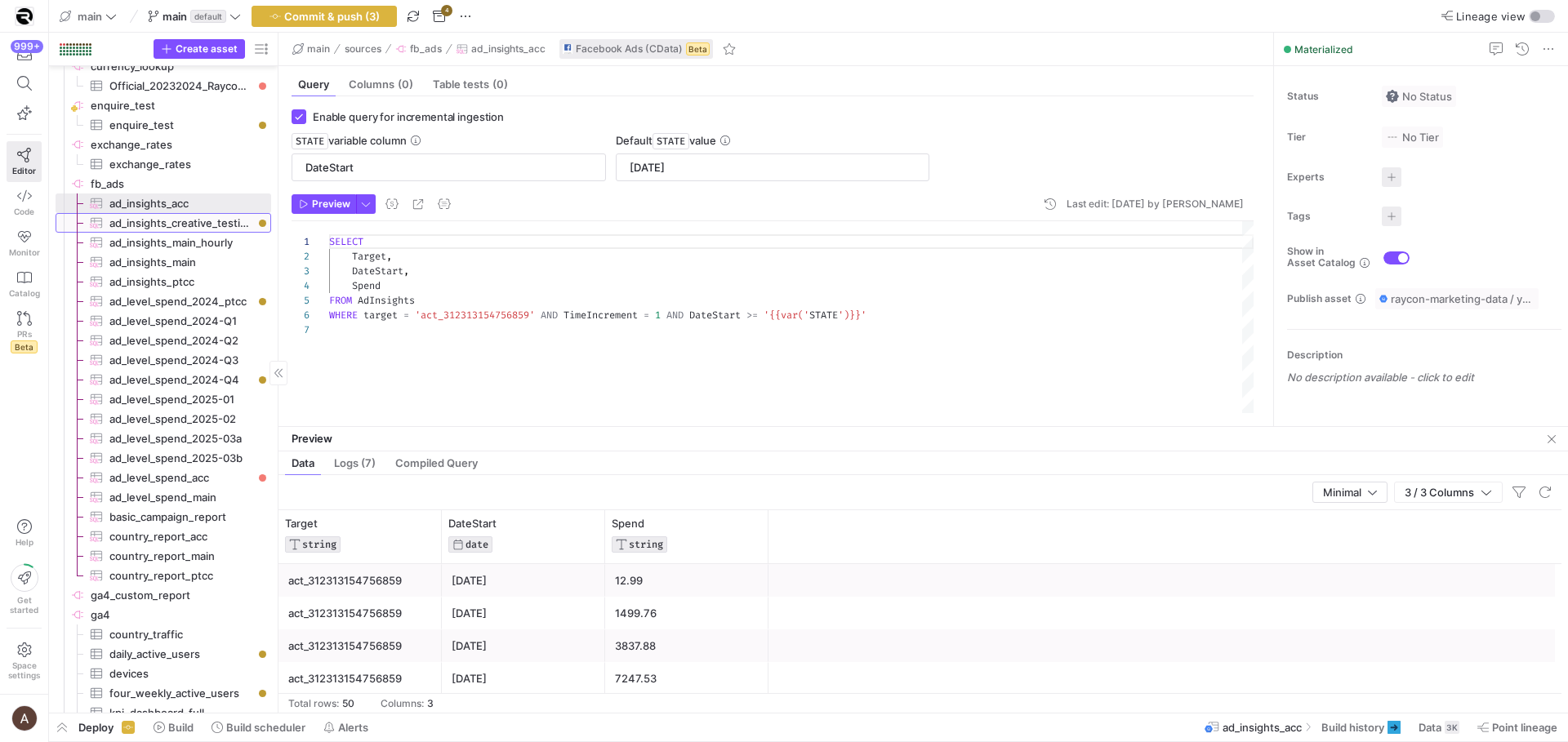
click at [215, 217] on span "ad_insights_creative_testing​​​​​​​​​" at bounding box center [181, 223] width 143 height 19
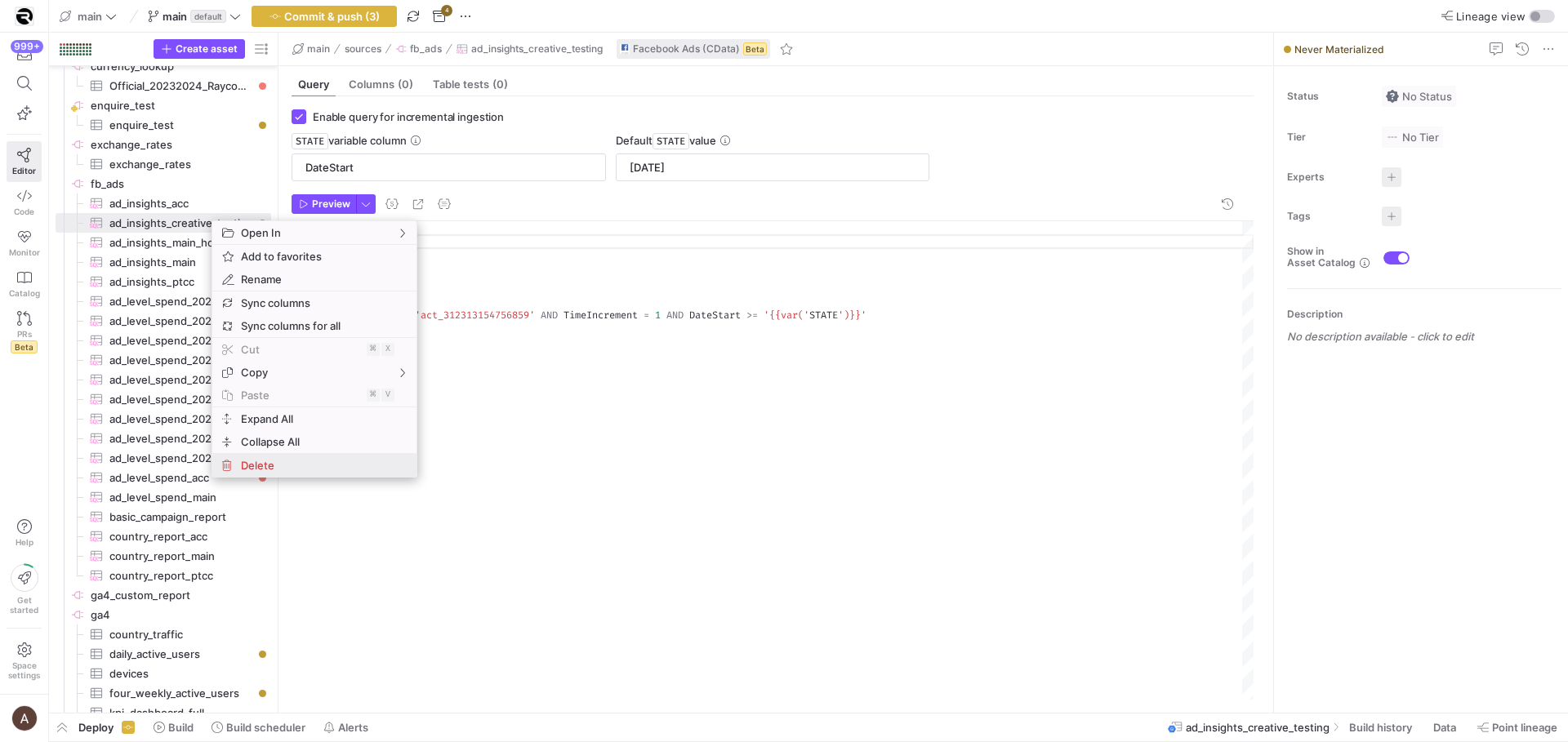
click at [274, 458] on span "Delete" at bounding box center [300, 465] width 132 height 23
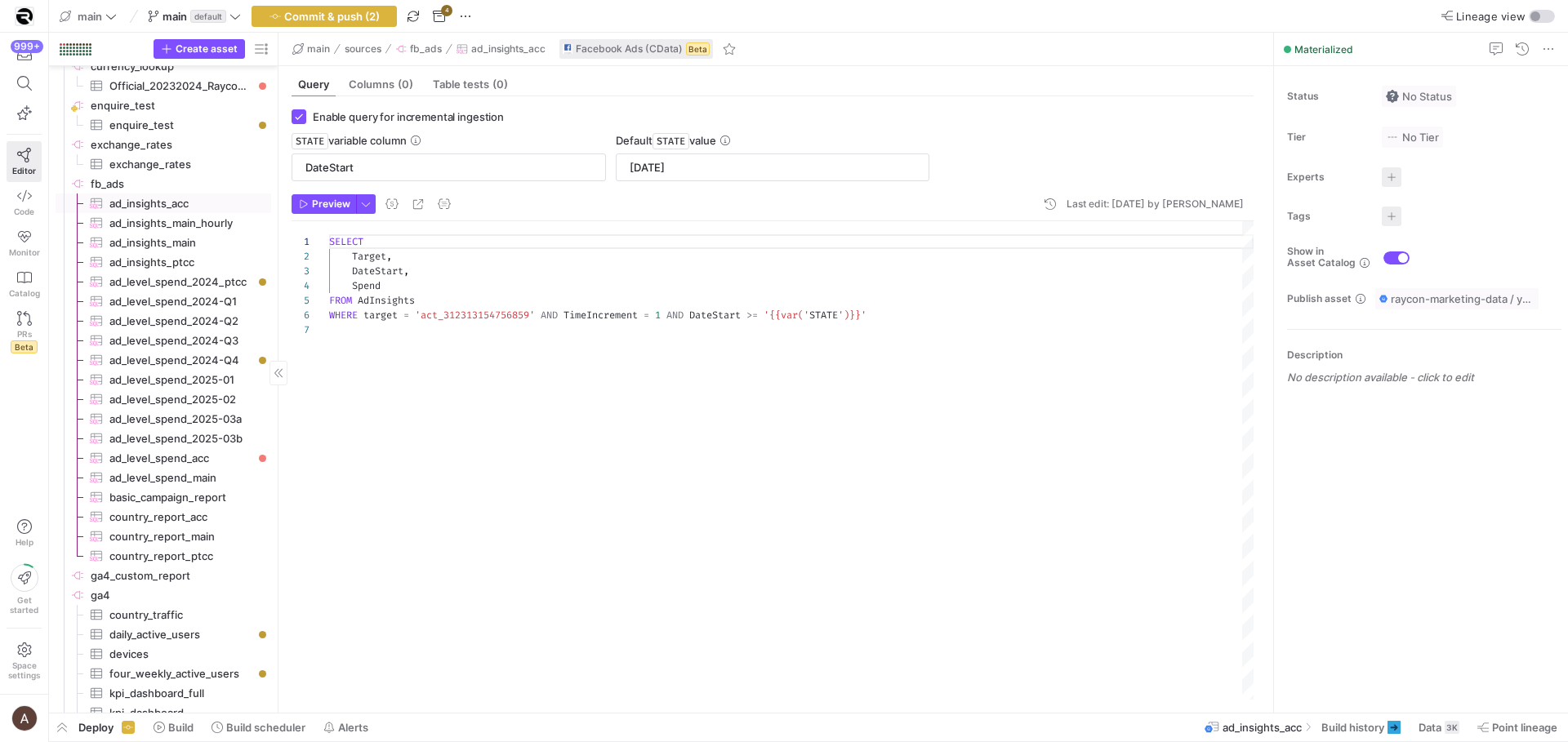
click at [218, 196] on span "ad_insights_acc​​​​​​​​​" at bounding box center [181, 204] width 143 height 19
click at [294, 19] on span "Commit & push (2)" at bounding box center [332, 17] width 95 height 13
click at [356, 10] on div "Push (1)" at bounding box center [324, 16] width 145 height 21
click at [470, 23] on span "button" at bounding box center [465, 16] width 19 height 19
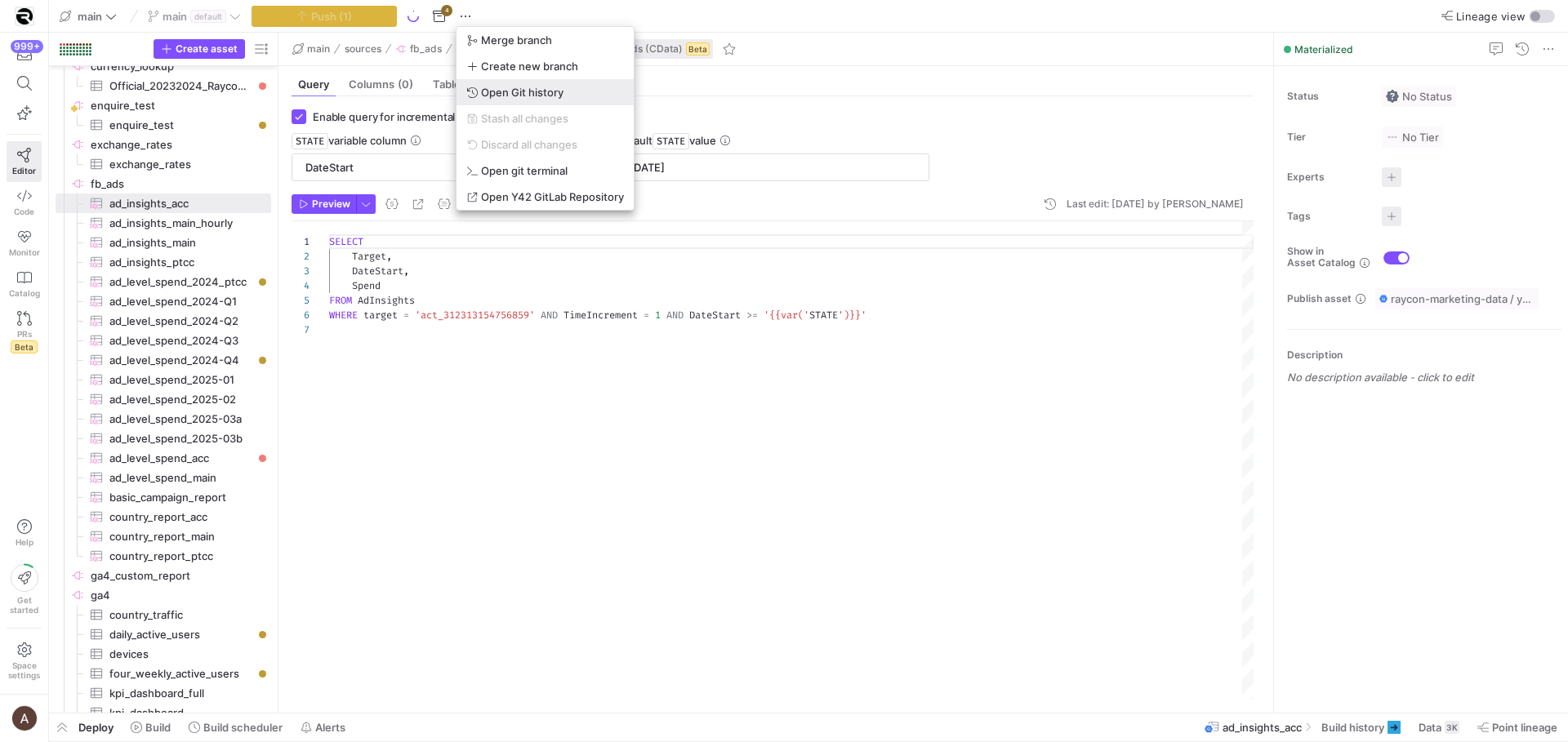
click at [520, 86] on span "Open Git history" at bounding box center [521, 93] width 82 height 13
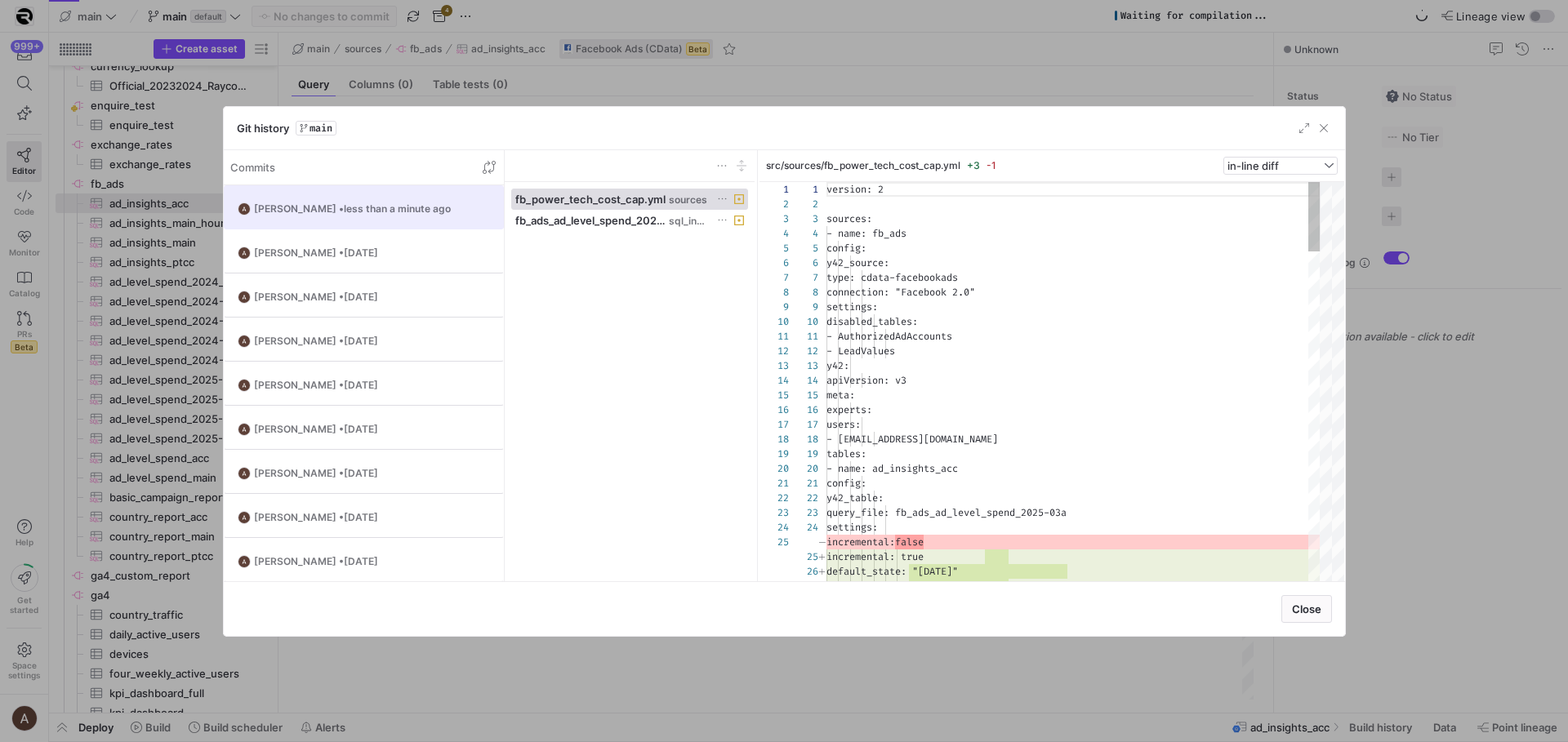
scroll to position [147, 0]
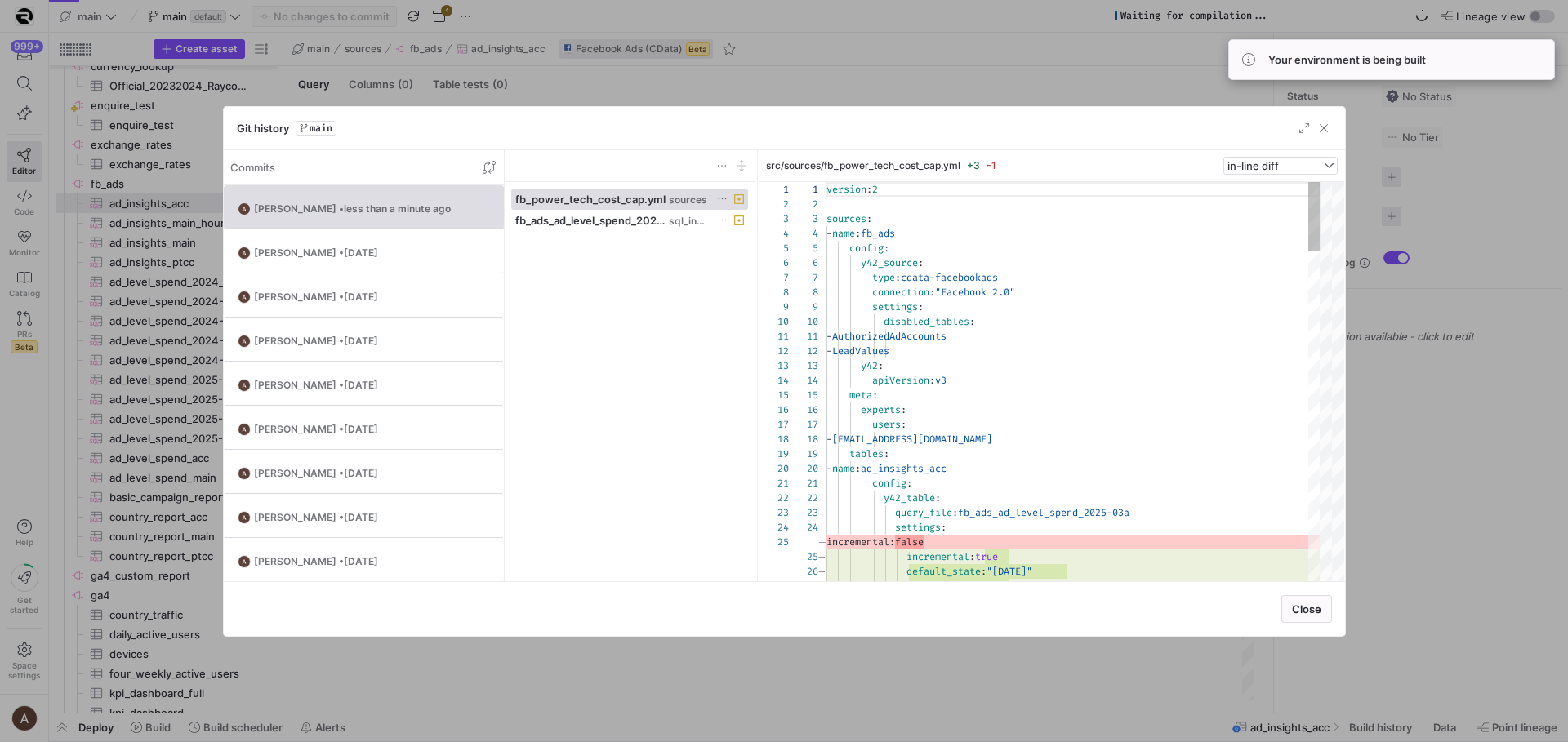
click at [120, 369] on div at bounding box center [784, 371] width 1568 height 742
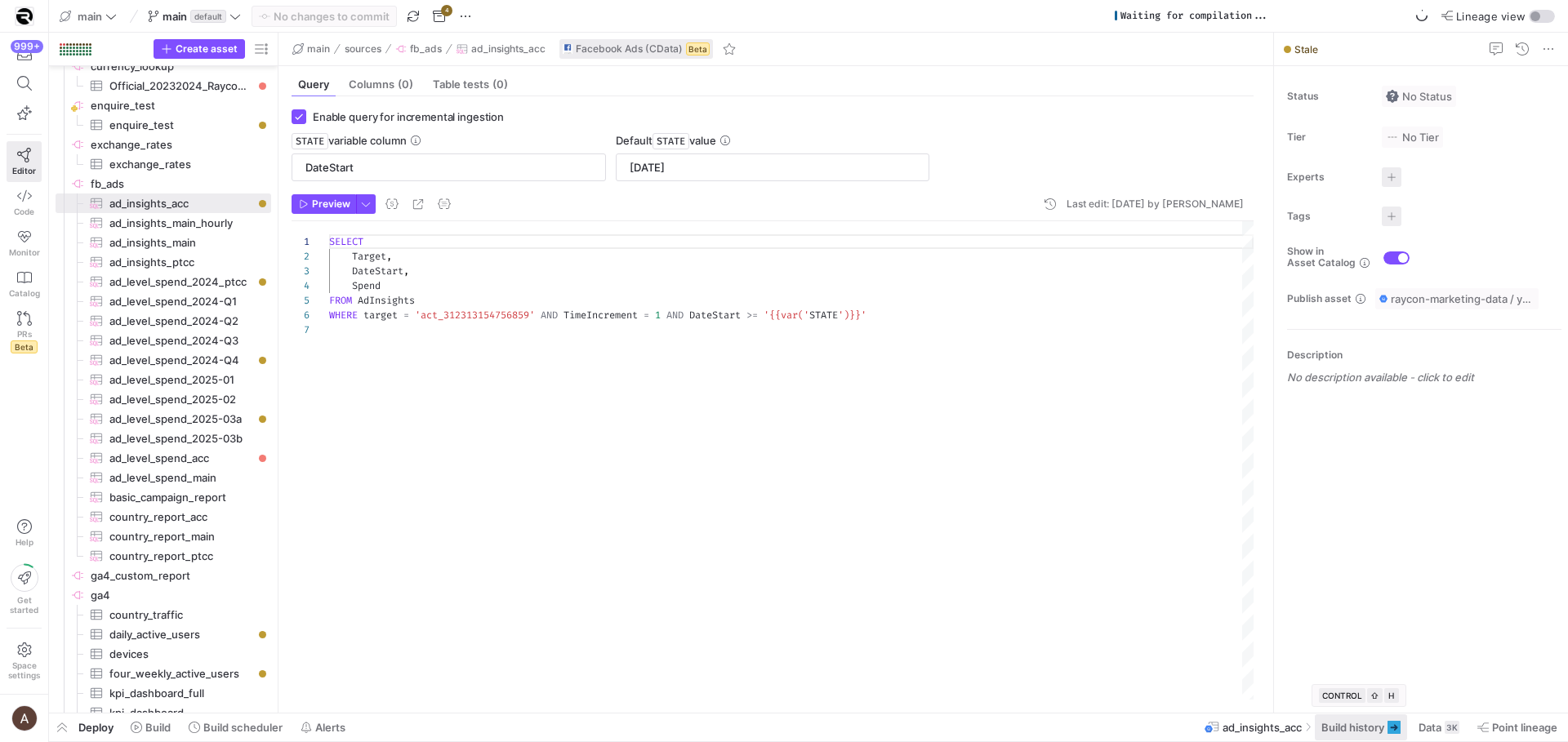
click at [1348, 720] on span at bounding box center [1361, 727] width 93 height 26
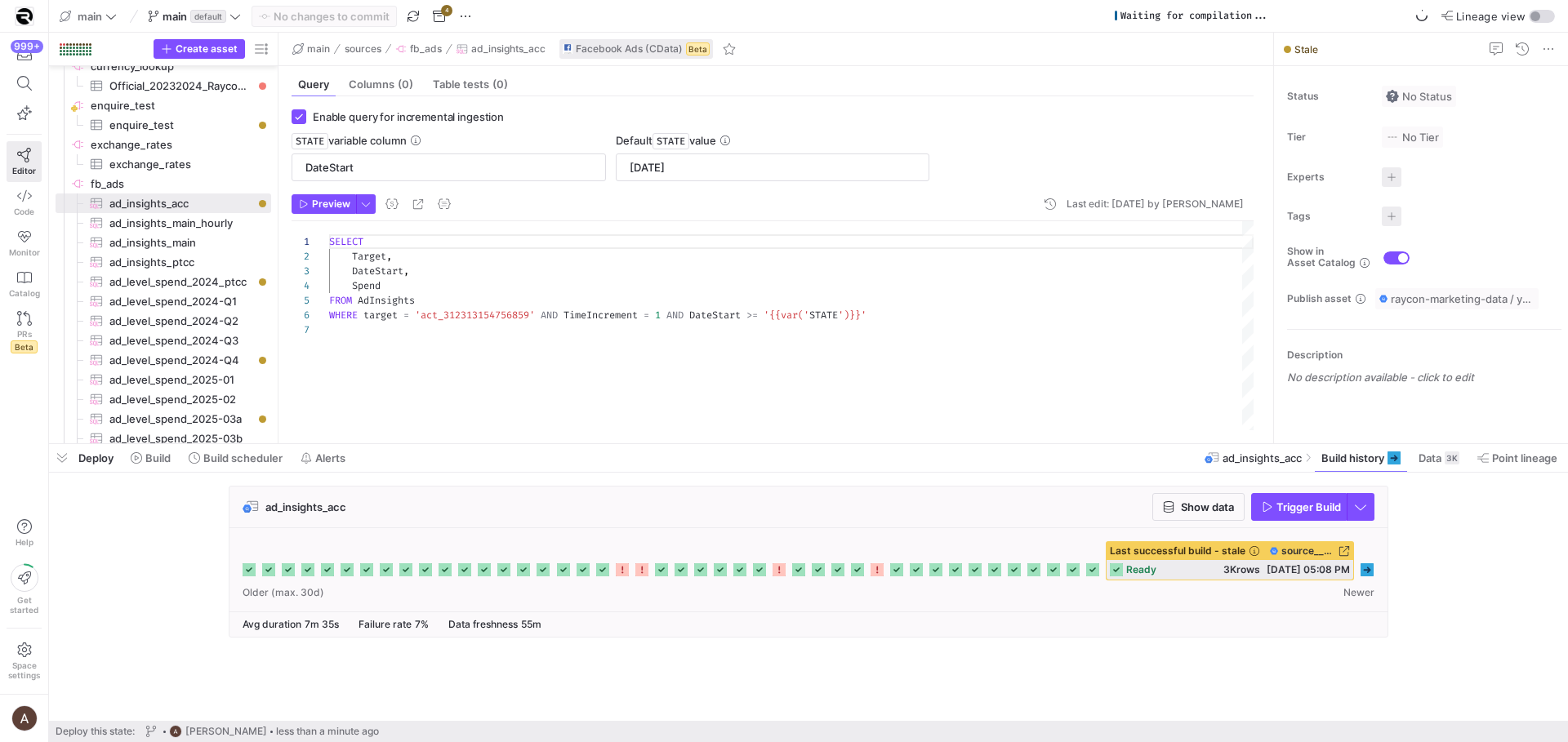
click at [1369, 572] on icon at bounding box center [1367, 570] width 13 height 13
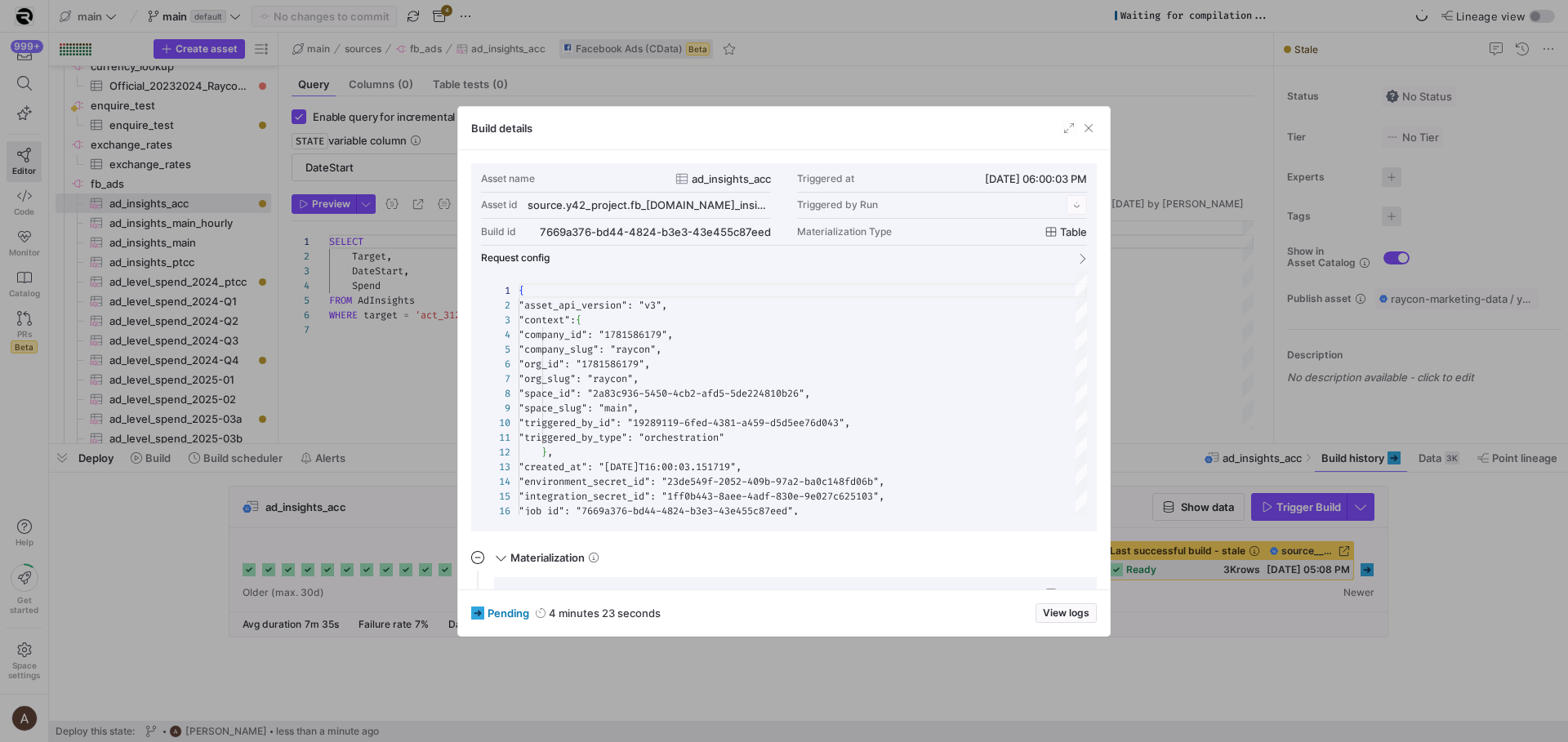
scroll to position [147, 0]
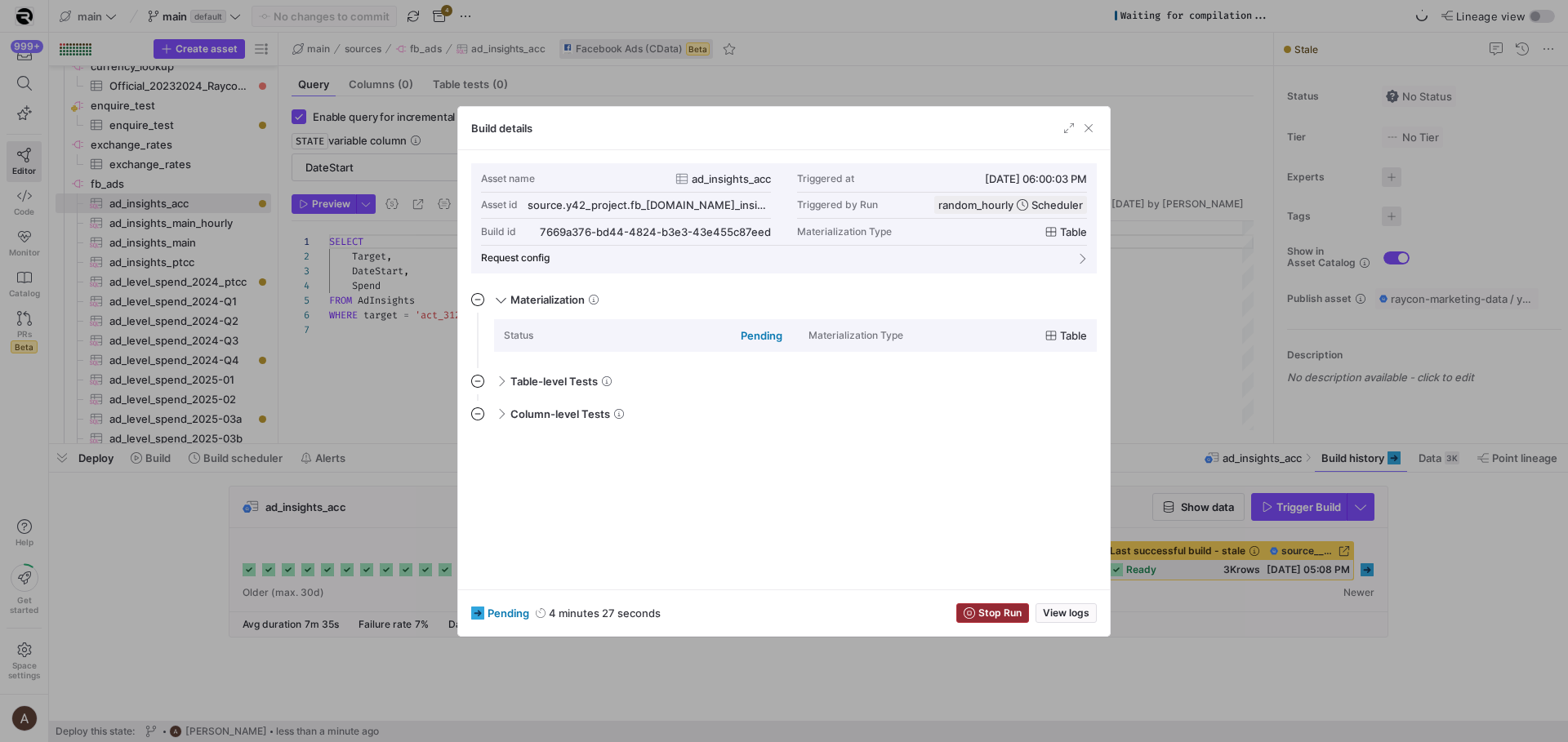
click at [999, 617] on span "Stop Run" at bounding box center [999, 613] width 44 height 11
click at [1087, 666] on div at bounding box center [784, 371] width 1568 height 742
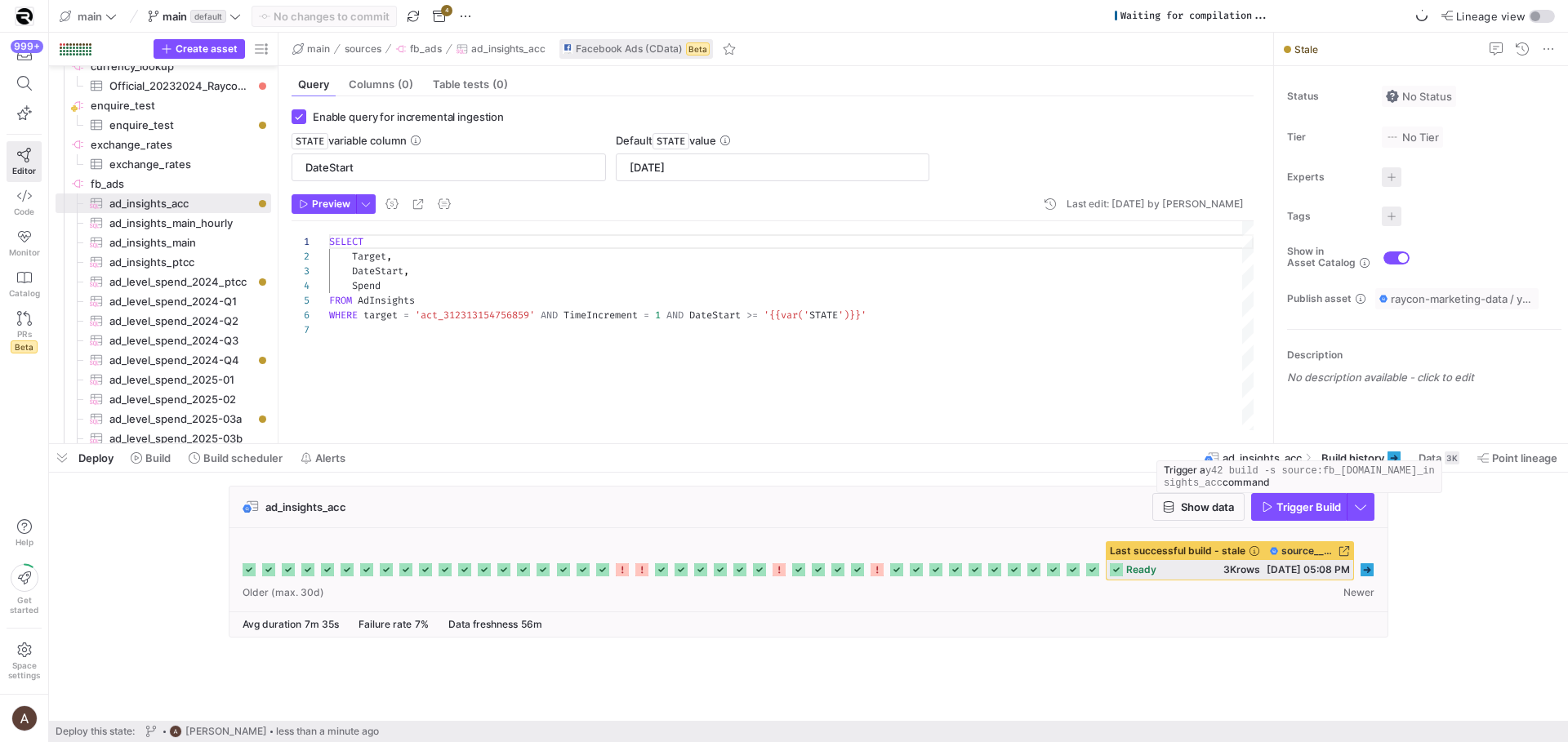
click at [1431, 465] on div "Trigger a y42 build -s source:fb_[DOMAIN_NAME]_insights_acc command" at bounding box center [1298, 476] width 286 height 32
click at [1432, 454] on span "Data" at bounding box center [1429, 459] width 23 height 13
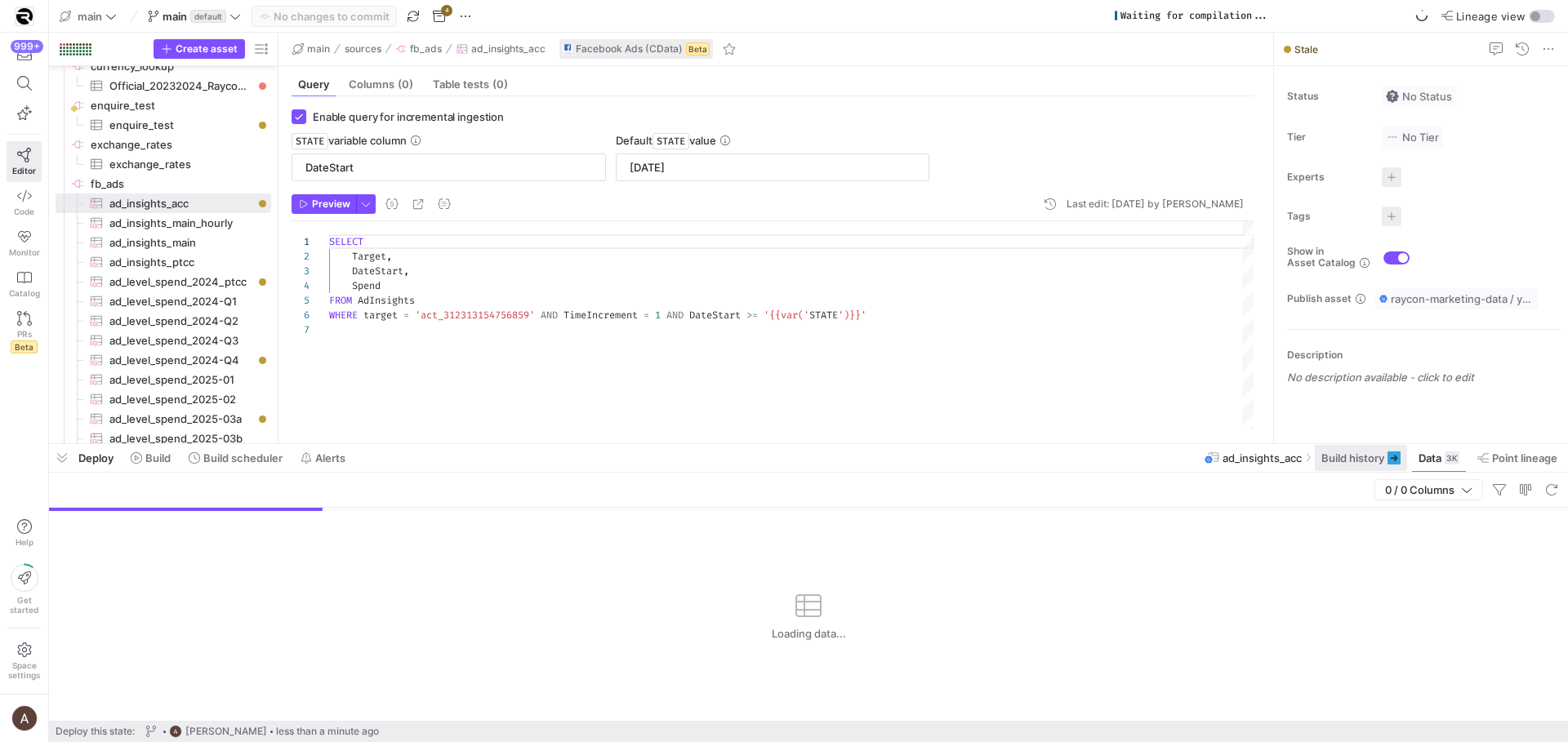
click at [1378, 459] on span "Build history" at bounding box center [1352, 459] width 63 height 13
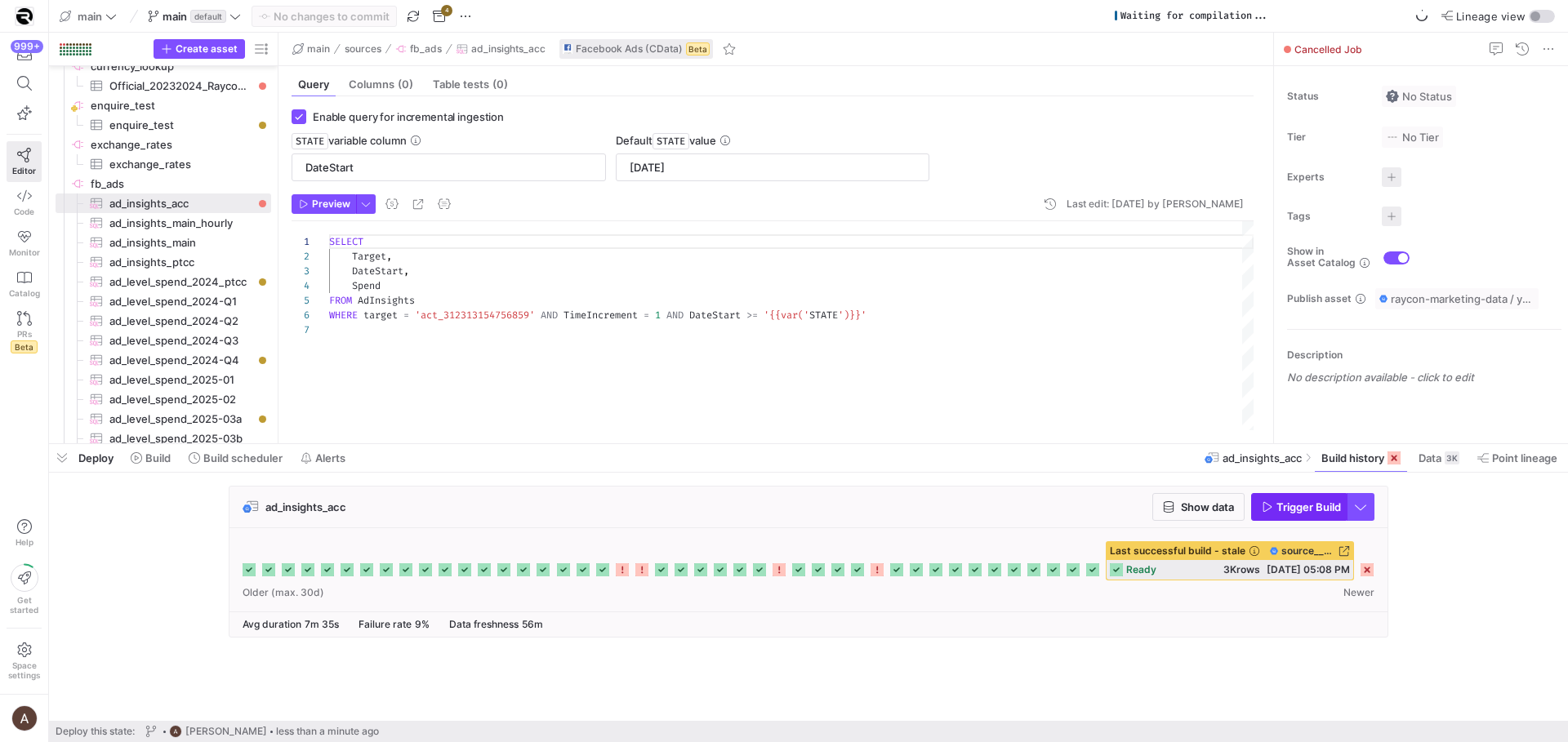
click at [1293, 516] on span "button" at bounding box center [1298, 507] width 94 height 26
click at [1442, 452] on span "Data 3K" at bounding box center [1438, 459] width 41 height 13
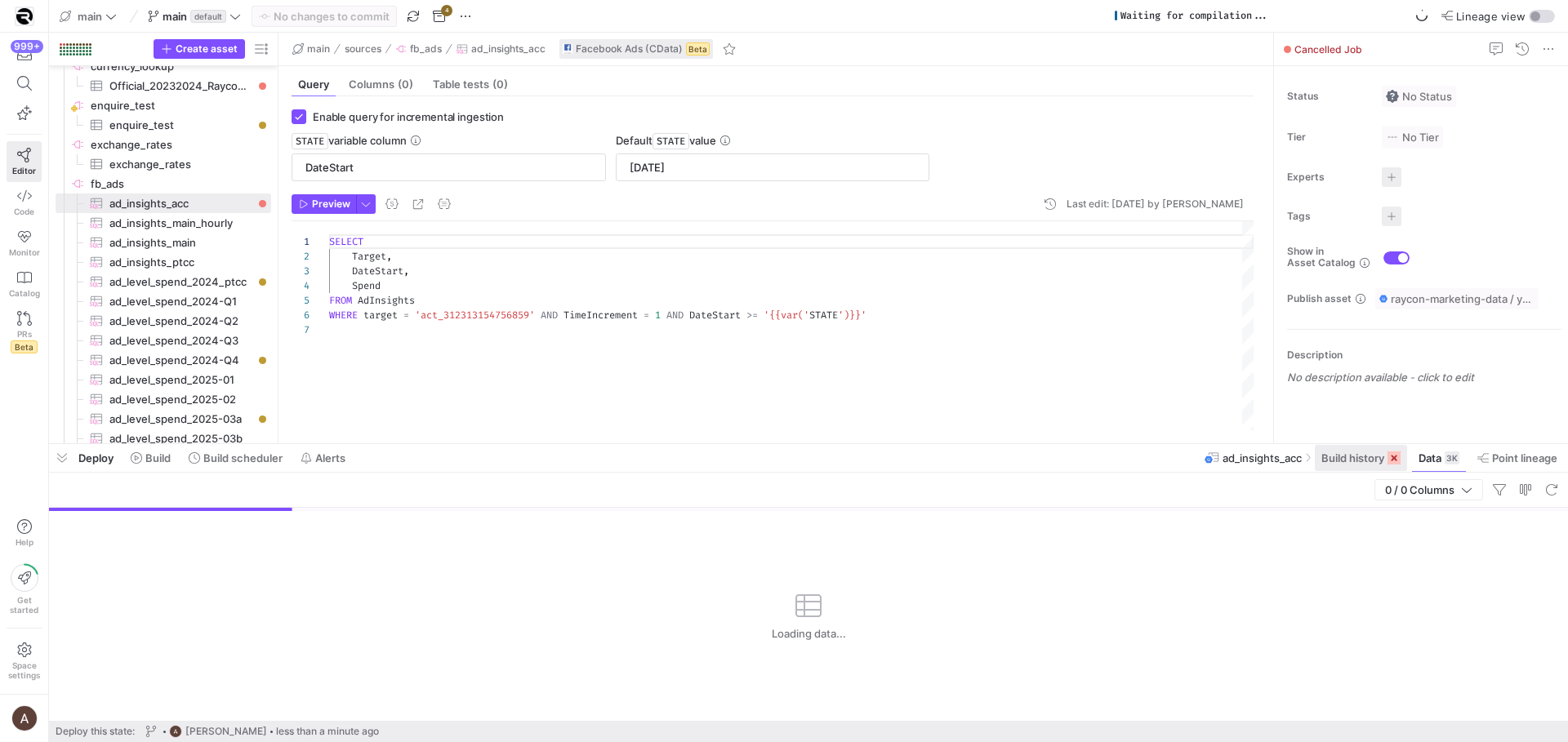
click at [1348, 458] on span "Build history" at bounding box center [1352, 459] width 63 height 13
